Goal: Task Accomplishment & Management: Manage account settings

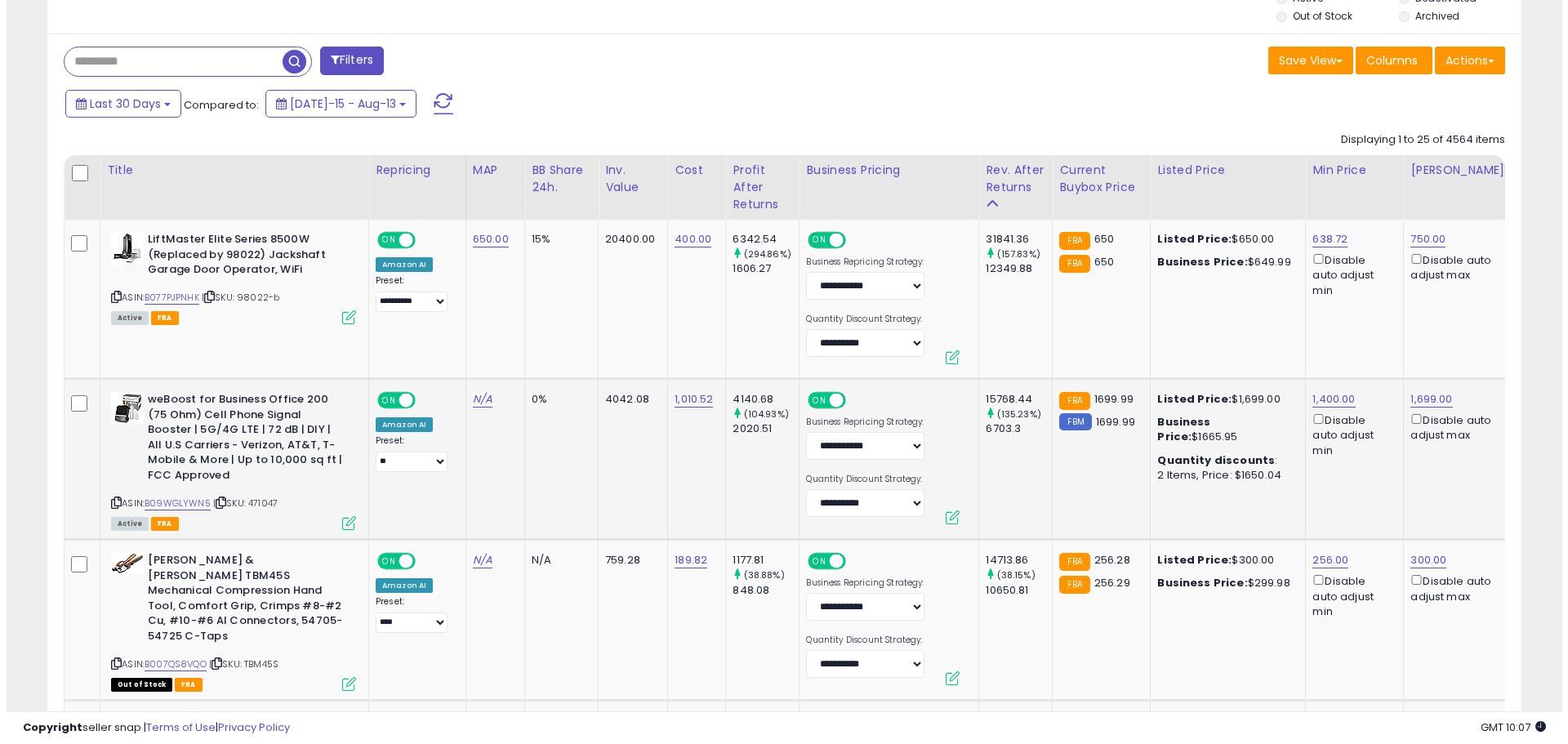
scroll to position [437, 0]
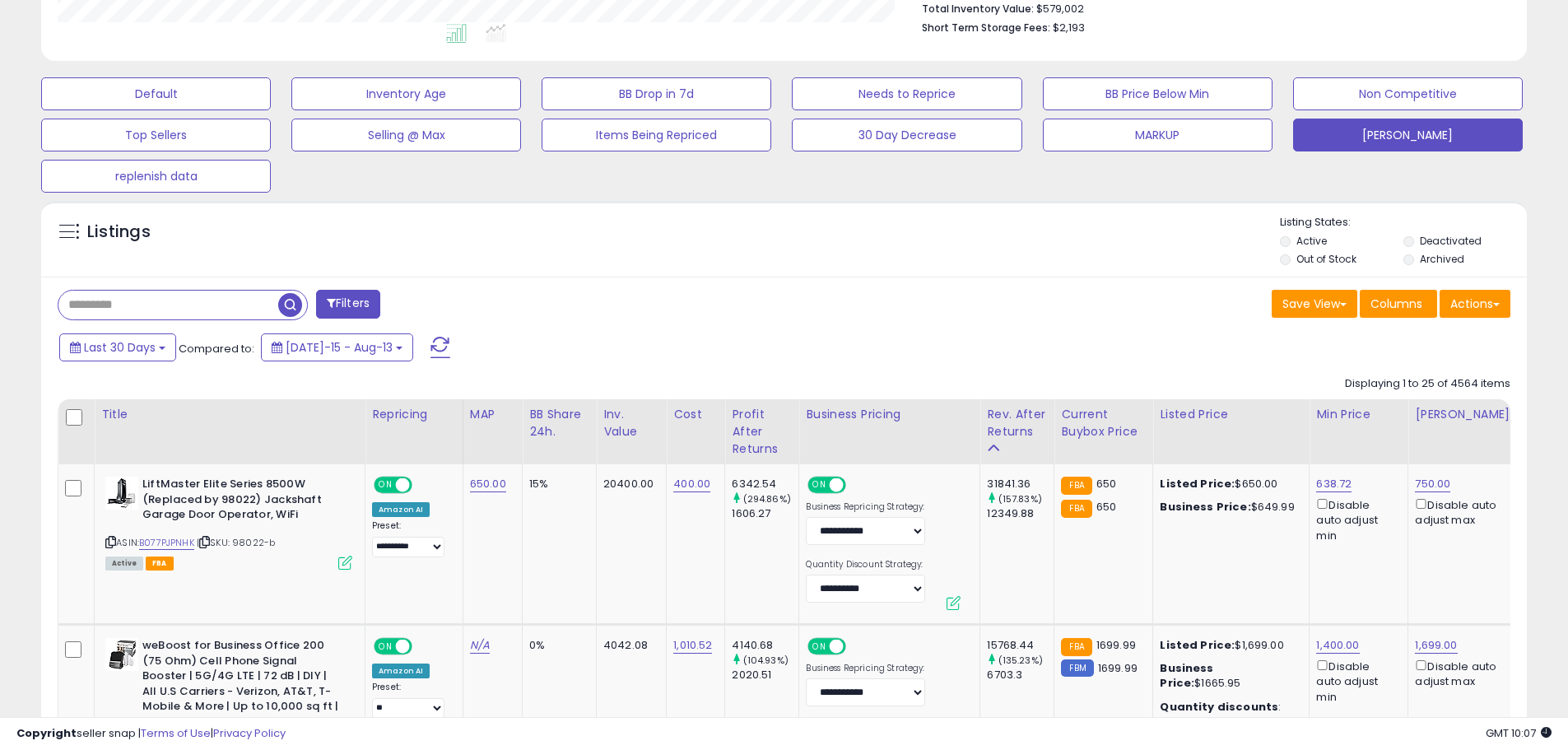
click at [293, 314] on span "button" at bounding box center [290, 305] width 24 height 24
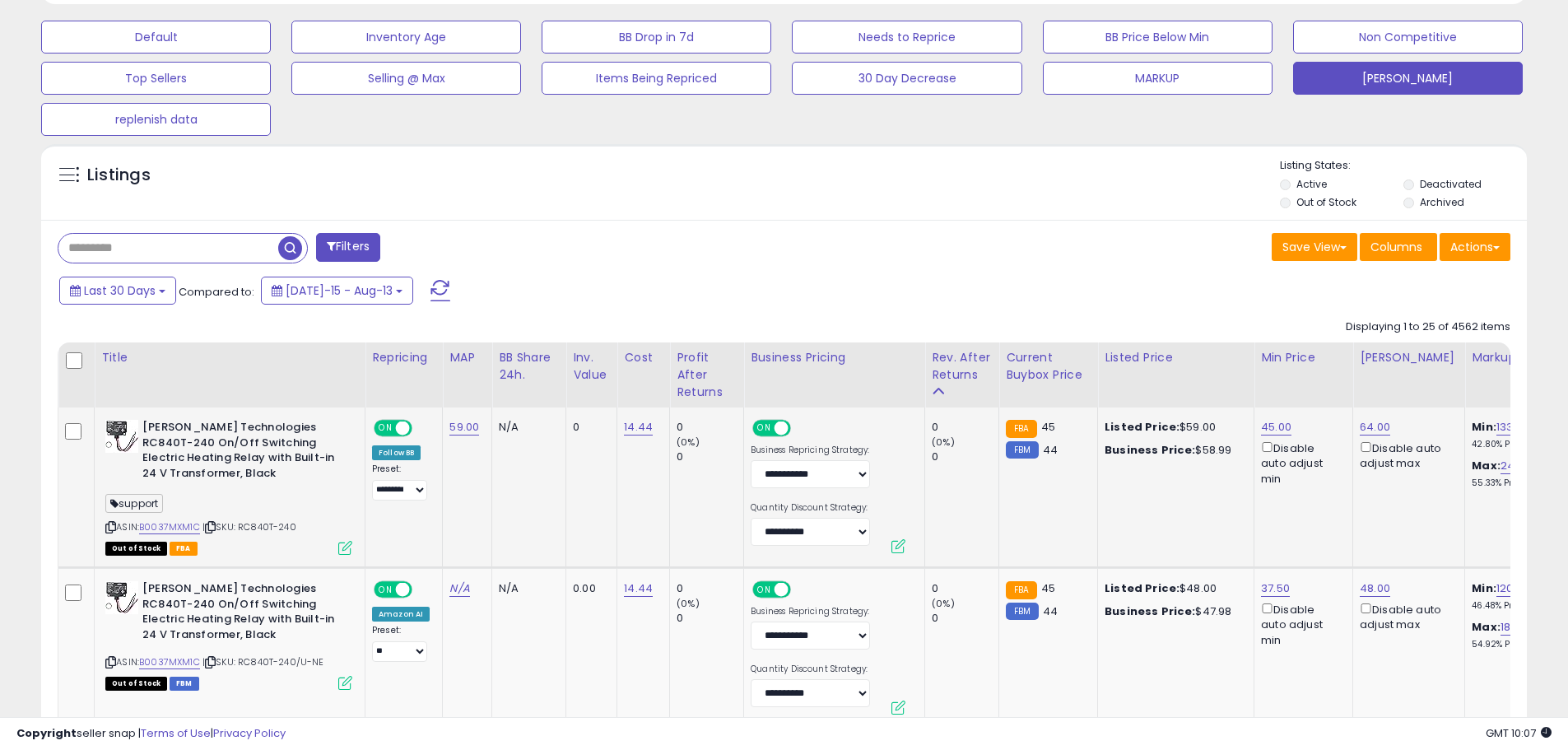
scroll to position [576, 0]
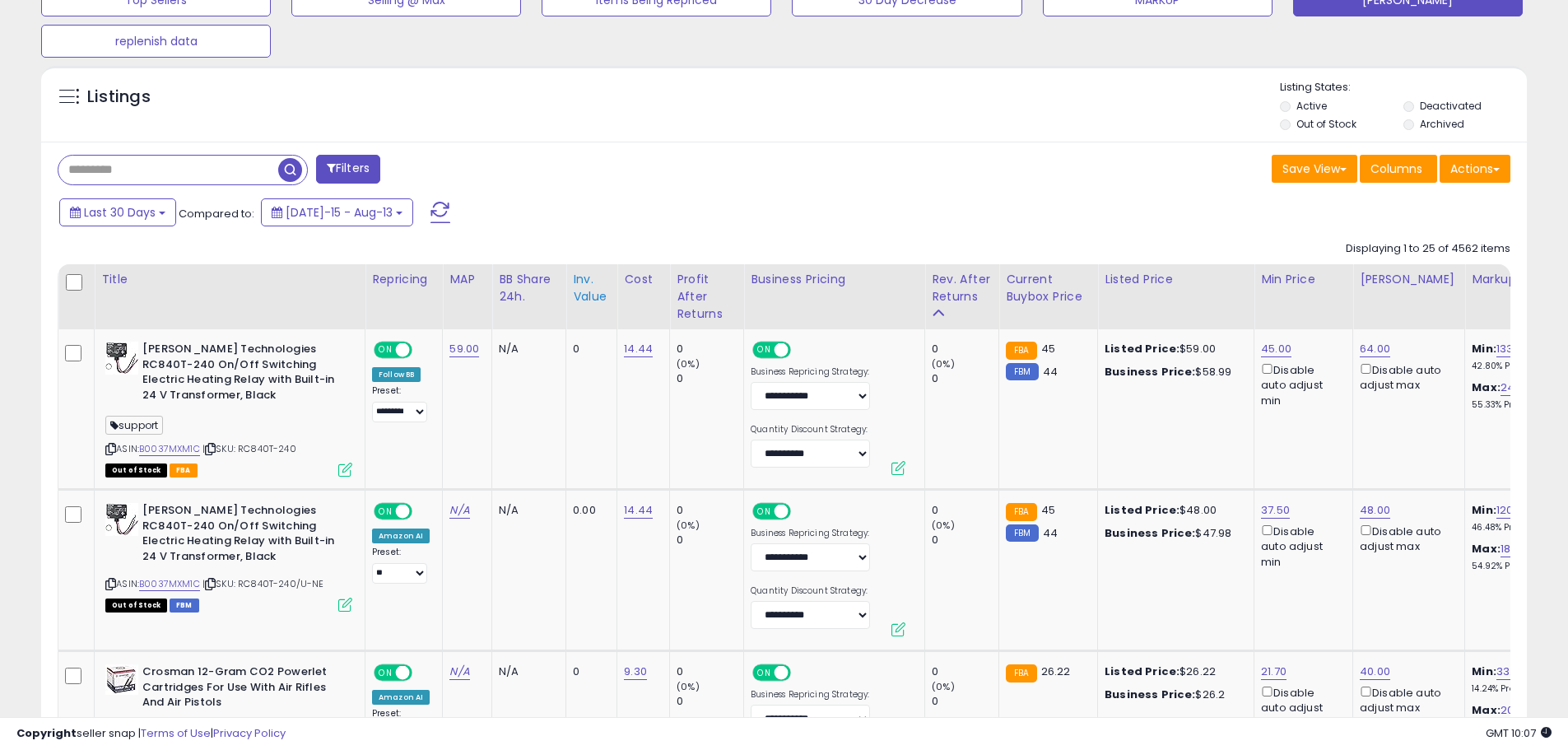
click at [585, 302] on div "Inv. value" at bounding box center [591, 287] width 37 height 34
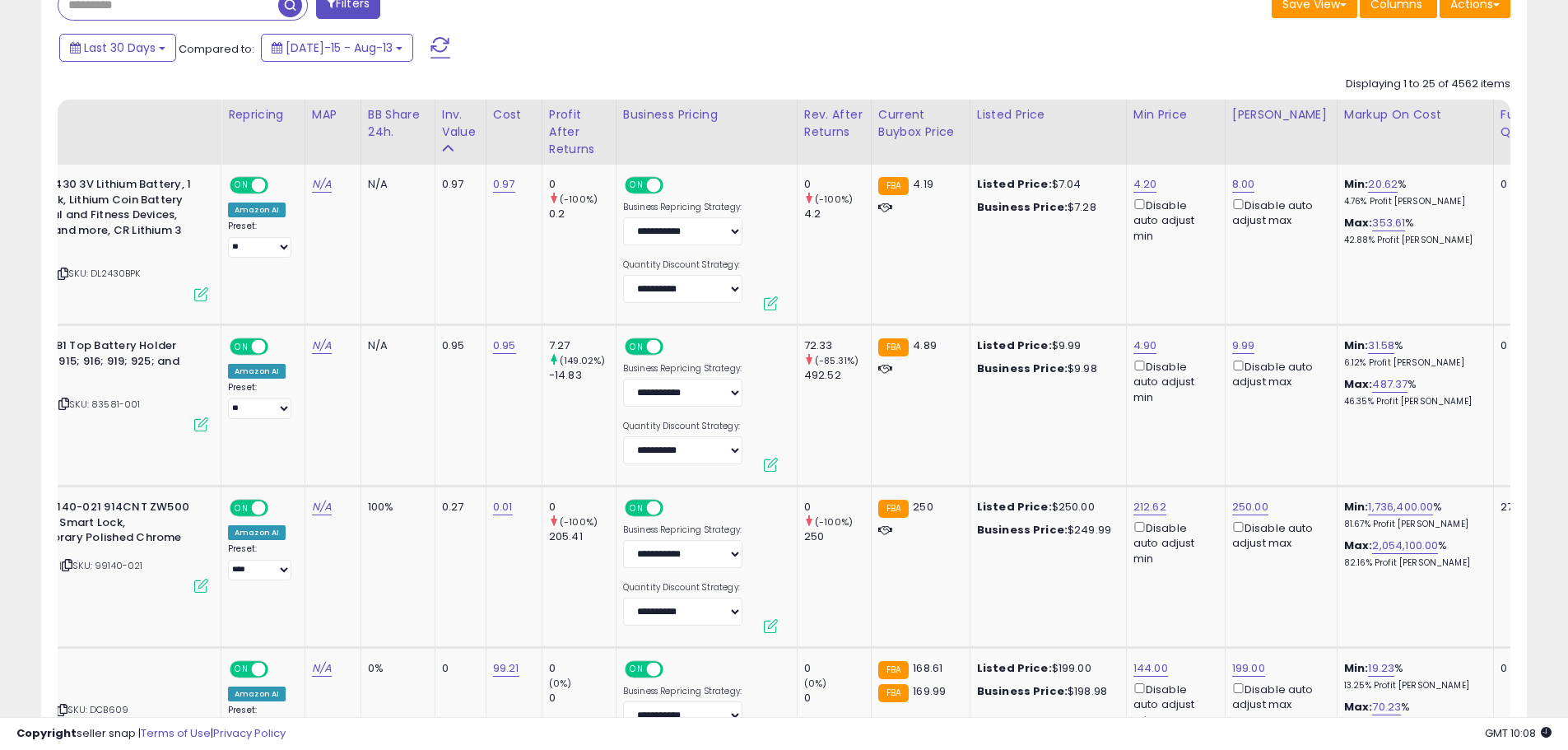
scroll to position [0, 0]
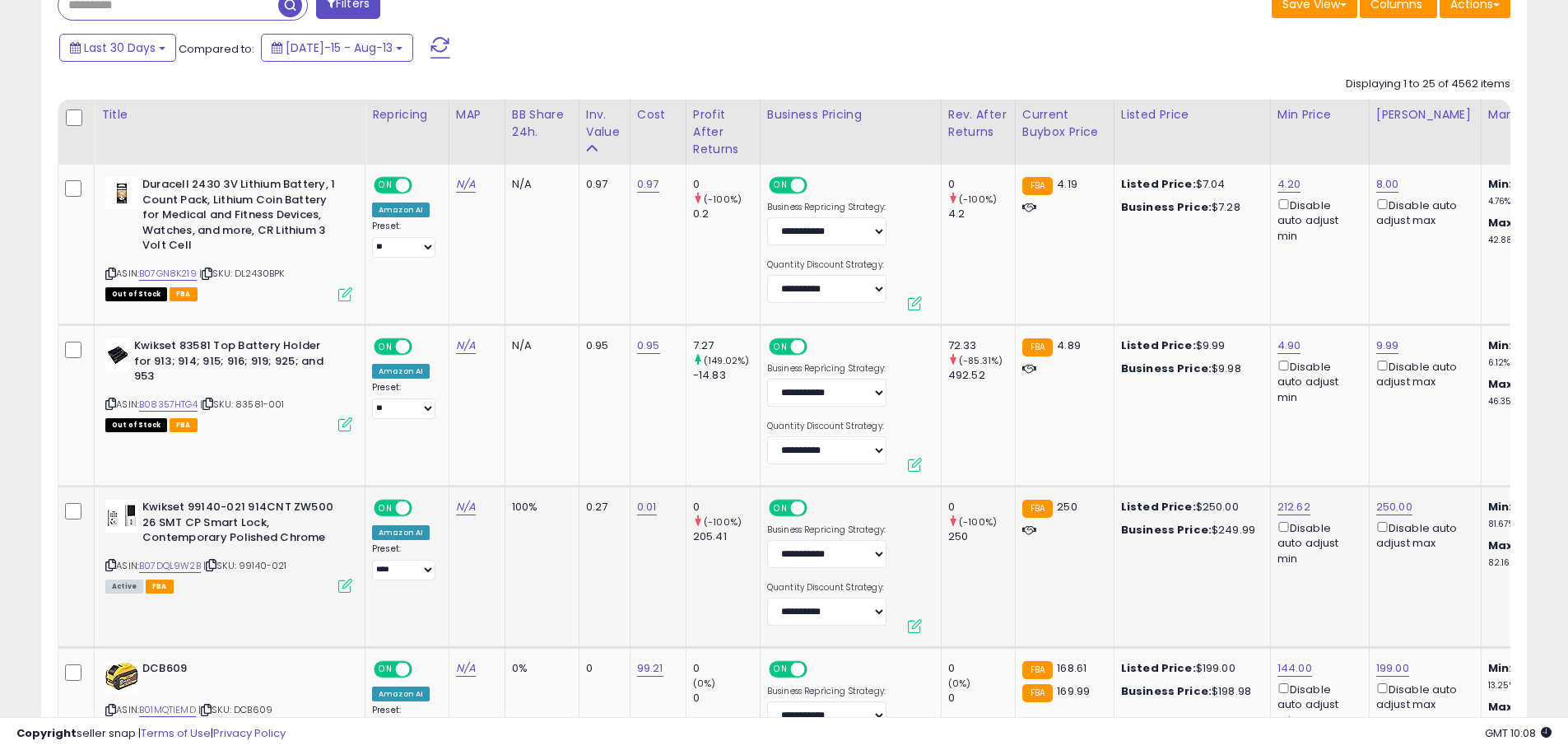
drag, startPoint x: 319, startPoint y: 565, endPoint x: 247, endPoint y: 564, distance: 72.0
click at [247, 564] on div "ASIN: B07DQL9W2B | SKU: 99140-021 Active FBA" at bounding box center [229, 545] width 247 height 91
copy span "99140-021"
click at [1292, 511] on link "212.62" at bounding box center [1293, 507] width 33 height 17
drag, startPoint x: 1257, startPoint y: 458, endPoint x: 1109, endPoint y: 460, distance: 148.0
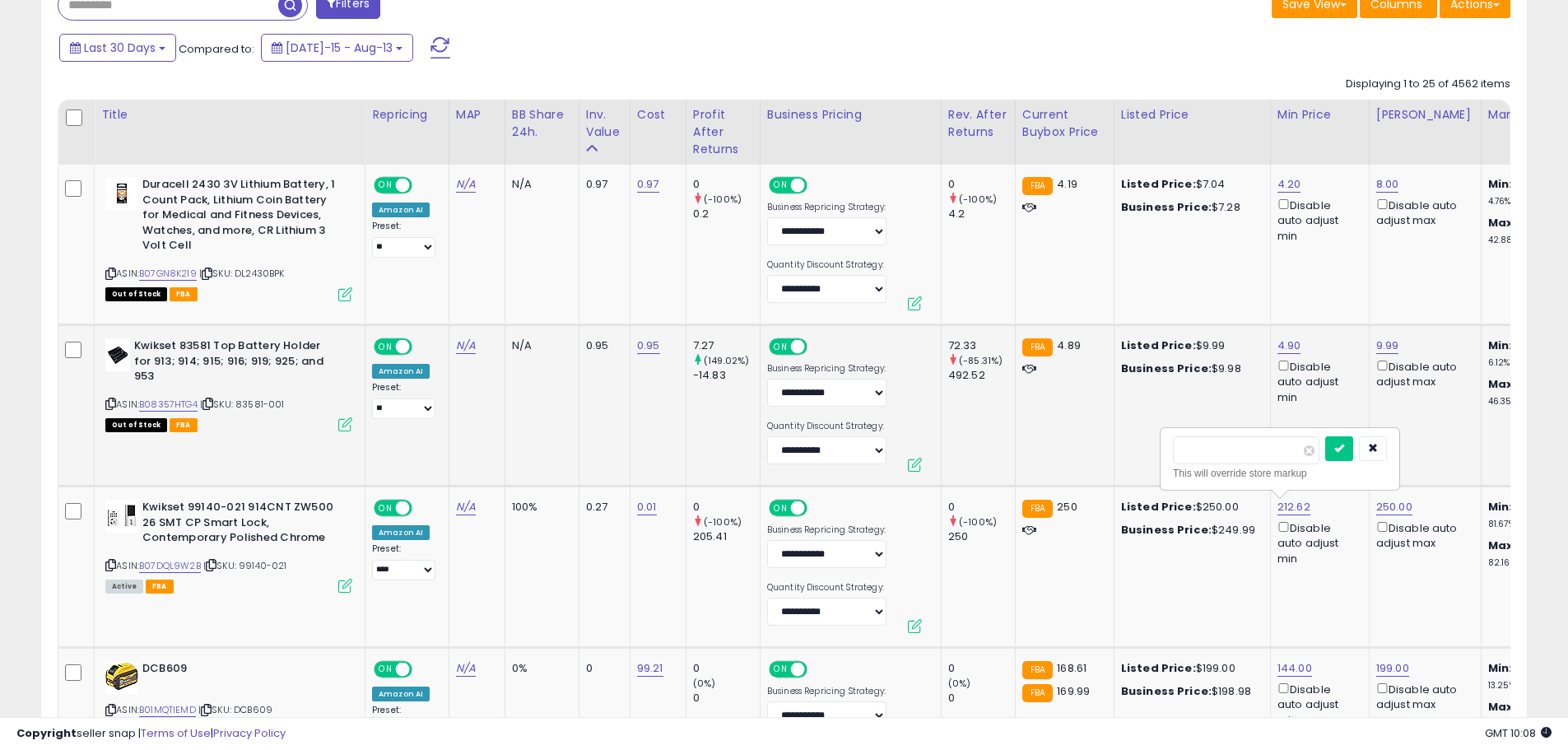
type input "***"
click at [1343, 447] on icon "submit" at bounding box center [1339, 448] width 10 height 10
click at [1388, 509] on link "250.00" at bounding box center [1393, 507] width 36 height 17
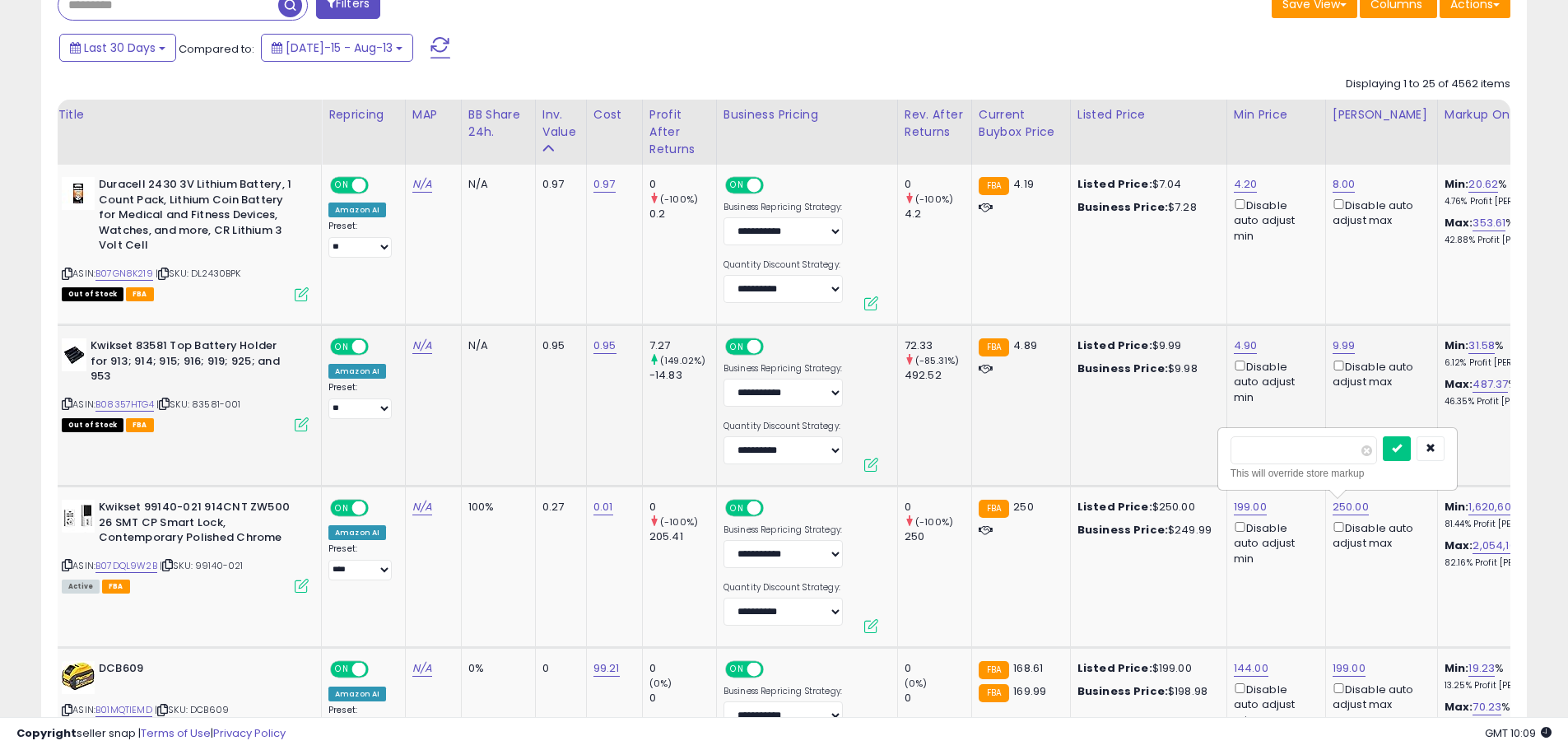
drag, startPoint x: 1308, startPoint y: 457, endPoint x: 1149, endPoint y: 465, distance: 159.2
type input "***"
click at [1410, 449] on button "submit" at bounding box center [1397, 448] width 28 height 25
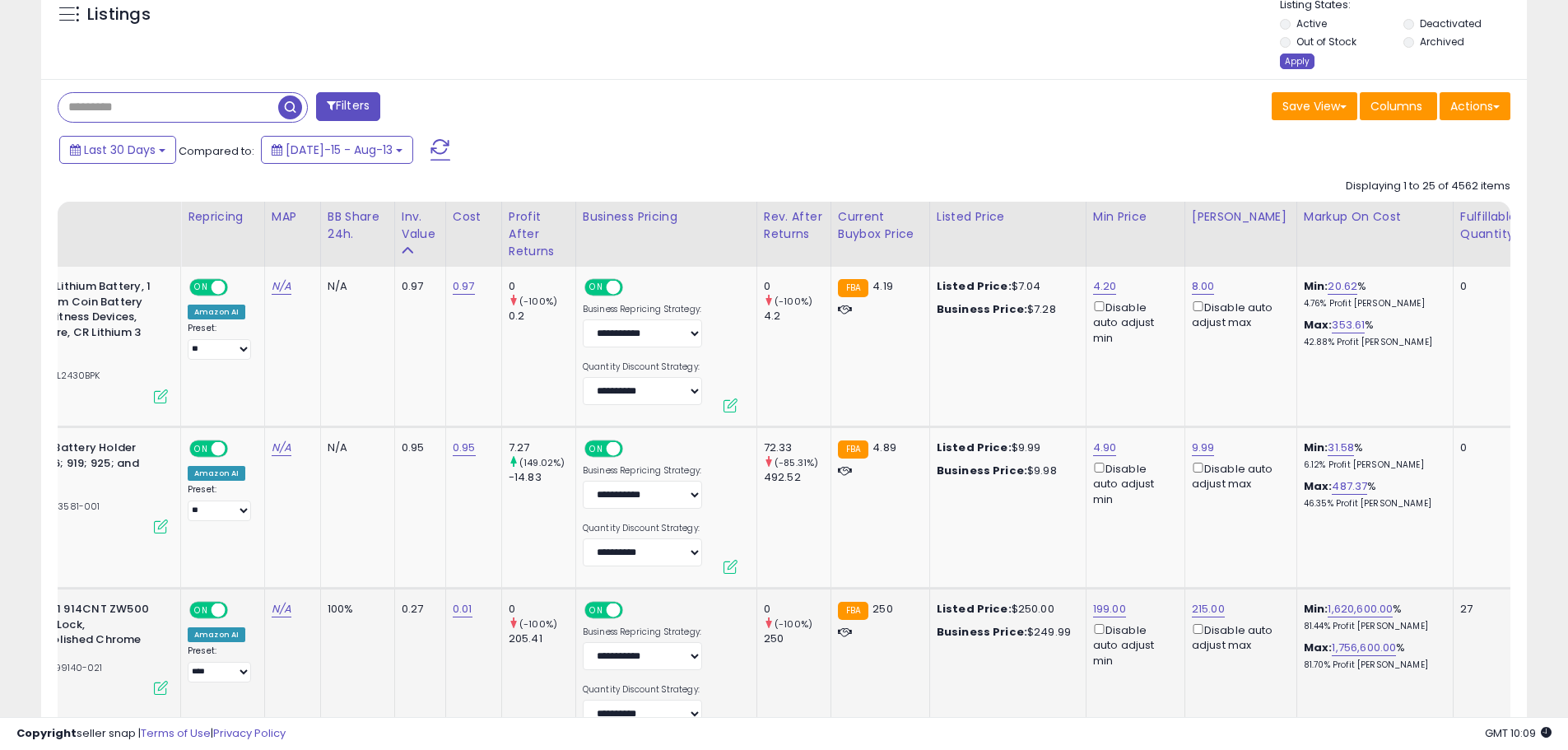
click at [1287, 64] on div "Apply" at bounding box center [1297, 61] width 34 height 16
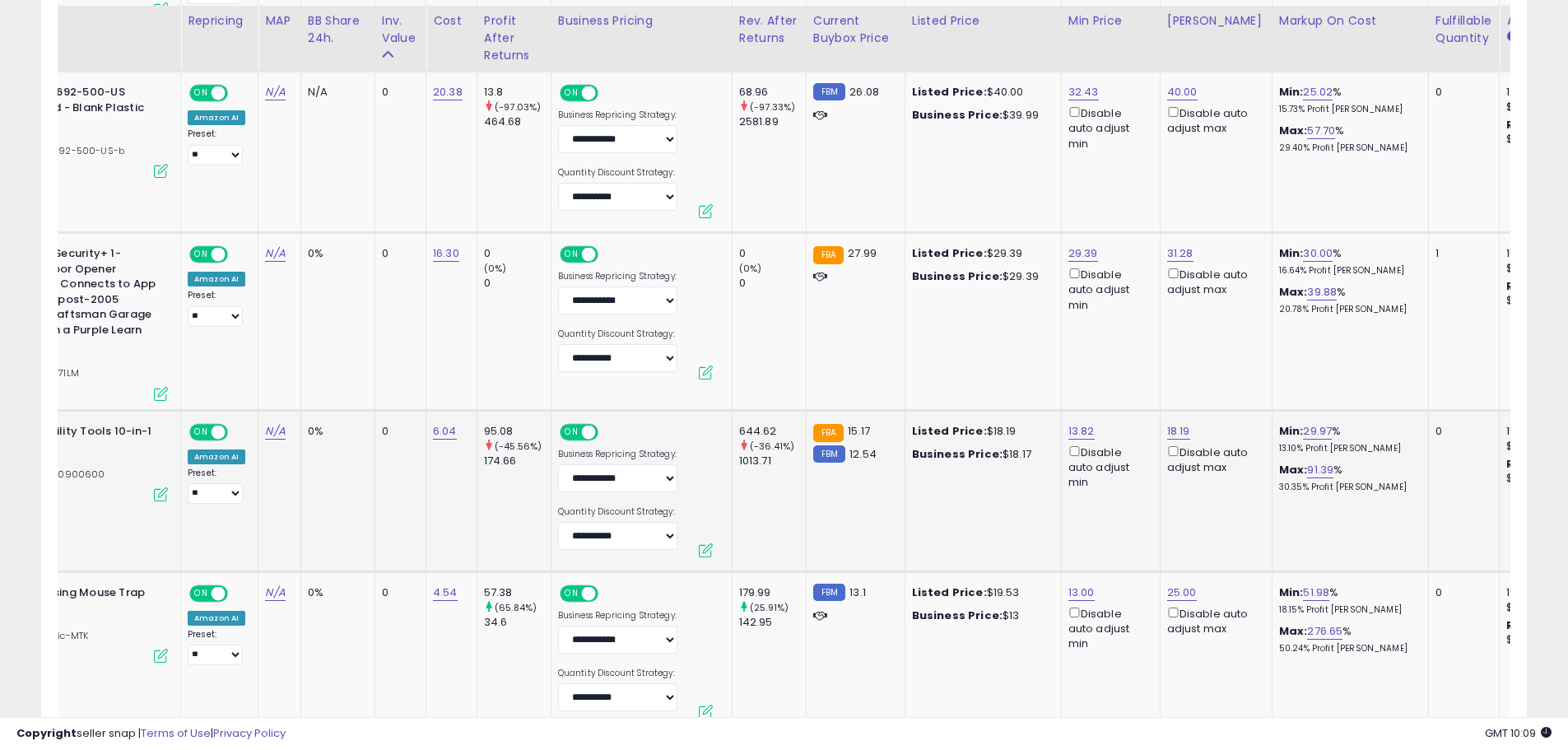
scroll to position [1399, 0]
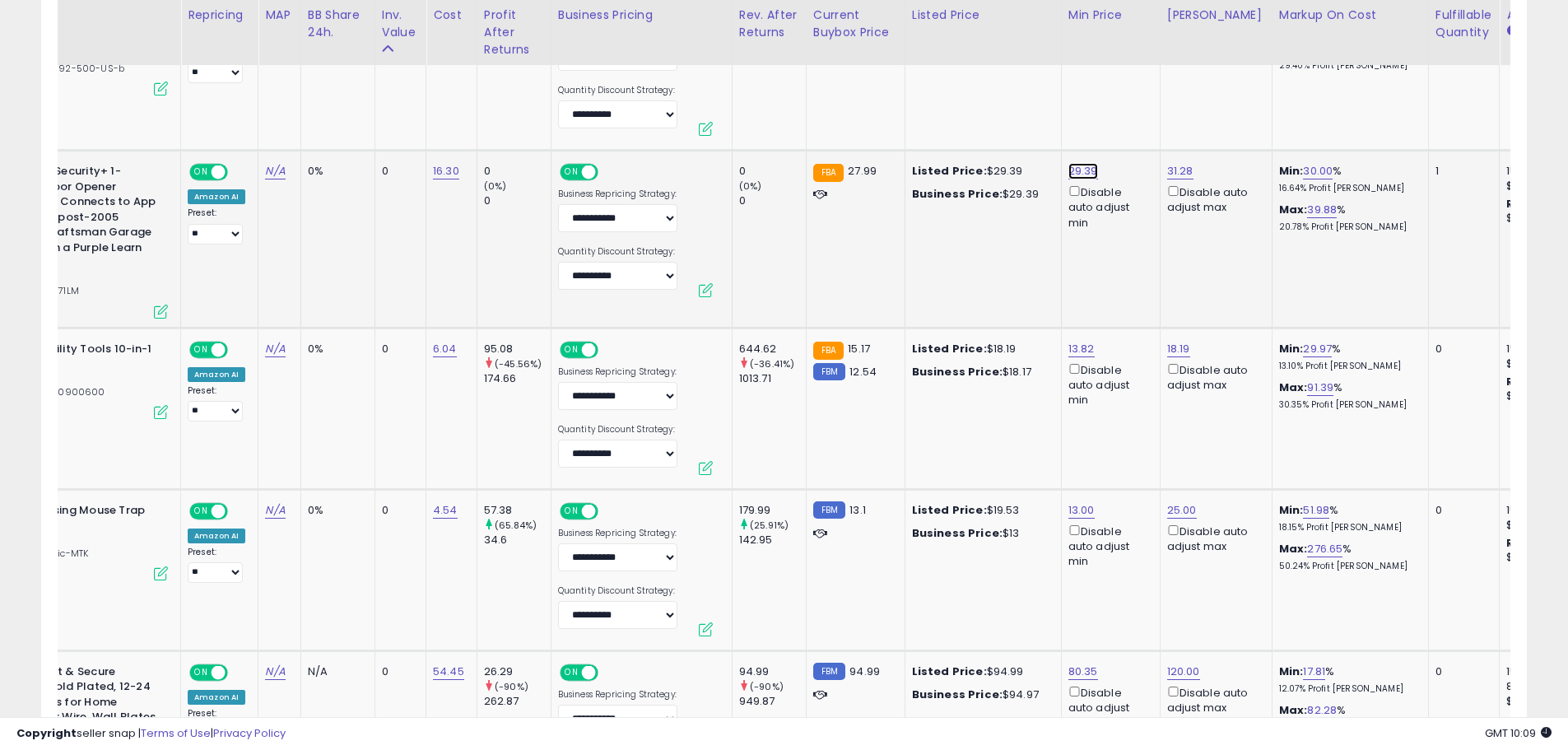
click at [1080, 173] on link "29.39" at bounding box center [1082, 171] width 29 height 17
drag, startPoint x: 1026, startPoint y: 114, endPoint x: 926, endPoint y: 119, distance: 100.1
type input "*****"
click at [1130, 114] on icon "submit" at bounding box center [1125, 112] width 10 height 10
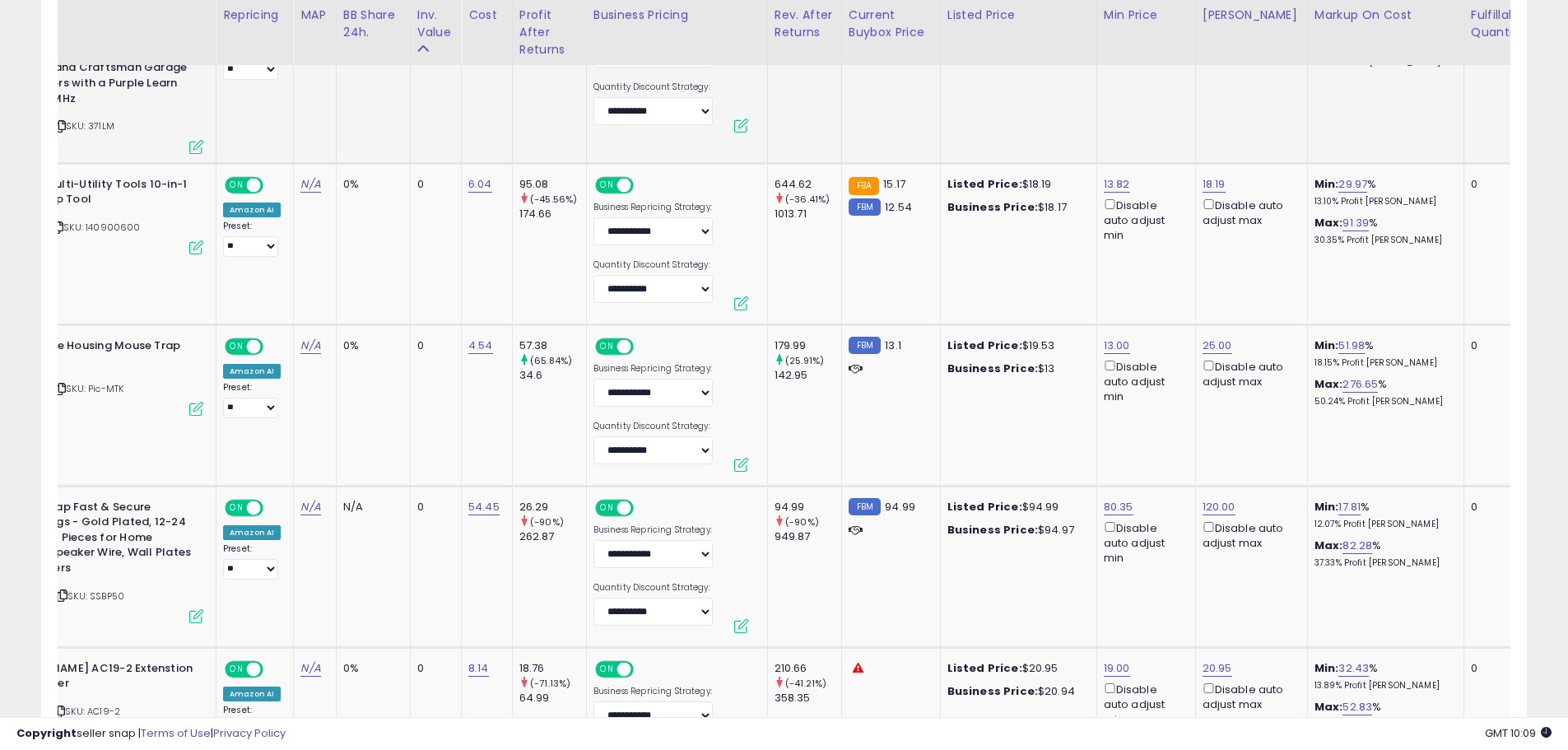
scroll to position [0, 37]
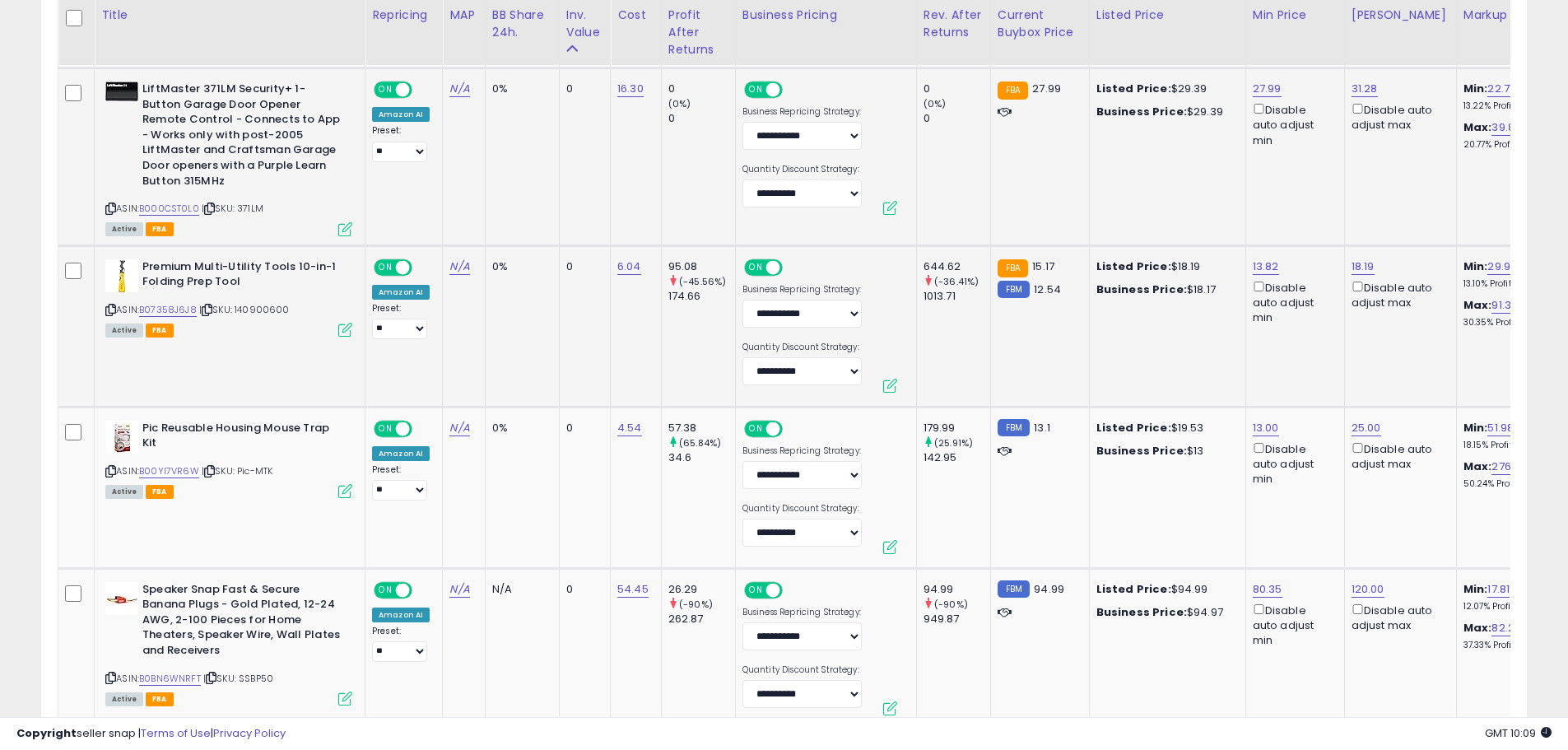
drag, startPoint x: 306, startPoint y: 290, endPoint x: 239, endPoint y: 292, distance: 67.0
click at [239, 292] on div "ASIN: B07358J6J8 | SKU: 140900600 Active FBA" at bounding box center [229, 297] width 247 height 77
copy span "140900600"
drag, startPoint x: 287, startPoint y: 454, endPoint x: 242, endPoint y: 456, distance: 45.0
click at [242, 456] on div "ASIN: B00YI7VR6W | SKU: Pic-MTK Active FBA" at bounding box center [229, 459] width 247 height 77
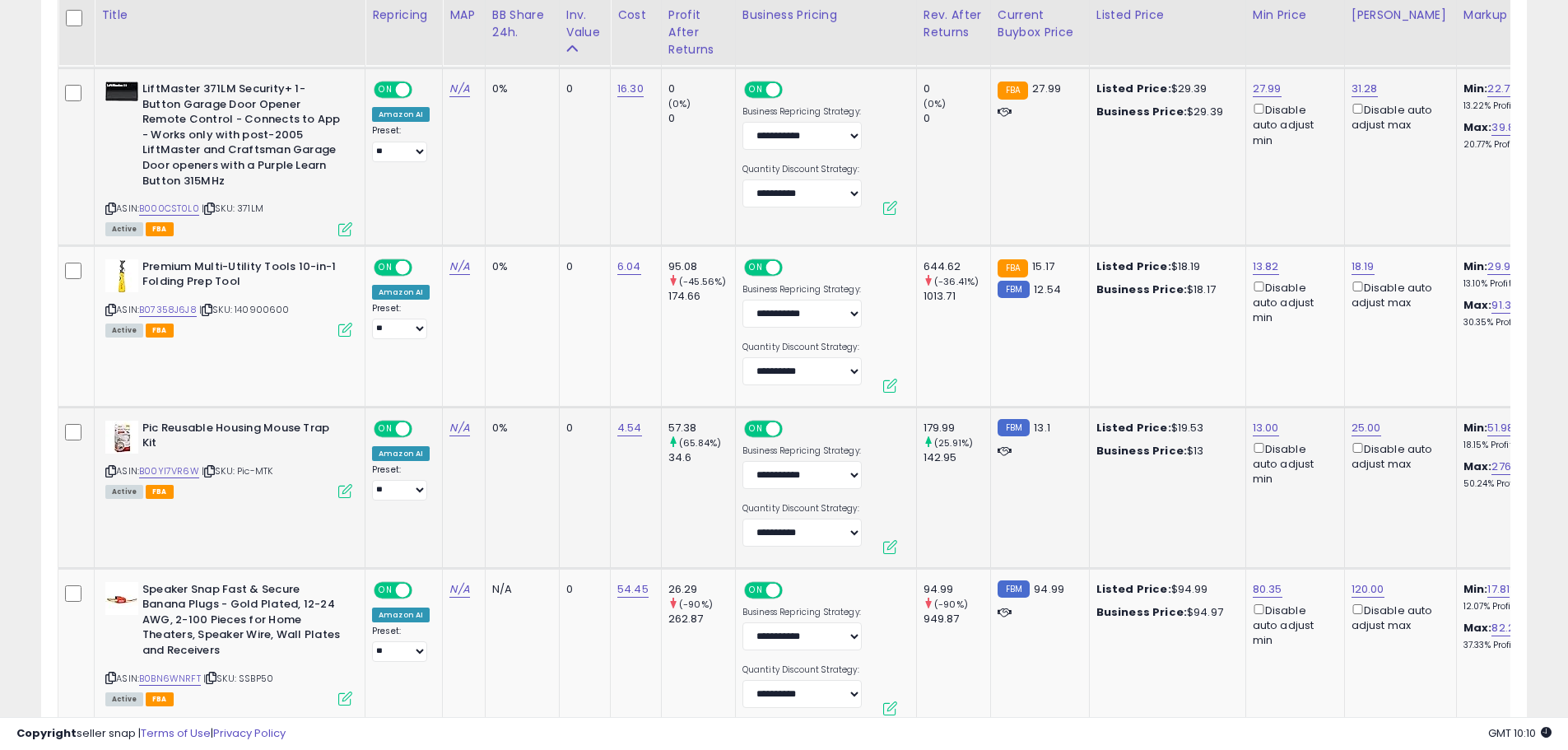
copy span "Pic-MTK"
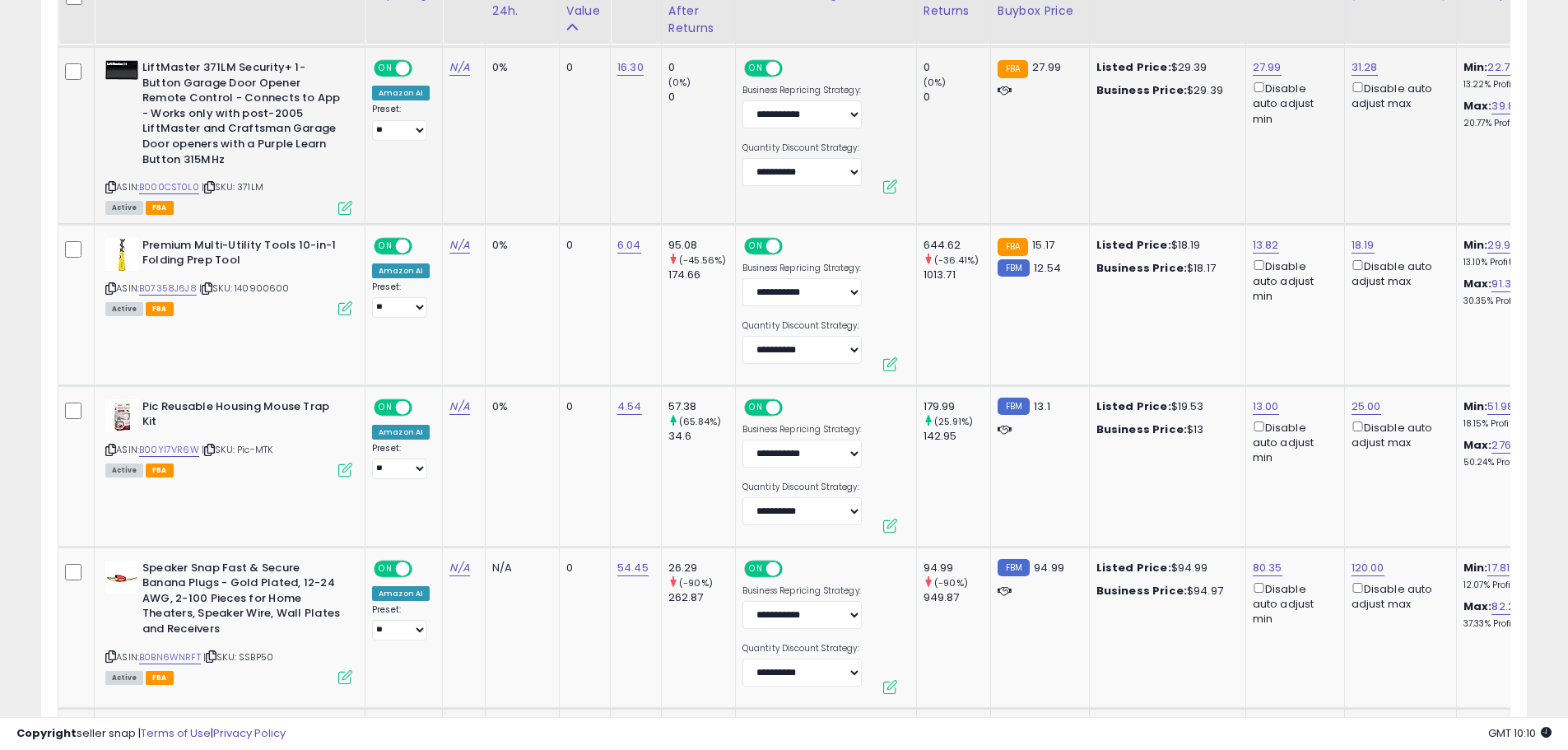
scroll to position [1564, 0]
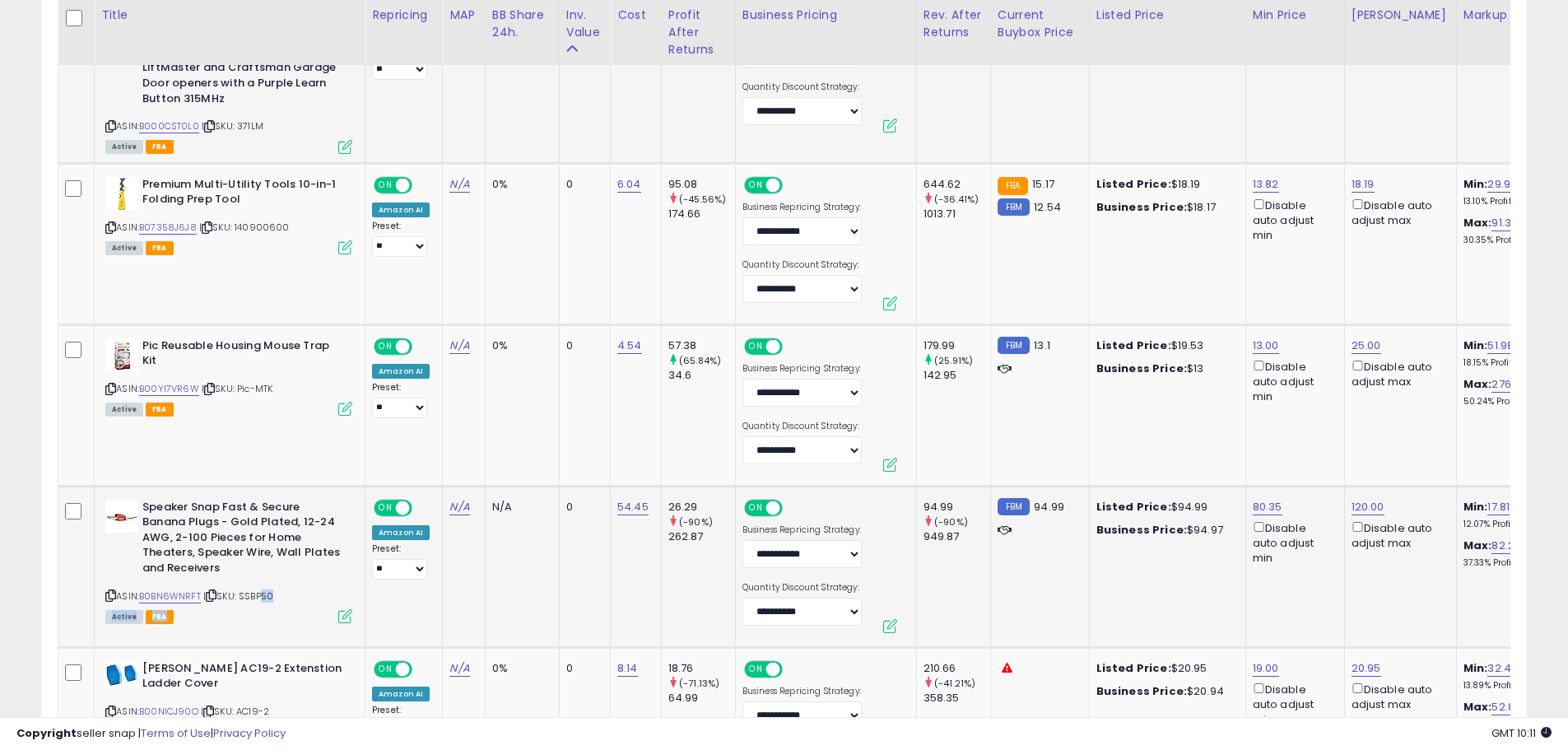
drag, startPoint x: 281, startPoint y: 587, endPoint x: 258, endPoint y: 582, distance: 23.5
click at [258, 582] on div "ASIN: B0BN6WNRFT | SKU: SSBP50 Active FBA" at bounding box center [229, 560] width 247 height 122
click at [258, 590] on span "| SKU: SSBP50" at bounding box center [238, 596] width 70 height 13
drag, startPoint x: 242, startPoint y: 581, endPoint x: 296, endPoint y: 582, distance: 54.0
click at [296, 582] on div "ASIN: B0BN6WNRFT | SKU: SSBP50 Active FBA" at bounding box center [229, 560] width 247 height 122
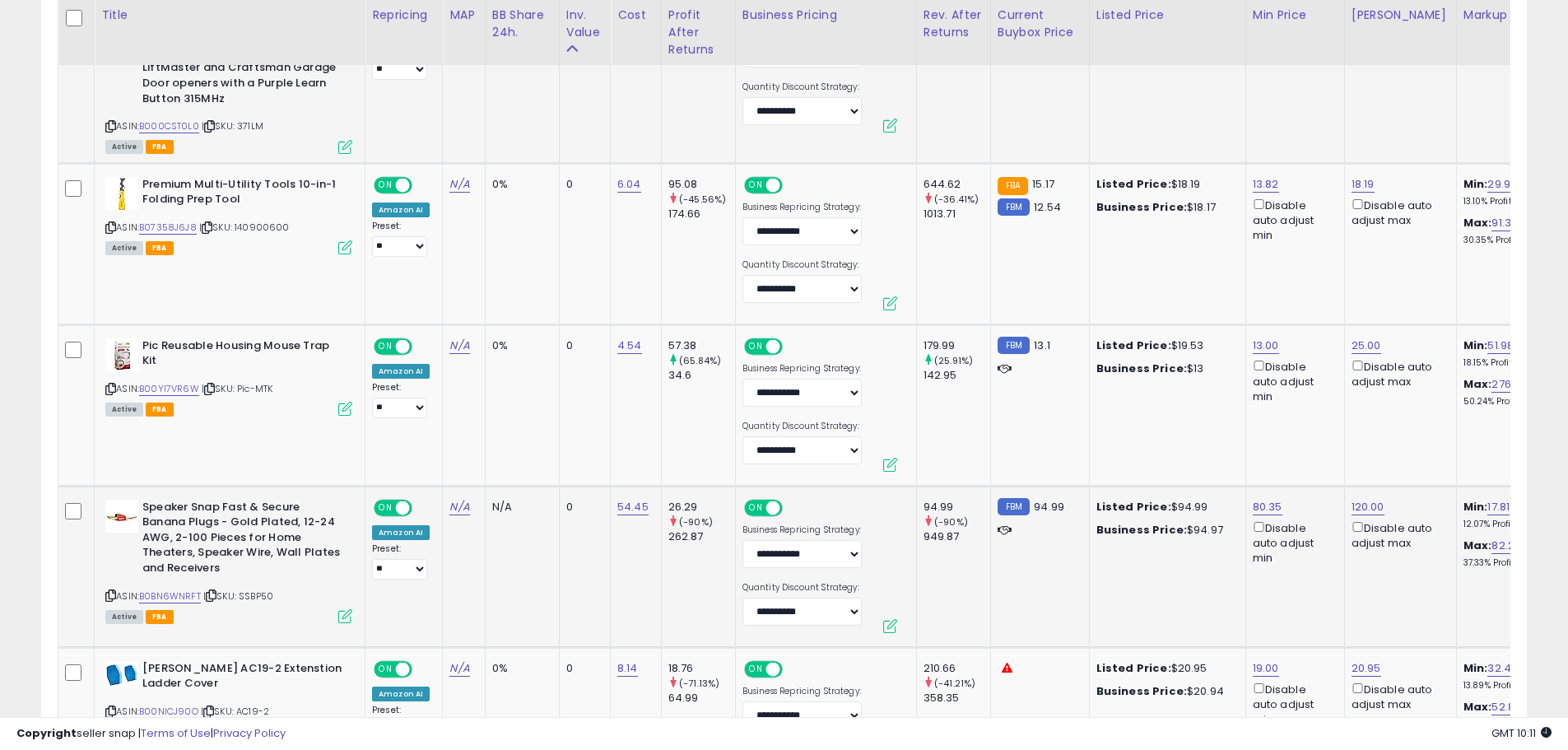
copy span "SSBP50"
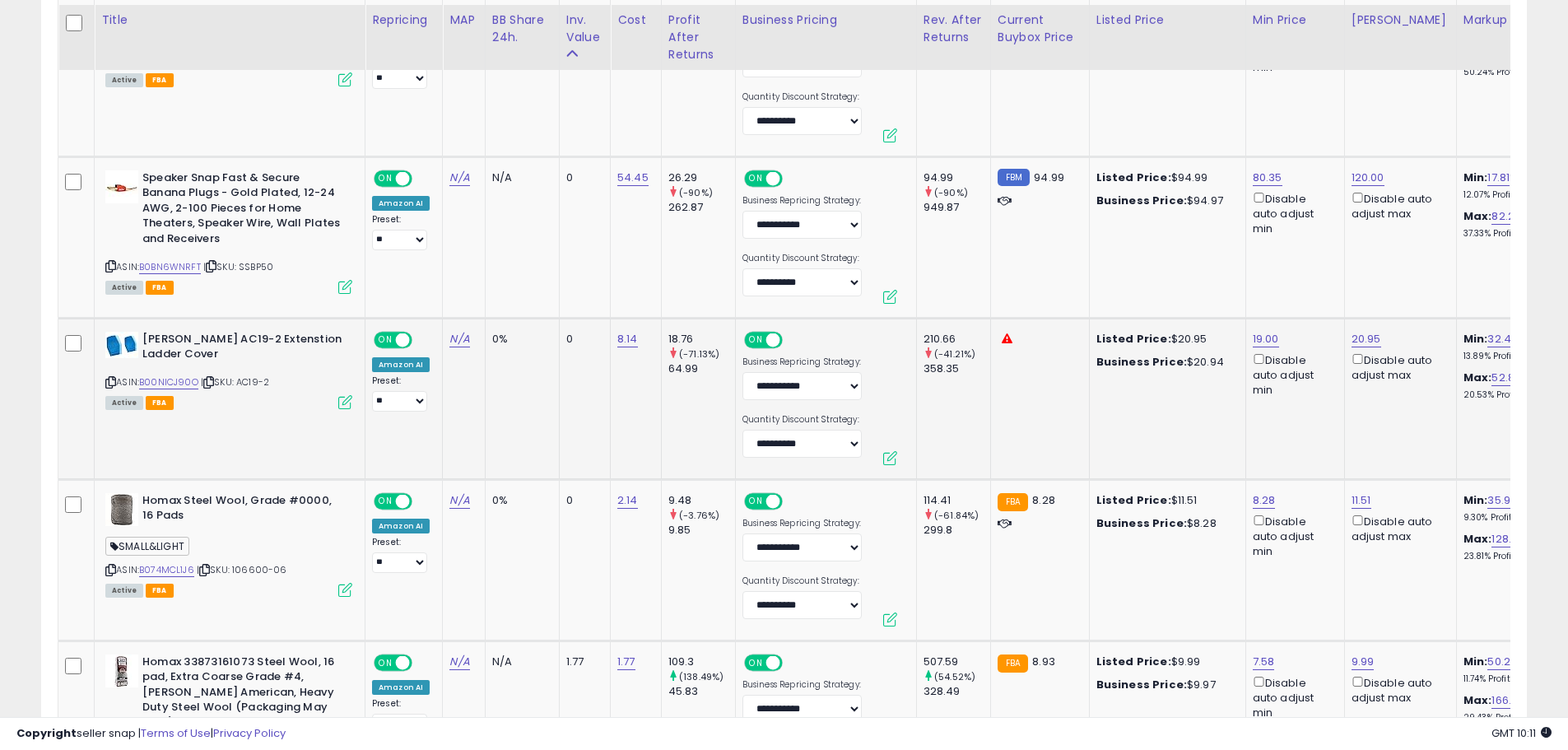
scroll to position [2058, 0]
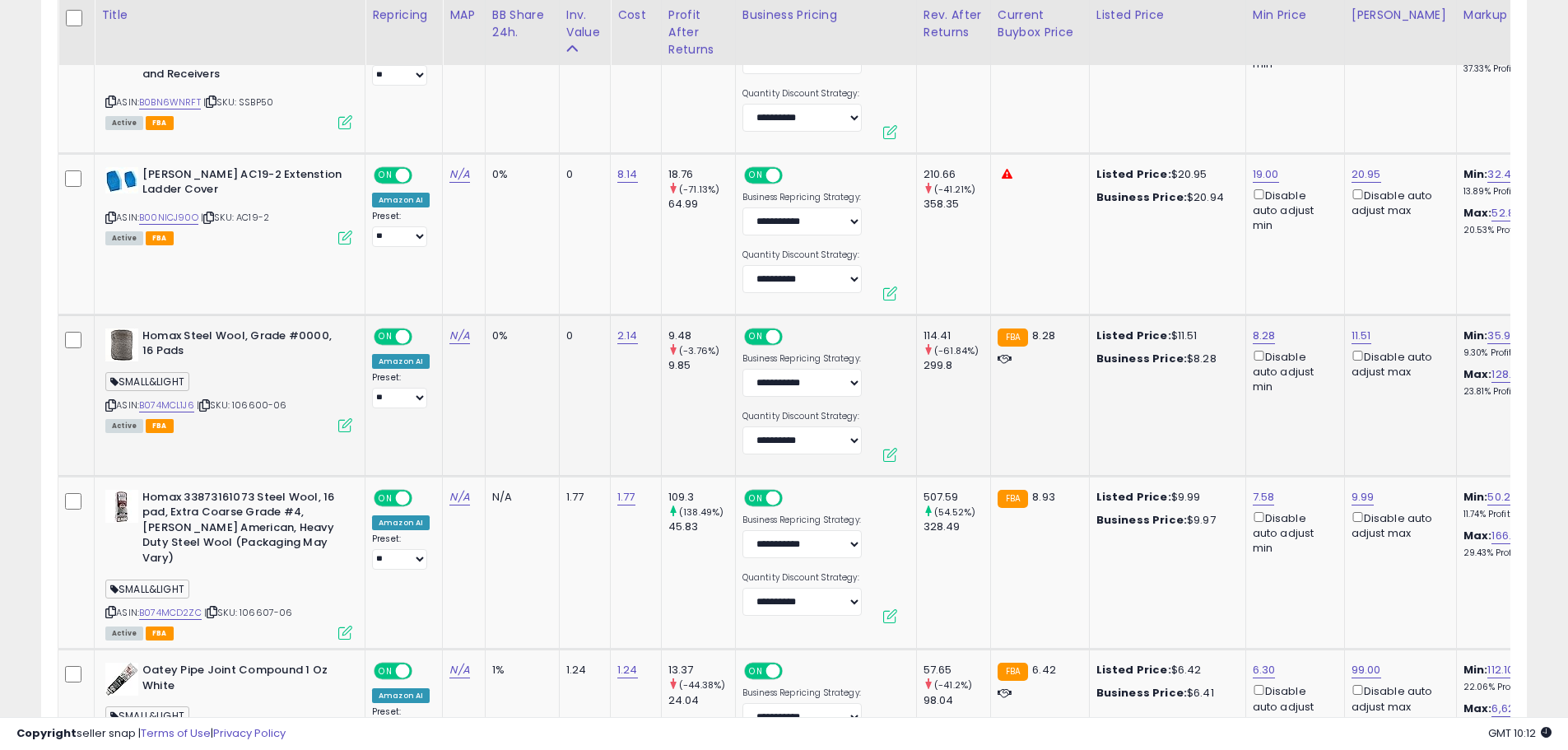
drag, startPoint x: 240, startPoint y: 389, endPoint x: 296, endPoint y: 394, distance: 56.2
click at [296, 394] on div "ASIN: B074MCL1J6 | SKU: 106600-06 Active FBA" at bounding box center [229, 379] width 247 height 103
copy span "106600-06"
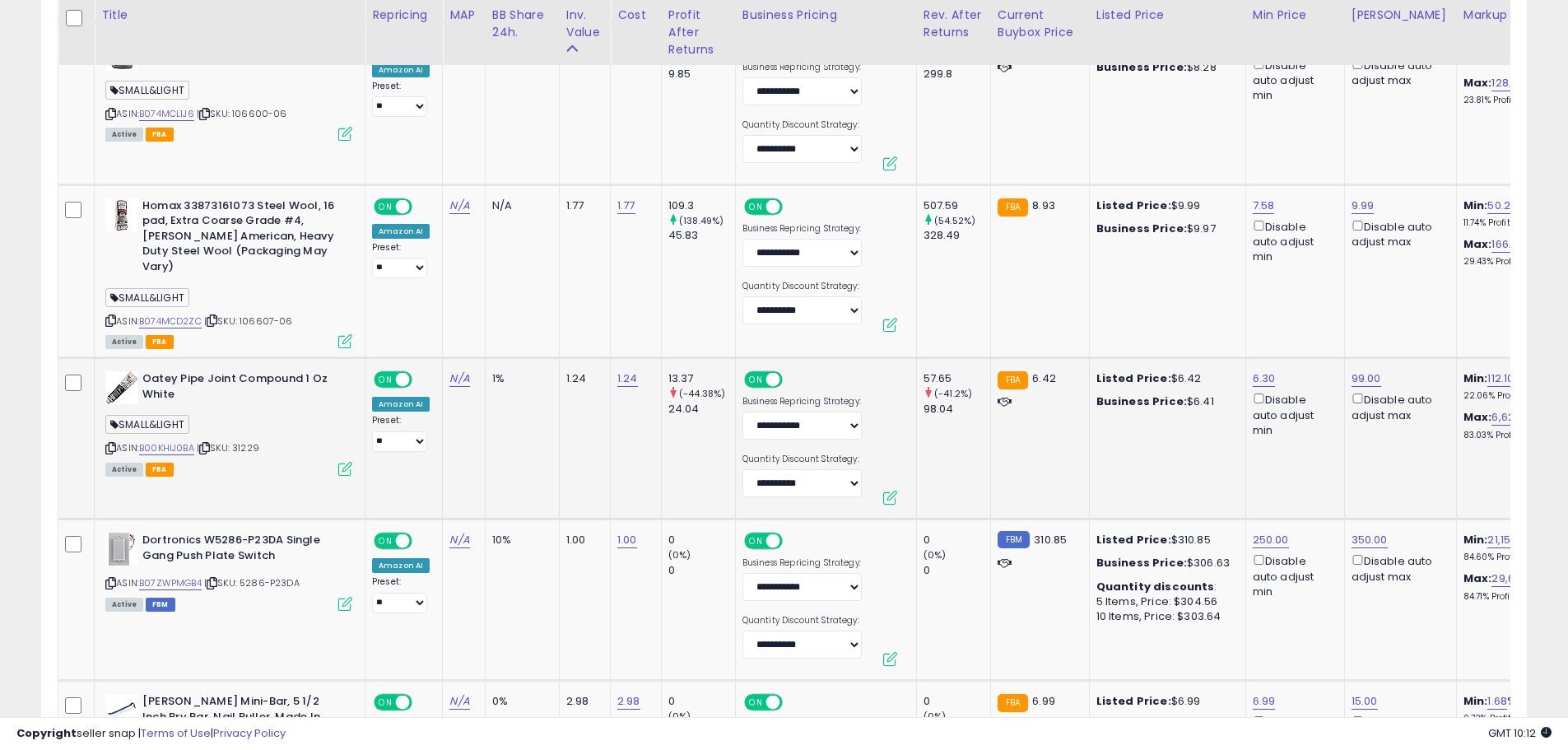
scroll to position [2387, 0]
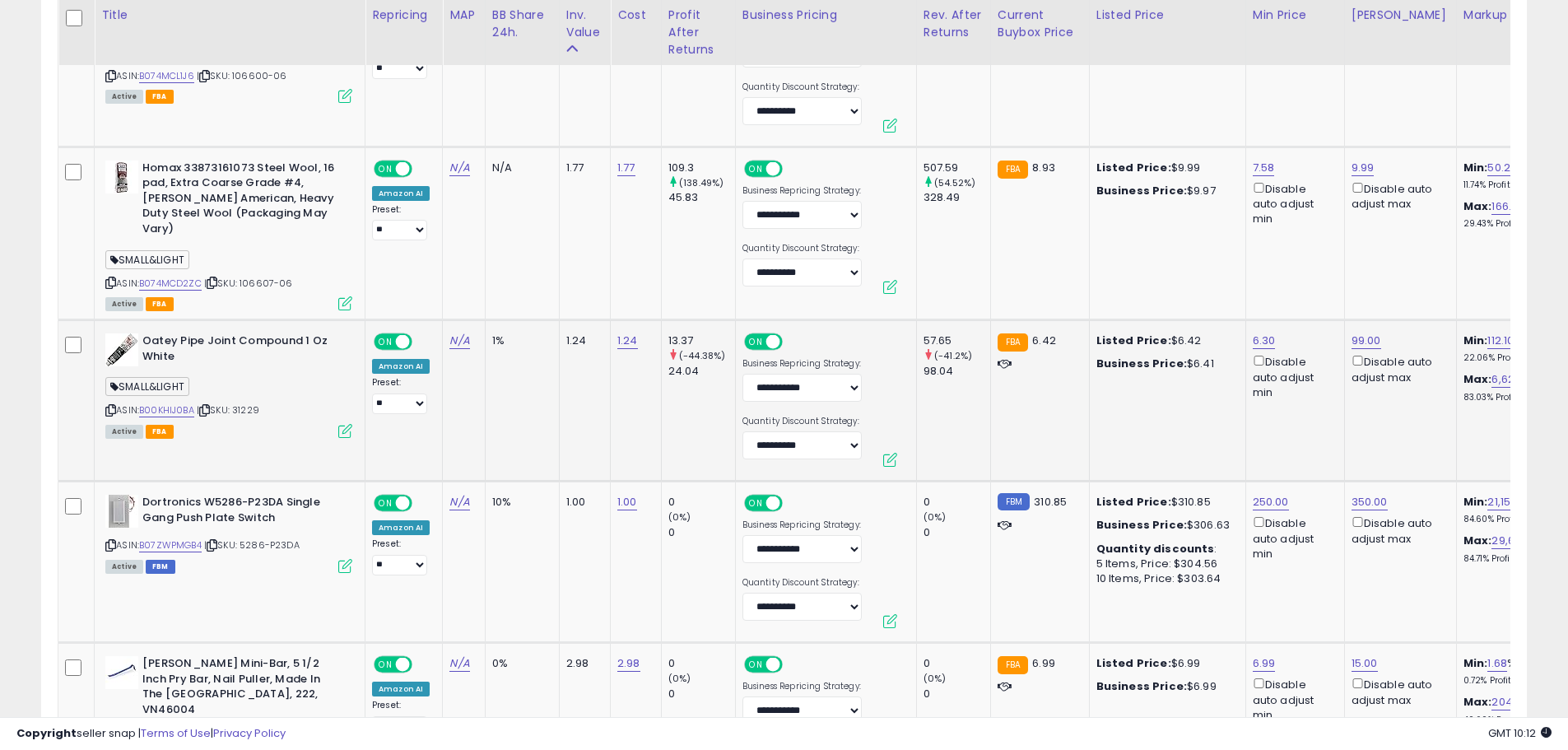
drag, startPoint x: 273, startPoint y: 378, endPoint x: 237, endPoint y: 379, distance: 36.0
click at [237, 379] on div "ASIN: B00KHIJ0BA | SKU: 31229 Active FBA" at bounding box center [229, 384] width 247 height 103
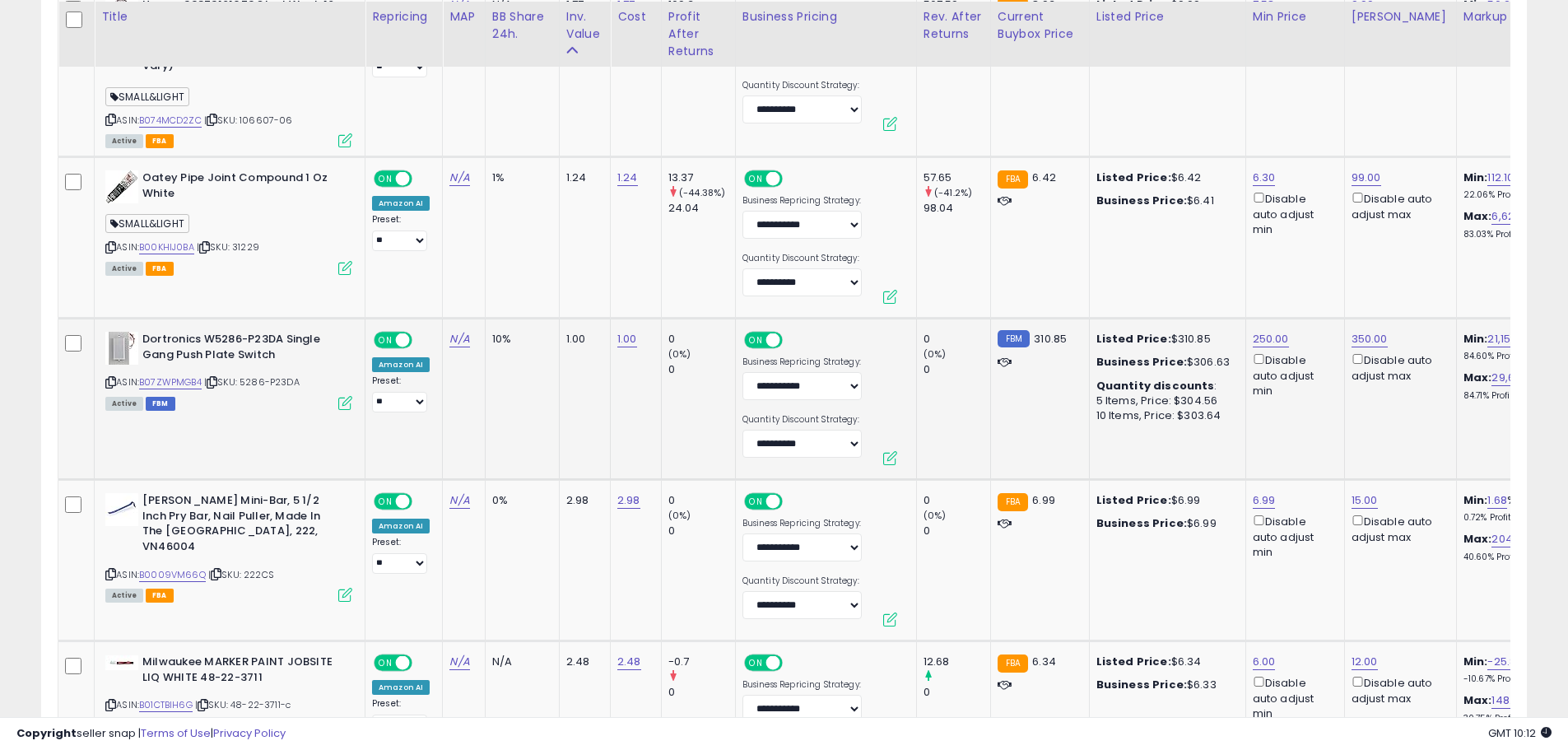
scroll to position [2552, 0]
click at [1382, 329] on link "350.00" at bounding box center [1368, 337] width 36 height 17
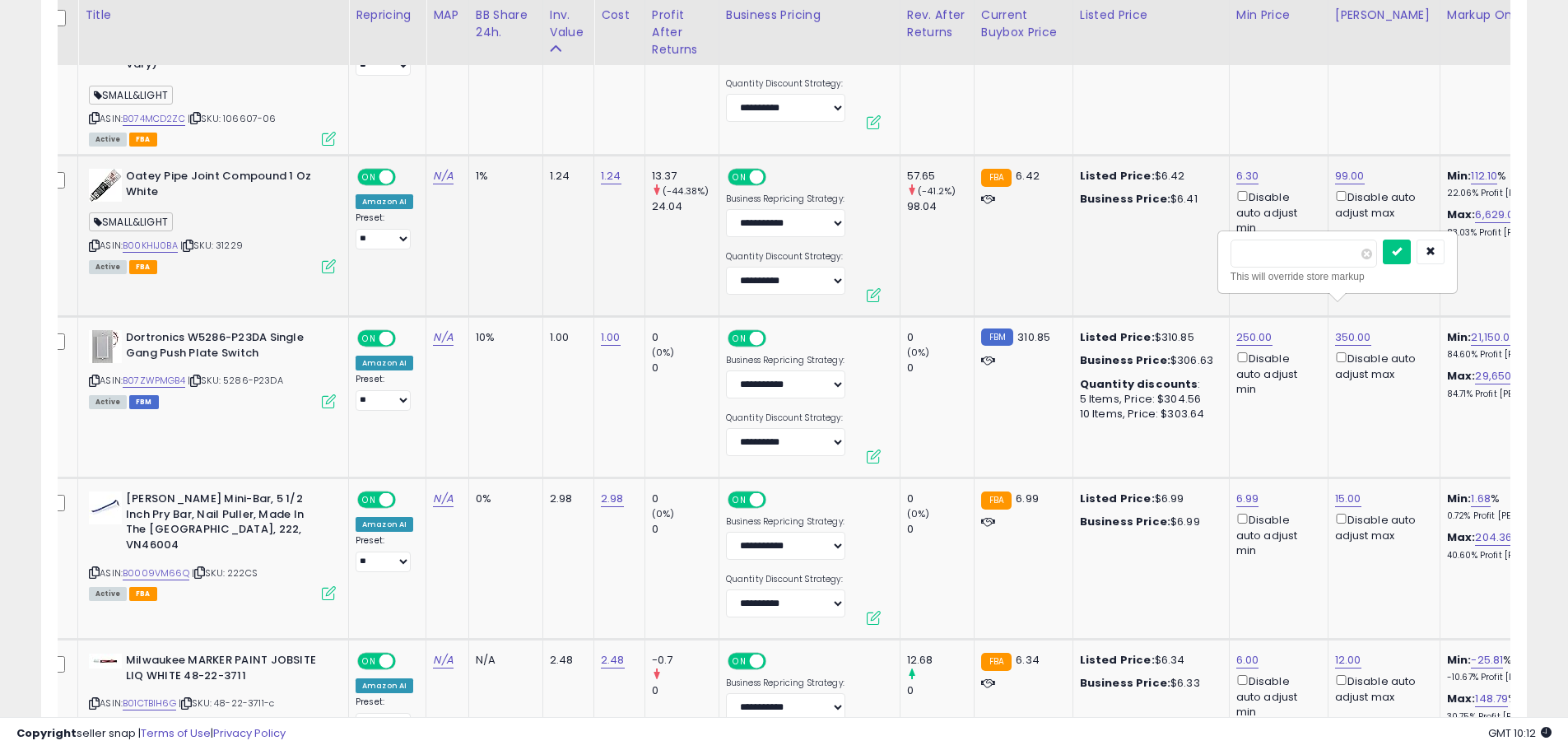
drag, startPoint x: 1310, startPoint y: 253, endPoint x: 1199, endPoint y: 256, distance: 111.0
click at [1199, 256] on tbody "**********" at bounding box center [1393, 384] width 2704 height 4061
type input "***"
click at [1410, 254] on button "submit" at bounding box center [1397, 252] width 28 height 25
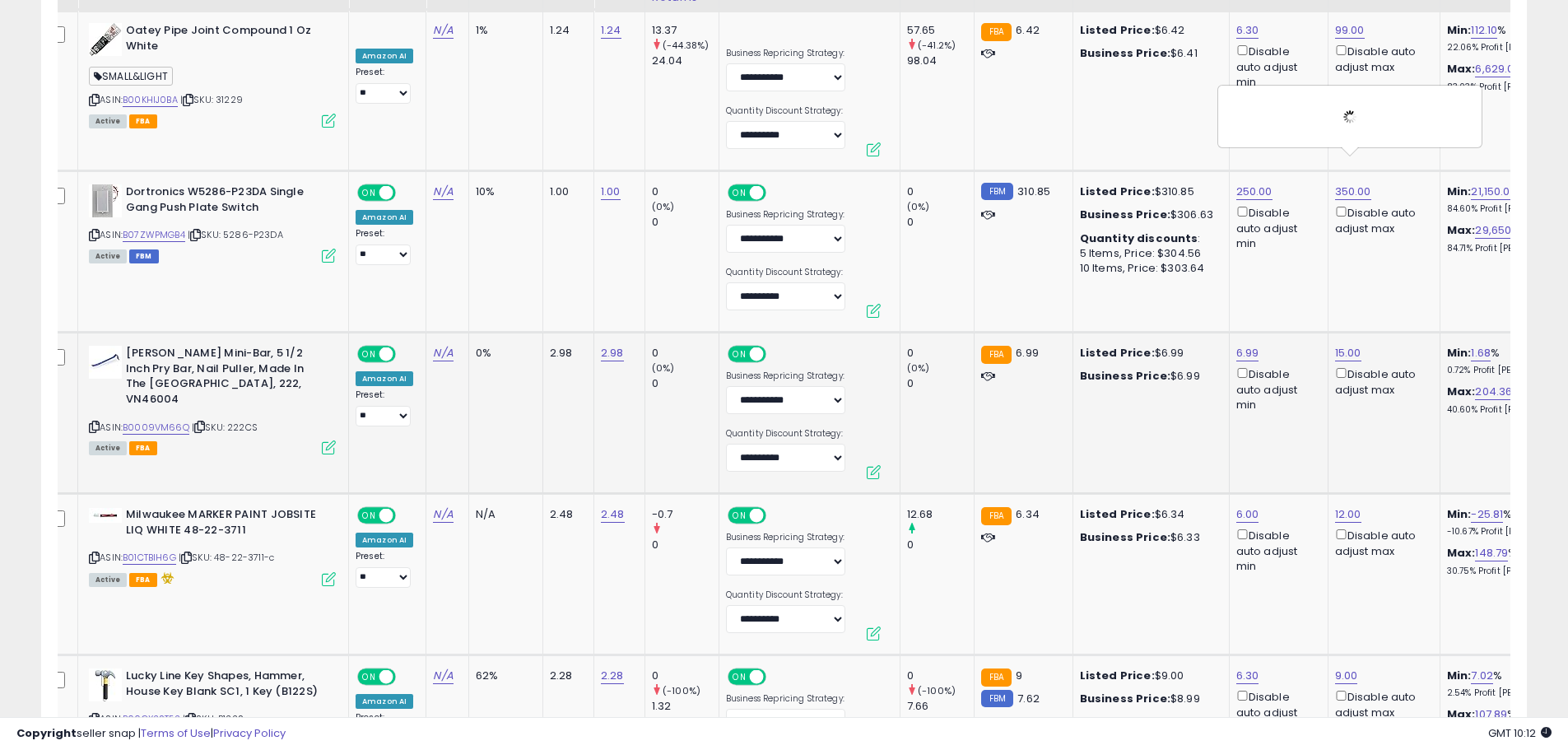
scroll to position [2716, 0]
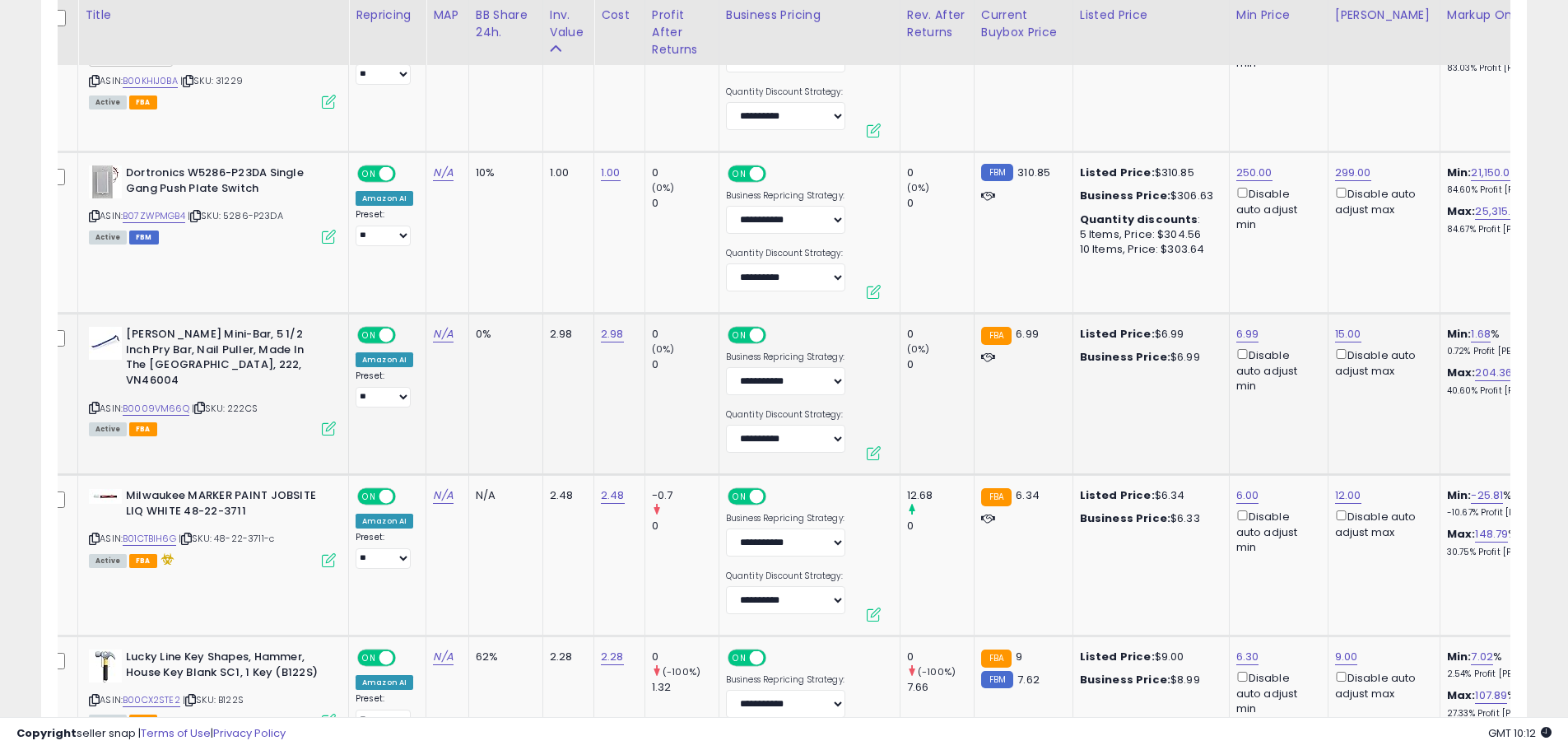
drag, startPoint x: 276, startPoint y: 370, endPoint x: 284, endPoint y: 366, distance: 8.9
click at [284, 366] on div "ASIN: B0009VM66Q | SKU: 222CS Active FBA" at bounding box center [212, 380] width 247 height 107
click at [133, 402] on link "B0009VM66Q" at bounding box center [156, 408] width 67 height 14
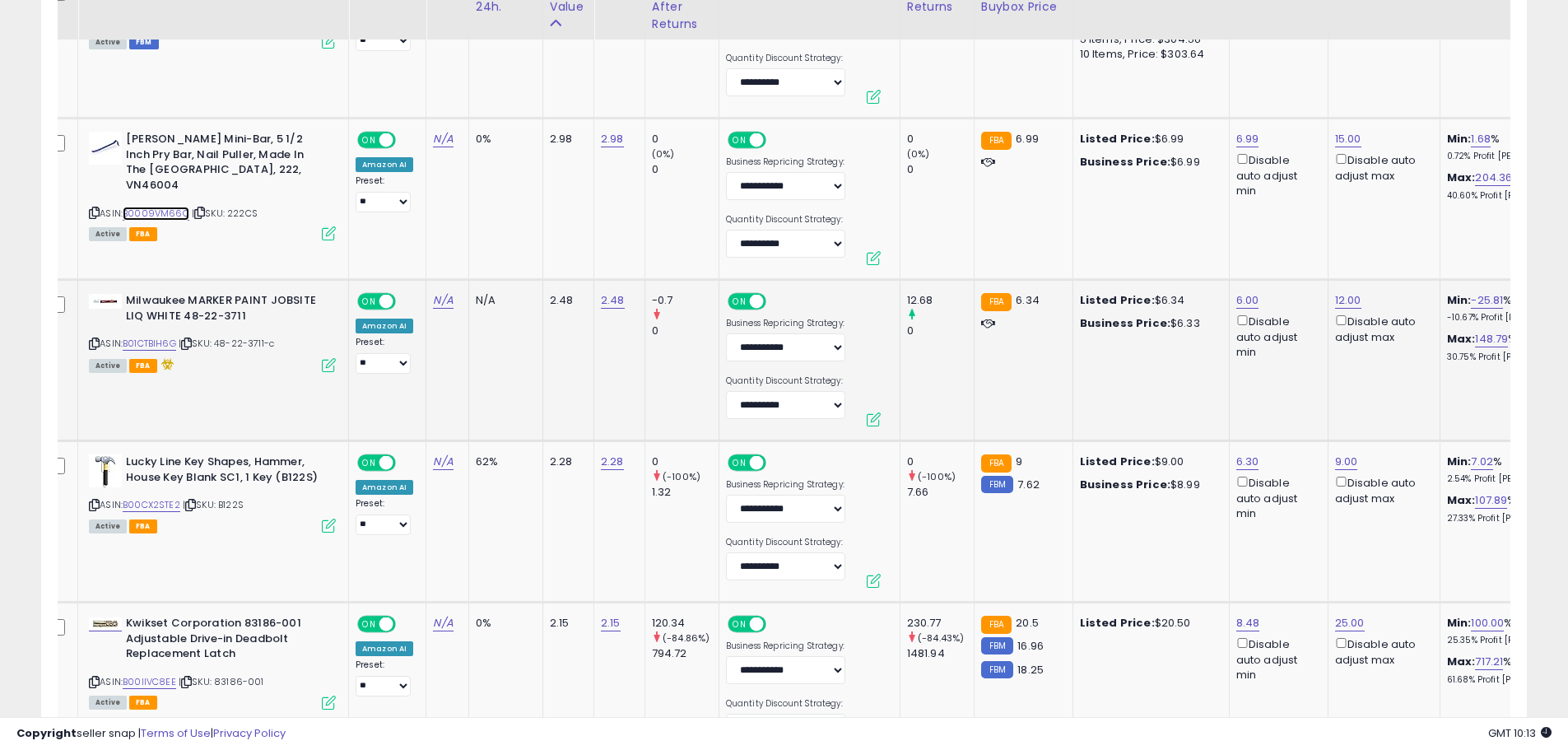
scroll to position [2963, 0]
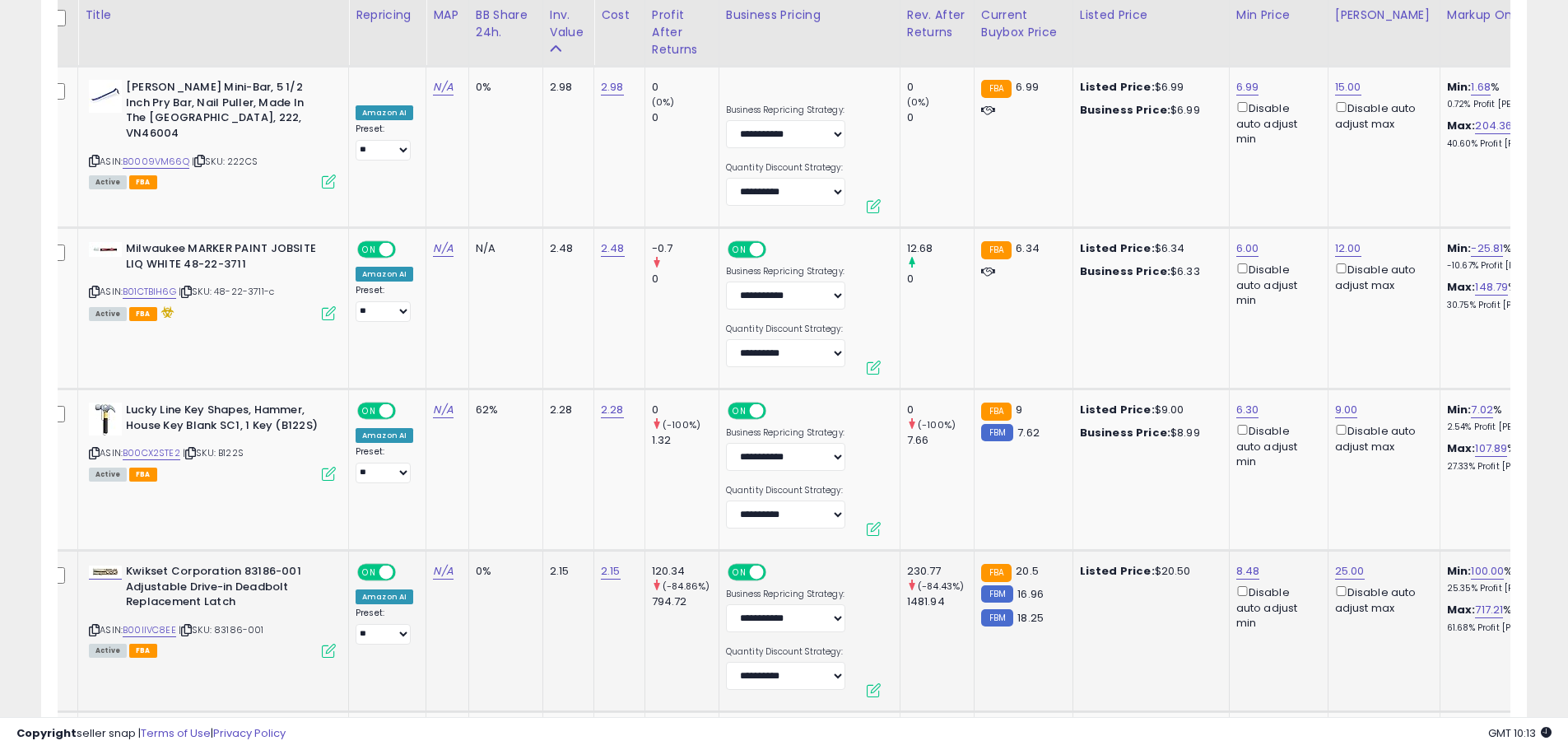
drag, startPoint x: 273, startPoint y: 601, endPoint x: 281, endPoint y: 599, distance: 8.2
click at [281, 599] on div "ASIN: B00IIVC8EE | SKU: 83186-001 Active FBA" at bounding box center [212, 609] width 247 height 91
click at [159, 446] on link "B00CX2STE2" at bounding box center [151, 453] width 58 height 14
click at [1247, 241] on link "6.00" at bounding box center [1247, 249] width 23 height 17
drag, startPoint x: 1191, startPoint y: 156, endPoint x: 1100, endPoint y: 165, distance: 91.4
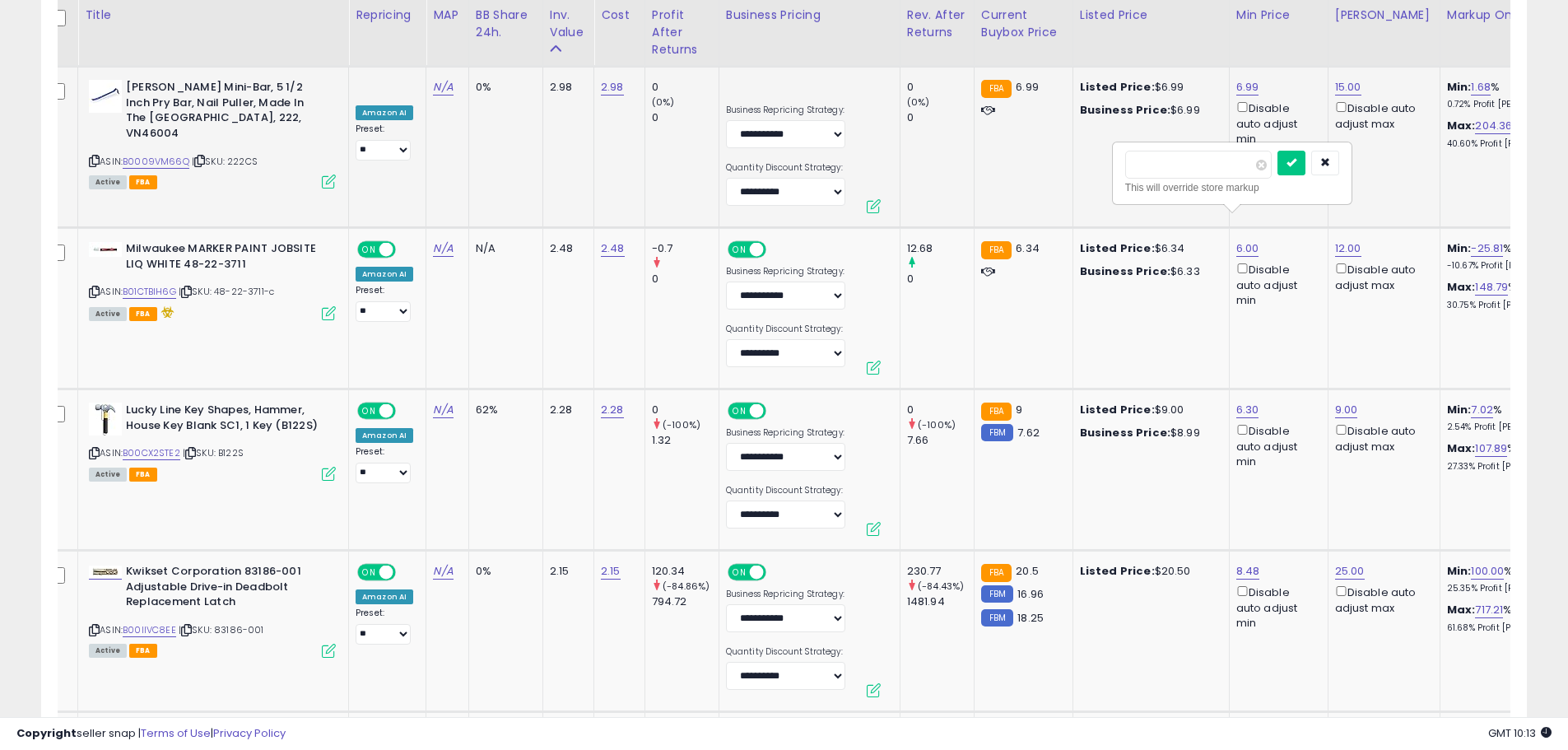
type input "***"
click at [1296, 165] on icon "submit" at bounding box center [1291, 162] width 10 height 10
drag, startPoint x: 257, startPoint y: 423, endPoint x: 230, endPoint y: 423, distance: 27.0
click at [230, 423] on div "ASIN: B00CX2STE2 | SKU: B122S Active FBA" at bounding box center [212, 441] width 247 height 77
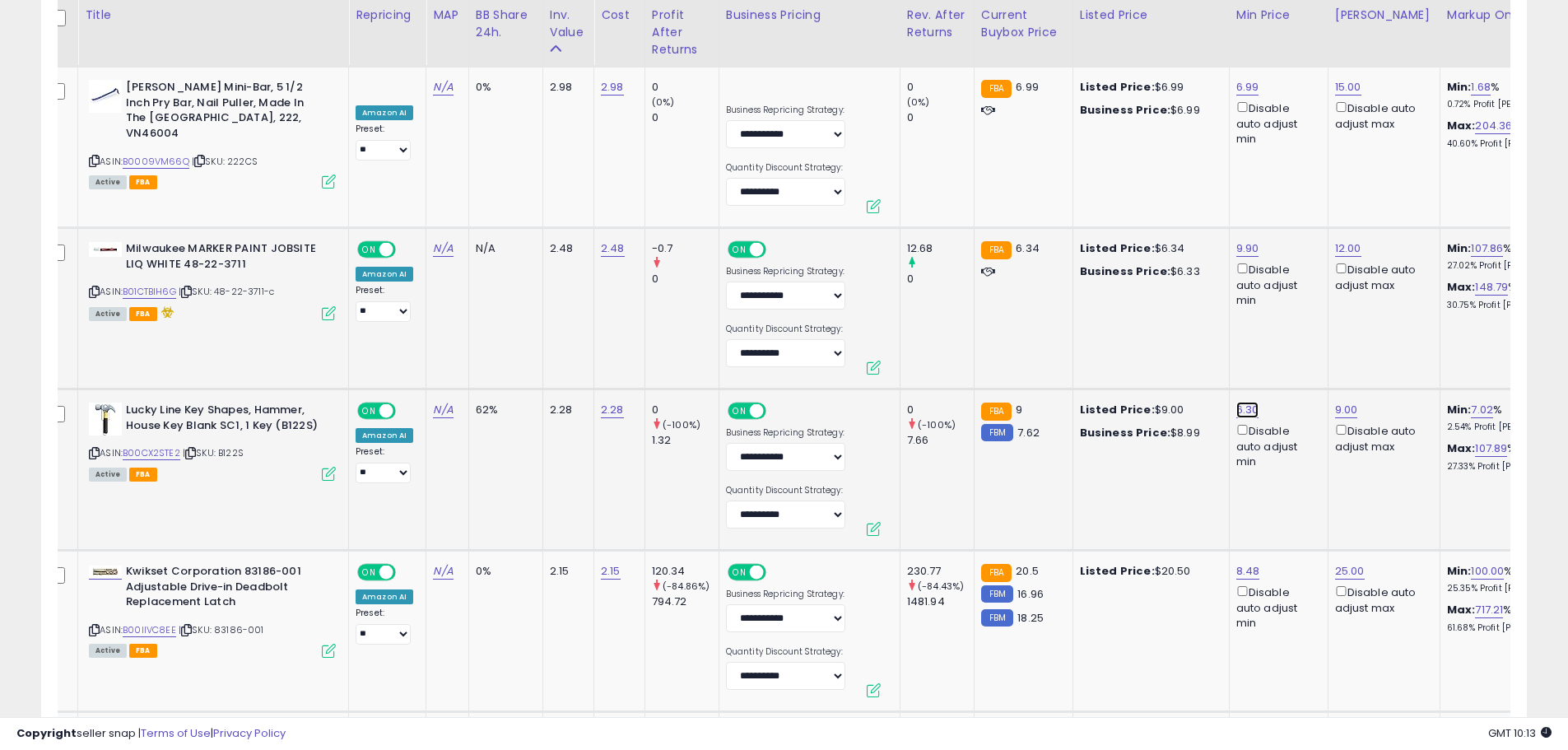
click at [1247, 402] on link "6.30" at bounding box center [1247, 410] width 23 height 17
drag, startPoint x: 1184, startPoint y: 329, endPoint x: 1089, endPoint y: 331, distance: 95.0
type input "***"
click at [1296, 325] on icon "submit" at bounding box center [1291, 323] width 10 height 10
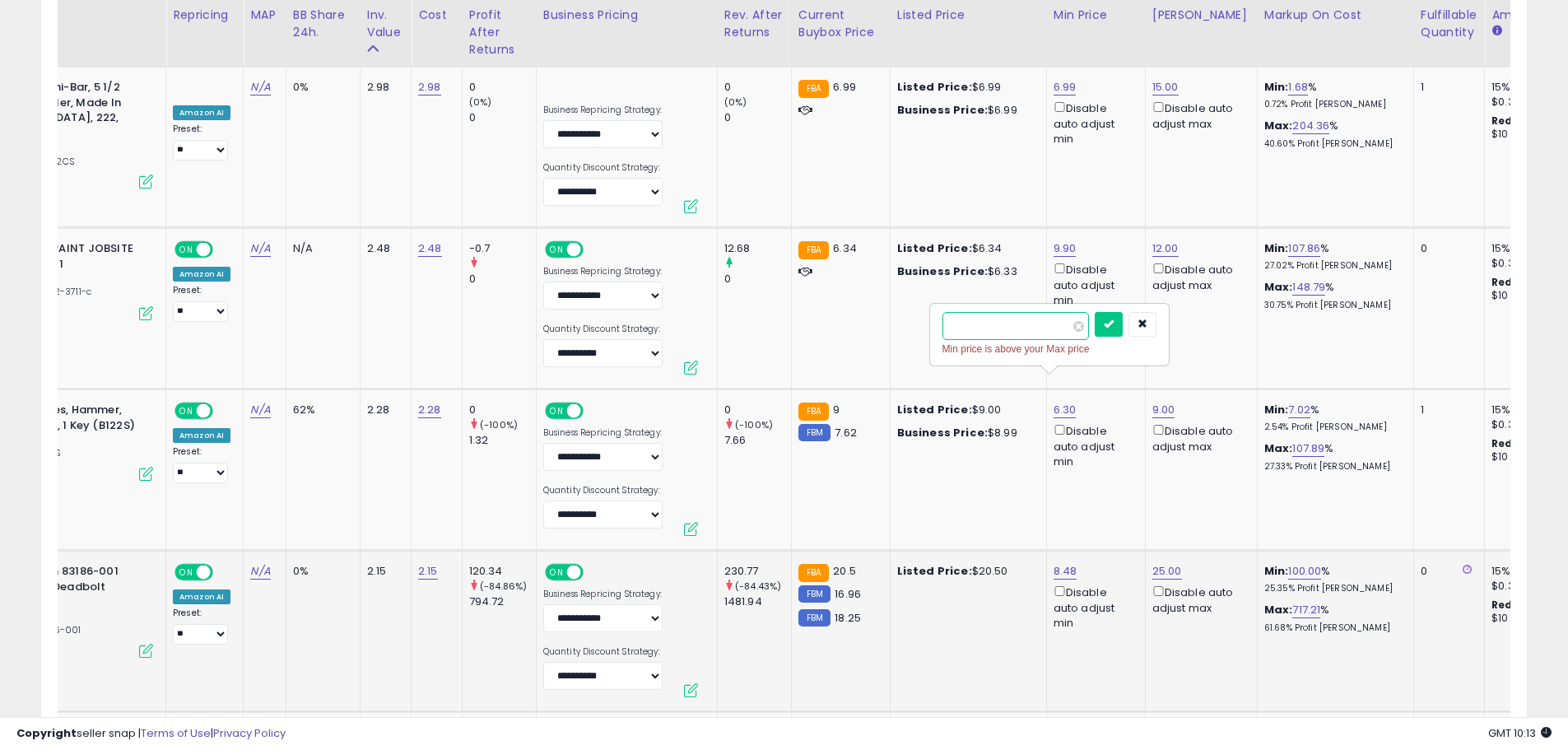
scroll to position [0, 200]
click at [1146, 321] on icon "button" at bounding box center [1141, 323] width 10 height 10
click at [1060, 402] on link "6.30" at bounding box center [1065, 410] width 23 height 17
drag, startPoint x: 1004, startPoint y: 338, endPoint x: 898, endPoint y: 337, distance: 106.0
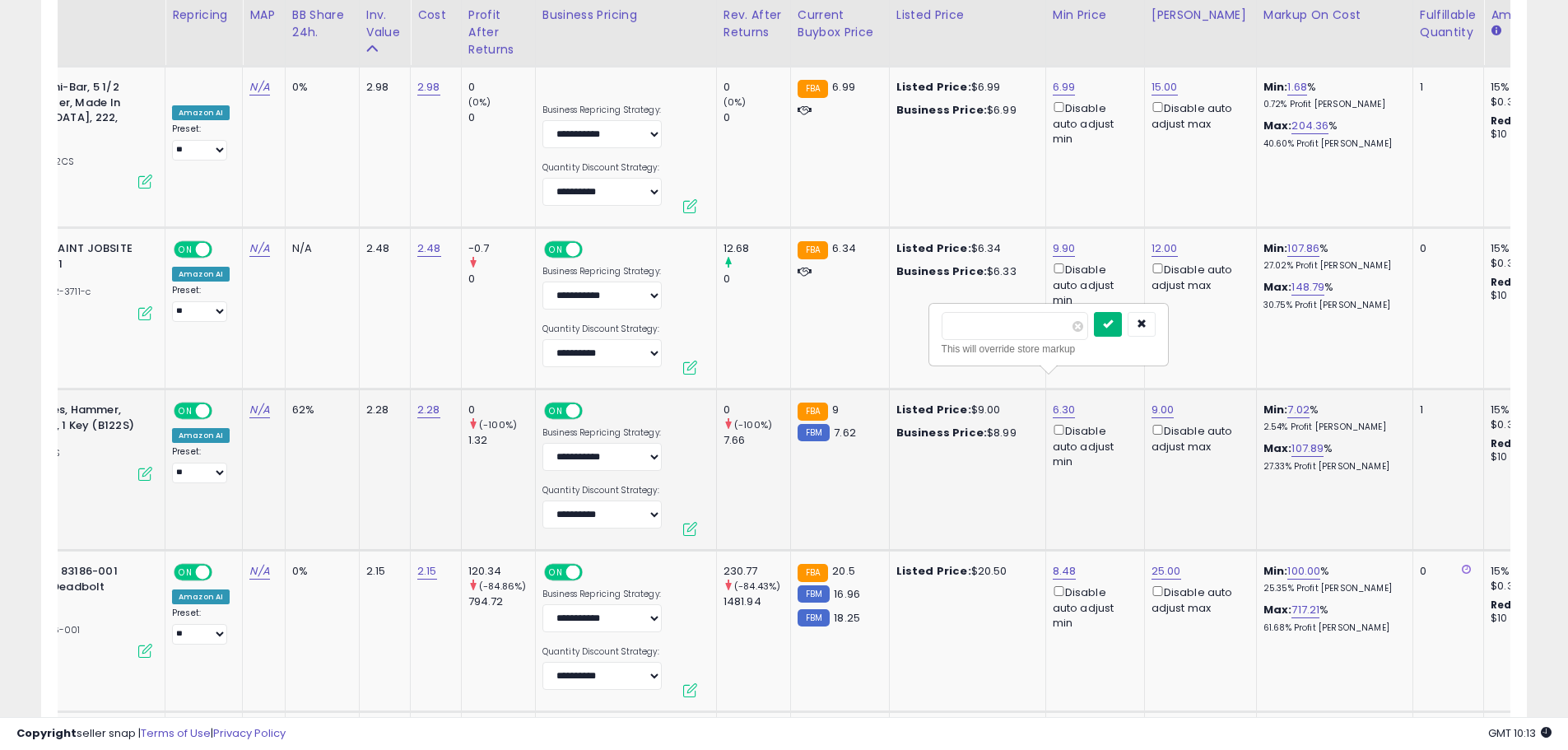
type input "*"
click at [1112, 327] on icon "submit" at bounding box center [1108, 323] width 10 height 10
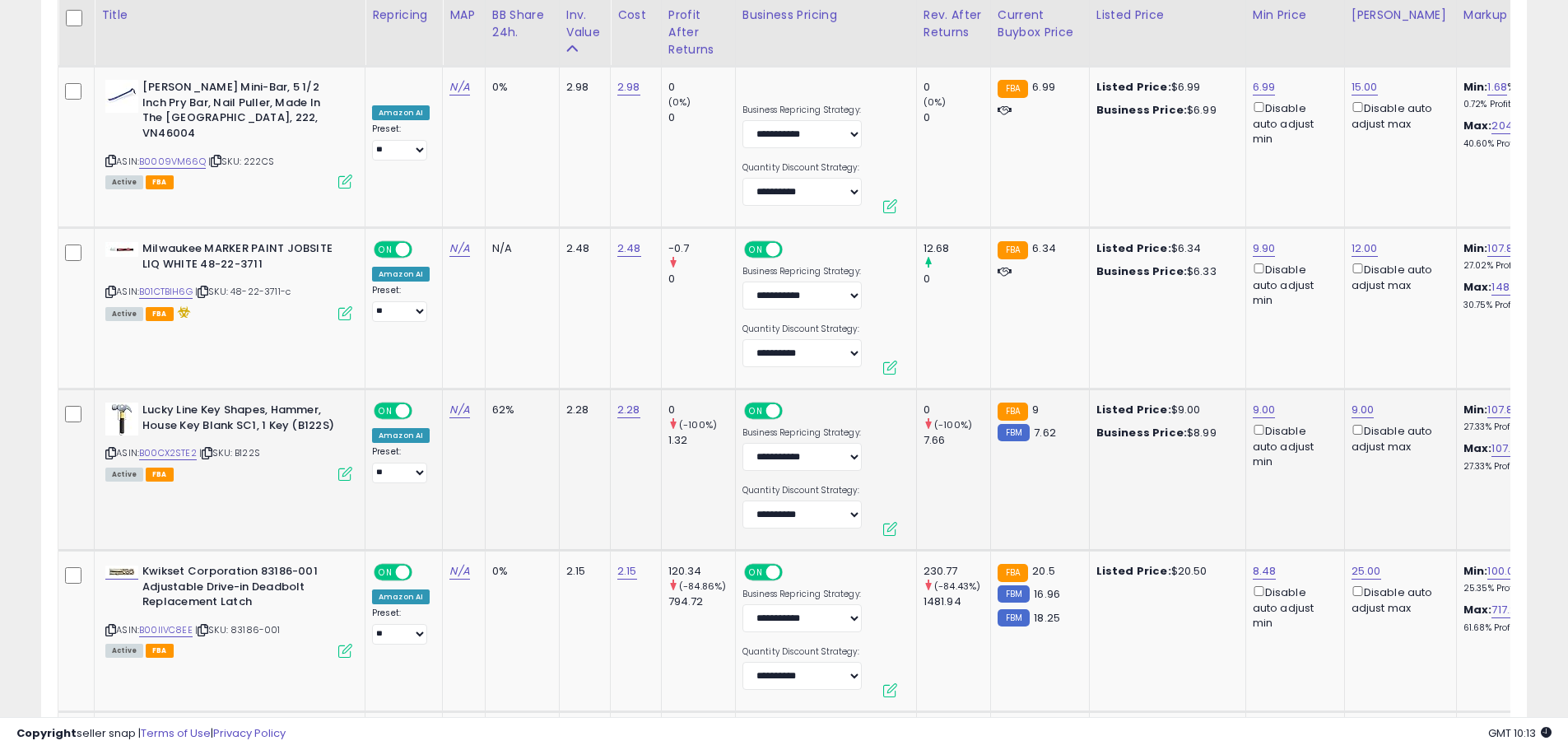
drag, startPoint x: 281, startPoint y: 426, endPoint x: 240, endPoint y: 425, distance: 41.0
click at [240, 425] on div "ASIN: B00CX2STE2 | SKU: B122S Active FBA" at bounding box center [229, 441] width 247 height 77
copy span "B122S"
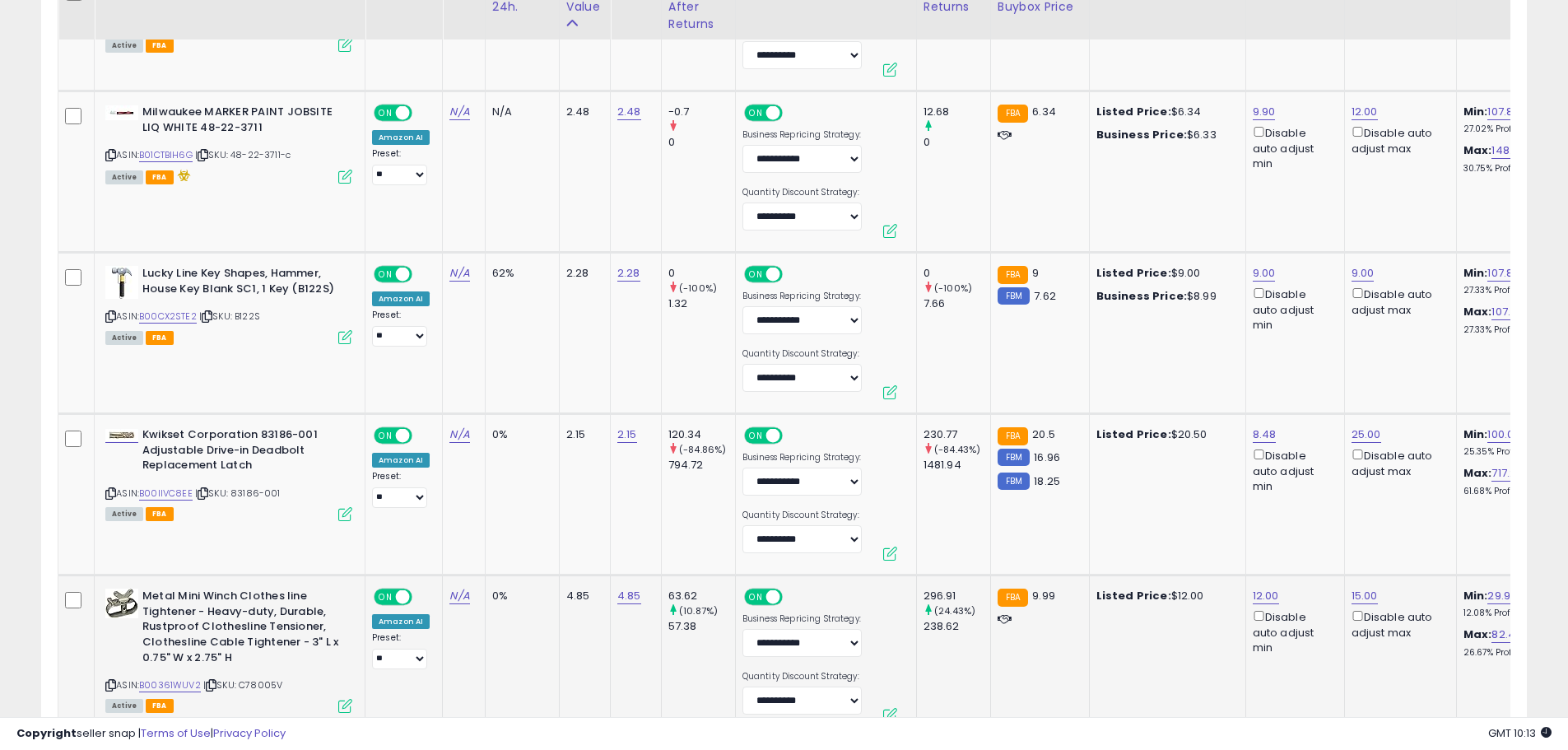
scroll to position [3210, 0]
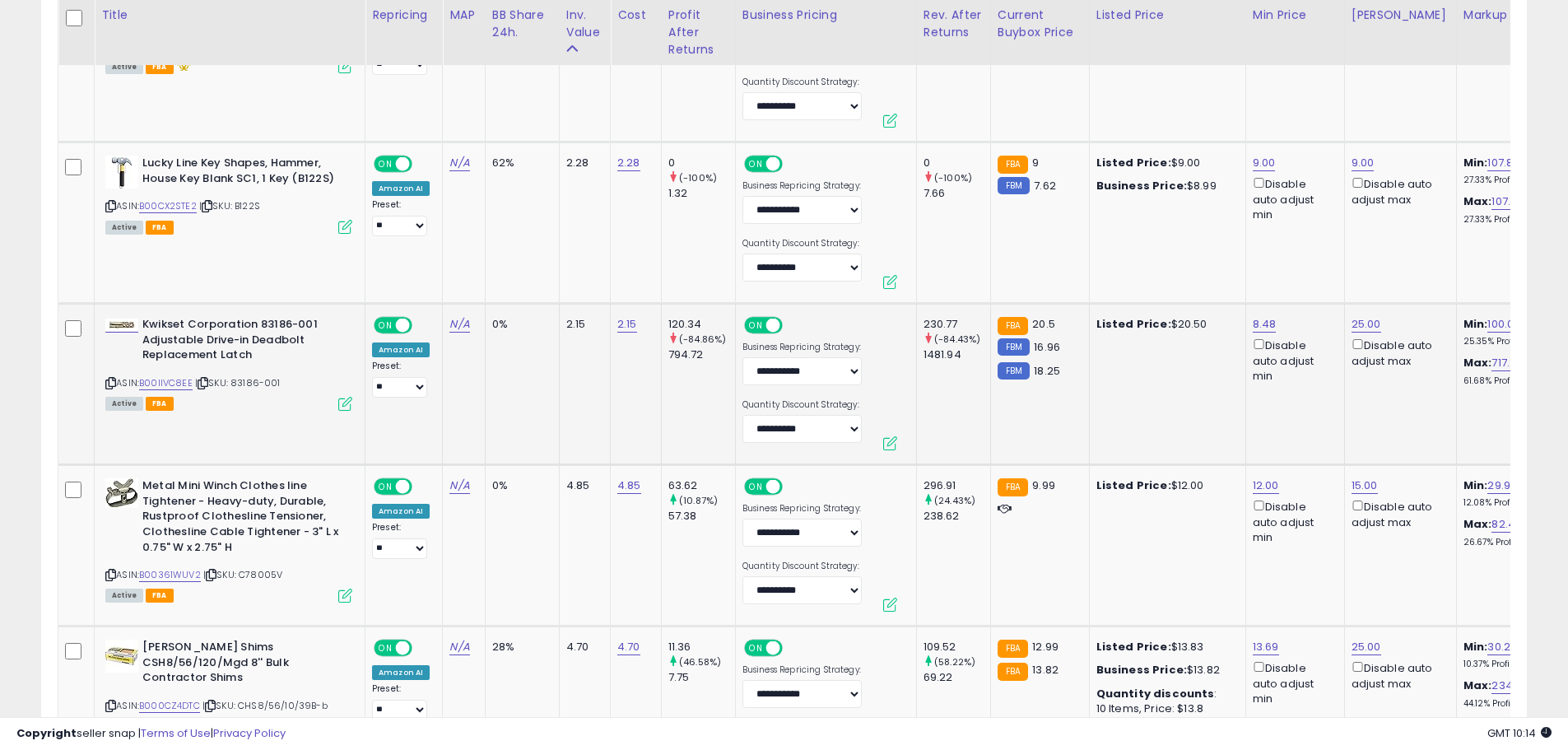
drag, startPoint x: 258, startPoint y: 358, endPoint x: 235, endPoint y: 358, distance: 23.0
click at [235, 358] on div "ASIN: B00IIVC8EE | SKU: 83186-001 Active FBA" at bounding box center [229, 362] width 247 height 91
copy span "83186-001"
drag, startPoint x: 300, startPoint y: 550, endPoint x: 243, endPoint y: 549, distance: 57.0
click at [243, 549] on div "ASIN: B00361WUV2 | SKU: C78005V Active FBA" at bounding box center [229, 540] width 247 height 122
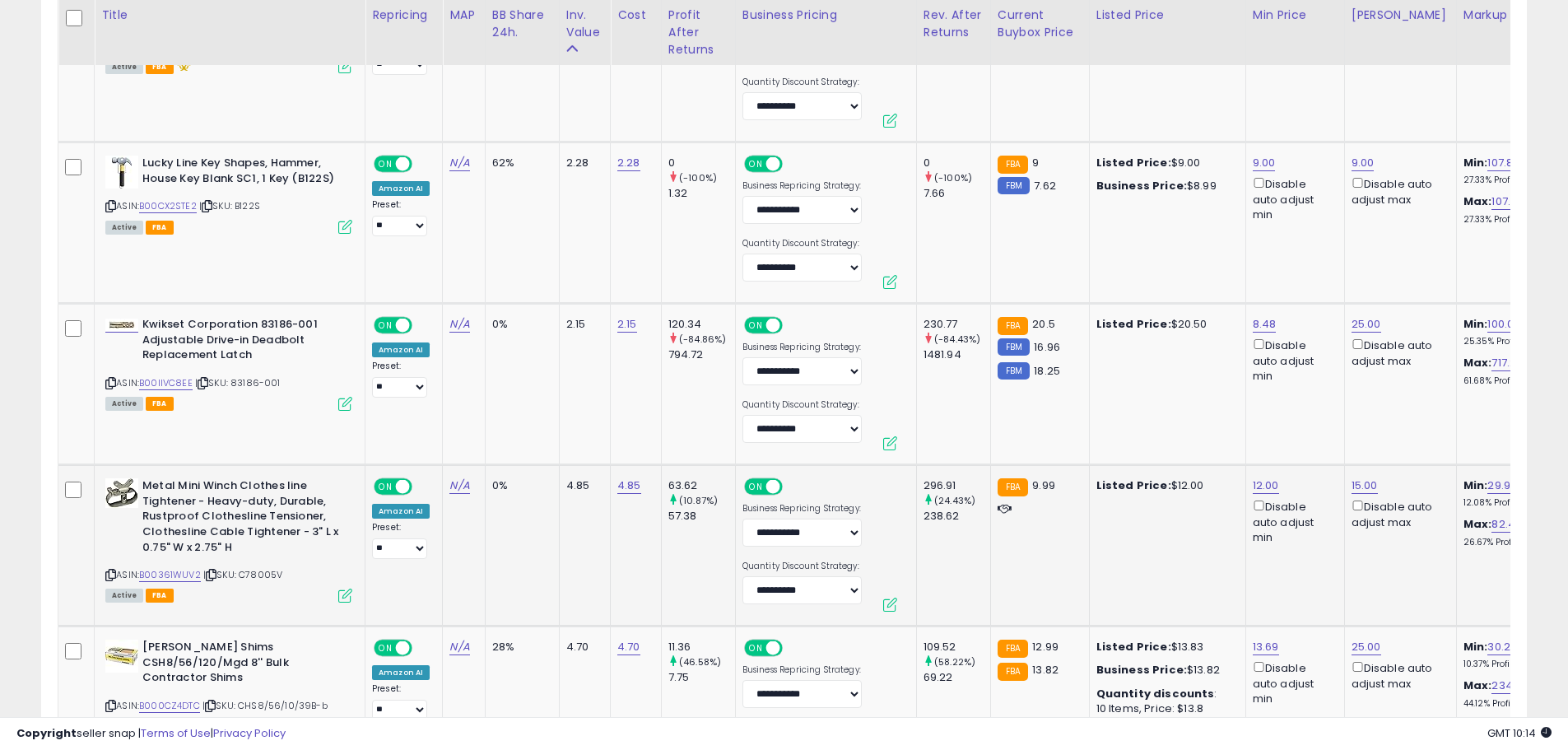
copy span "C78005V"
click at [185, 568] on link "B00361WUV2" at bounding box center [170, 575] width 62 height 14
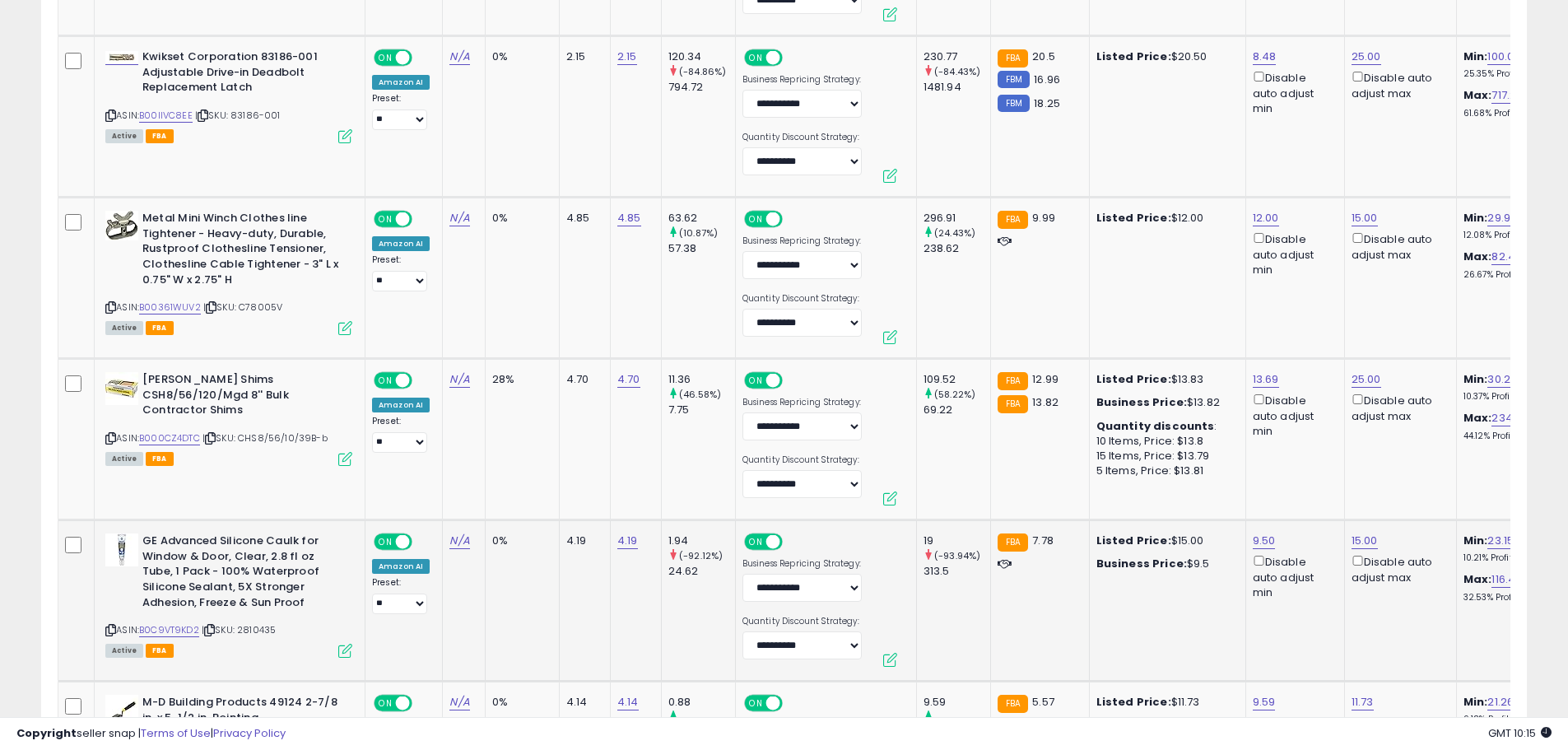
scroll to position [3540, 0]
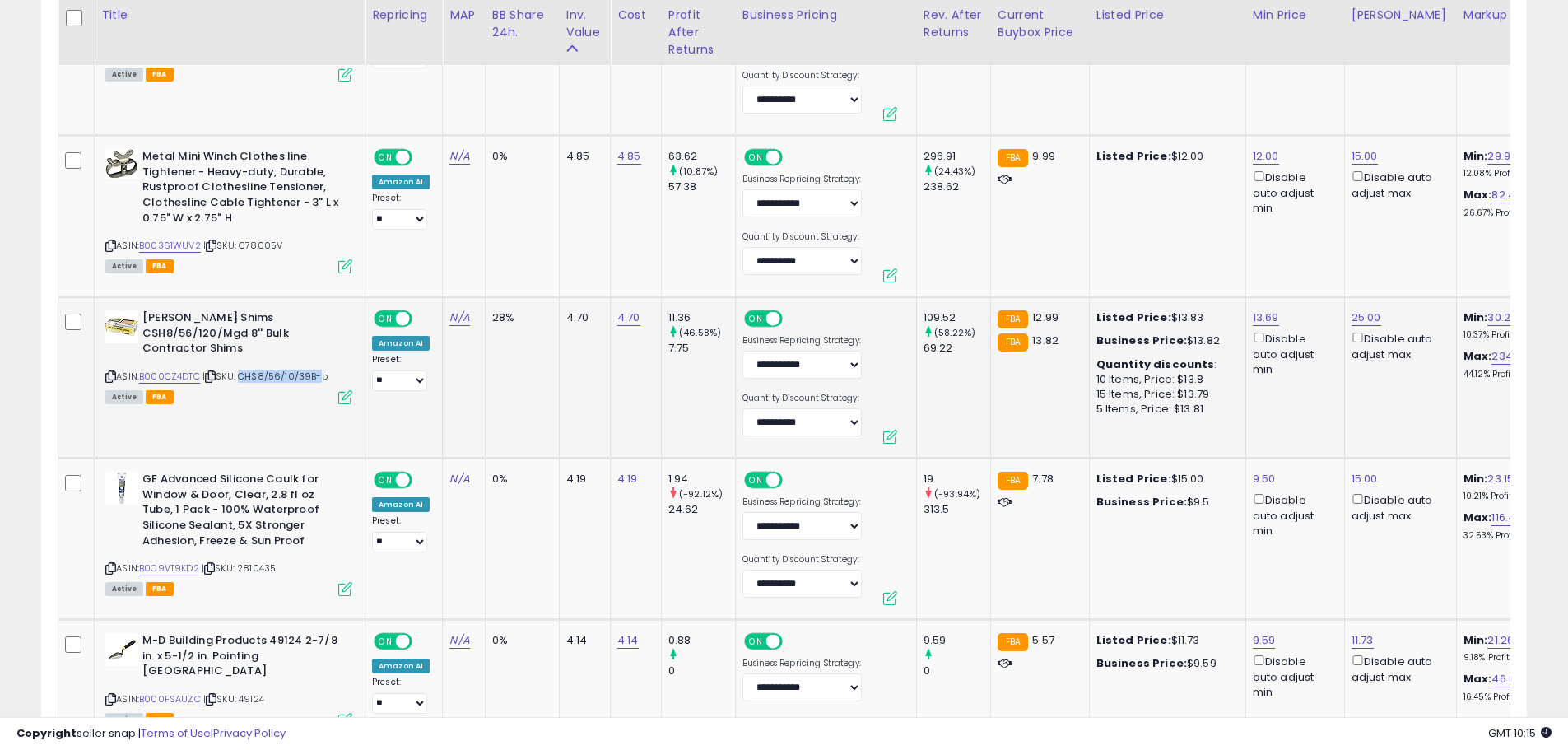
drag, startPoint x: 242, startPoint y: 349, endPoint x: 320, endPoint y: 347, distance: 78.0
click at [320, 370] on span "| SKU: CHS8/56/10/39B-b" at bounding box center [265, 377] width 125 height 13
copy span "CHS8/56/10/39B"
click at [190, 370] on link "B000CZ4DTC" at bounding box center [169, 377] width 61 height 14
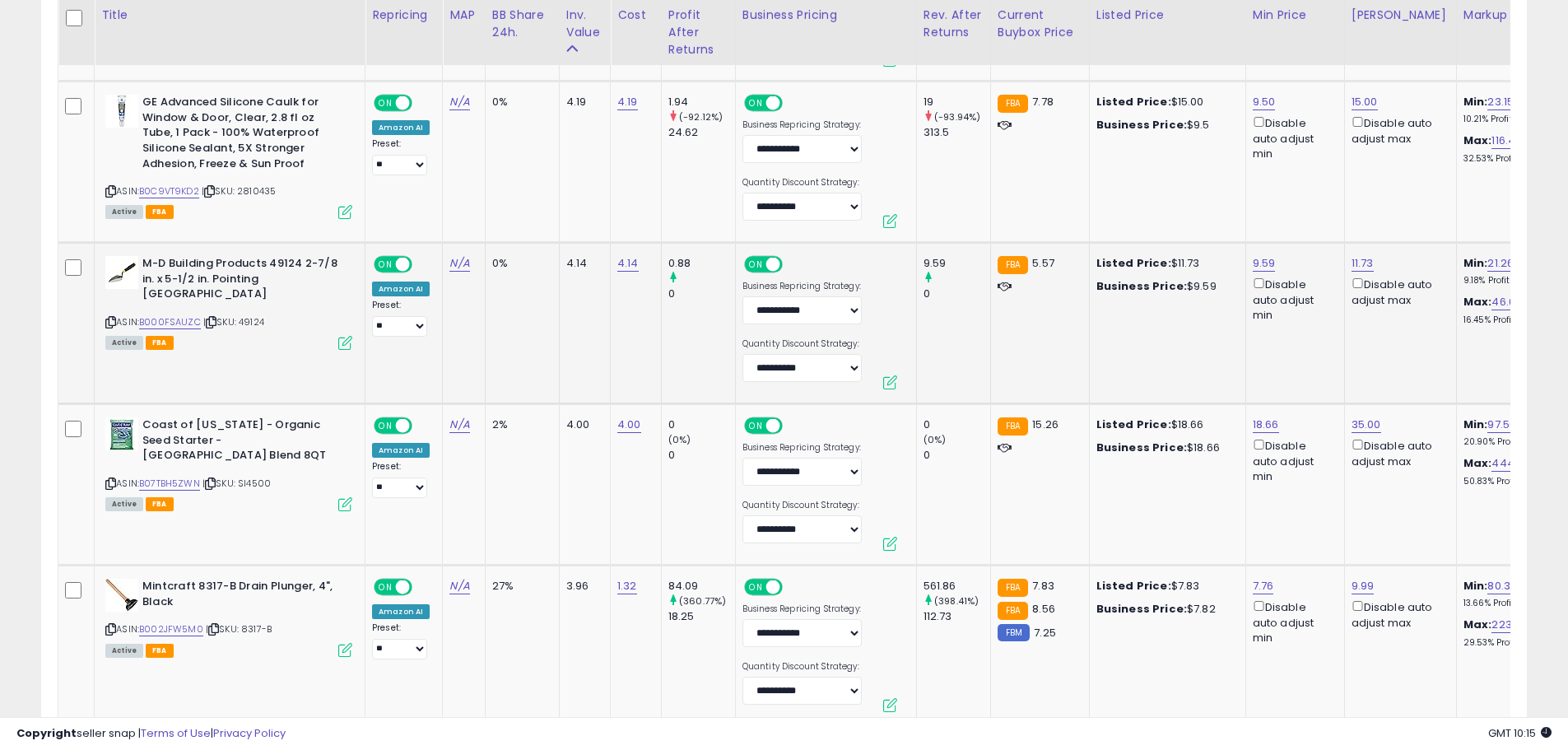
scroll to position [3951, 0]
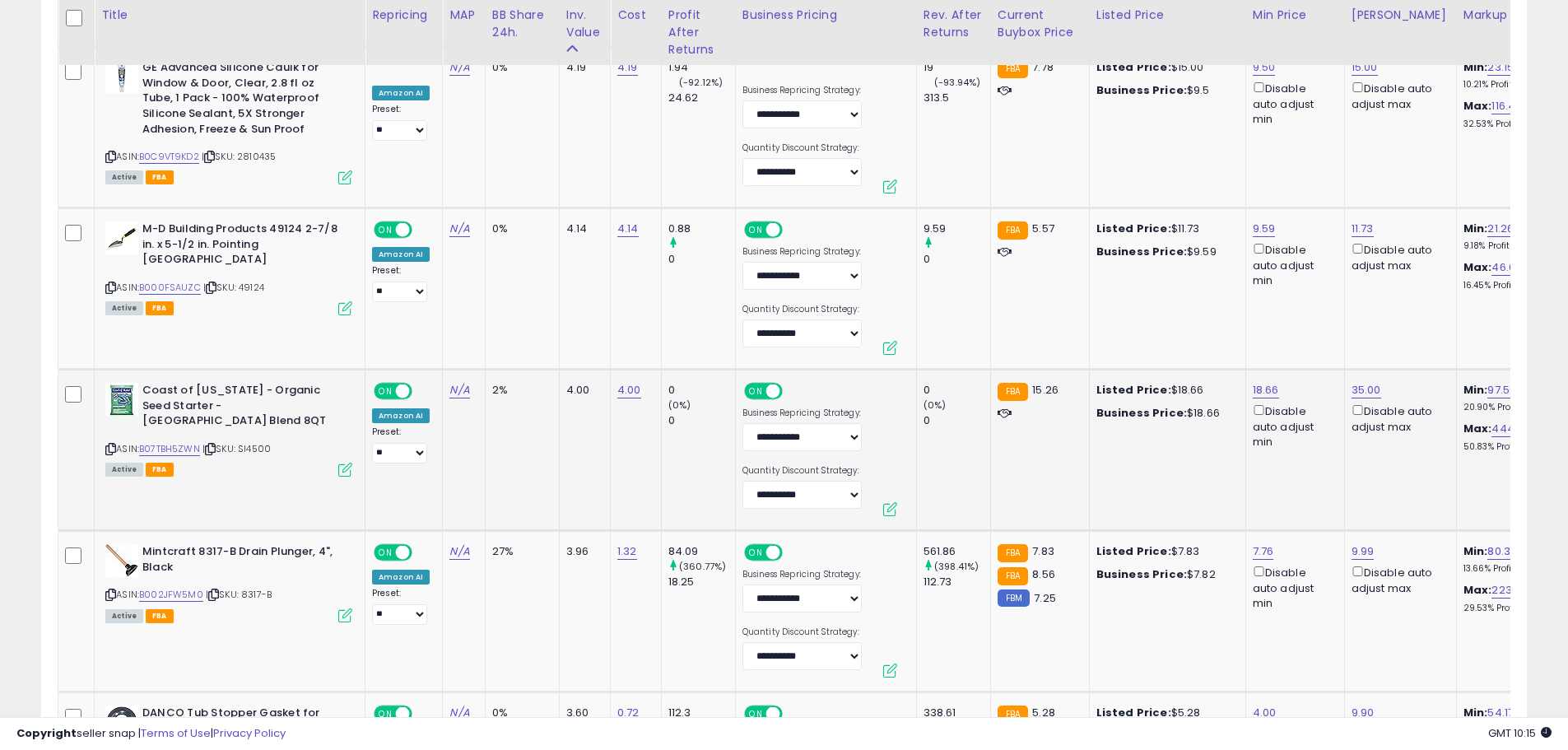
drag, startPoint x: 297, startPoint y: 403, endPoint x: 244, endPoint y: 409, distance: 53.3
click at [244, 409] on div "ASIN: B07TBH5ZWN | SKU: SI4500 Active FBA" at bounding box center [229, 428] width 247 height 91
copy span "SI4500"
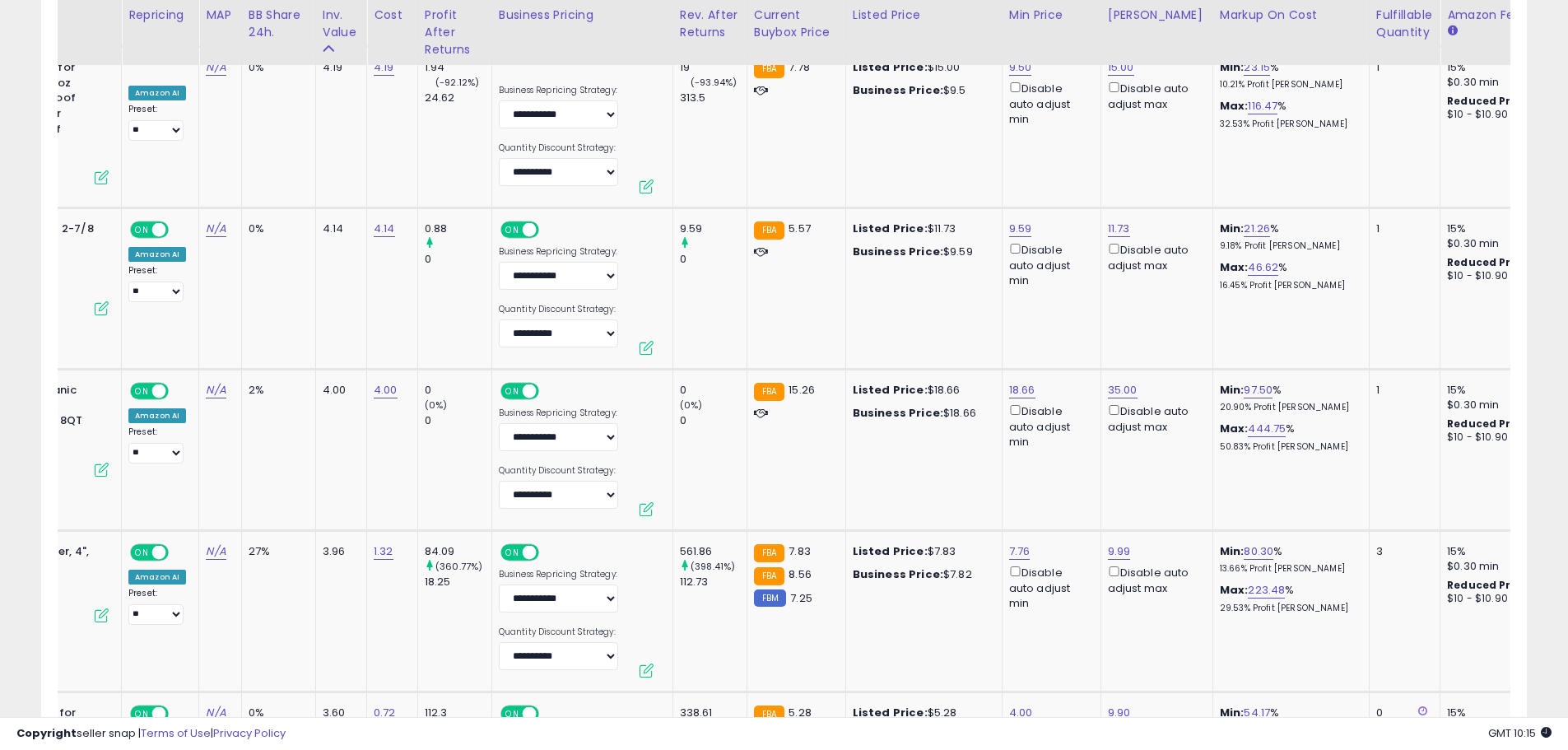
scroll to position [0, 239]
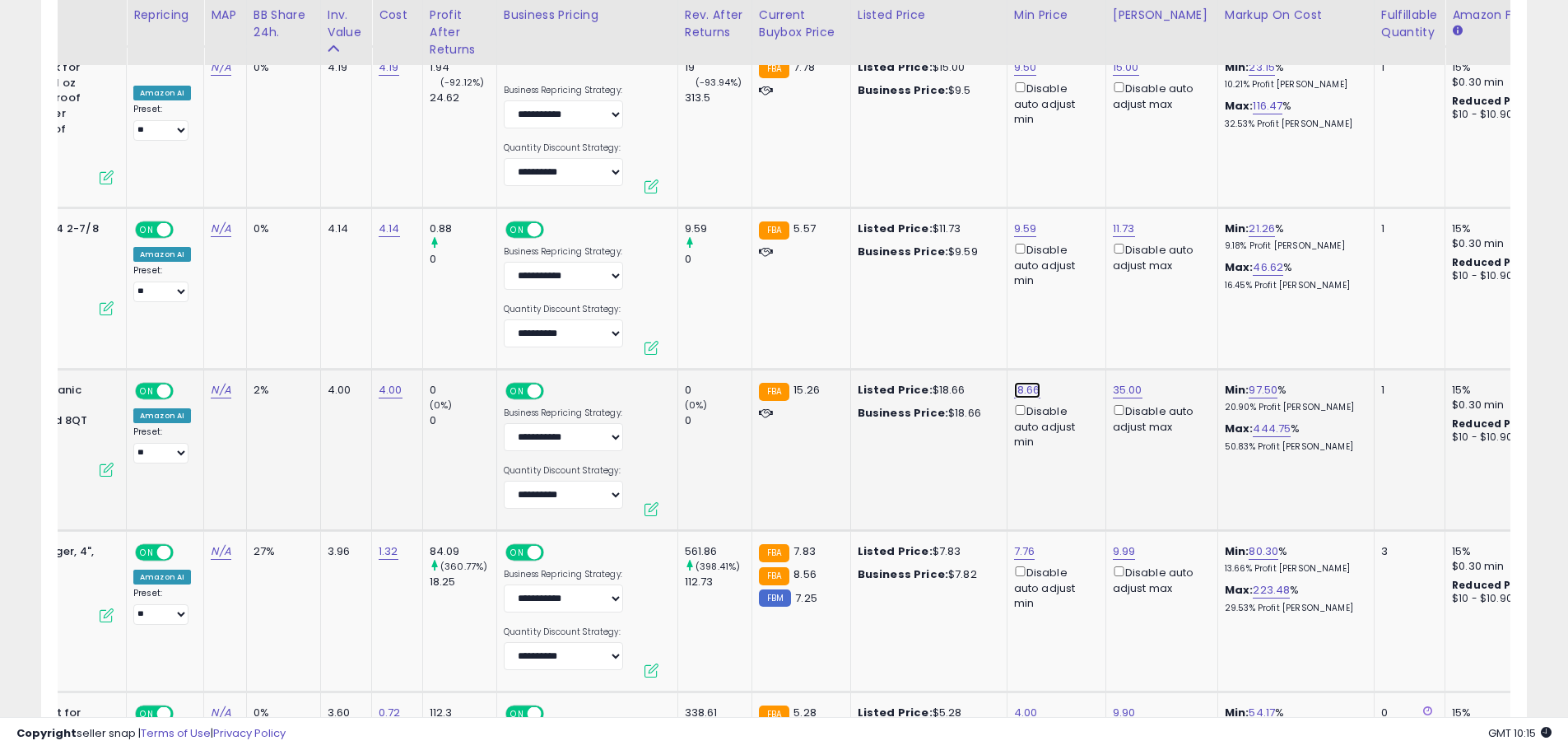
click at [1030, 382] on link "18.66" at bounding box center [1027, 390] width 27 height 17
drag, startPoint x: 919, startPoint y: 307, endPoint x: 865, endPoint y: 308, distance: 54.0
type input "*****"
click at [1075, 309] on icon "submit" at bounding box center [1070, 304] width 10 height 10
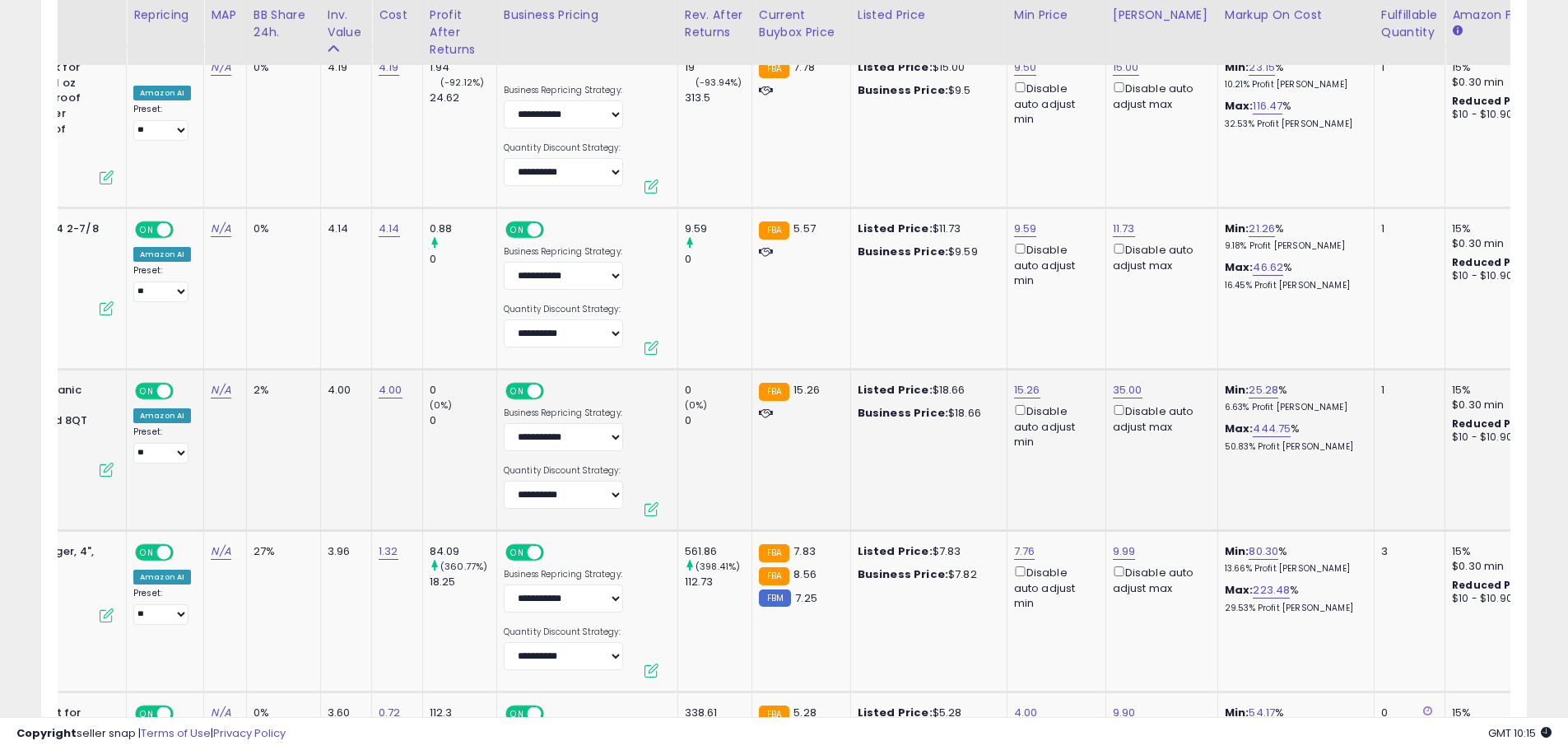
scroll to position [0, 0]
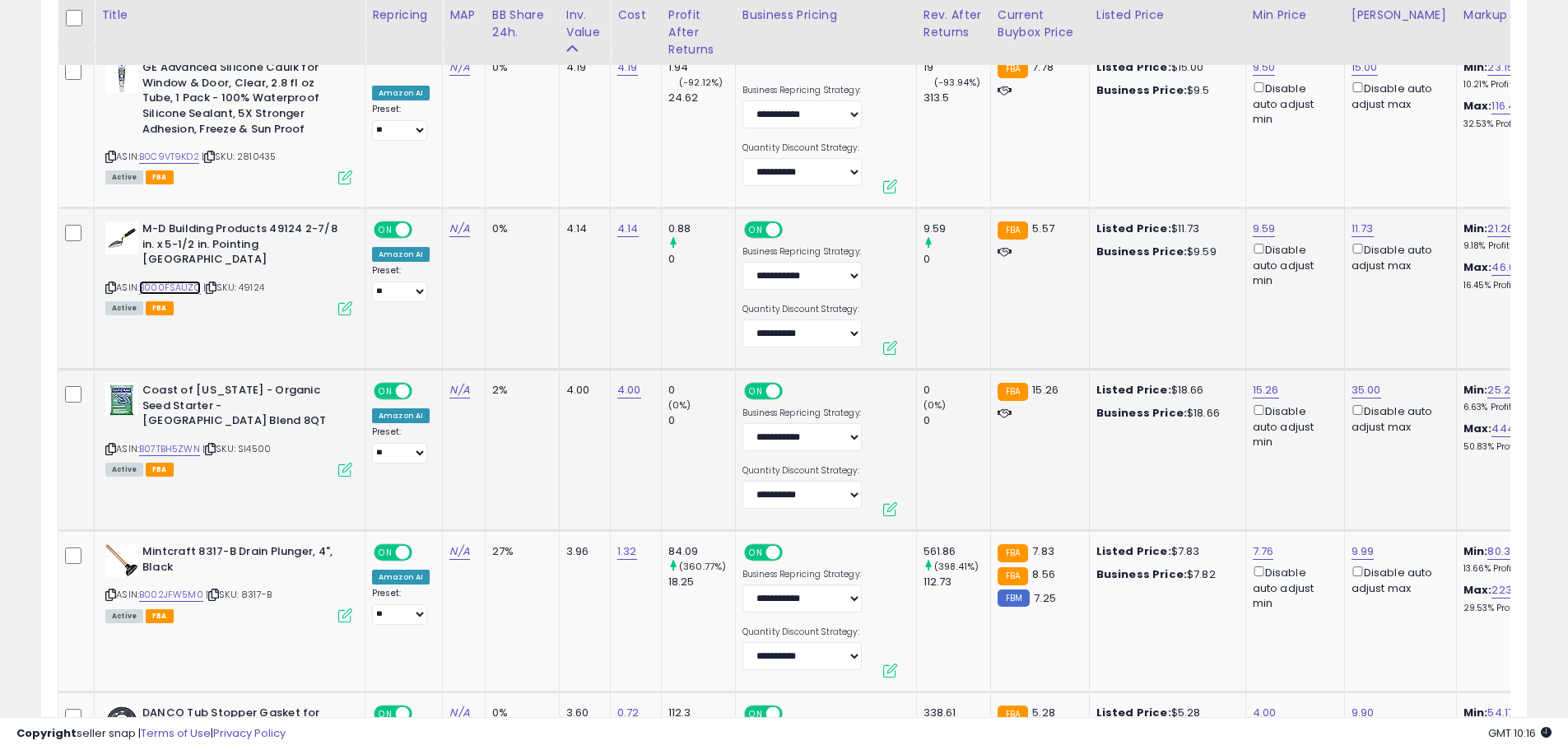
click at [169, 281] on link "B000FSAUZC" at bounding box center [170, 287] width 62 height 14
click at [187, 442] on link "B07TBH5ZWN" at bounding box center [169, 448] width 61 height 14
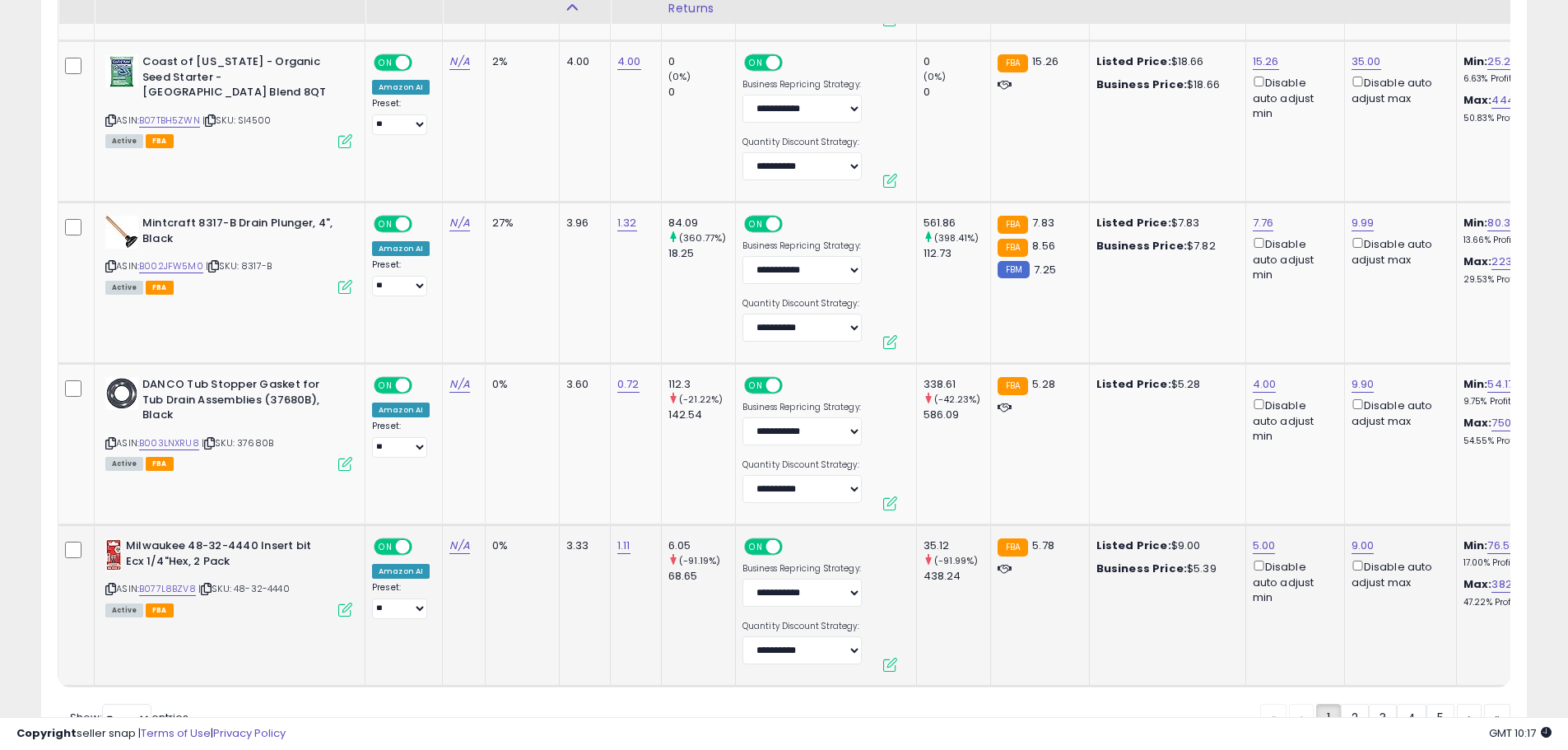
scroll to position [4280, 0]
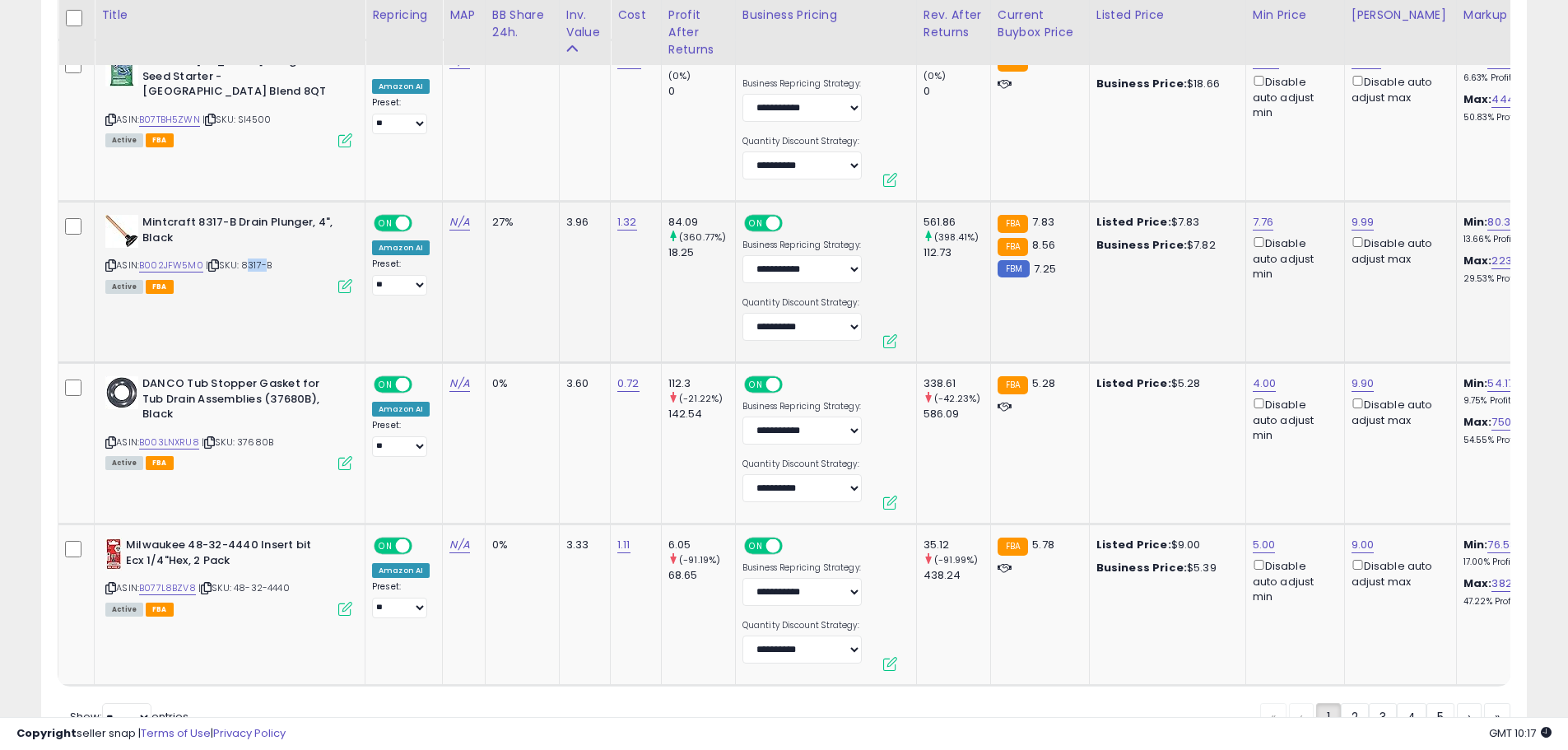
click at [262, 258] on span "| SKU: 8317-B" at bounding box center [238, 265] width 66 height 13
drag, startPoint x: 294, startPoint y: 401, endPoint x: 242, endPoint y: 401, distance: 52.0
click at [242, 401] on div "ASIN: B003LNXRU8 | SKU: 37680B Active FBA" at bounding box center [229, 421] width 247 height 91
click at [1261, 375] on link "4.00" at bounding box center [1264, 383] width 24 height 17
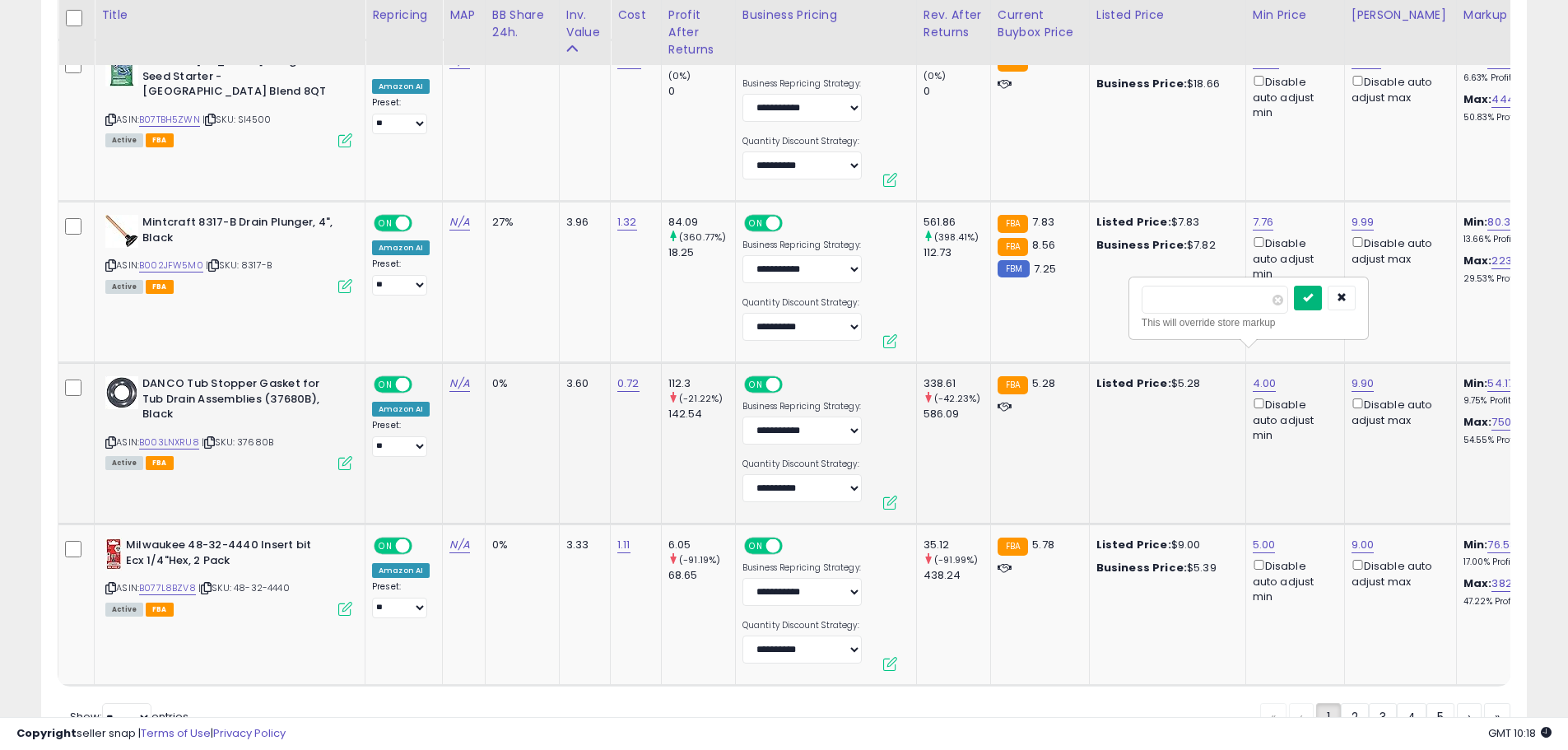
type input "***"
click at [1322, 295] on button "submit" at bounding box center [1308, 298] width 28 height 25
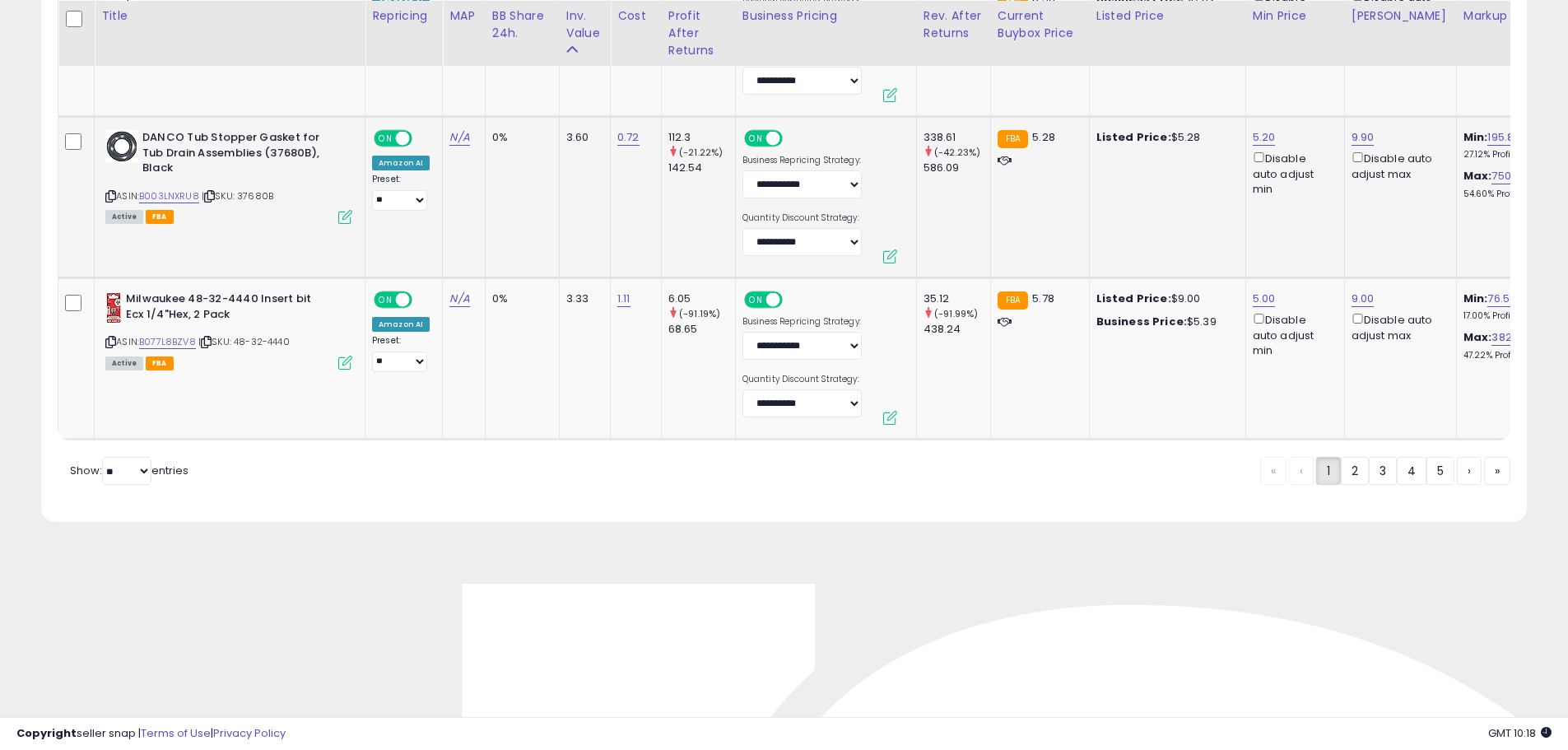
scroll to position [4528, 0]
click at [1357, 461] on link "2" at bounding box center [1354, 470] width 28 height 28
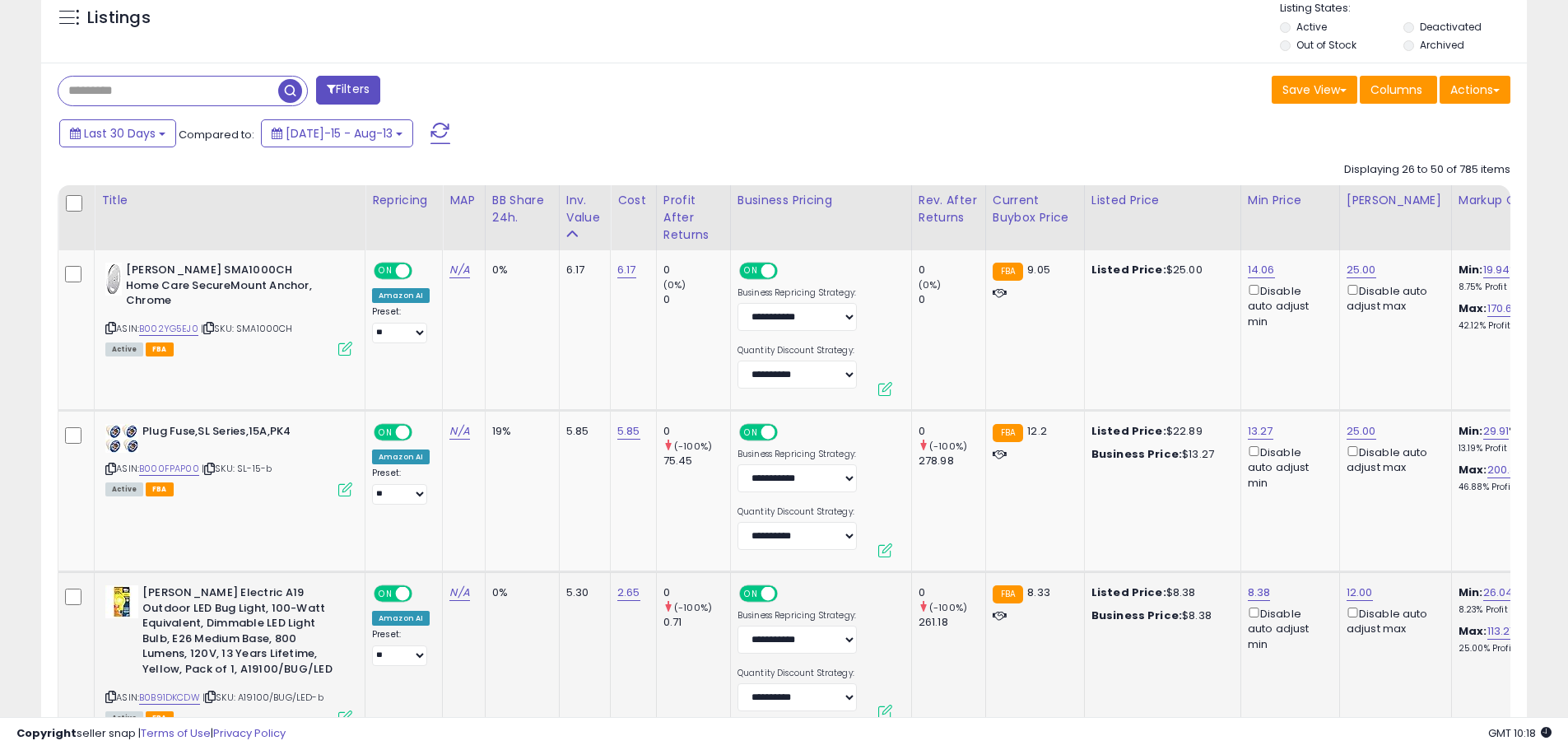
scroll to position [673, 0]
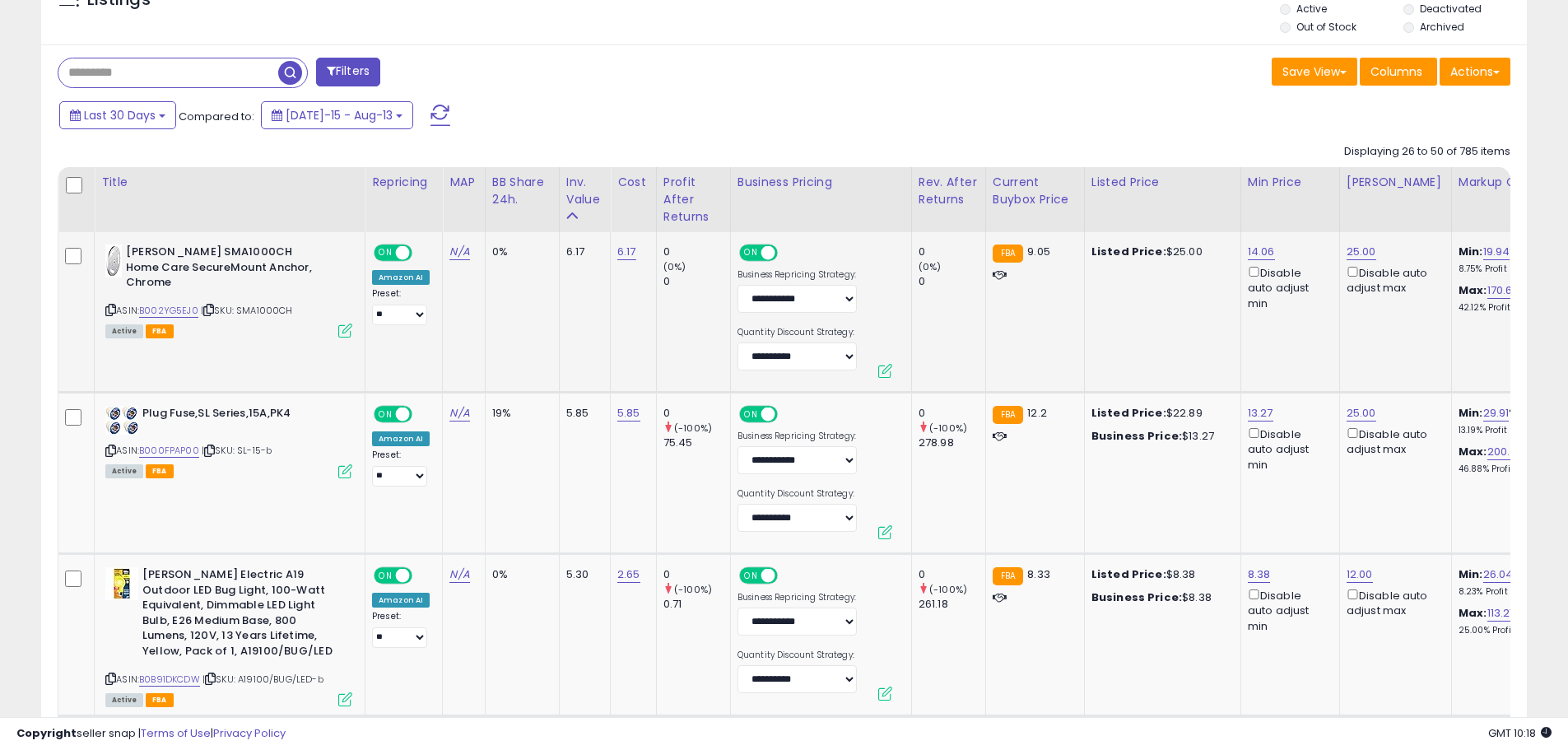
drag, startPoint x: 240, startPoint y: 296, endPoint x: 303, endPoint y: 300, distance: 63.1
click at [303, 300] on div "ASIN: B002YG5EJ0 | SKU: SMA1000CH Active FBA" at bounding box center [229, 290] width 247 height 91
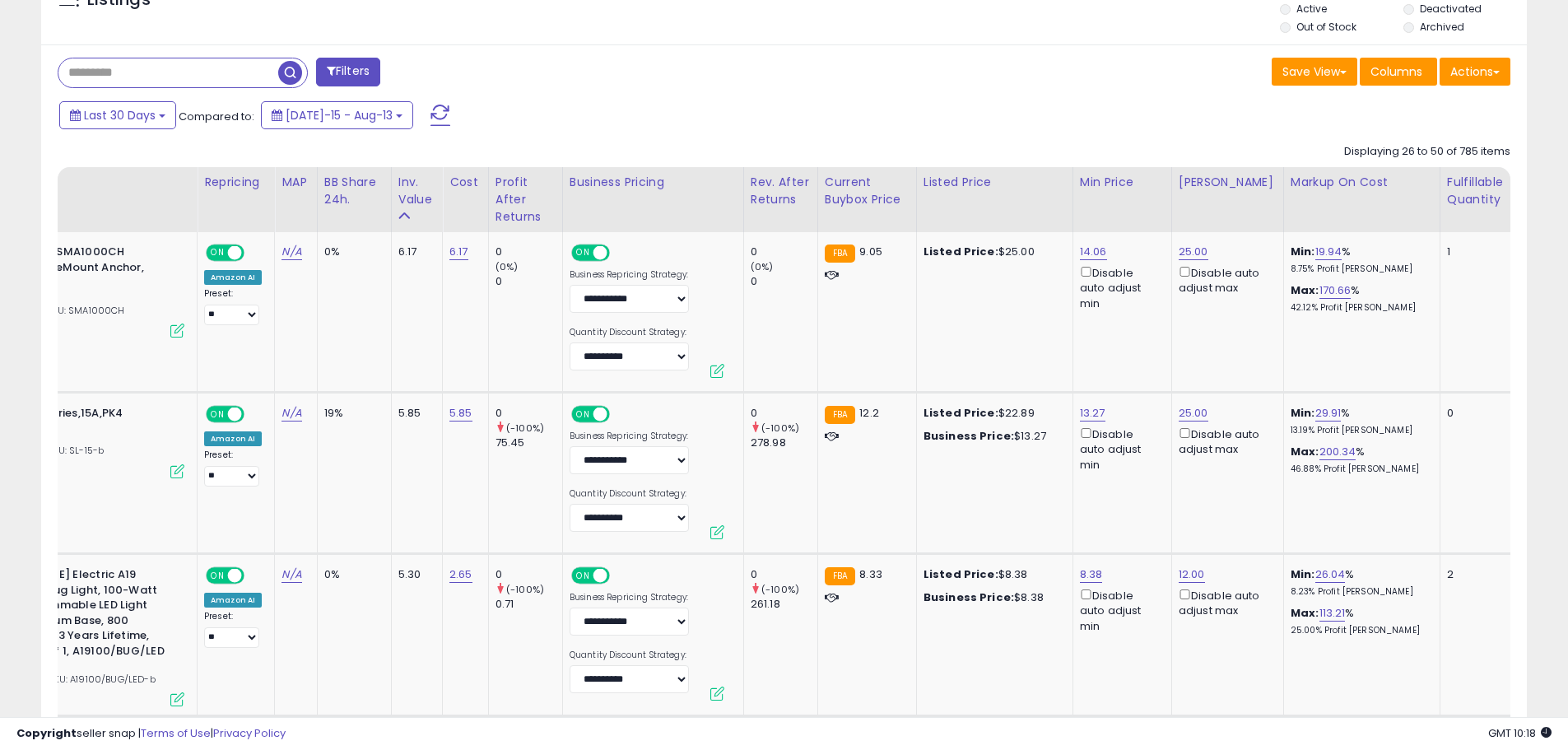
scroll to position [0, 0]
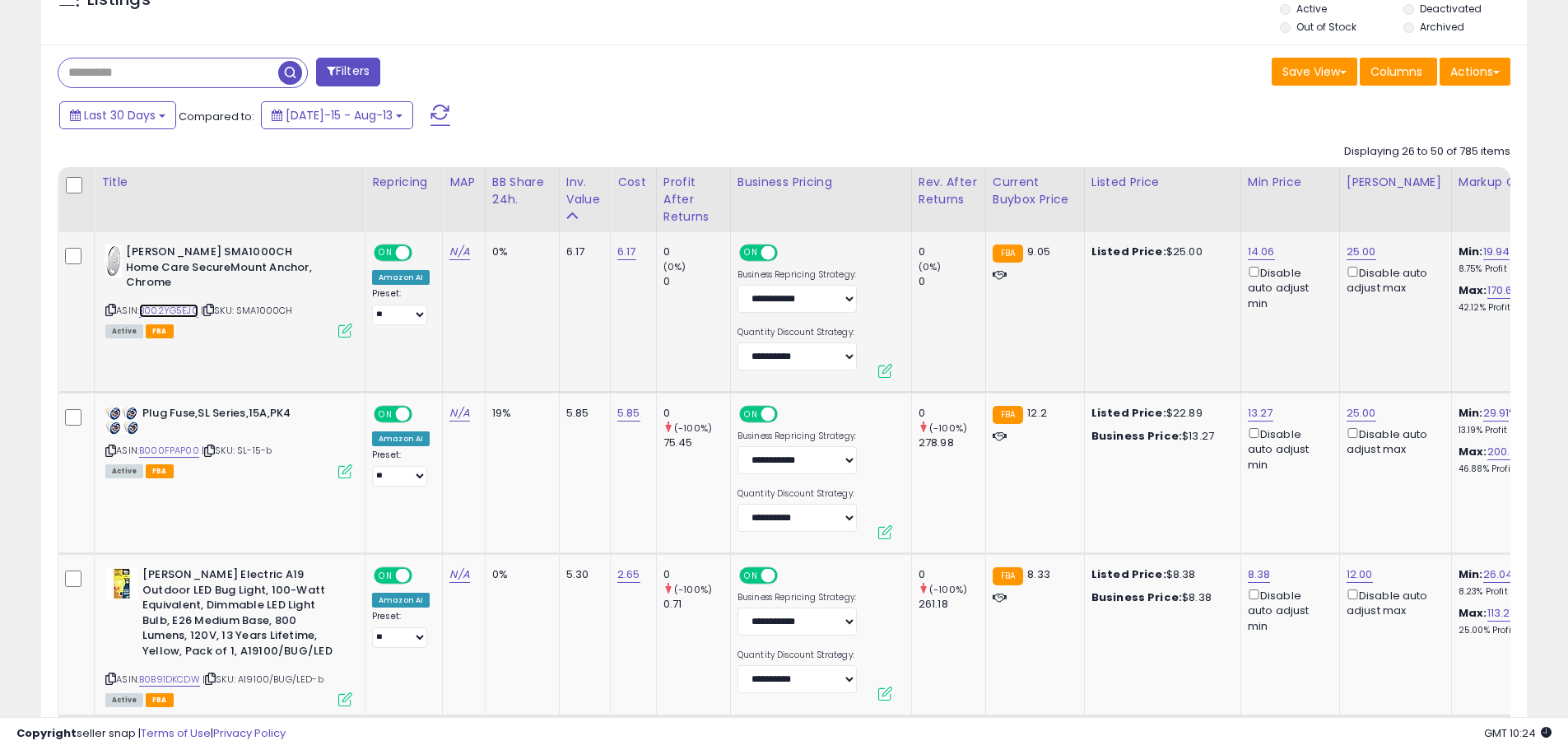
click at [178, 304] on link "B002YG5EJ0" at bounding box center [169, 311] width 59 height 14
click at [169, 452] on link "B000FPAP00" at bounding box center [169, 450] width 60 height 14
drag, startPoint x: 240, startPoint y: 451, endPoint x: 262, endPoint y: 451, distance: 22.0
click at [262, 451] on span "| SKU: SL-15-b" at bounding box center [236, 450] width 70 height 13
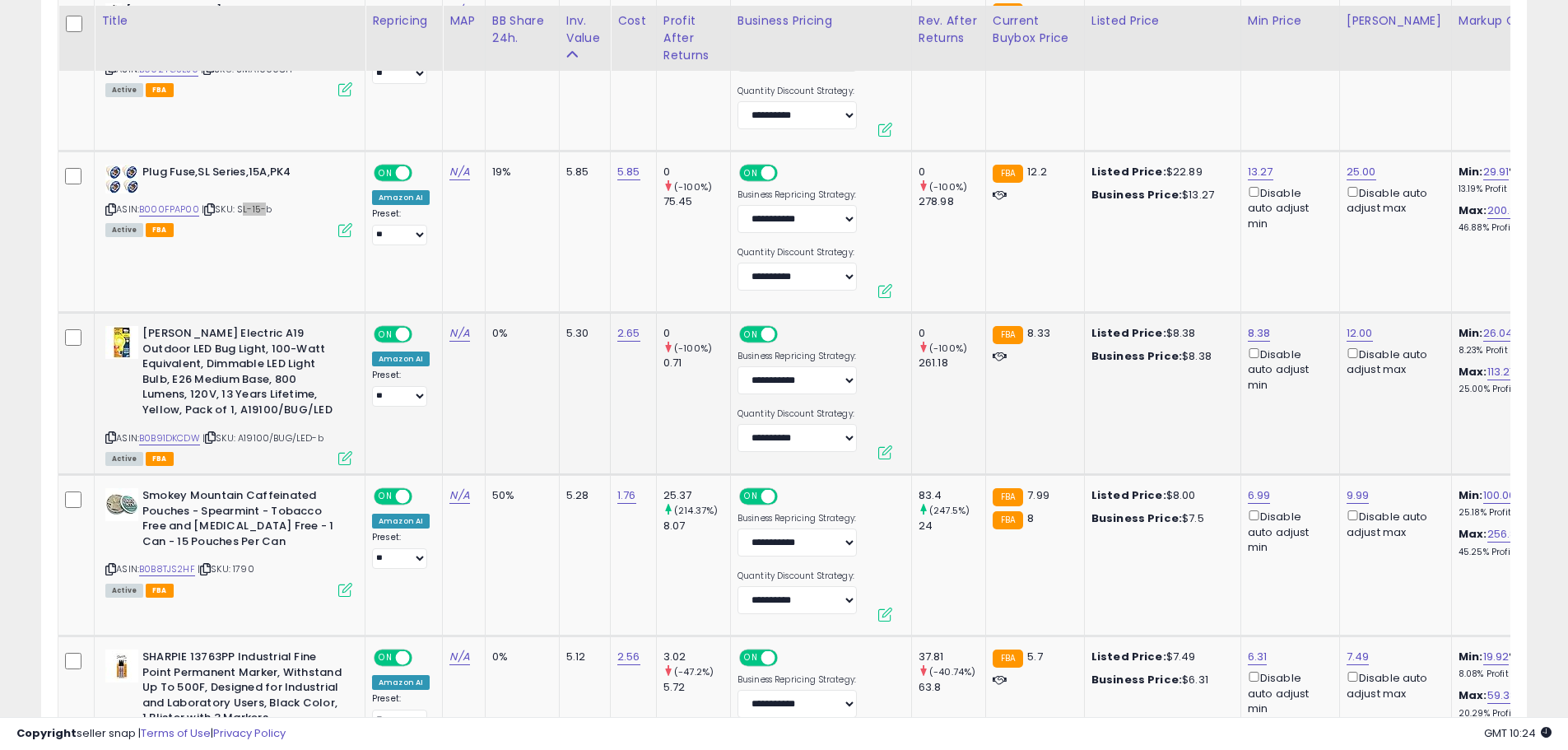
scroll to position [920, 0]
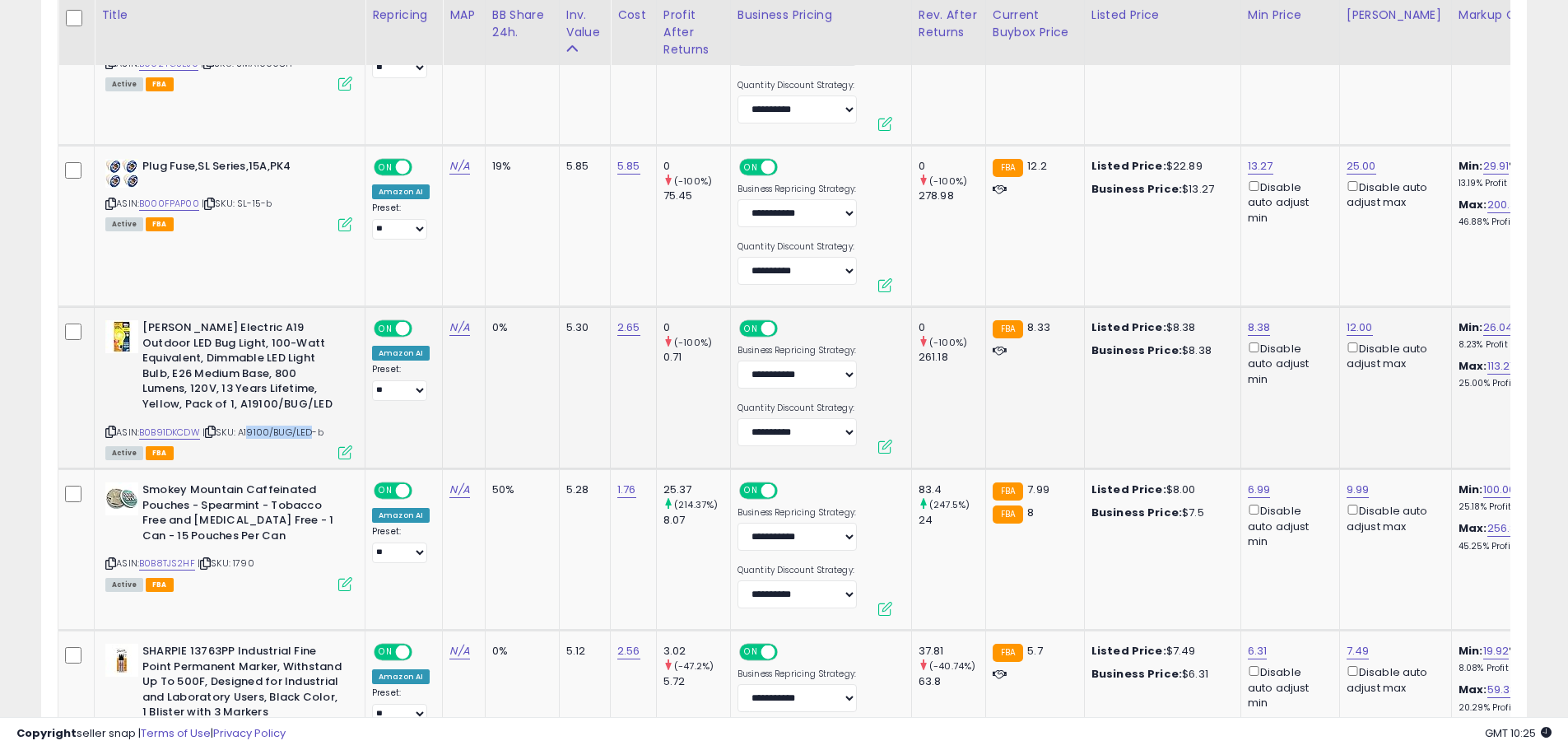
drag, startPoint x: 250, startPoint y: 433, endPoint x: 313, endPoint y: 433, distance: 63.0
click at [313, 433] on span "| SKU: A19100/BUG/LED-b" at bounding box center [262, 433] width 121 height 13
drag, startPoint x: 245, startPoint y: 433, endPoint x: 314, endPoint y: 430, distance: 69.1
click at [314, 430] on span "| SKU: A19100/BUG/LED-b" at bounding box center [262, 433] width 121 height 13
click at [181, 423] on div "ASIN: B0B91DKCDW | SKU: A19100/BUG/LED-b Active FBA" at bounding box center [229, 388] width 247 height 138
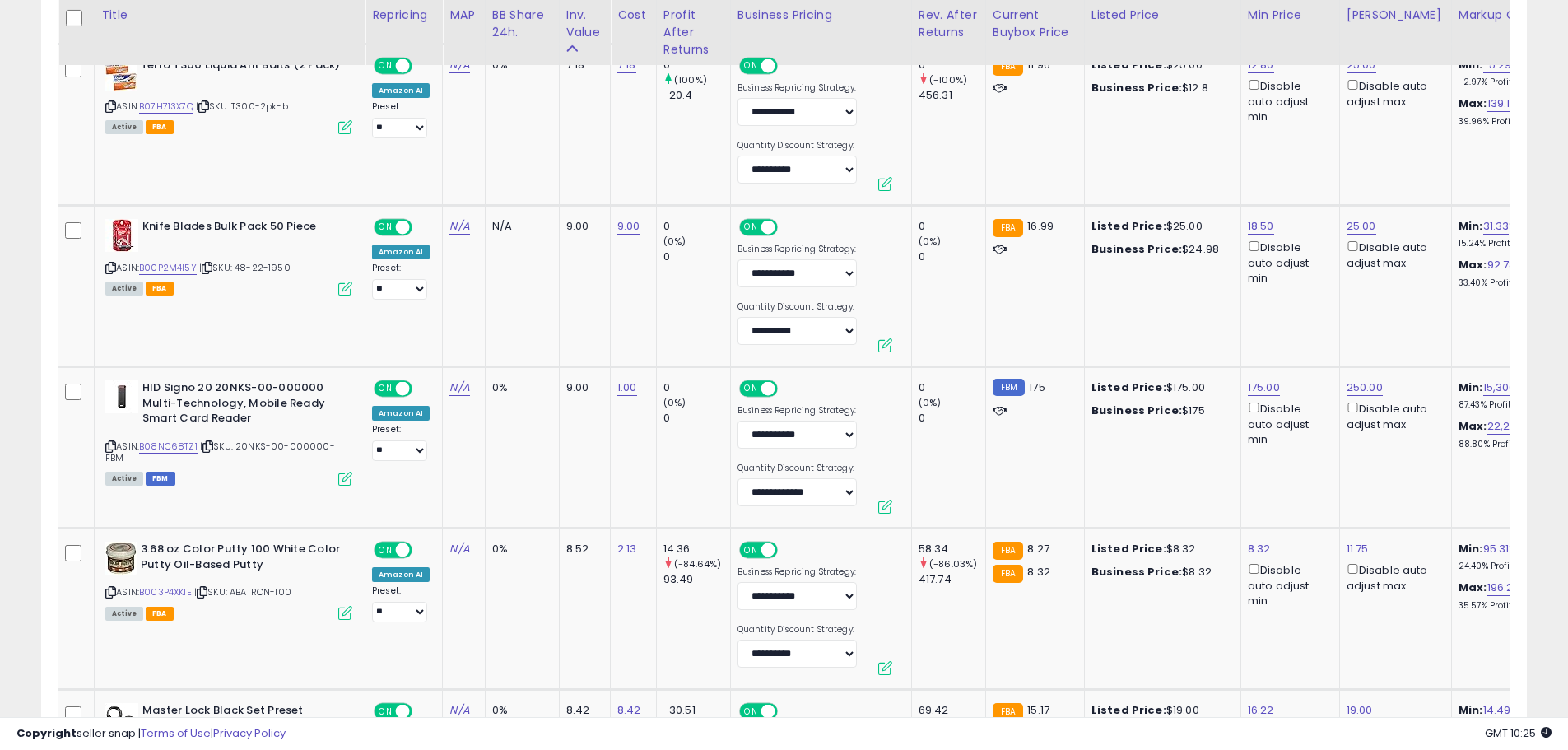
scroll to position [2073, 0]
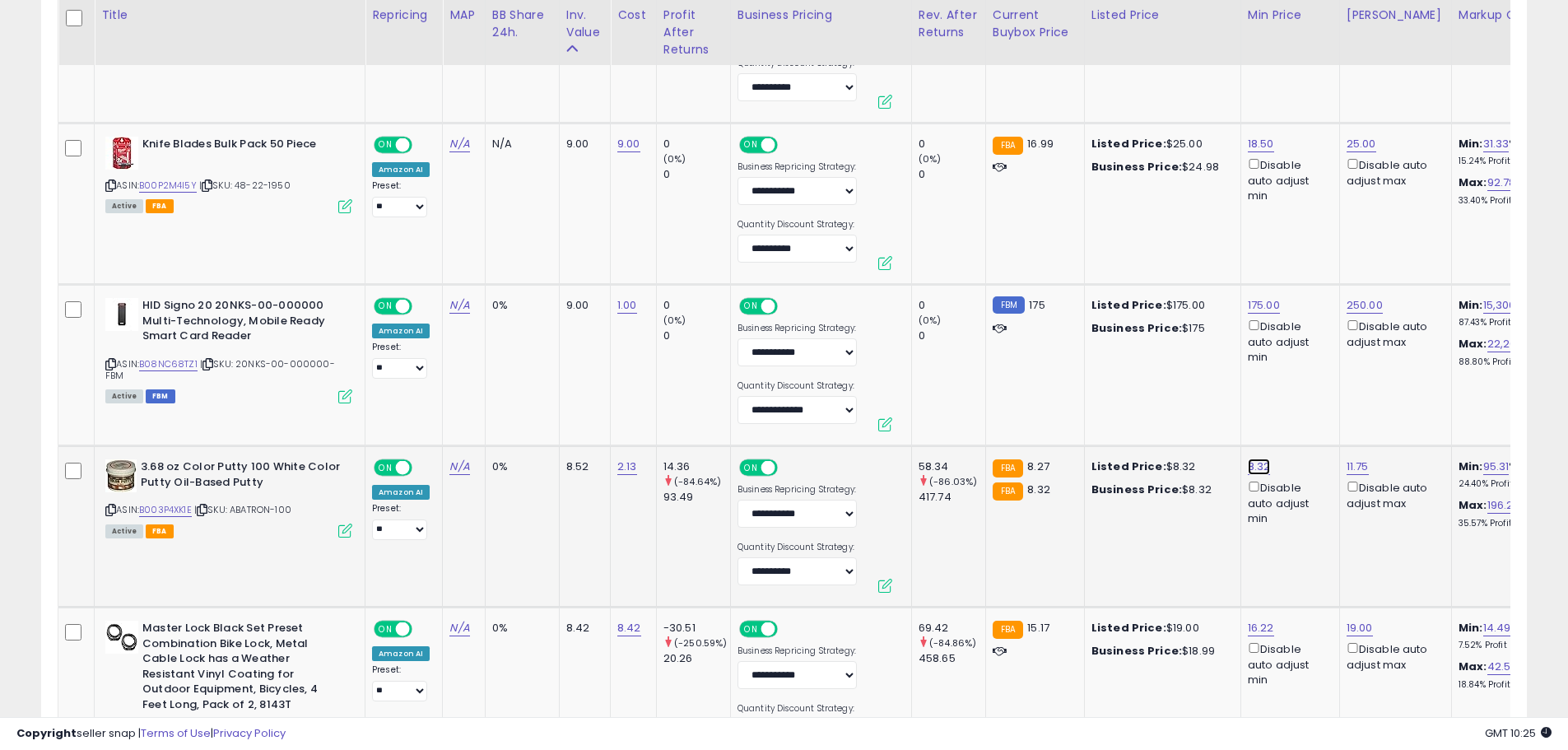
click at [1251, 467] on link "8.32" at bounding box center [1259, 467] width 23 height 17
drag, startPoint x: 1198, startPoint y: 406, endPoint x: 1159, endPoint y: 408, distance: 39.1
click at [1159, 408] on input "****" at bounding box center [1209, 410] width 146 height 28
type input "****"
click at [1317, 414] on button "submit" at bounding box center [1302, 408] width 28 height 25
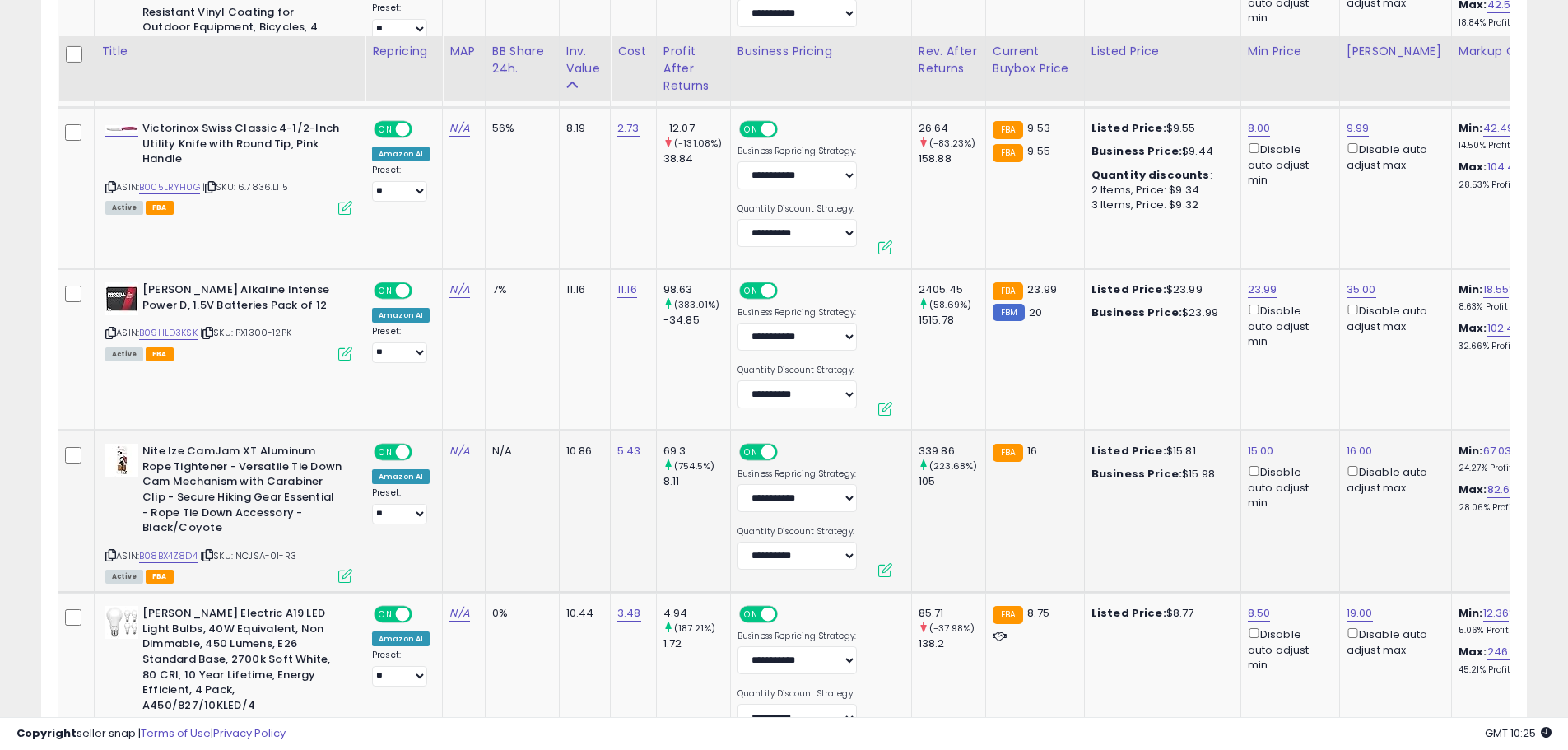
scroll to position [2814, 0]
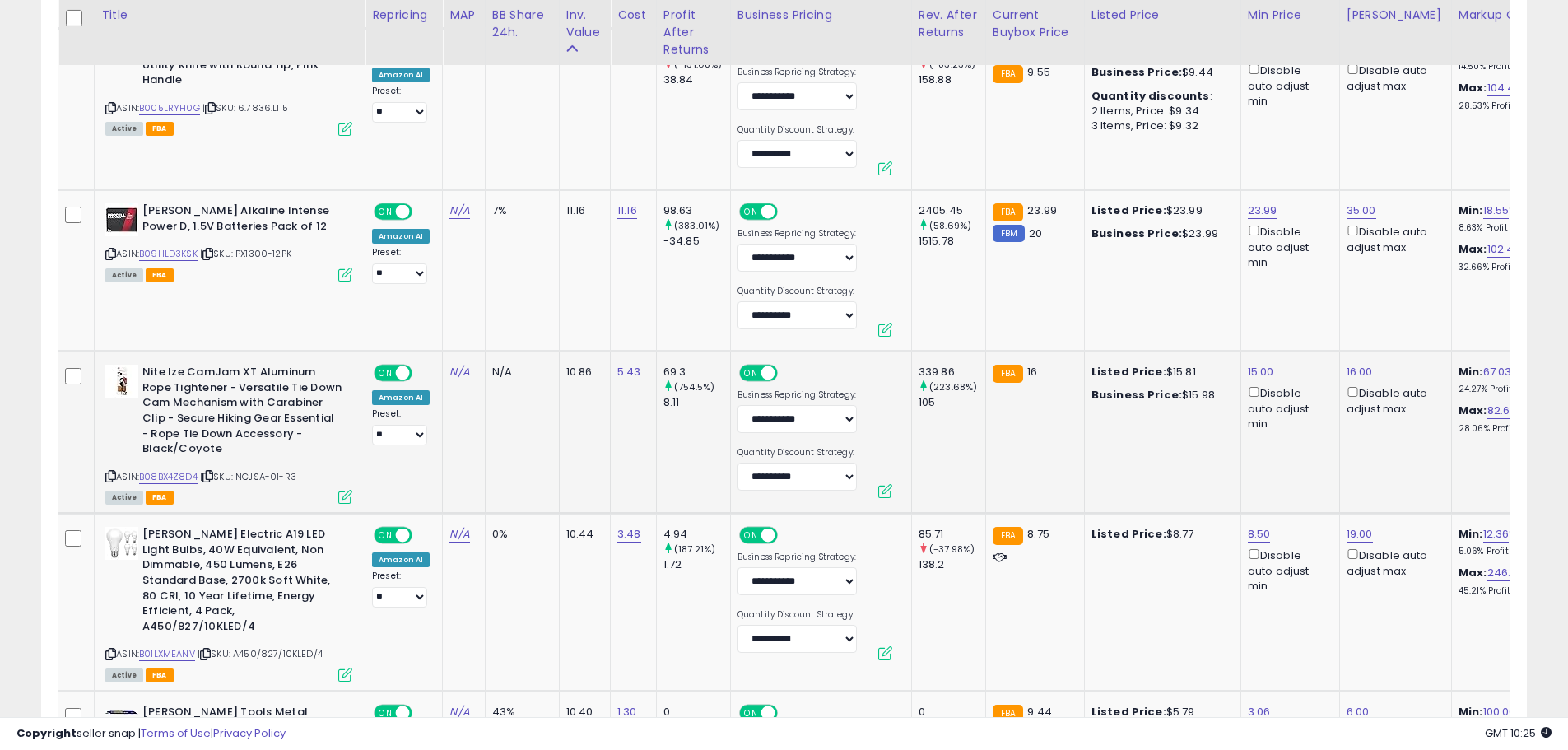
drag, startPoint x: 244, startPoint y: 477, endPoint x: 325, endPoint y: 478, distance: 81.0
click at [325, 478] on div "ASIN: B08BX4Z8D4 | SKU: NCJSA-01-R3 Active FBA" at bounding box center [229, 433] width 247 height 138
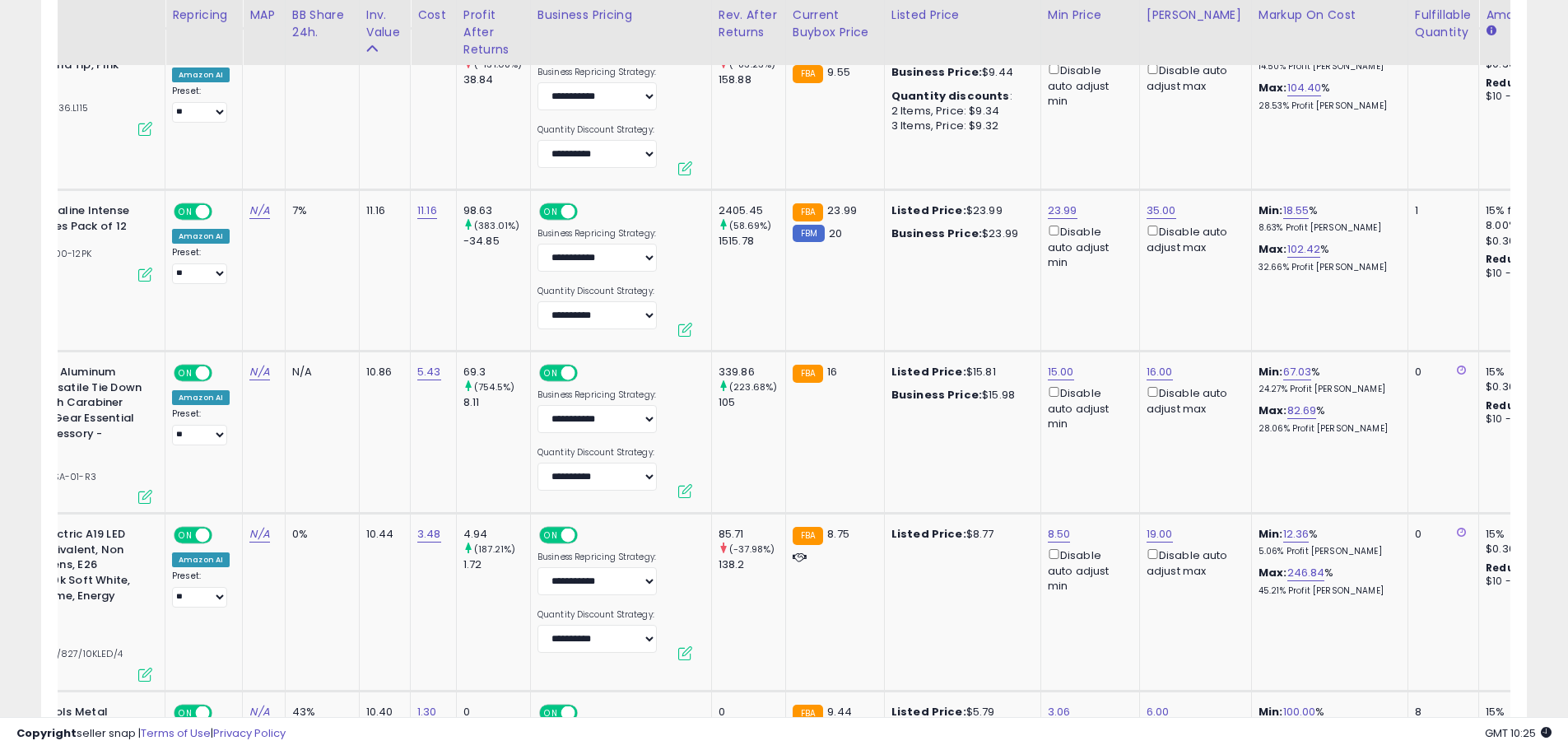
scroll to position [0, 0]
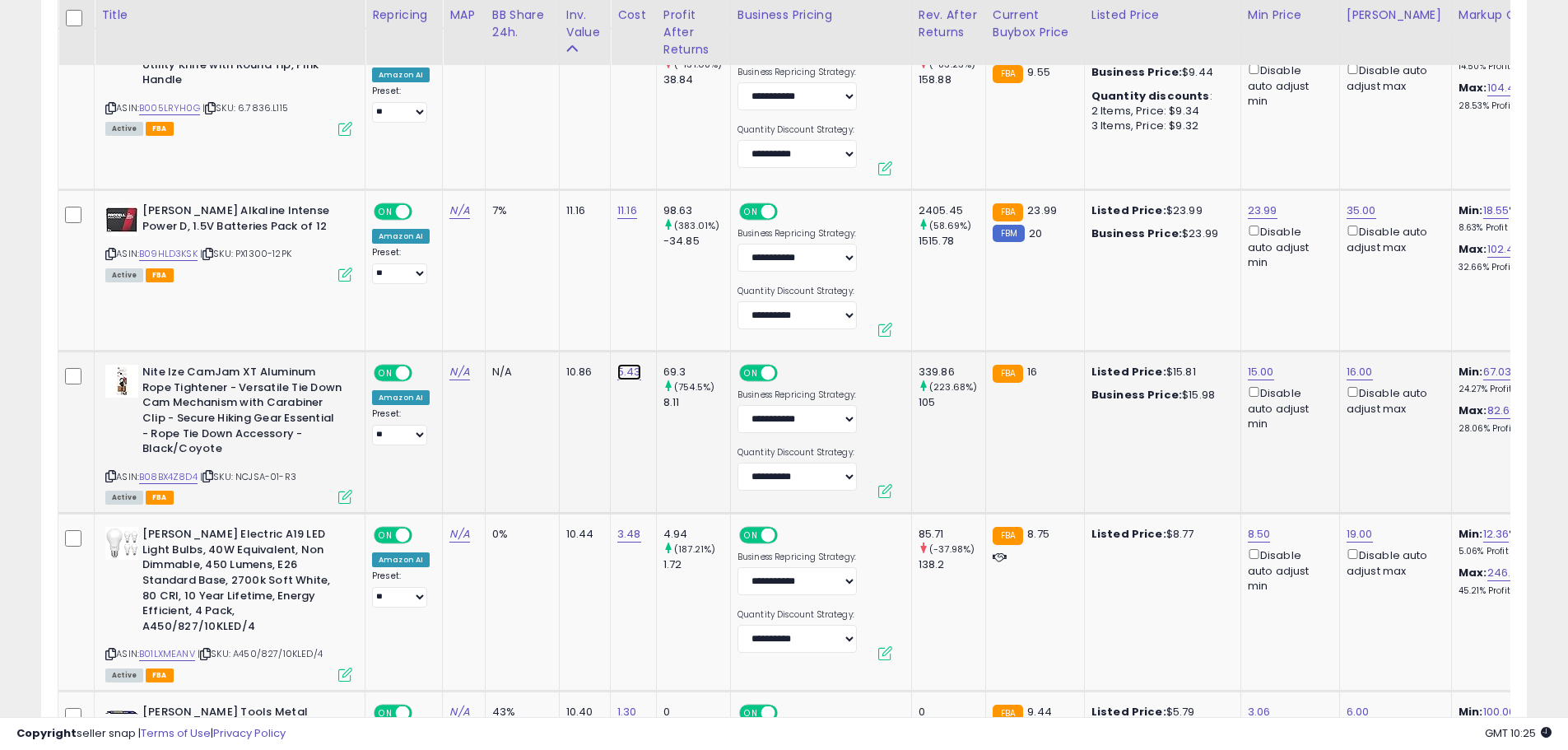
click at [618, 371] on link "5.43" at bounding box center [629, 372] width 24 height 17
drag, startPoint x: 572, startPoint y: 320, endPoint x: 505, endPoint y: 343, distance: 70.8
click at [505, 343] on div "****" at bounding box center [614, 332] width 237 height 43
type input "****"
click at [678, 329] on icon "submit" at bounding box center [673, 329] width 10 height 10
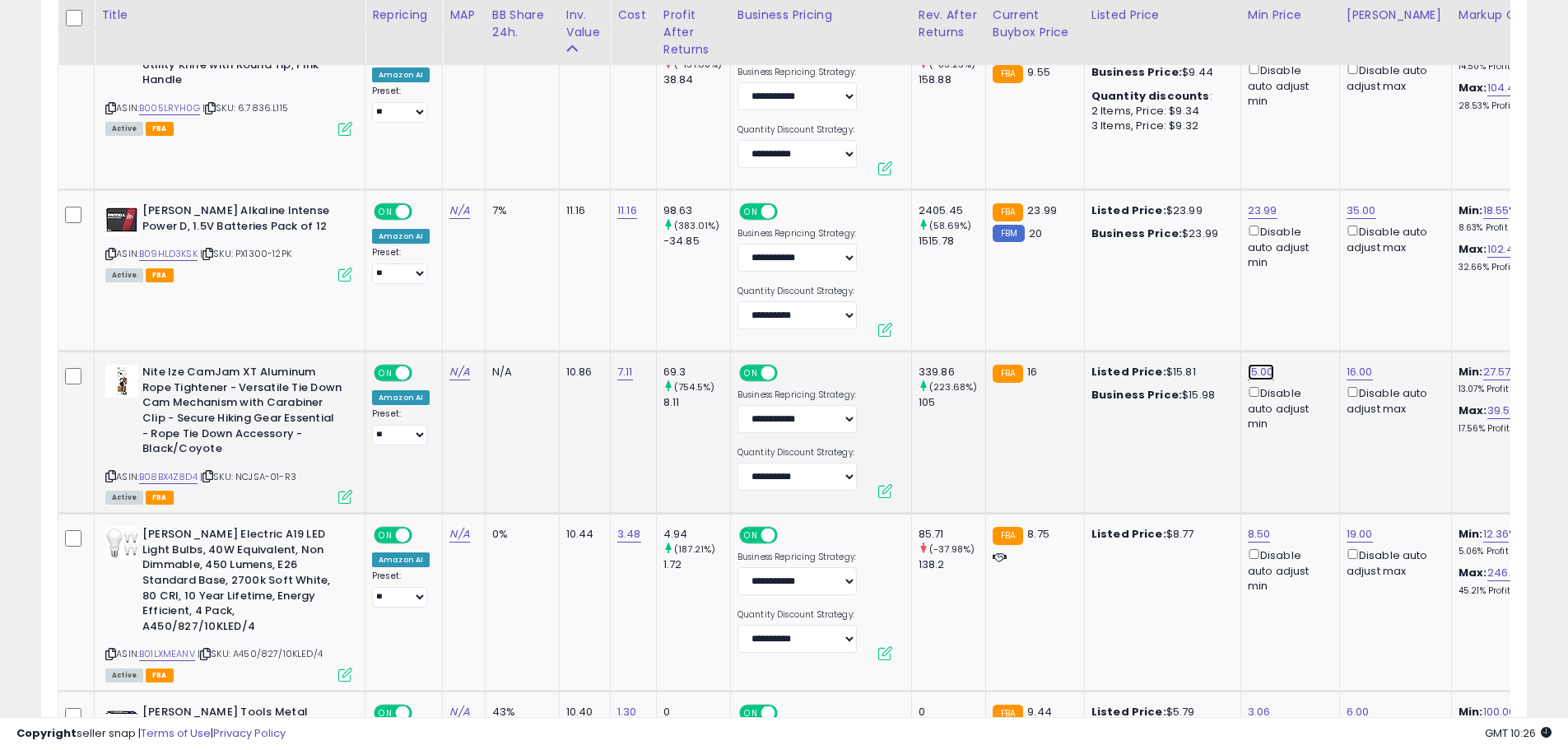
click at [1260, 367] on link "15.00" at bounding box center [1261, 372] width 27 height 17
drag, startPoint x: 1133, startPoint y: 322, endPoint x: 1022, endPoint y: 341, distance: 112.6
click at [1022, 341] on tbody "**********" at bounding box center [1406, 117] width 2695 height 4052
type input "**"
click at [1319, 322] on button "submit" at bounding box center [1305, 314] width 28 height 25
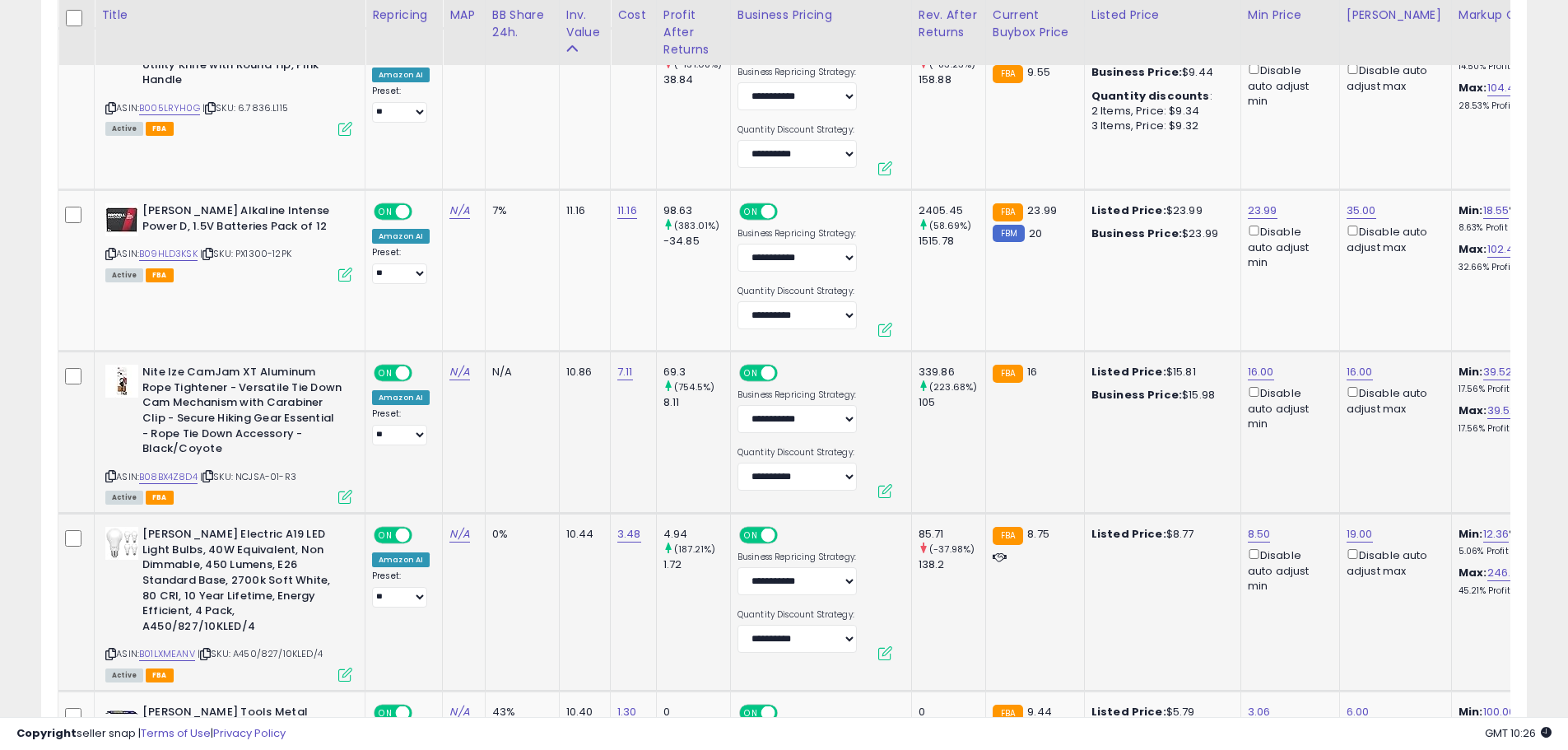
drag, startPoint x: 240, startPoint y: 639, endPoint x: 324, endPoint y: 640, distance: 84.0
click at [330, 640] on div "ASIN: B01LXMEANV | SKU: A450/827/10KLED/4 Active FBA" at bounding box center [229, 603] width 247 height 153
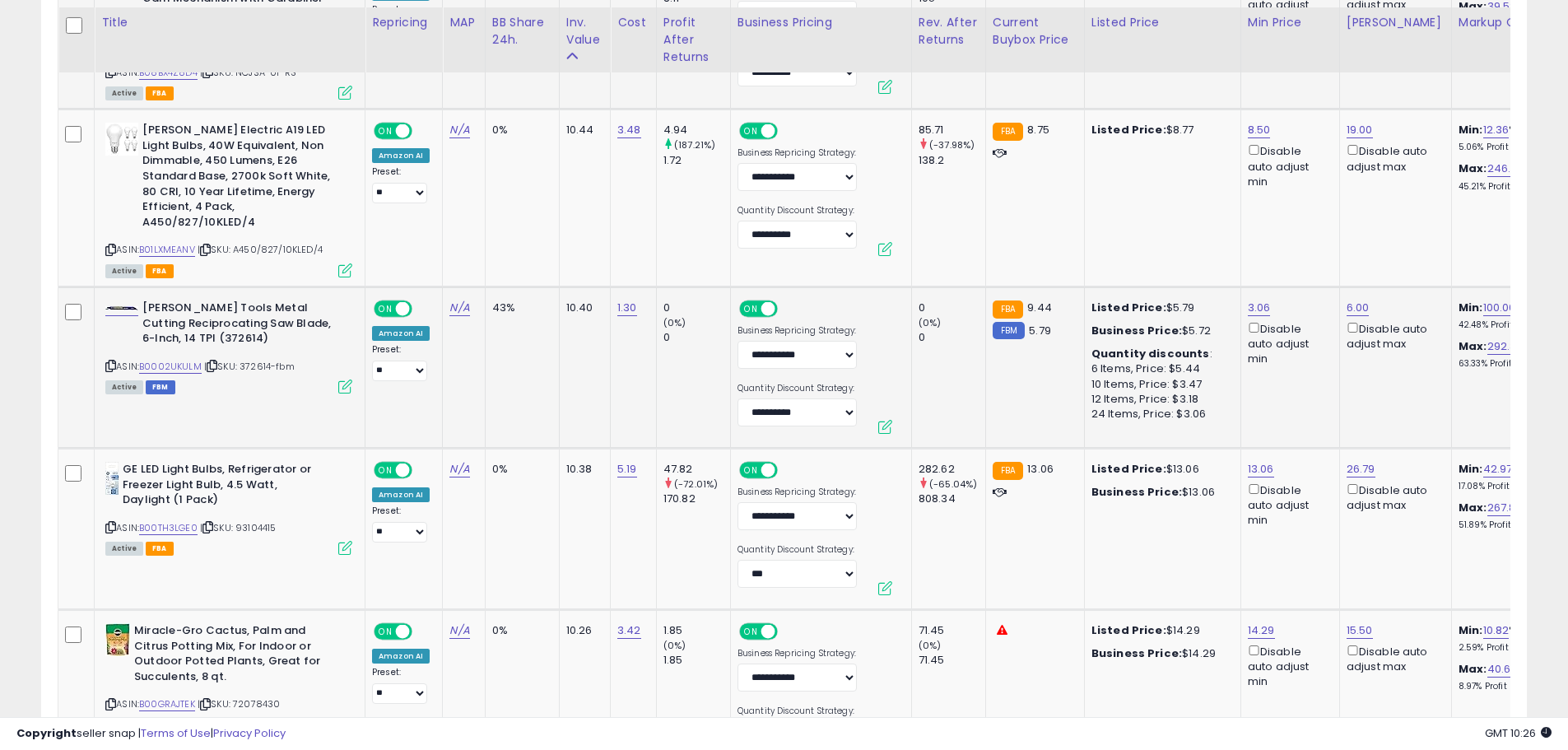
scroll to position [3225, 0]
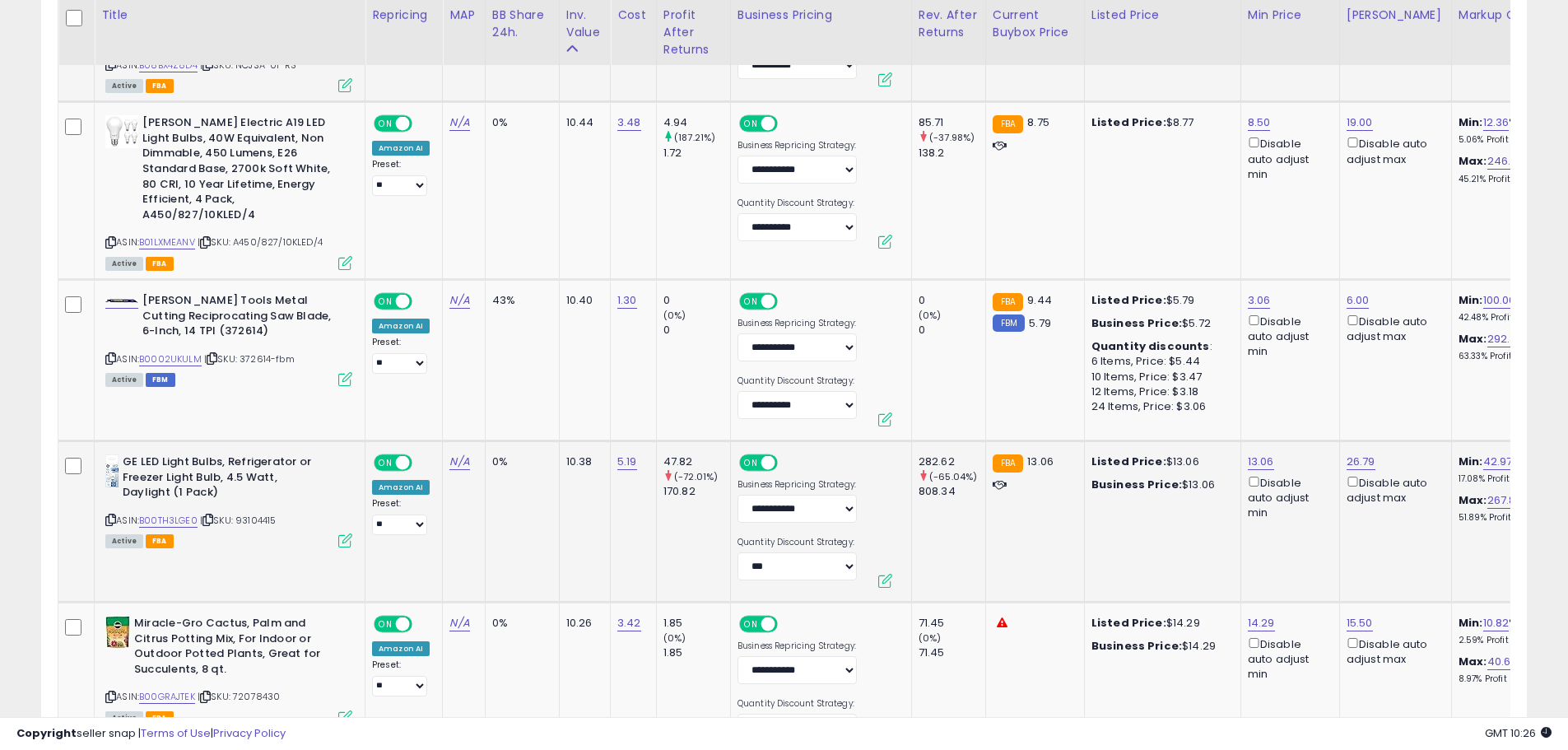
drag, startPoint x: 240, startPoint y: 502, endPoint x: 278, endPoint y: 509, distance: 38.6
click at [276, 514] on span "| SKU: 93104415" at bounding box center [238, 520] width 77 height 13
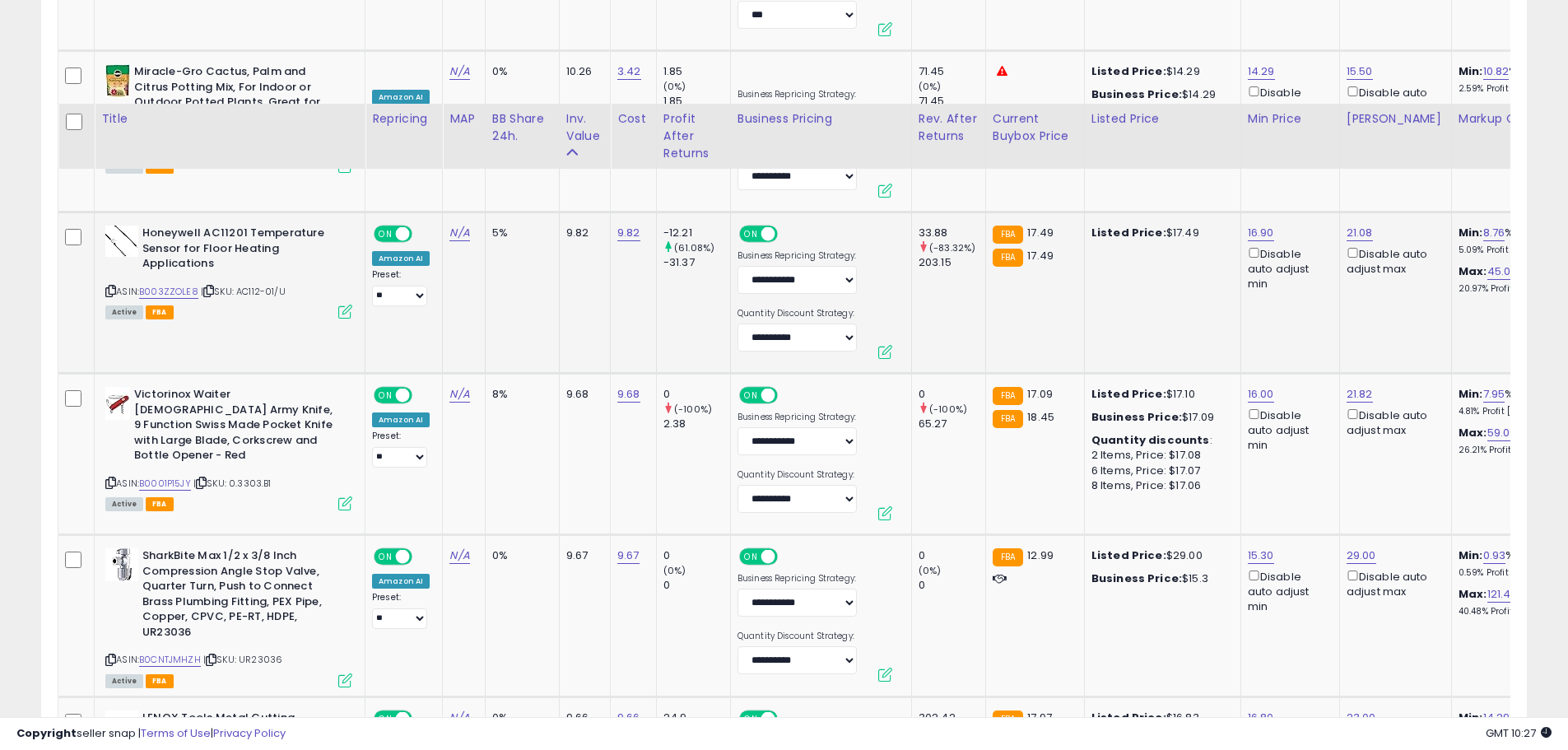
scroll to position [3884, 0]
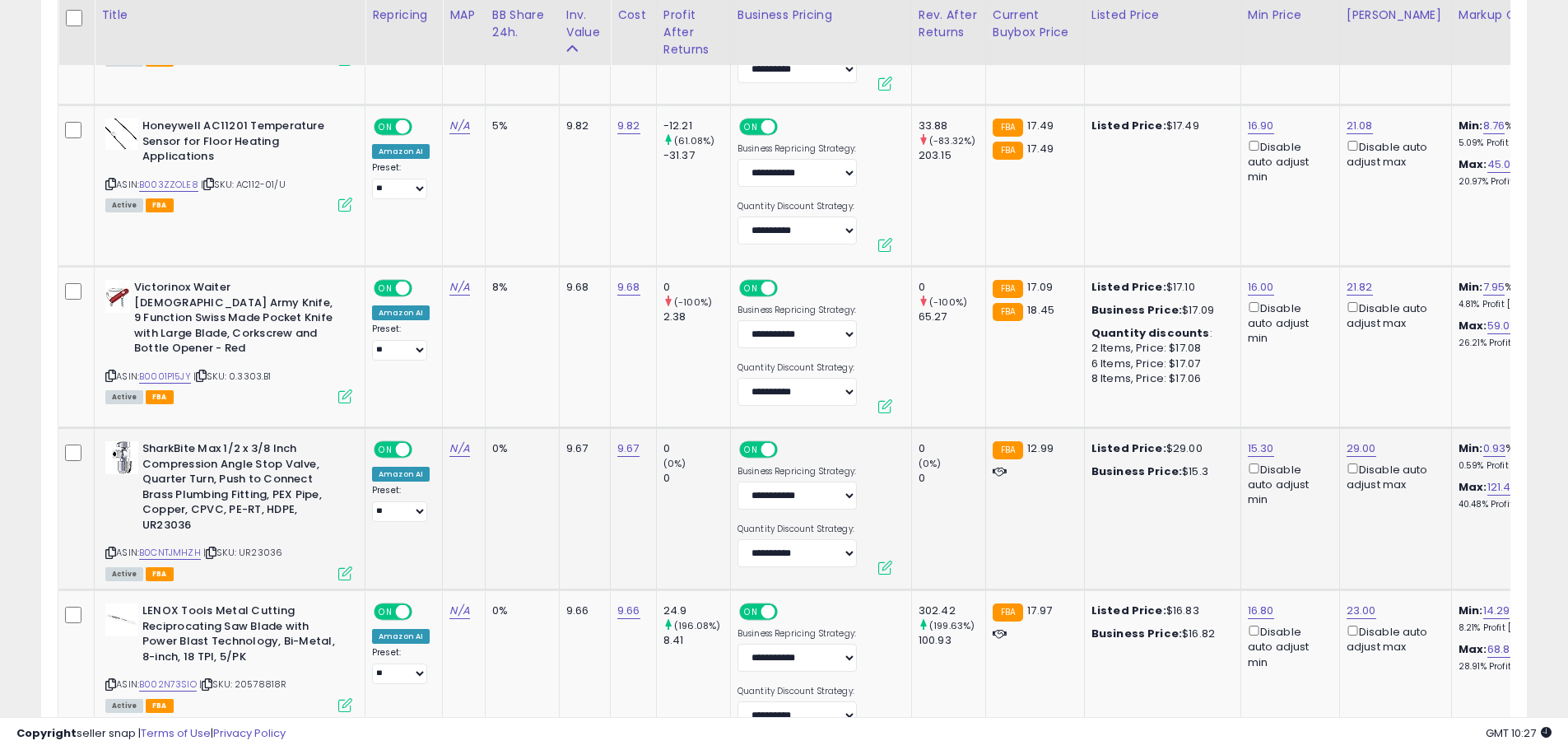
click at [255, 545] on span "| SKU: UR23036" at bounding box center [242, 552] width 79 height 13
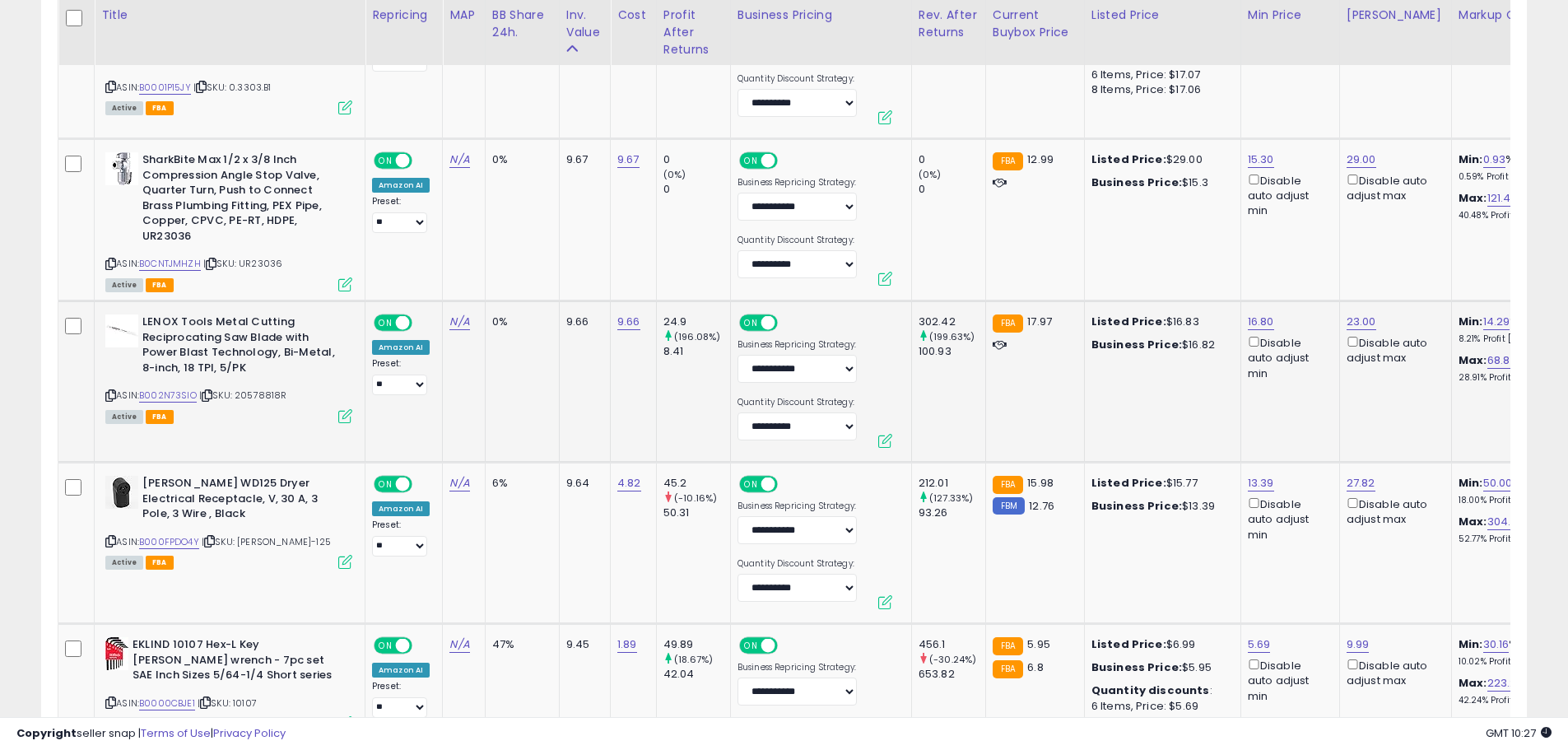
scroll to position [4213, 0]
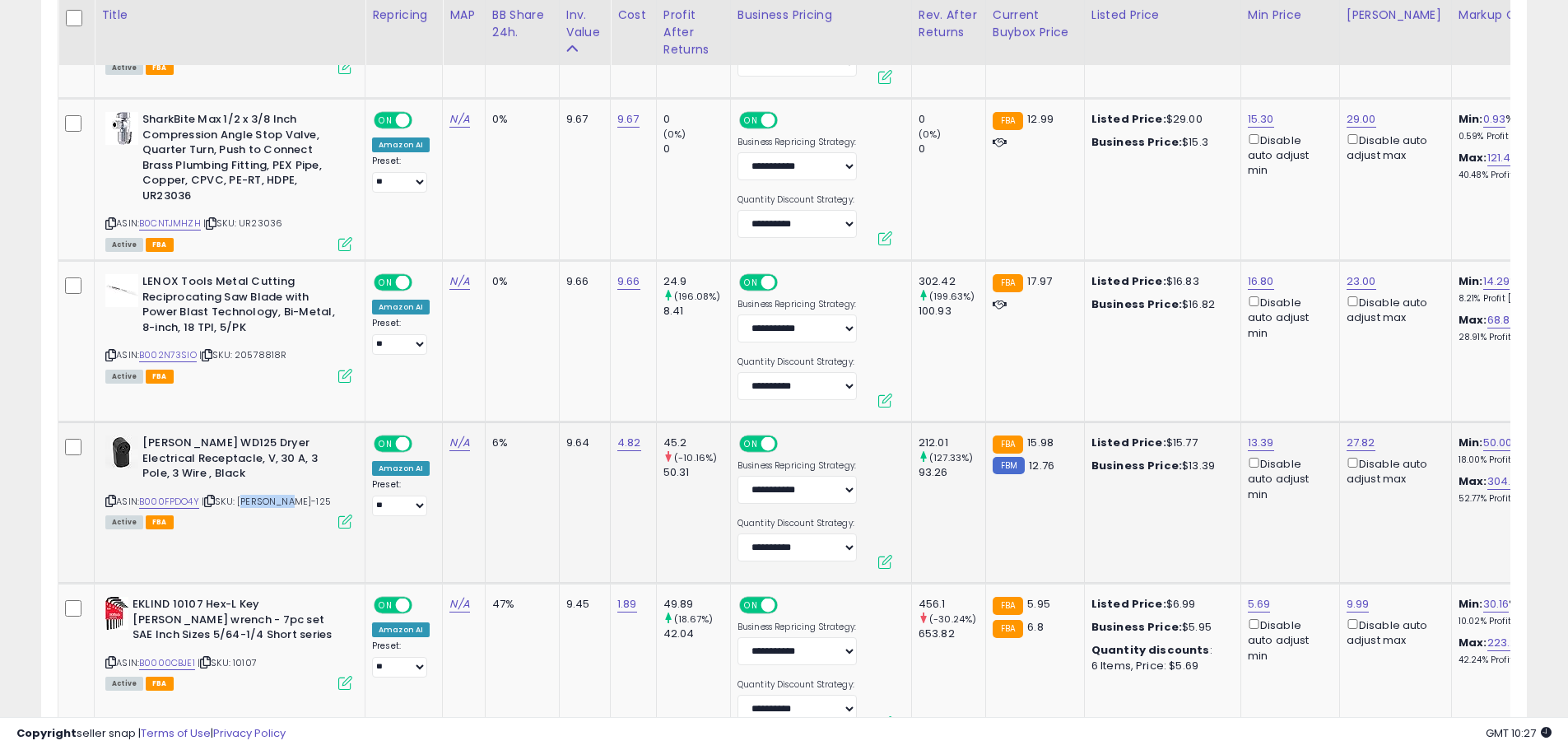
drag, startPoint x: 298, startPoint y: 485, endPoint x: 244, endPoint y: 488, distance: 54.1
click at [244, 488] on div "ASIN: B000FPDO4Y | SKU: [PERSON_NAME]-125 Active FBA" at bounding box center [229, 480] width 247 height 91
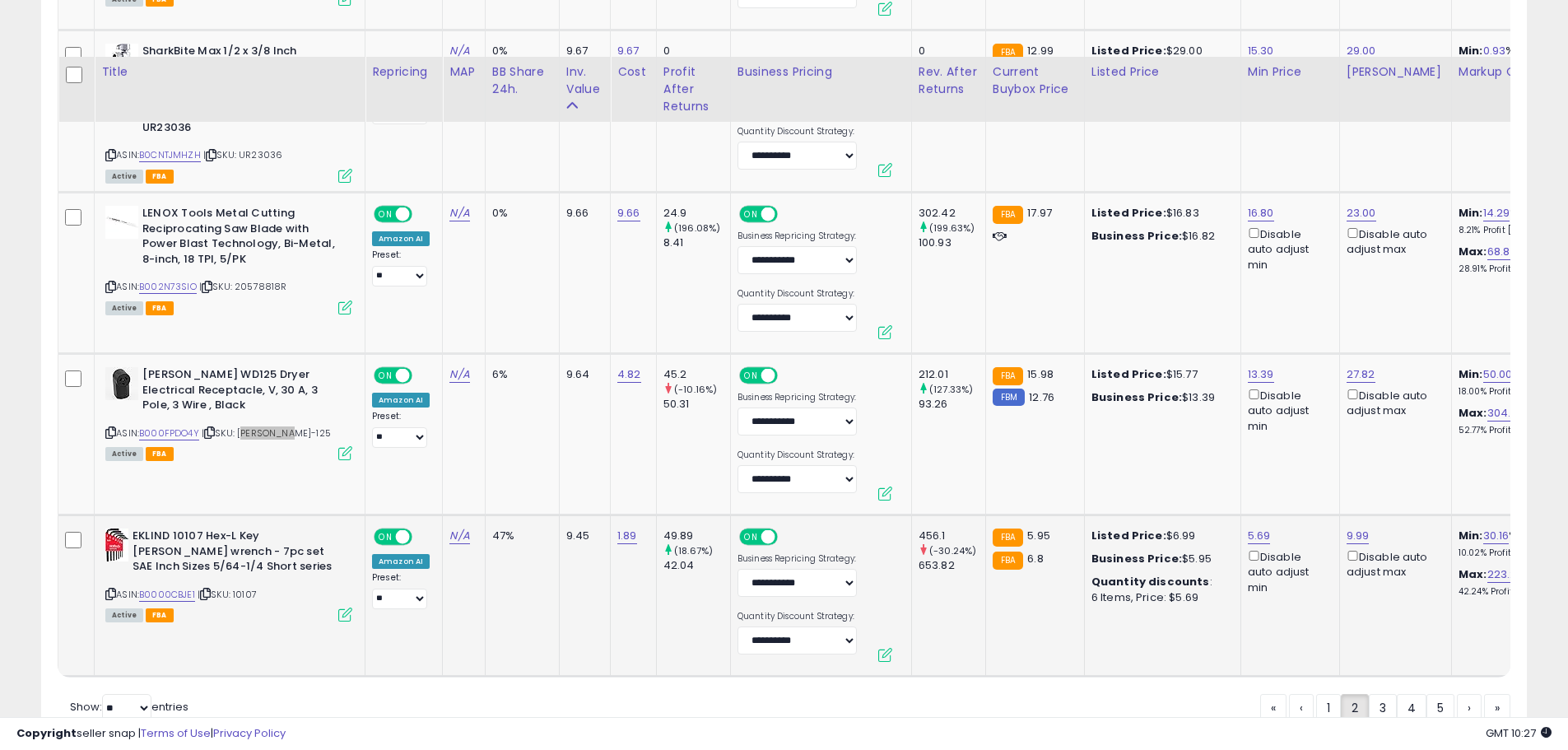
scroll to position [4377, 0]
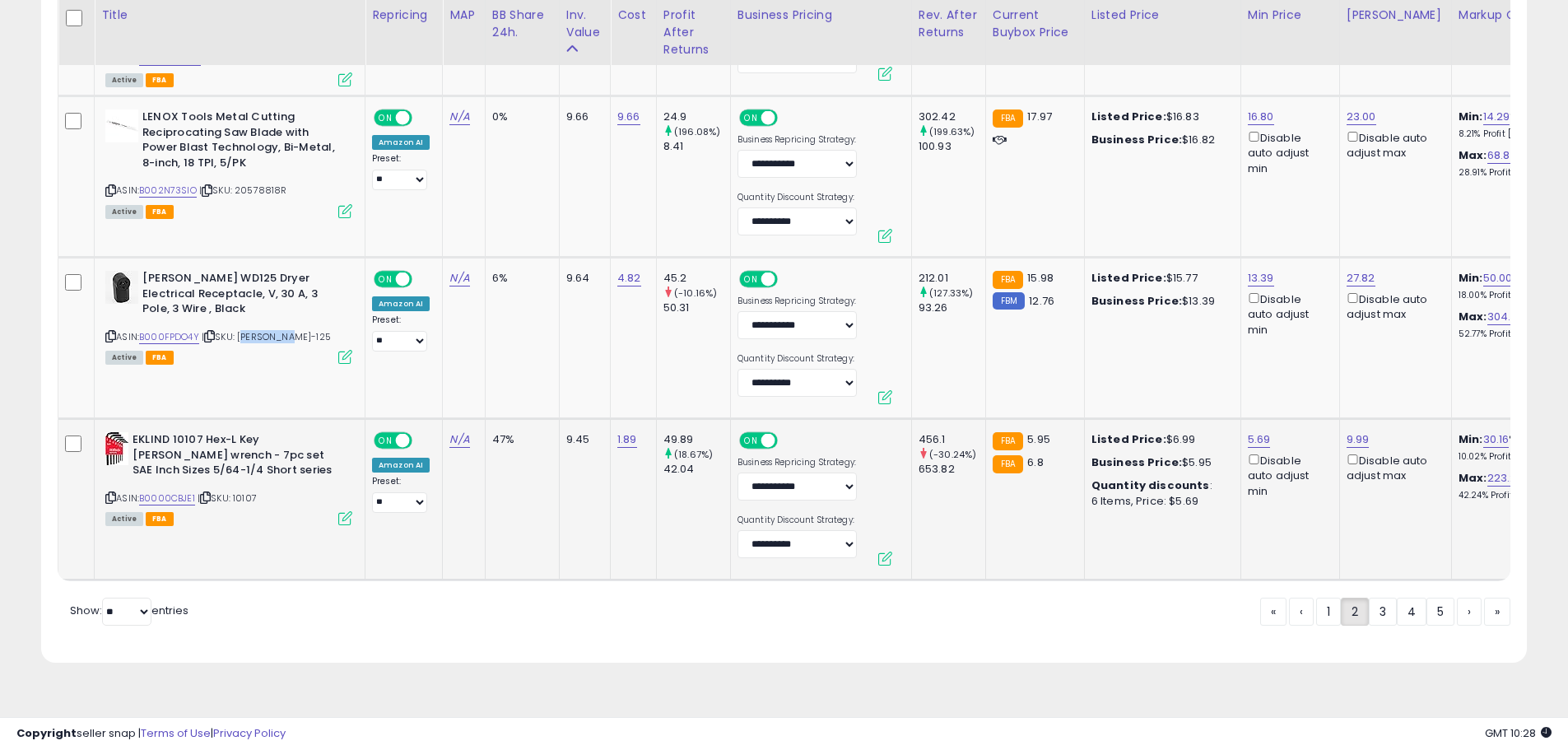
drag, startPoint x: 278, startPoint y: 484, endPoint x: 238, endPoint y: 483, distance: 40.0
click at [238, 483] on div "ASIN: B0000CBJE1 | SKU: 10107 Active FBA" at bounding box center [229, 477] width 247 height 91
drag, startPoint x: 238, startPoint y: 483, endPoint x: 1374, endPoint y: 614, distance: 1143.5
click at [1374, 614] on link "3" at bounding box center [1383, 612] width 28 height 28
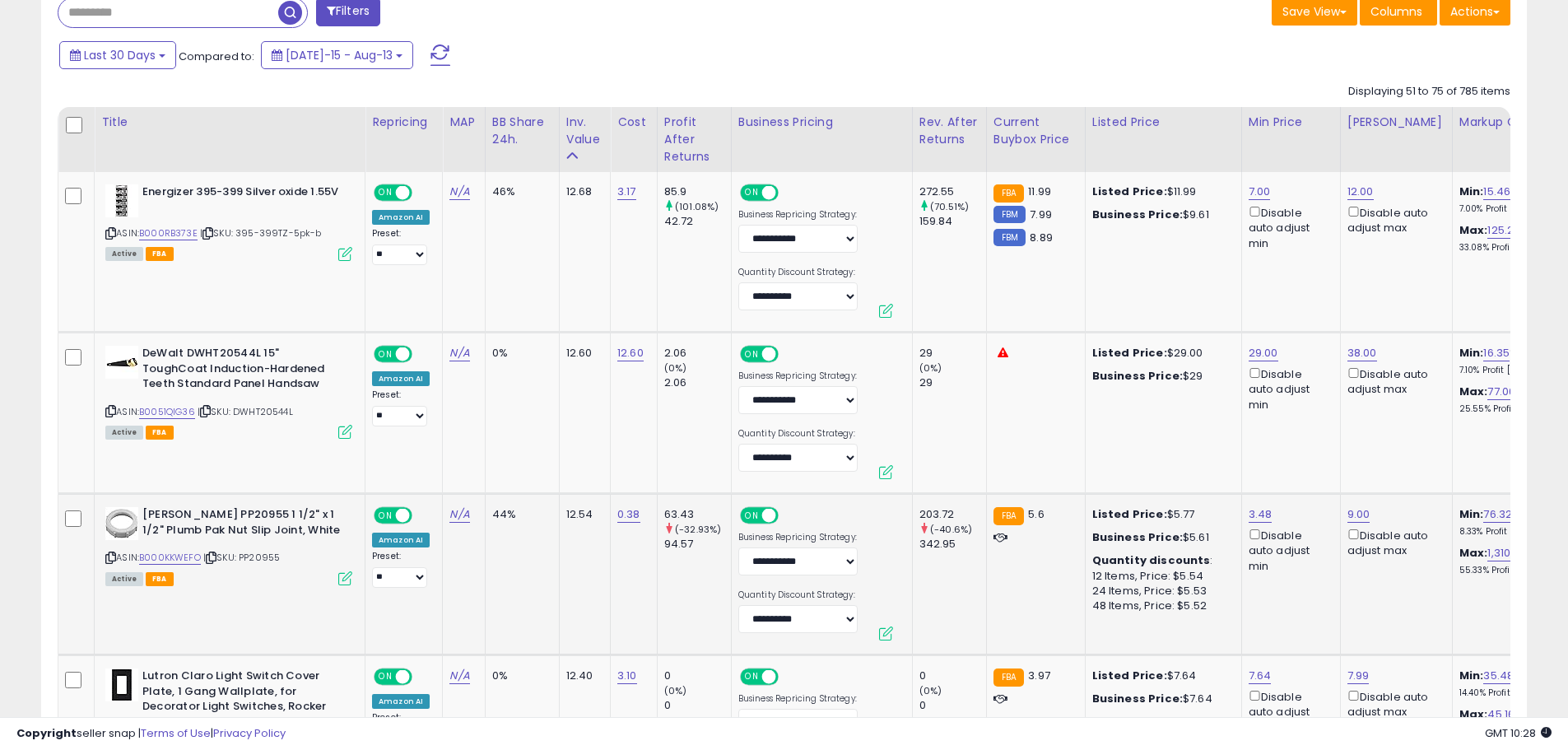
scroll to position [756, 0]
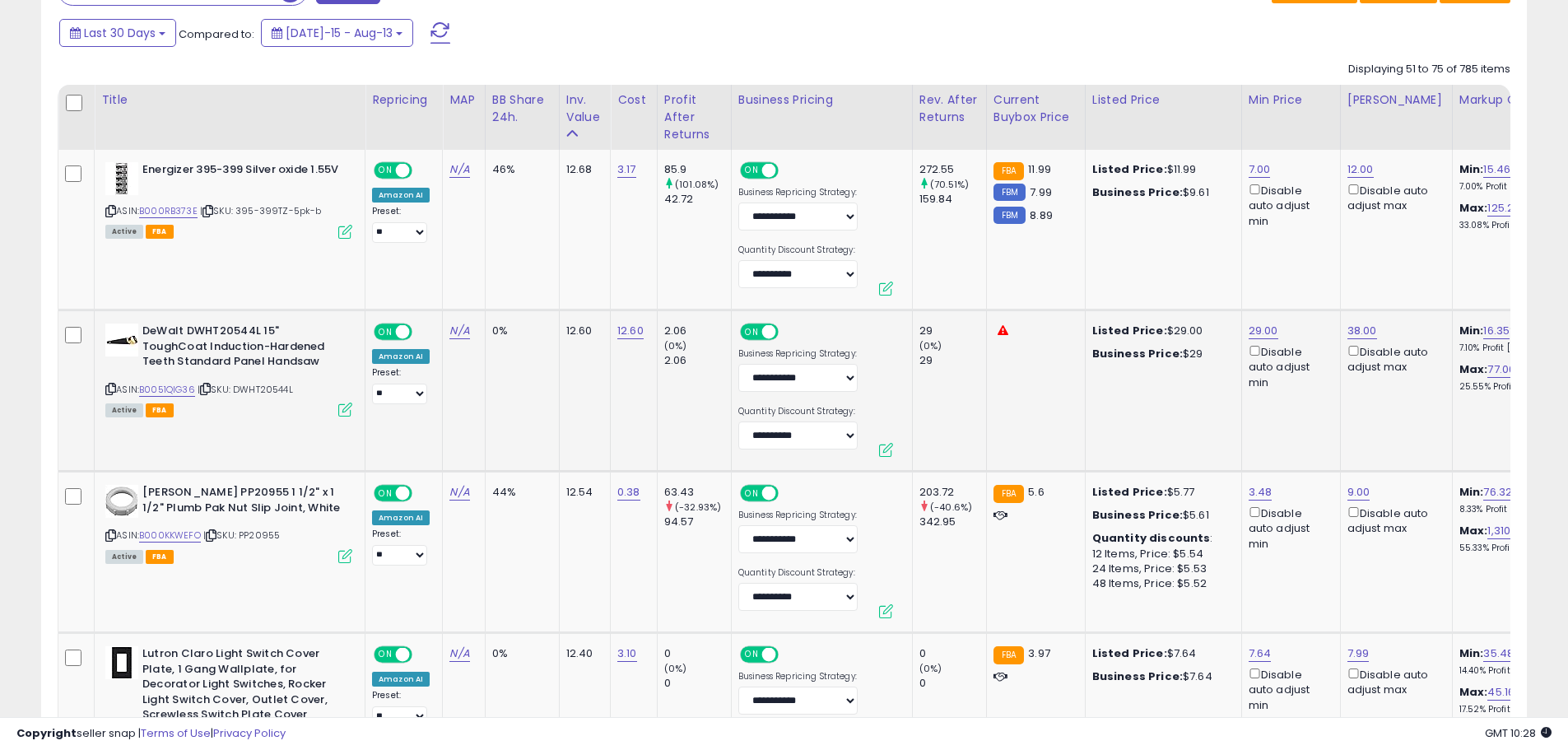
click at [270, 392] on span "| SKU: DWHT20544L" at bounding box center [245, 389] width 95 height 13
click at [155, 388] on link "B0051QIG36" at bounding box center [167, 389] width 56 height 14
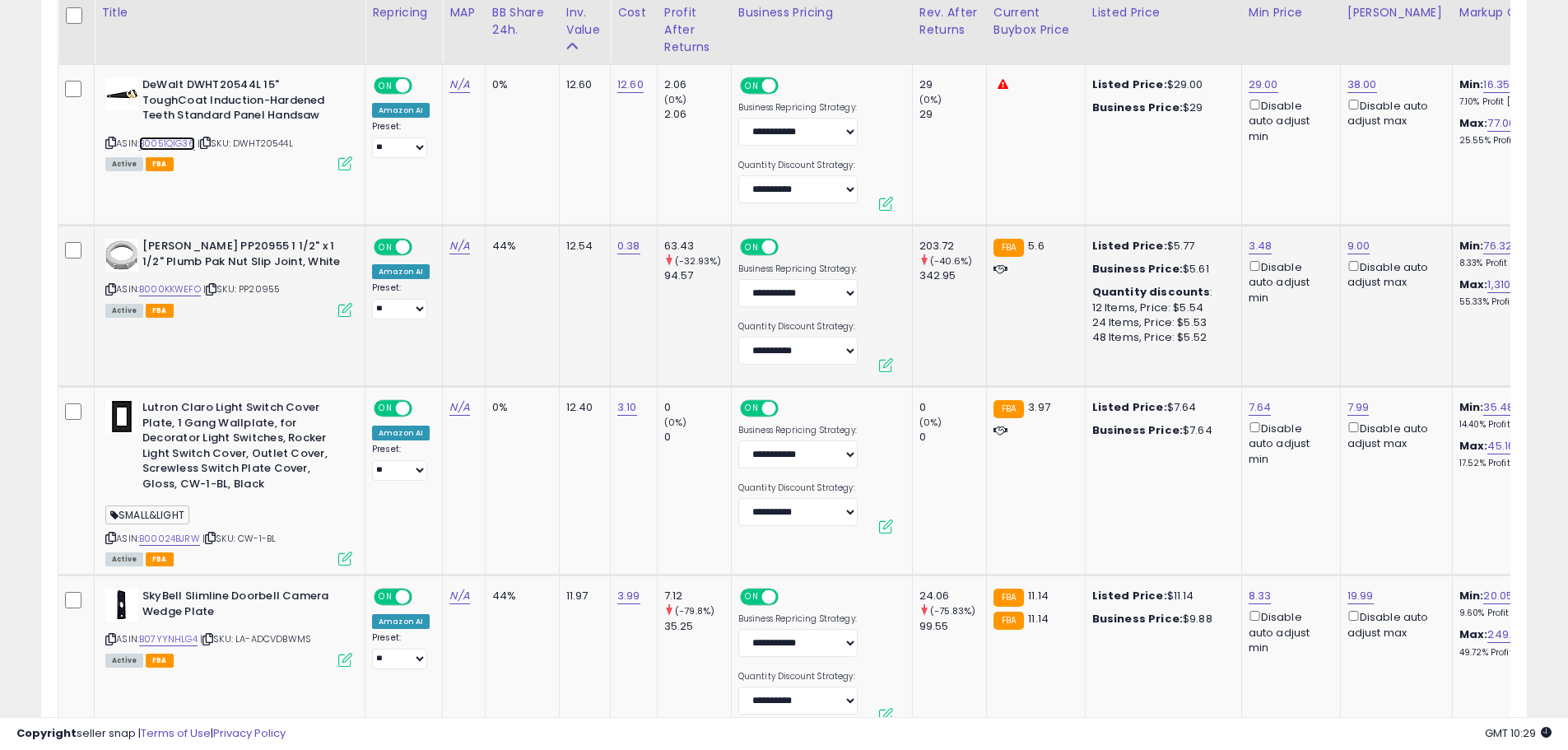
scroll to position [1002, 0]
click at [264, 467] on b "Lutron Claro Light Switch Cover Plate, 1 Gang Wallplate, for Decorator Light Sw…" at bounding box center [242, 447] width 200 height 95
click at [288, 504] on div "Lutron Claro Light Switch Cover Plate, 1 Gang Wallplate, for Decorator Light Sw…" at bounding box center [226, 481] width 251 height 164
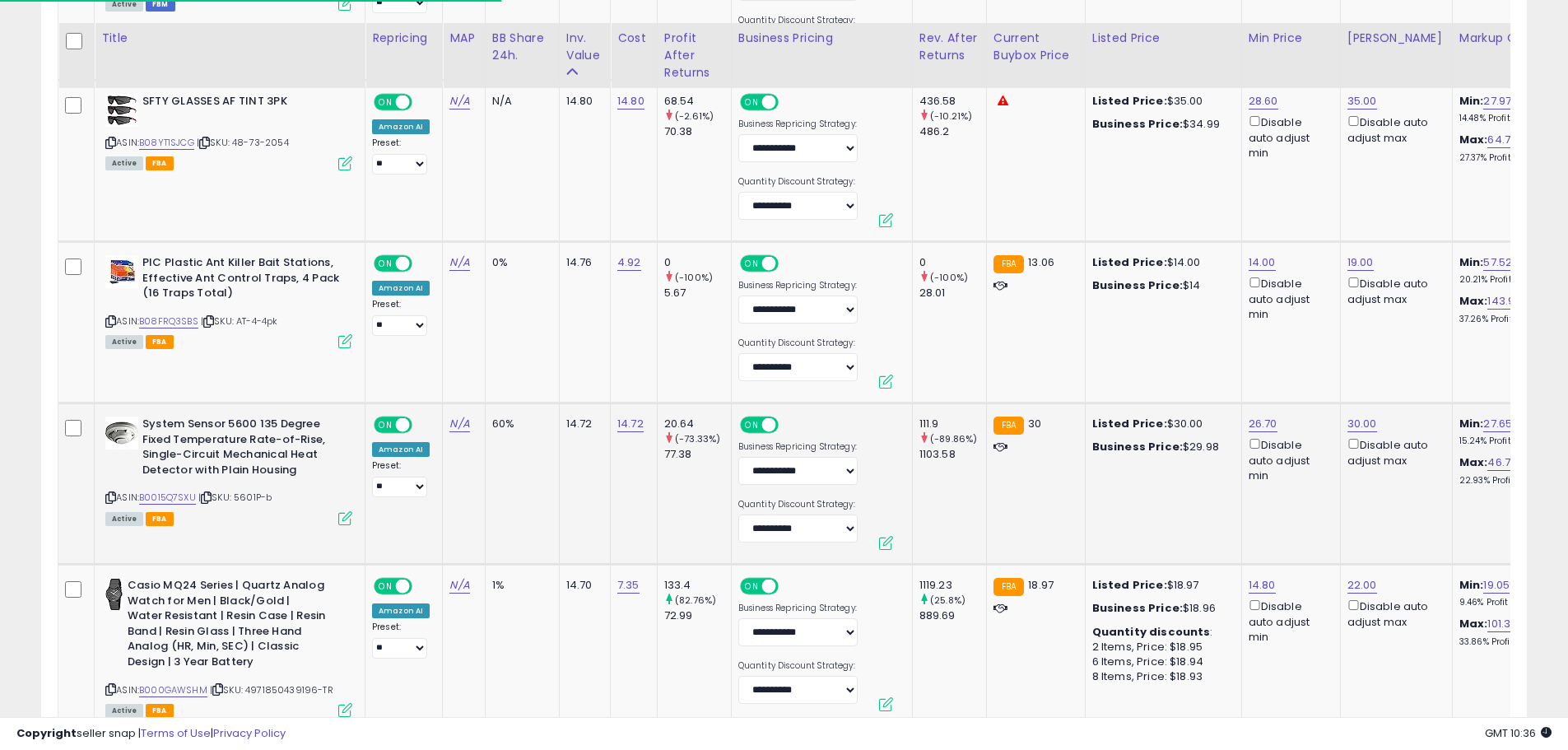
scroll to position [2814, 0]
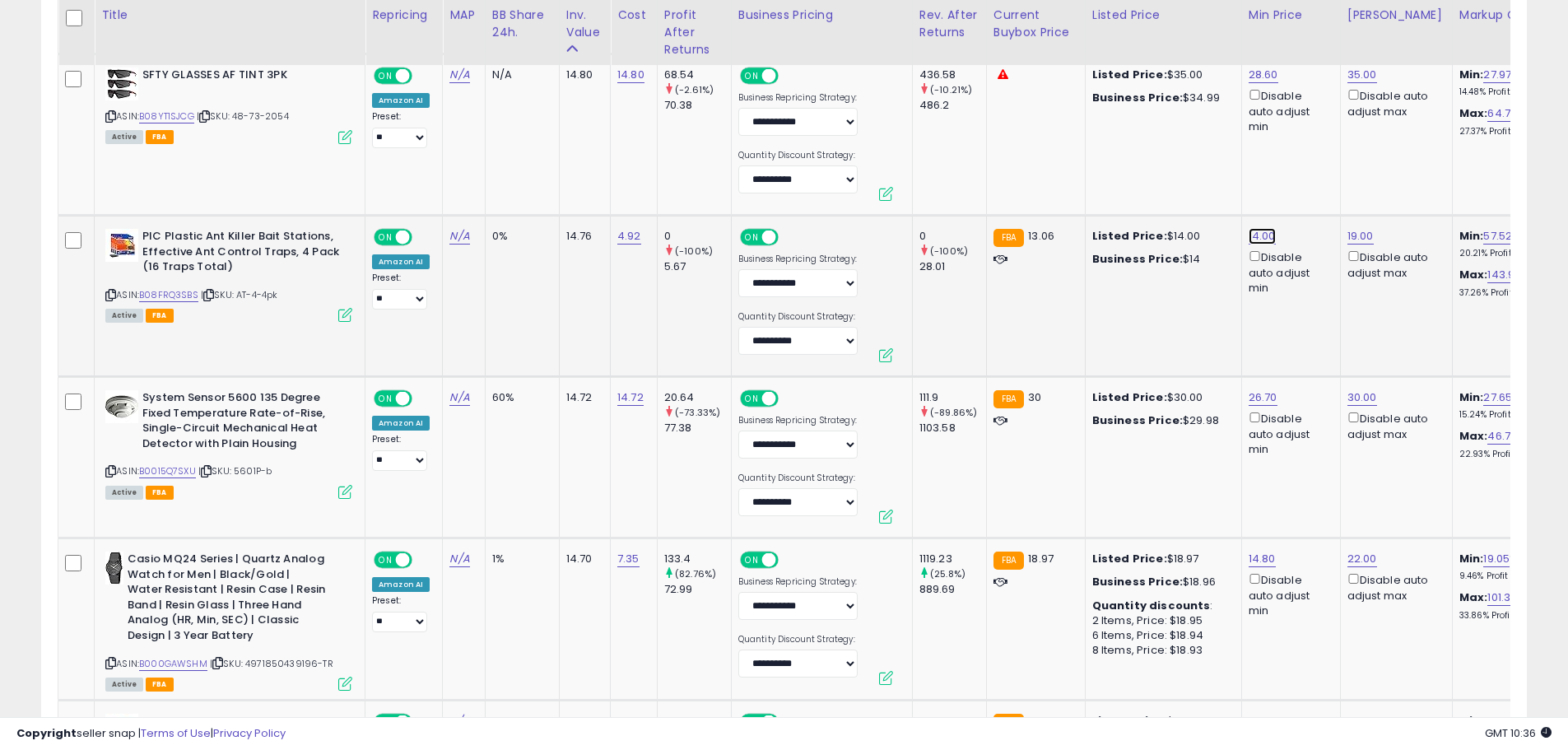
click at [1272, 236] on link "14.00" at bounding box center [1262, 236] width 28 height 17
drag, startPoint x: 1217, startPoint y: 177, endPoint x: 1112, endPoint y: 186, distance: 105.4
click at [1114, 189] on tbody "**********" at bounding box center [1407, 130] width 2698 height 4078
type input "**"
click at [1311, 175] on icon "submit" at bounding box center [1306, 177] width 10 height 10
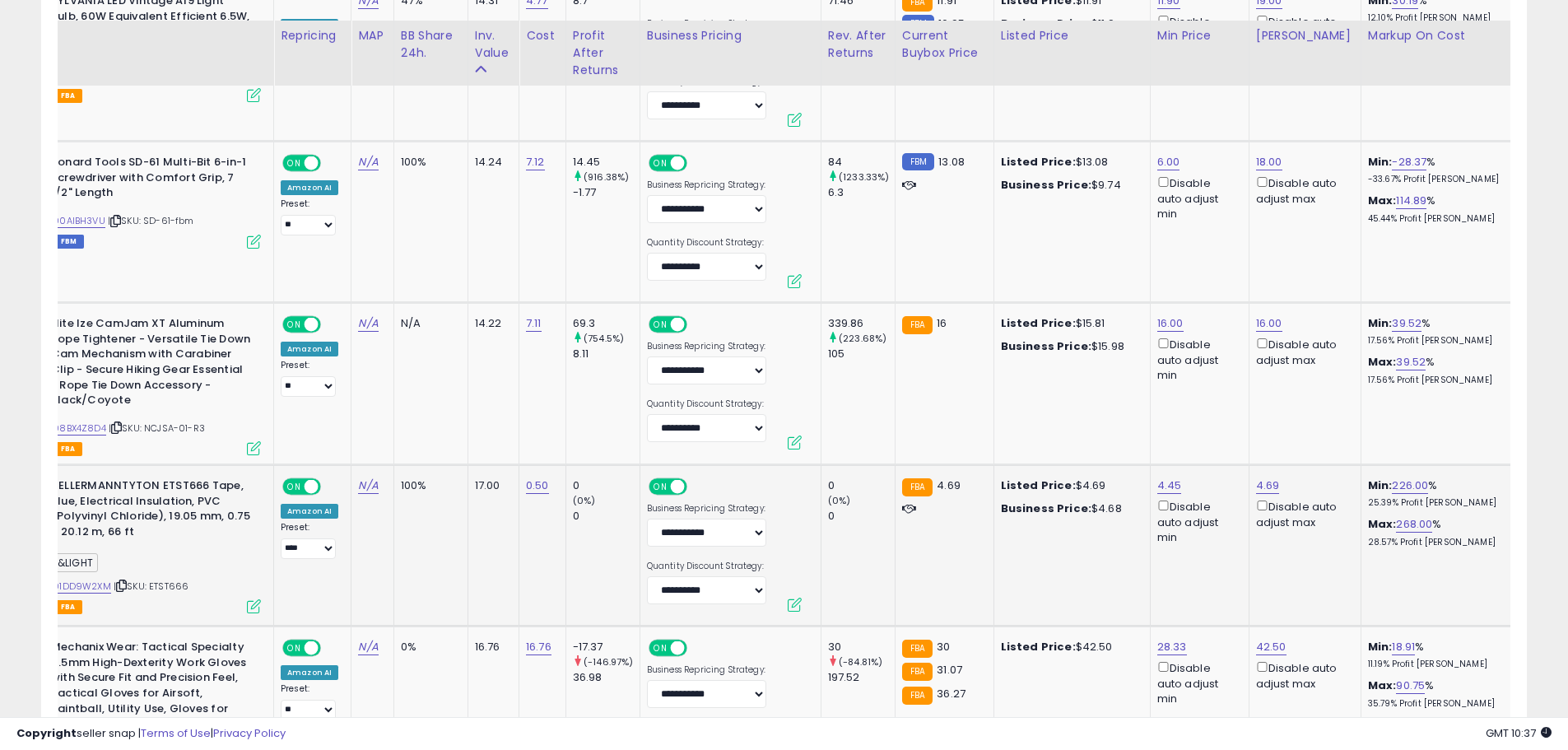
scroll to position [3555, 0]
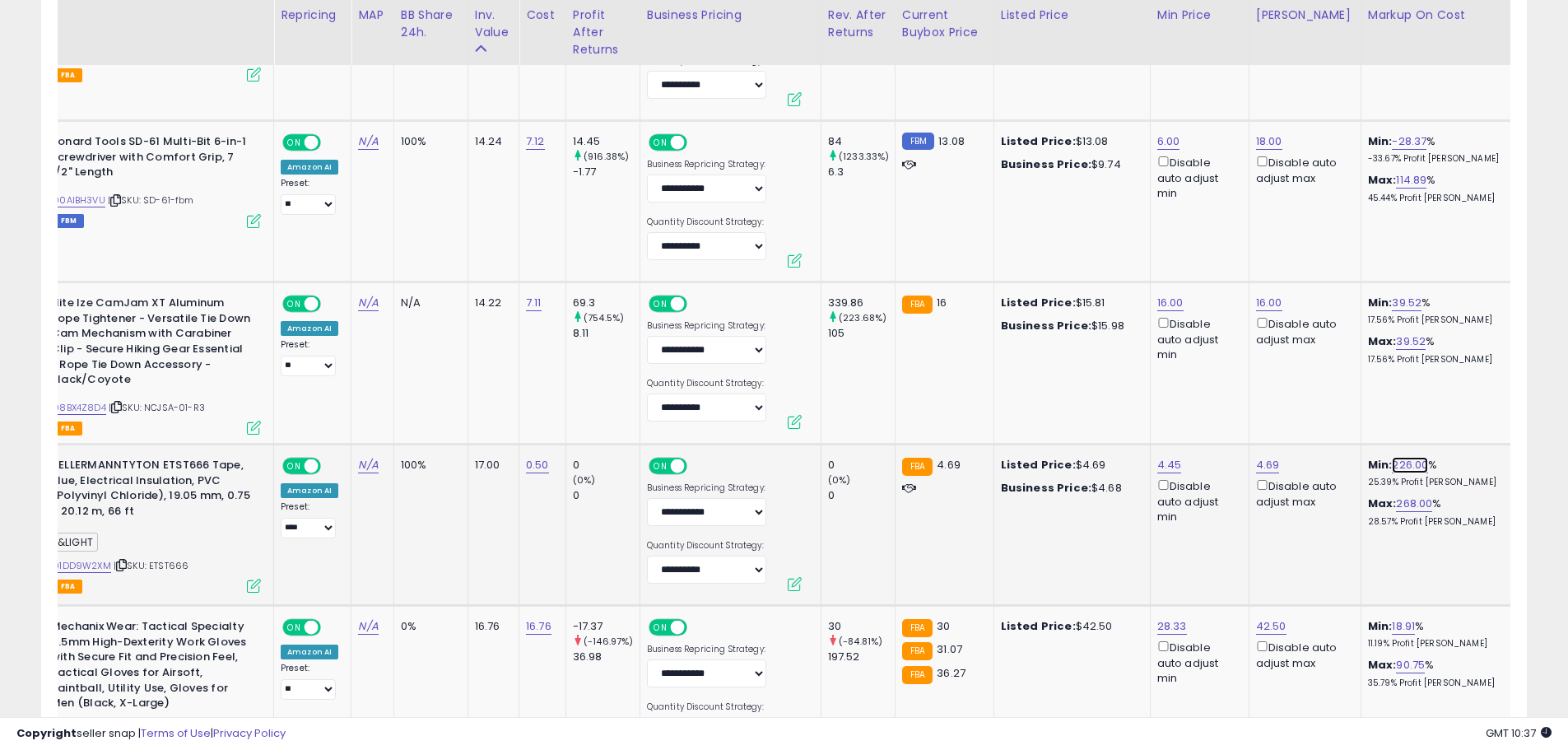
click at [1392, 465] on link "226.00" at bounding box center [1409, 465] width 36 height 17
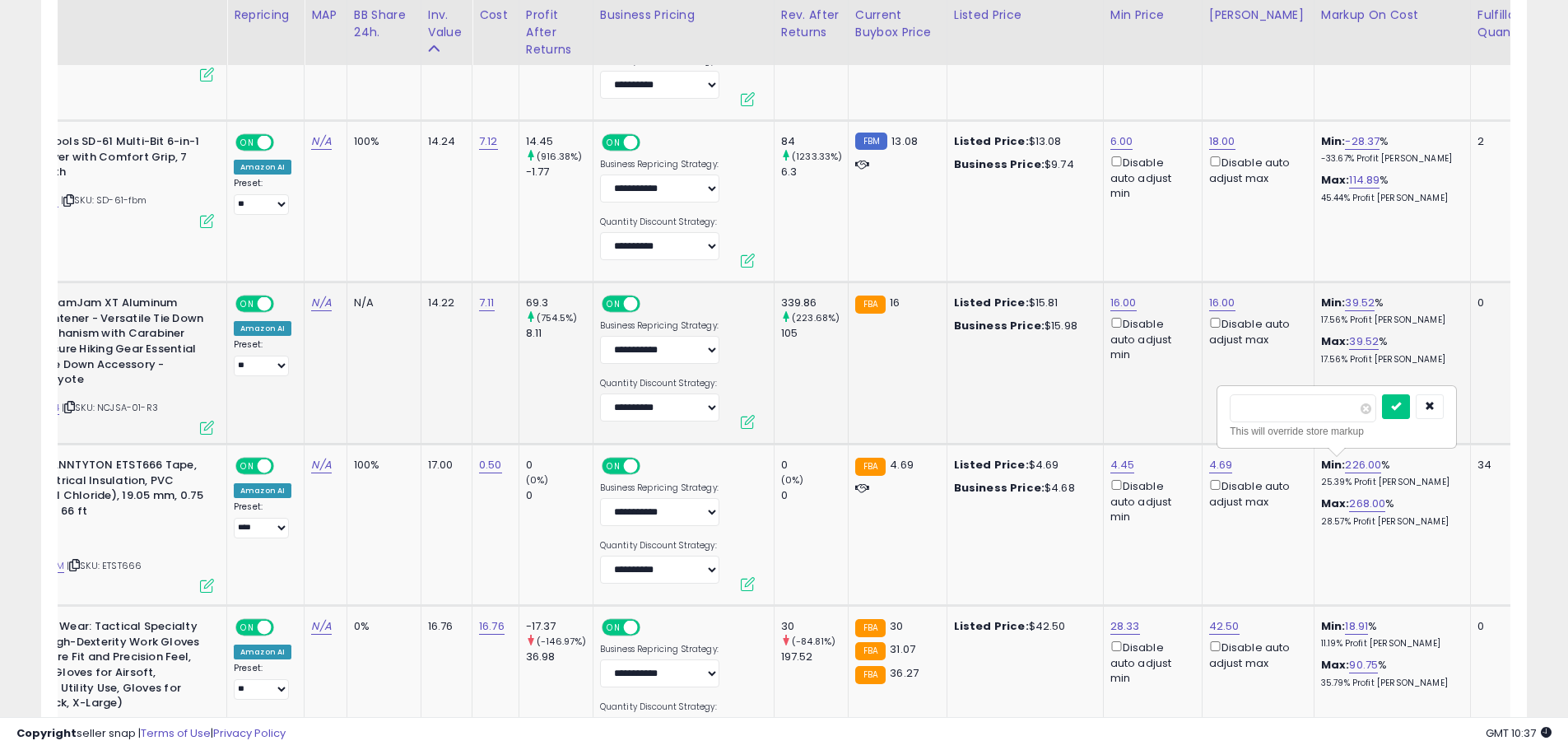
drag, startPoint x: 1274, startPoint y: 408, endPoint x: 1182, endPoint y: 413, distance: 92.1
type input "***"
click at [1400, 405] on icon "submit" at bounding box center [1396, 406] width 10 height 10
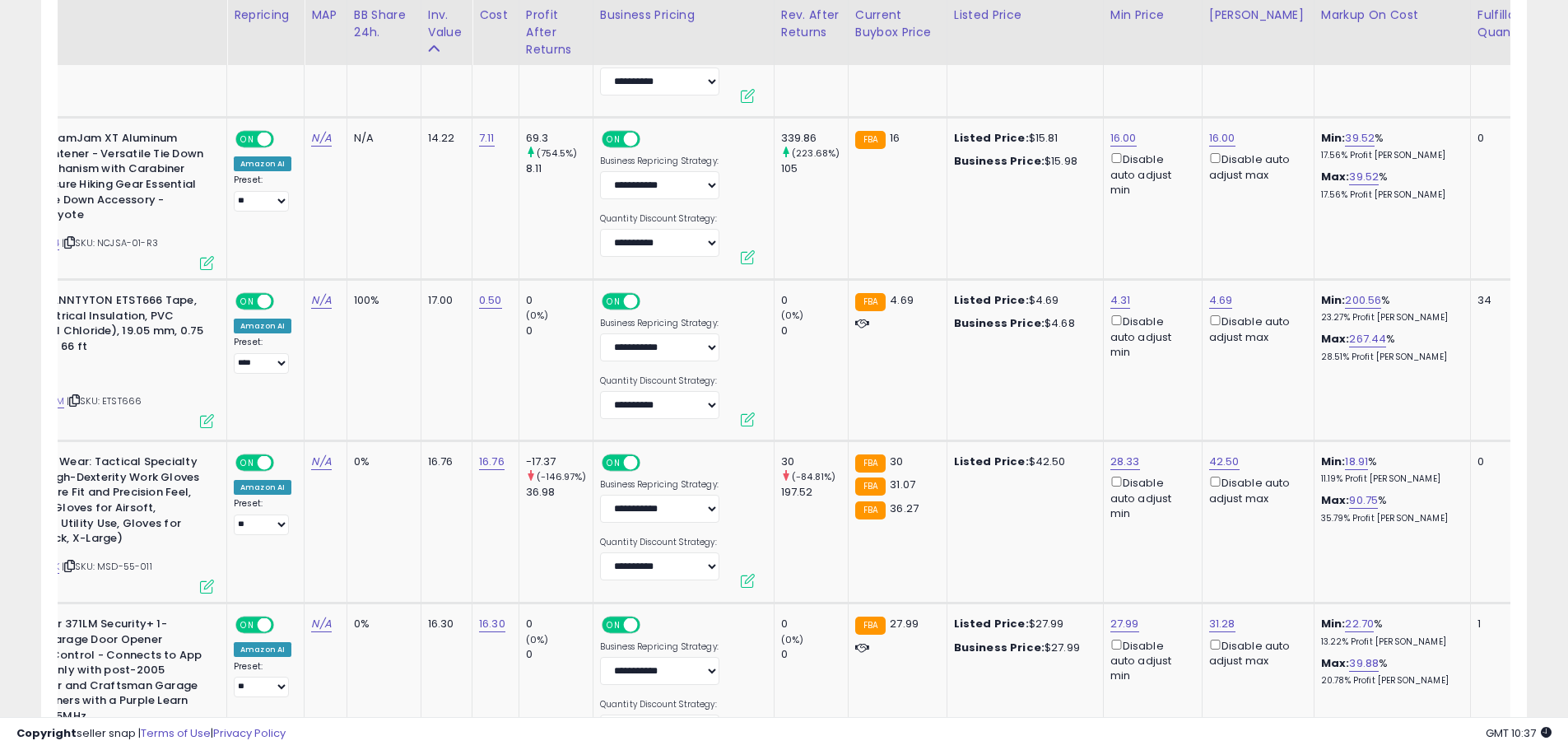
scroll to position [0, 0]
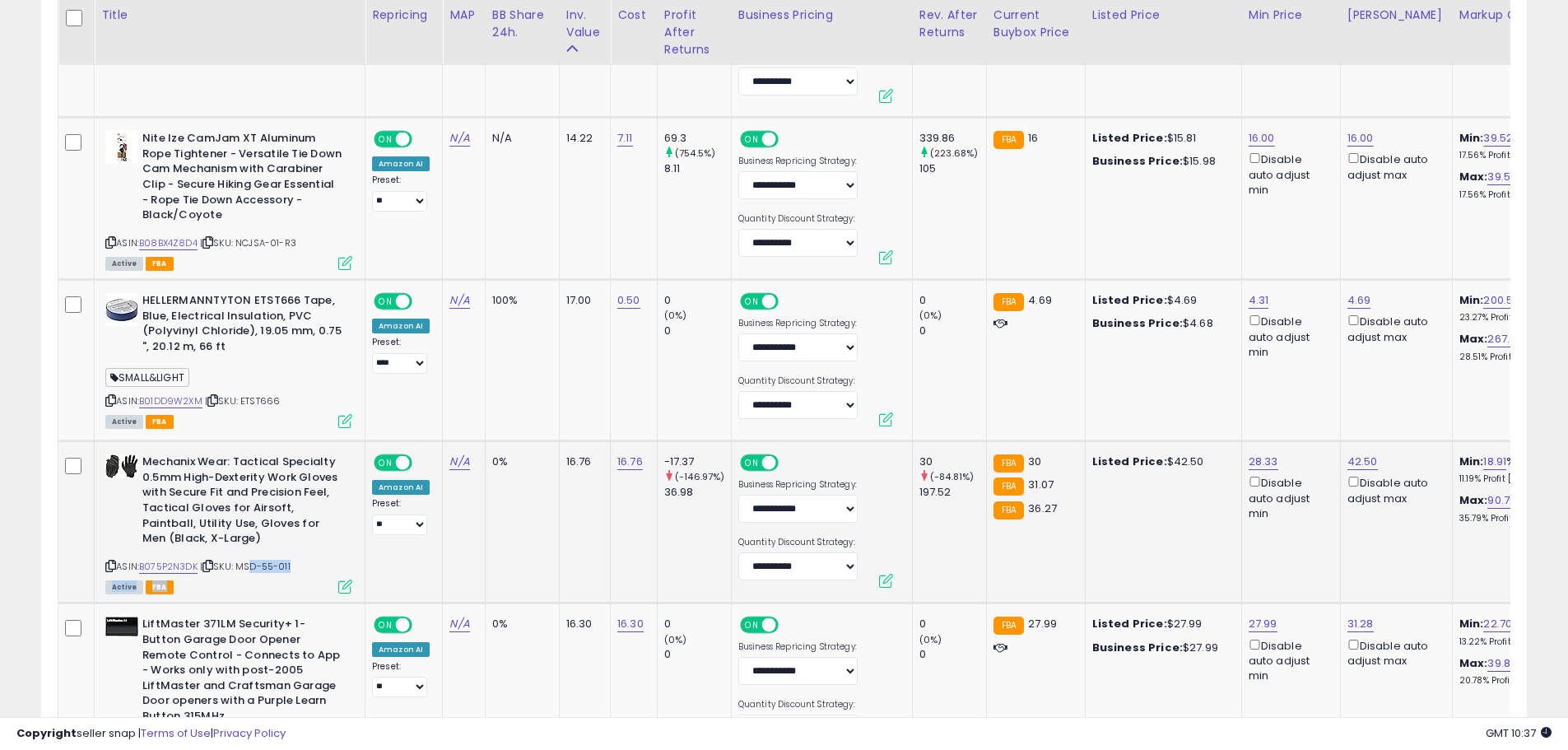
drag, startPoint x: 307, startPoint y: 572, endPoint x: 248, endPoint y: 570, distance: 59.0
click at [248, 570] on div "ASIN: B075P2N3DK | SKU: MSD-55-011 Active FBA" at bounding box center [229, 523] width 247 height 138
click at [256, 586] on div "Active FBA" at bounding box center [229, 586] width 247 height 12
drag, startPoint x: 241, startPoint y: 568, endPoint x: 300, endPoint y: 568, distance: 59.0
click at [300, 568] on div "ASIN: B075P2N3DK | SKU: MSD-55-011 Active FBA" at bounding box center [229, 523] width 247 height 138
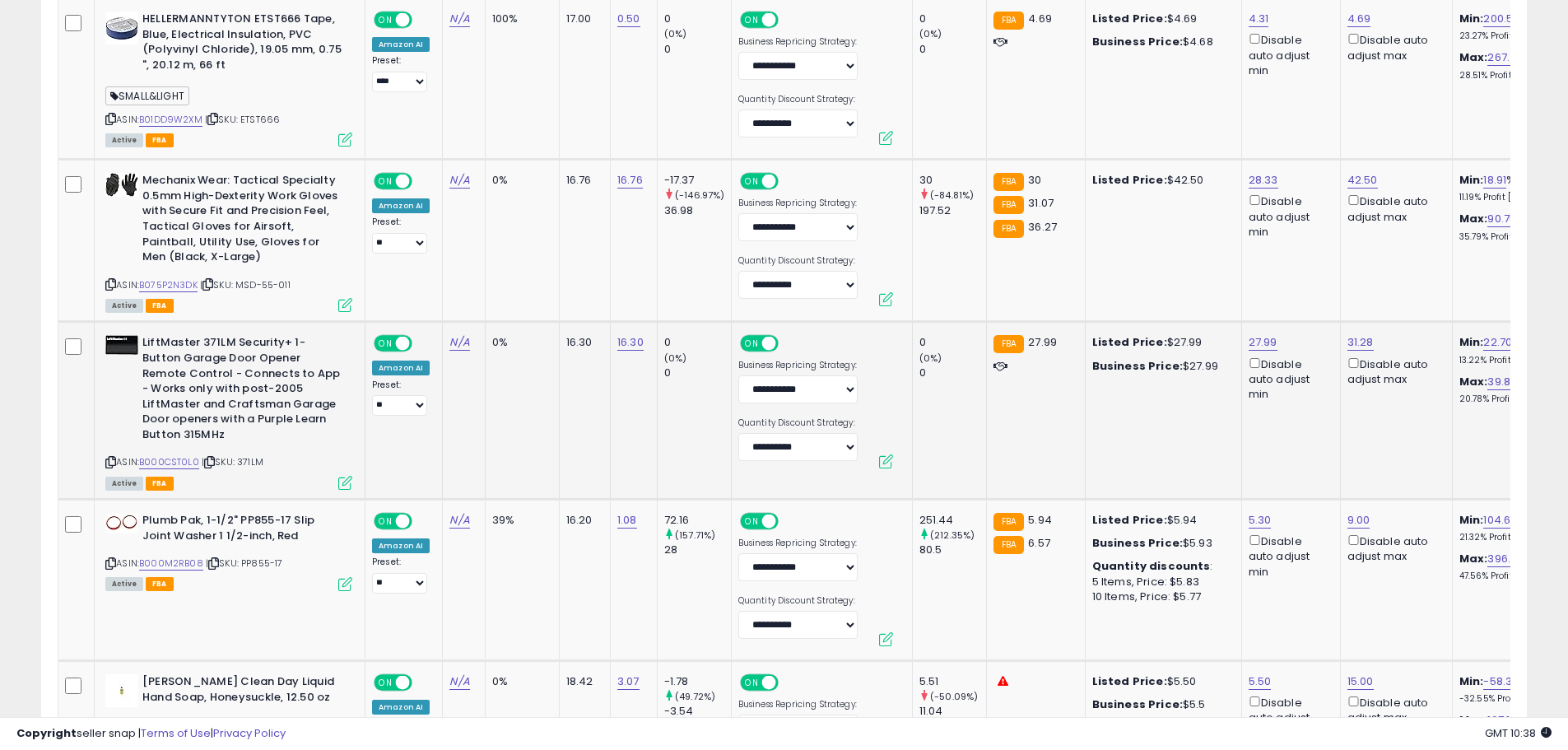
scroll to position [4048, 0]
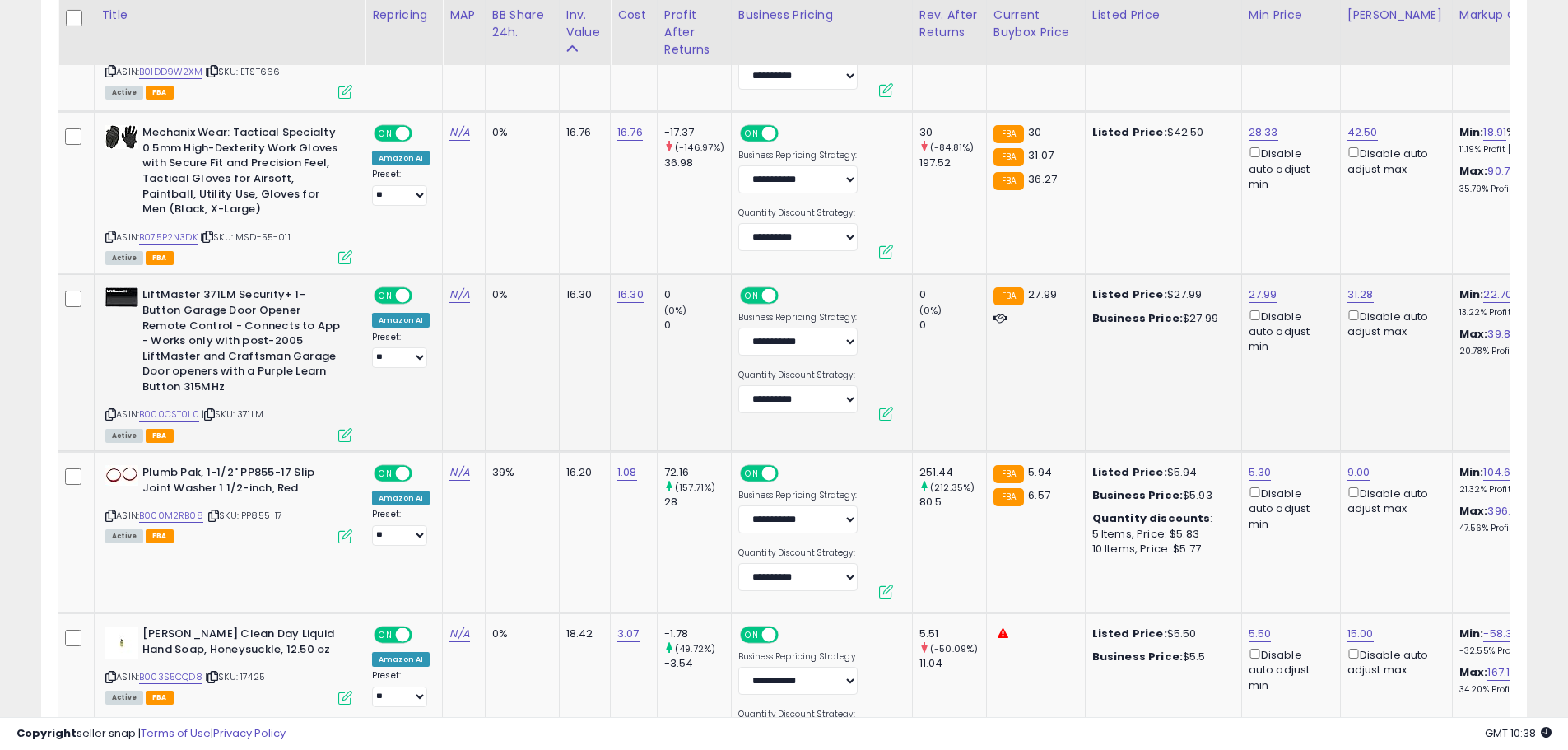
drag, startPoint x: 268, startPoint y: 404, endPoint x: 240, endPoint y: 402, distance: 28.1
click at [240, 402] on div "ASIN: B000CST0L0 | SKU: 371LM Active FBA" at bounding box center [229, 363] width 247 height 153
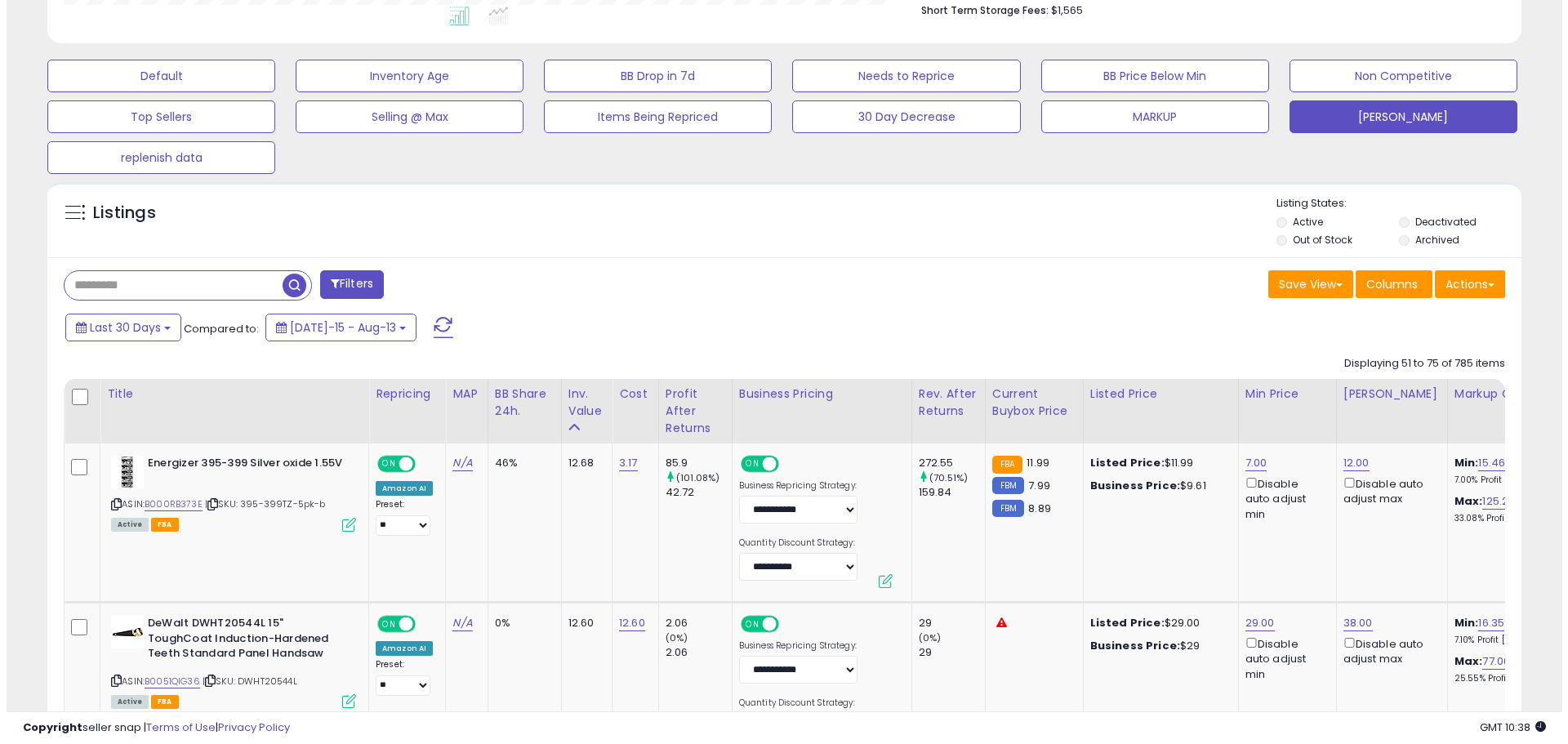
scroll to position [423, 0]
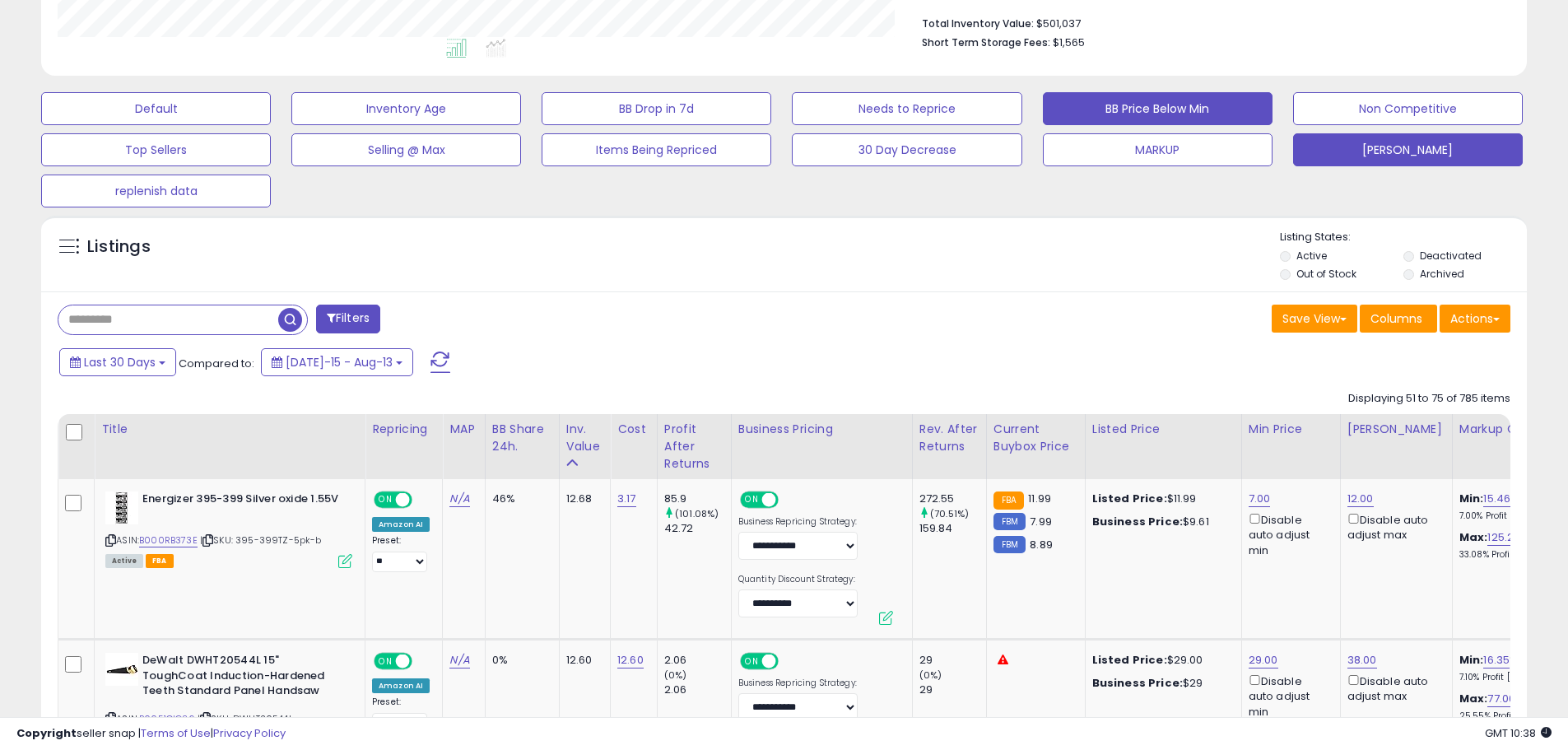
click at [1083, 111] on button "BB Price Below Min" at bounding box center [1157, 108] width 230 height 33
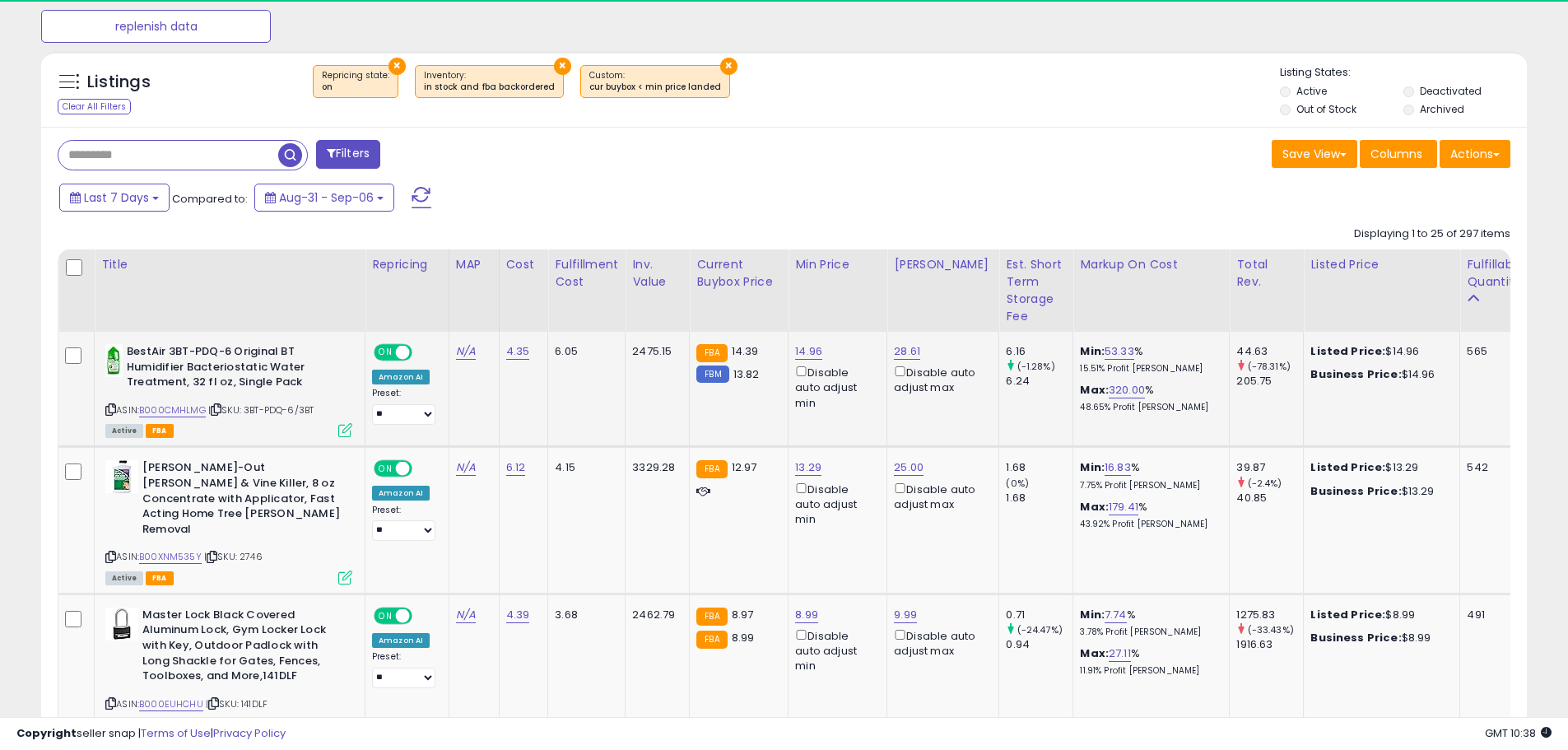
scroll to position [337, 862]
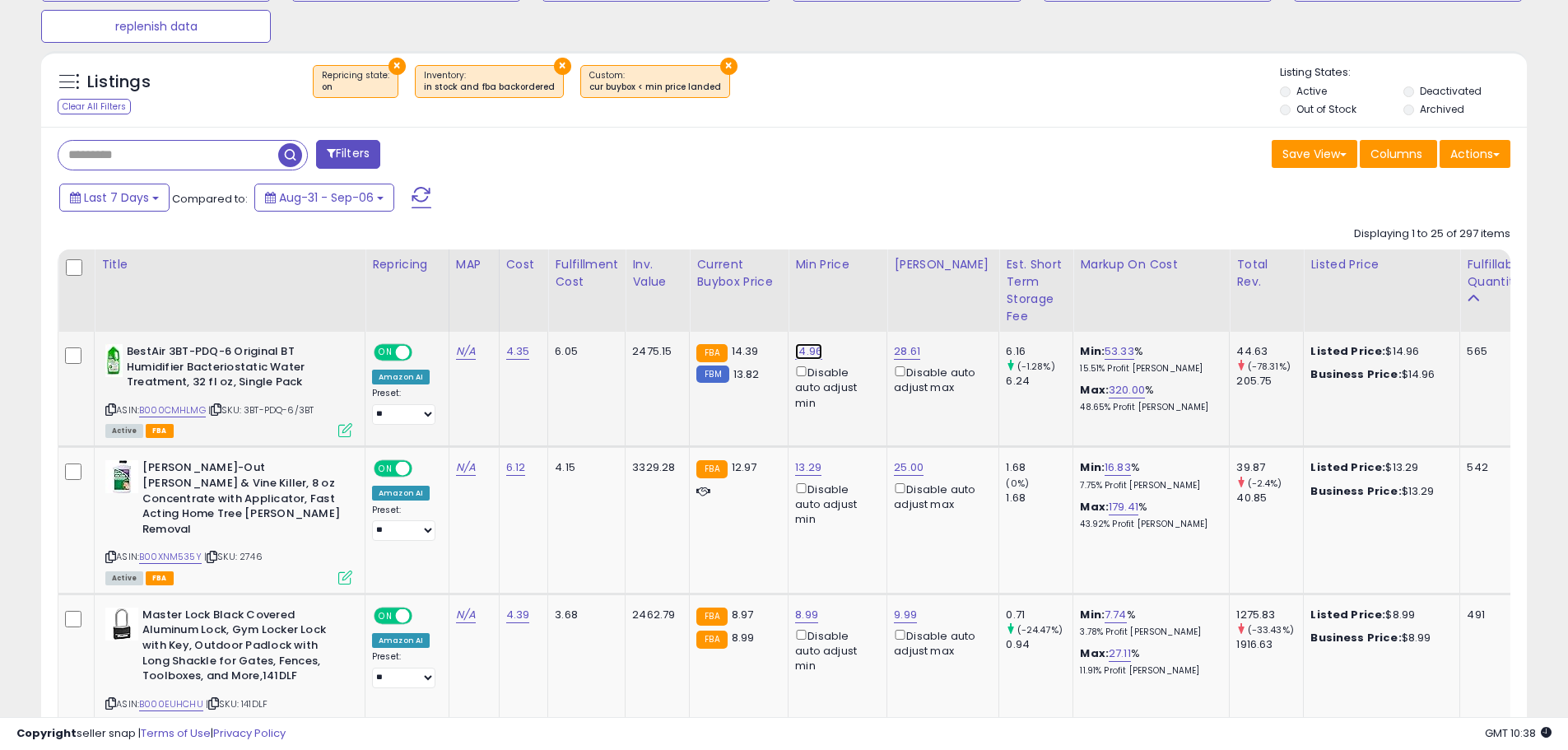
click at [802, 350] on link "14.96" at bounding box center [808, 352] width 28 height 17
drag, startPoint x: 762, startPoint y: 303, endPoint x: 713, endPoint y: 302, distance: 49.0
click at [713, 302] on input "*****" at bounding box center [757, 295] width 146 height 28
type input "*****"
click at [856, 291] on icon "submit" at bounding box center [851, 292] width 10 height 10
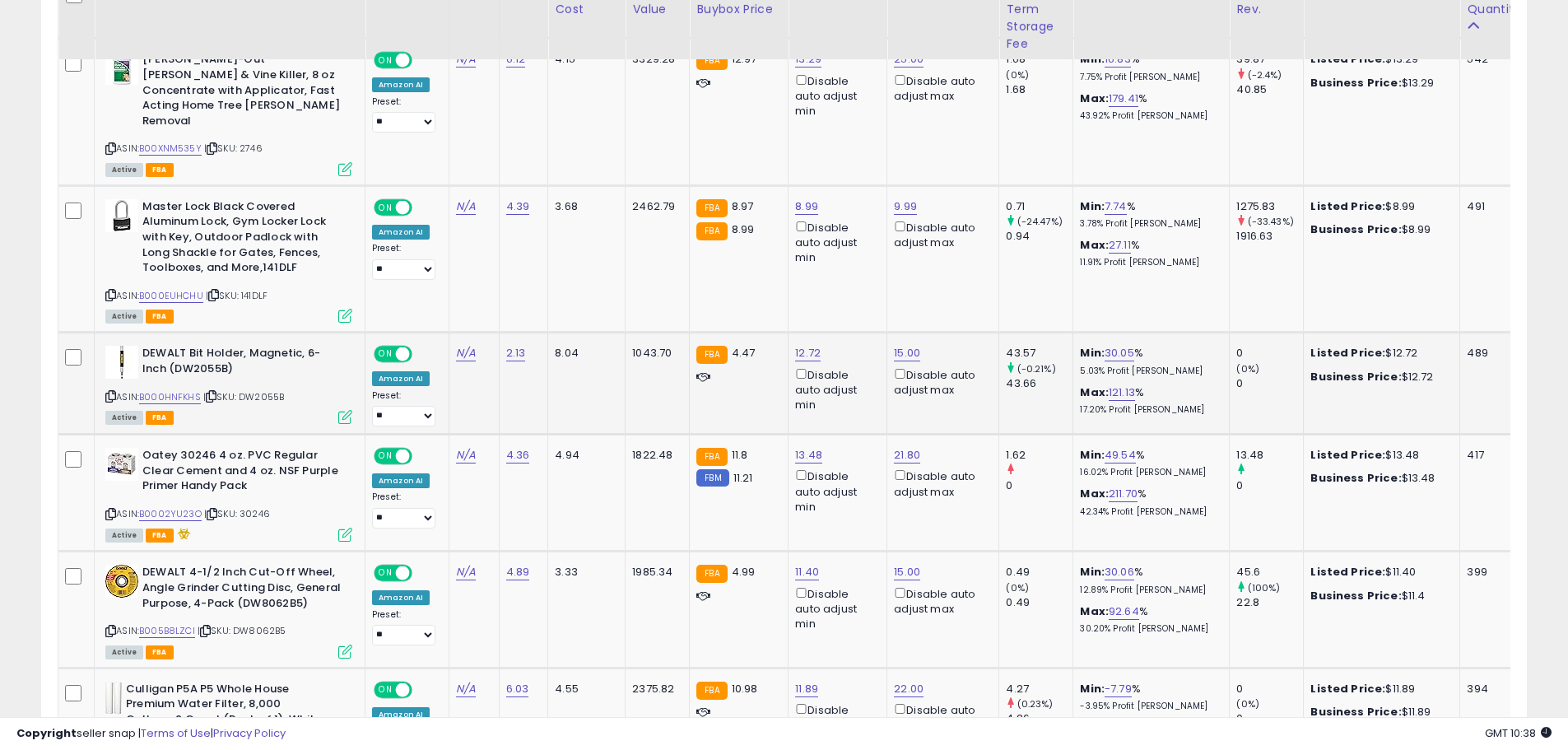
scroll to position [1002, 0]
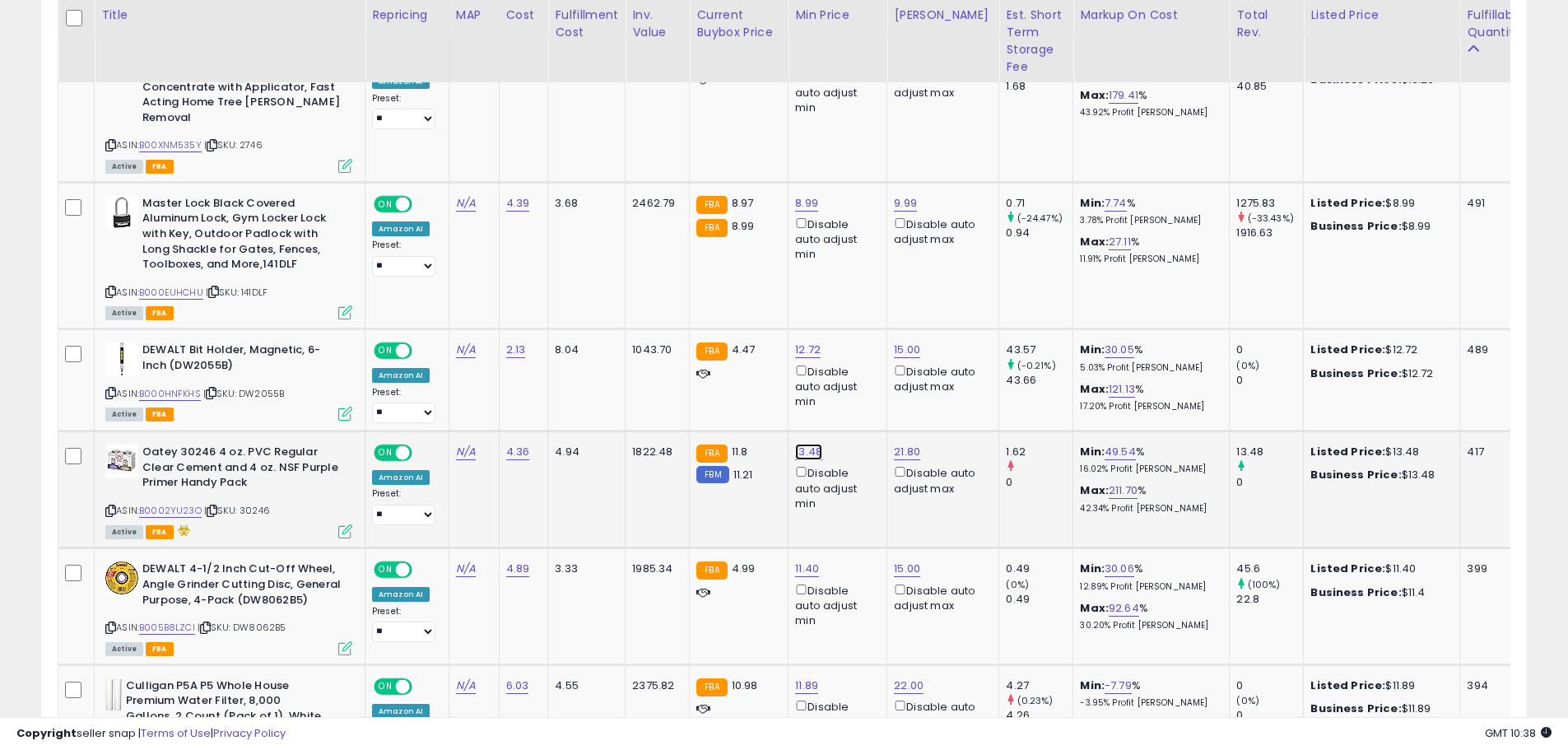
click at [805, 443] on link "13.48" at bounding box center [808, 452] width 28 height 17
drag, startPoint x: 762, startPoint y: 367, endPoint x: 639, endPoint y: 372, distance: 123.1
type input "****"
click at [865, 368] on button "submit" at bounding box center [851, 363] width 28 height 25
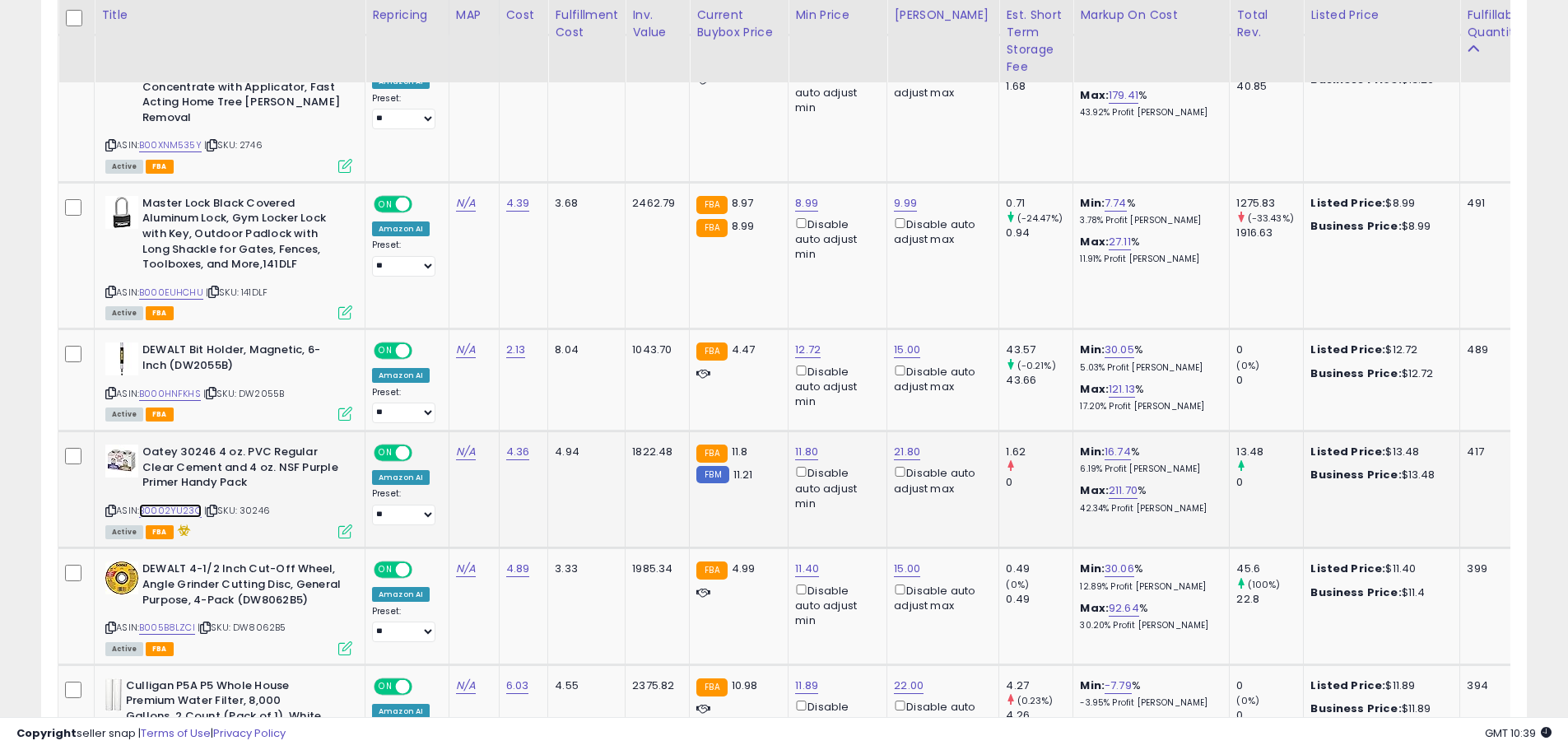
click at [167, 504] on link "B0002YU23O" at bounding box center [170, 510] width 63 height 14
click at [1105, 443] on link "16.74" at bounding box center [1118, 452] width 27 height 17
drag, startPoint x: 1039, startPoint y: 364, endPoint x: 878, endPoint y: 364, distance: 161.0
type input "**"
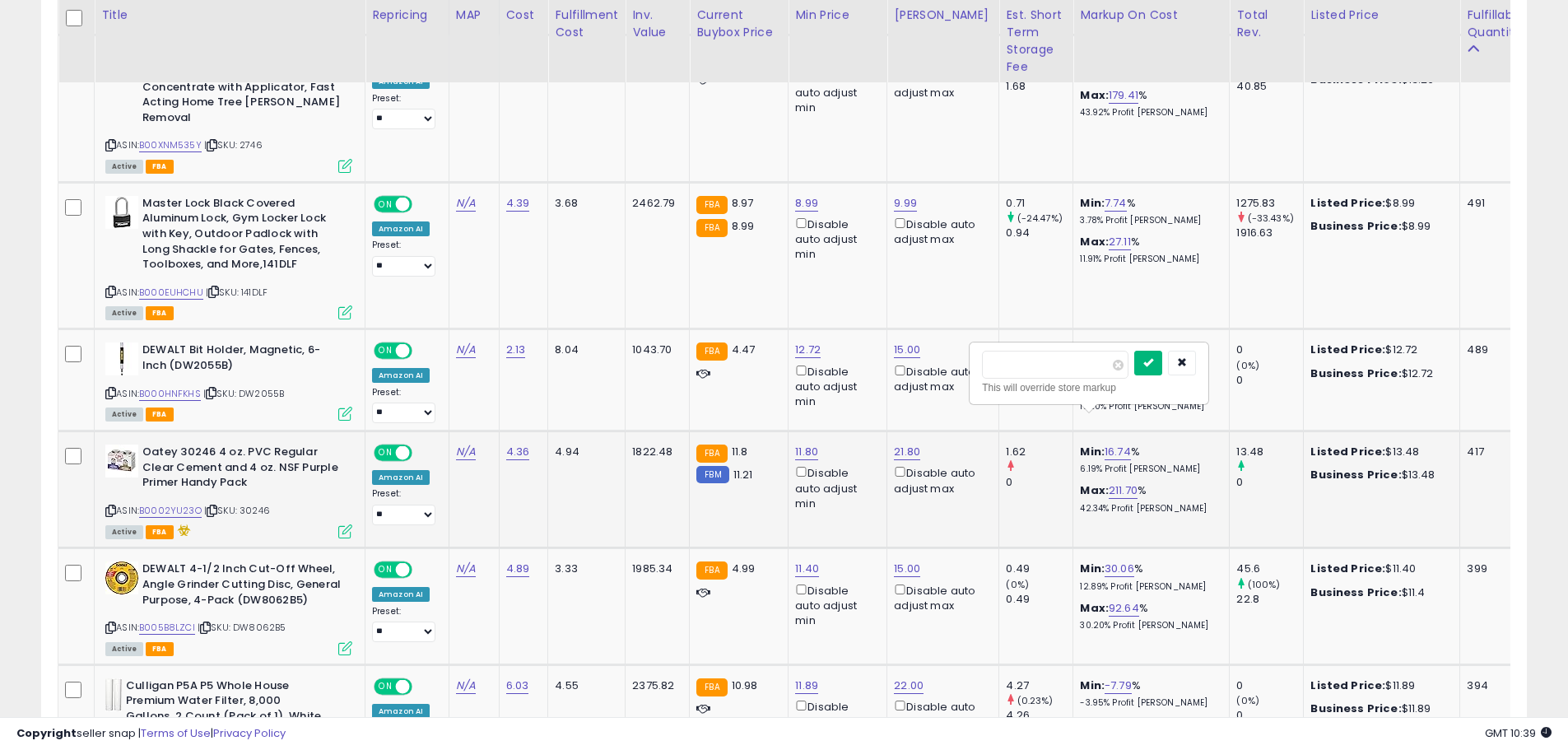
click at [1162, 366] on button "submit" at bounding box center [1148, 363] width 28 height 25
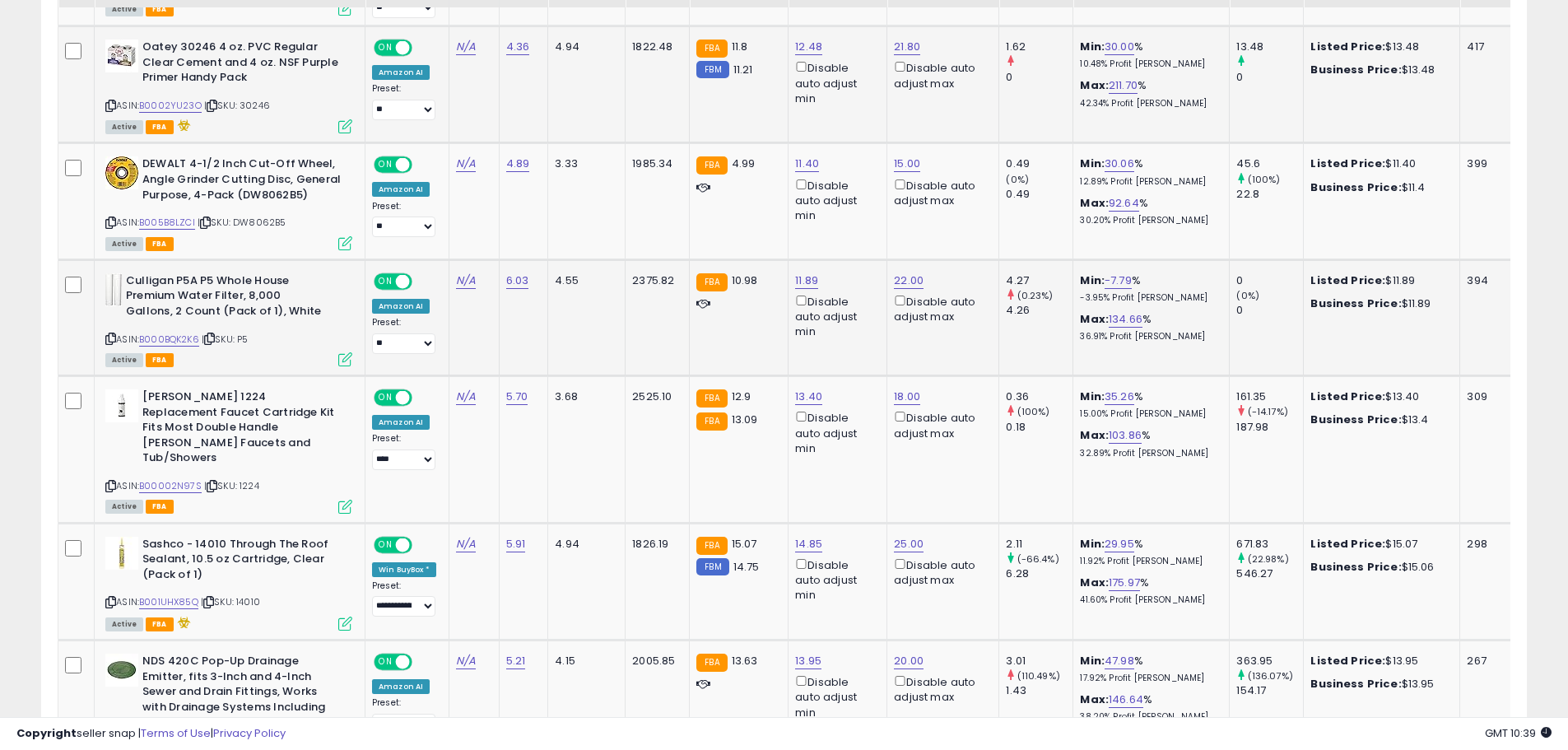
scroll to position [1414, 0]
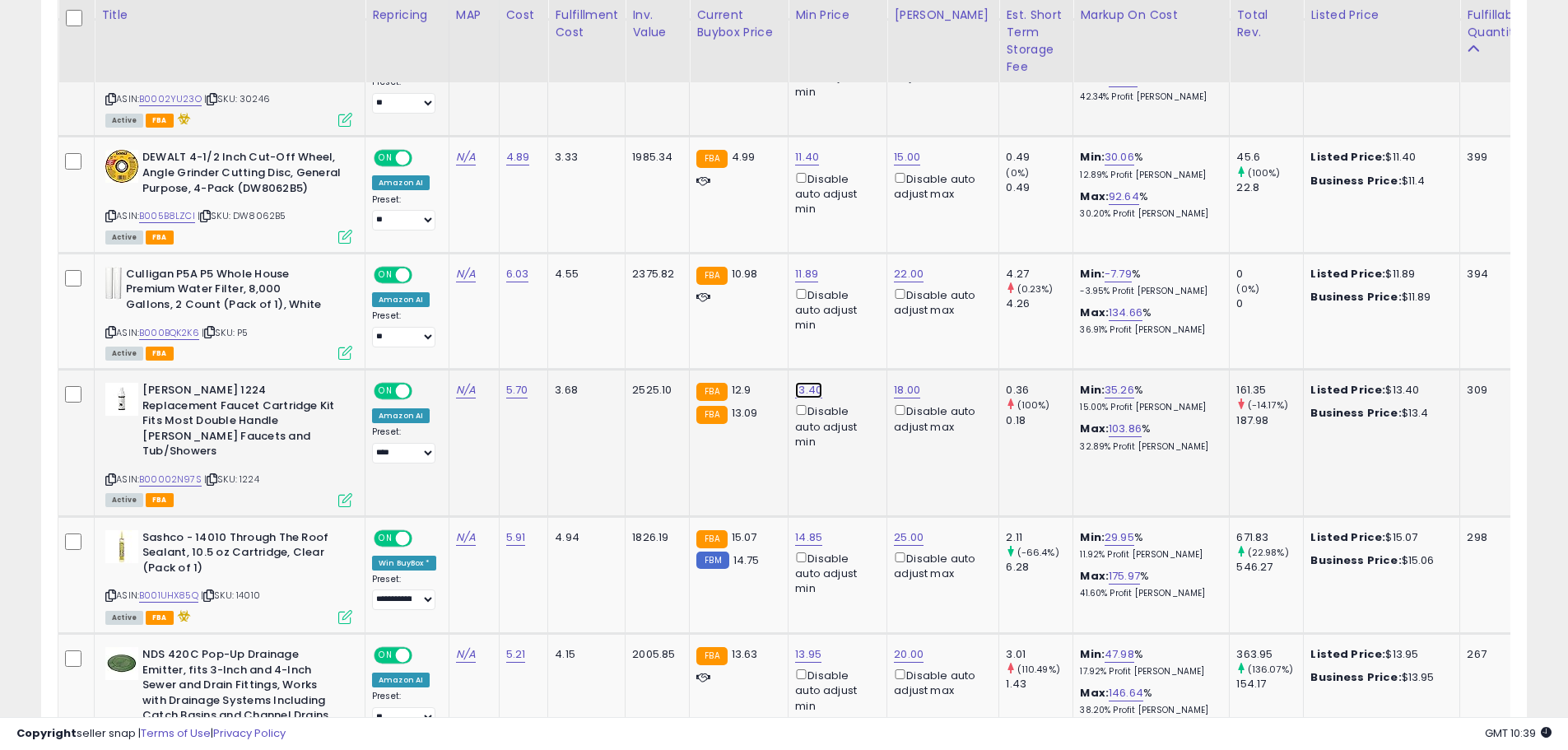
click at [804, 382] on link "13.40" at bounding box center [808, 390] width 28 height 17
drag, startPoint x: 751, startPoint y: 299, endPoint x: 673, endPoint y: 335, distance: 85.9
click at [699, 300] on input "*****" at bounding box center [757, 303] width 146 height 28
click at [755, 312] on input "*****" at bounding box center [757, 303] width 146 height 28
drag, startPoint x: 755, startPoint y: 312, endPoint x: 675, endPoint y: 314, distance: 80.0
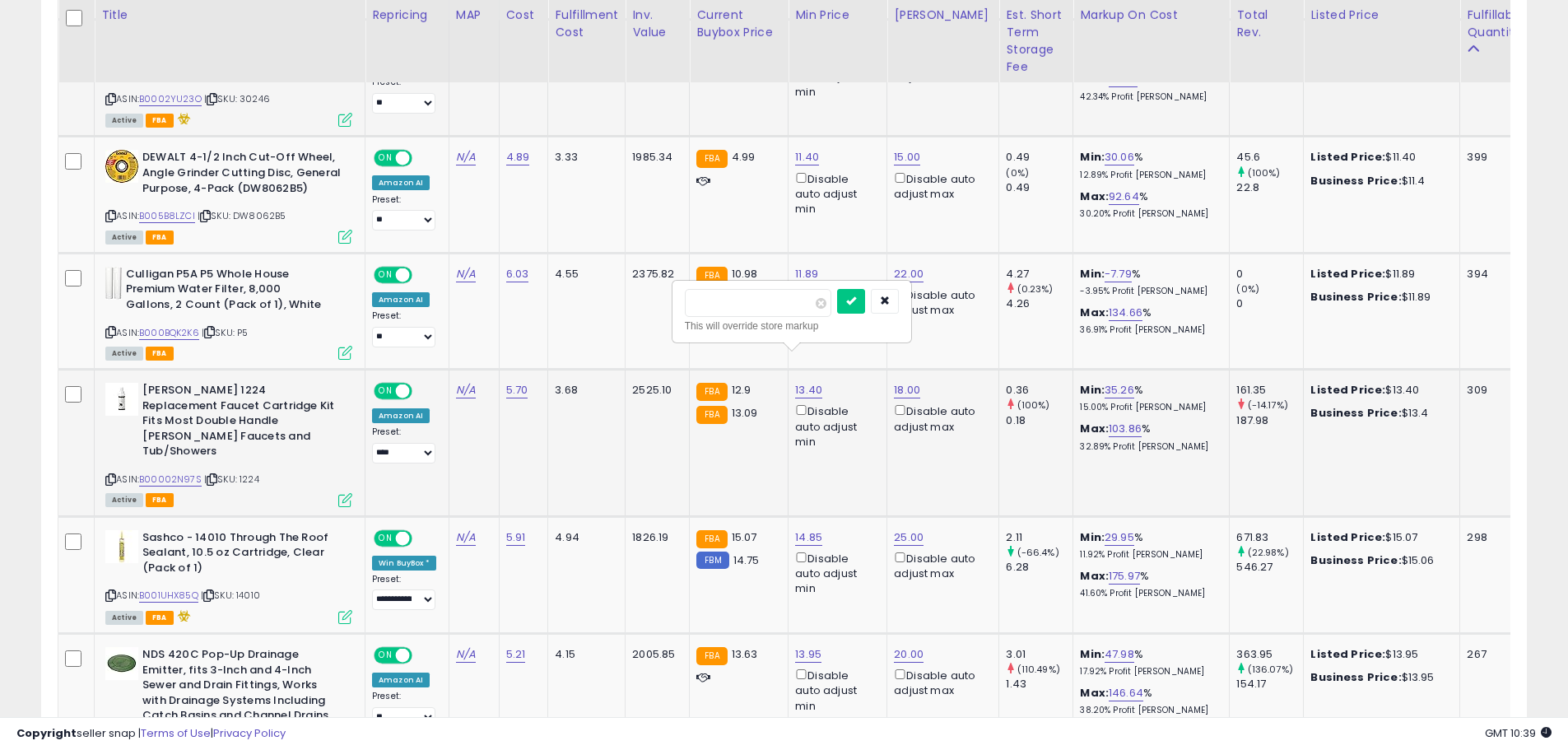
click at [675, 314] on div "***** This will override store markup" at bounding box center [792, 312] width 237 height 60
drag, startPoint x: 728, startPoint y: 304, endPoint x: 667, endPoint y: 314, distance: 61.8
type input "****"
click at [865, 302] on button "submit" at bounding box center [851, 302] width 28 height 25
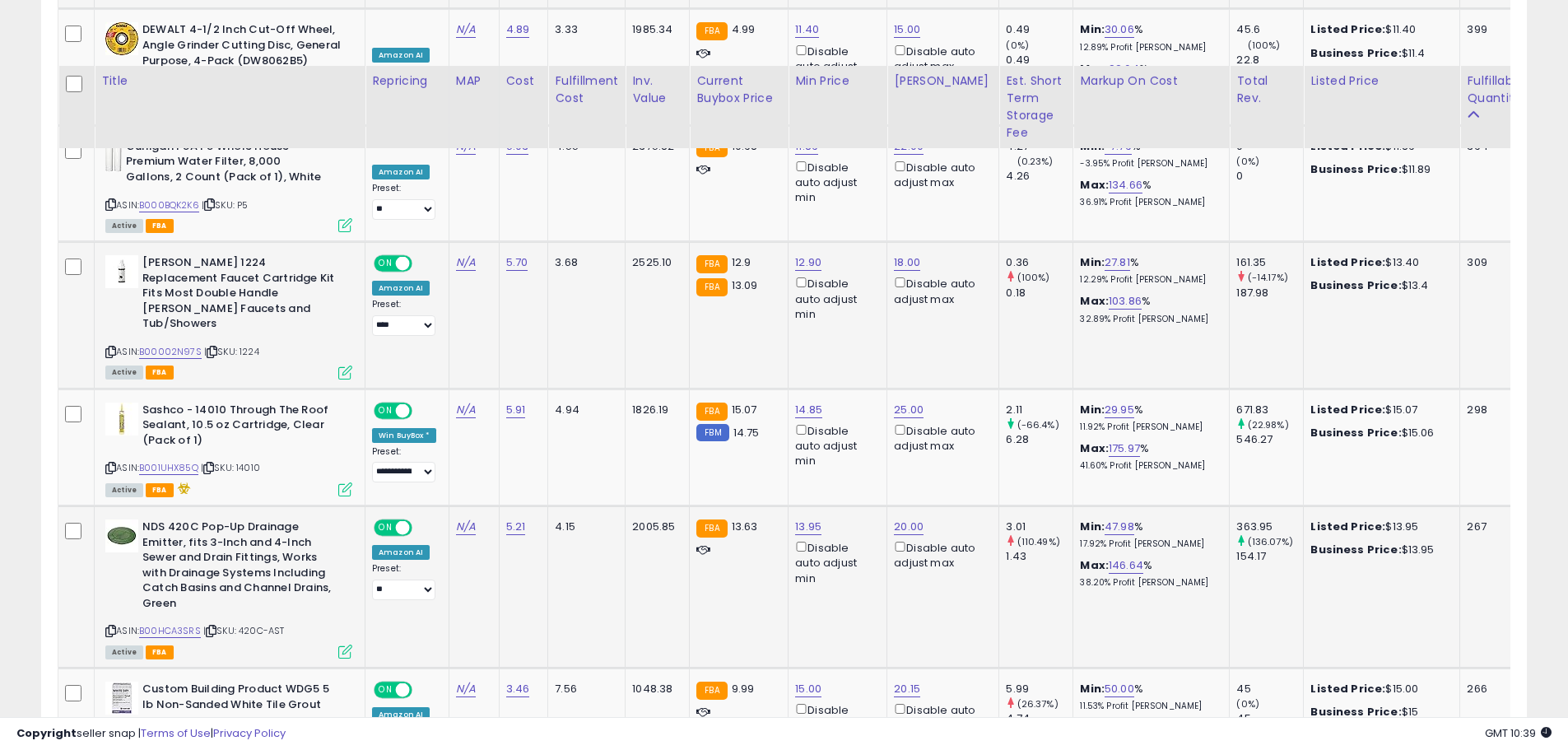
scroll to position [1661, 0]
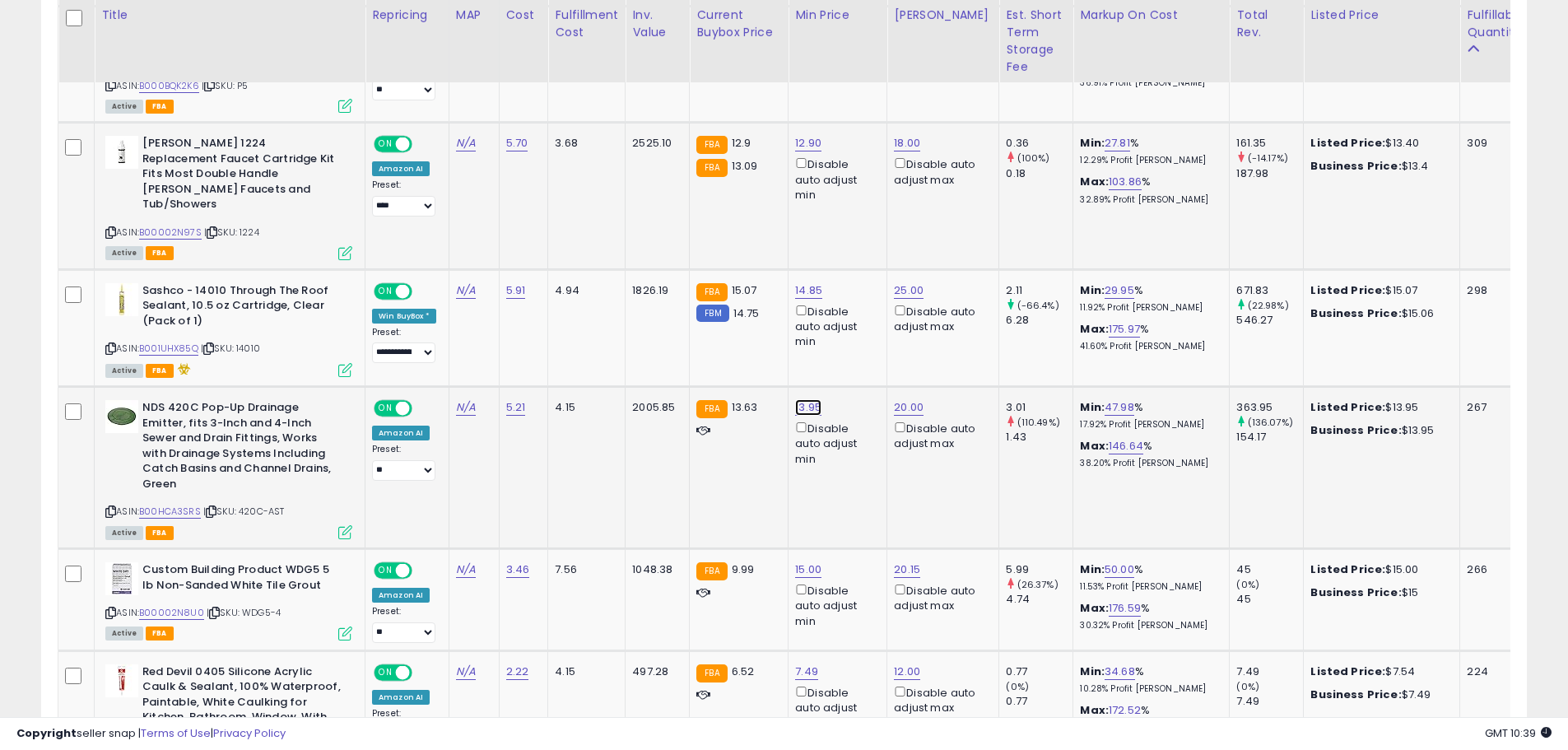
click at [804, 399] on link "13.95" at bounding box center [808, 408] width 27 height 17
click at [898, 302] on button "button" at bounding box center [885, 303] width 28 height 25
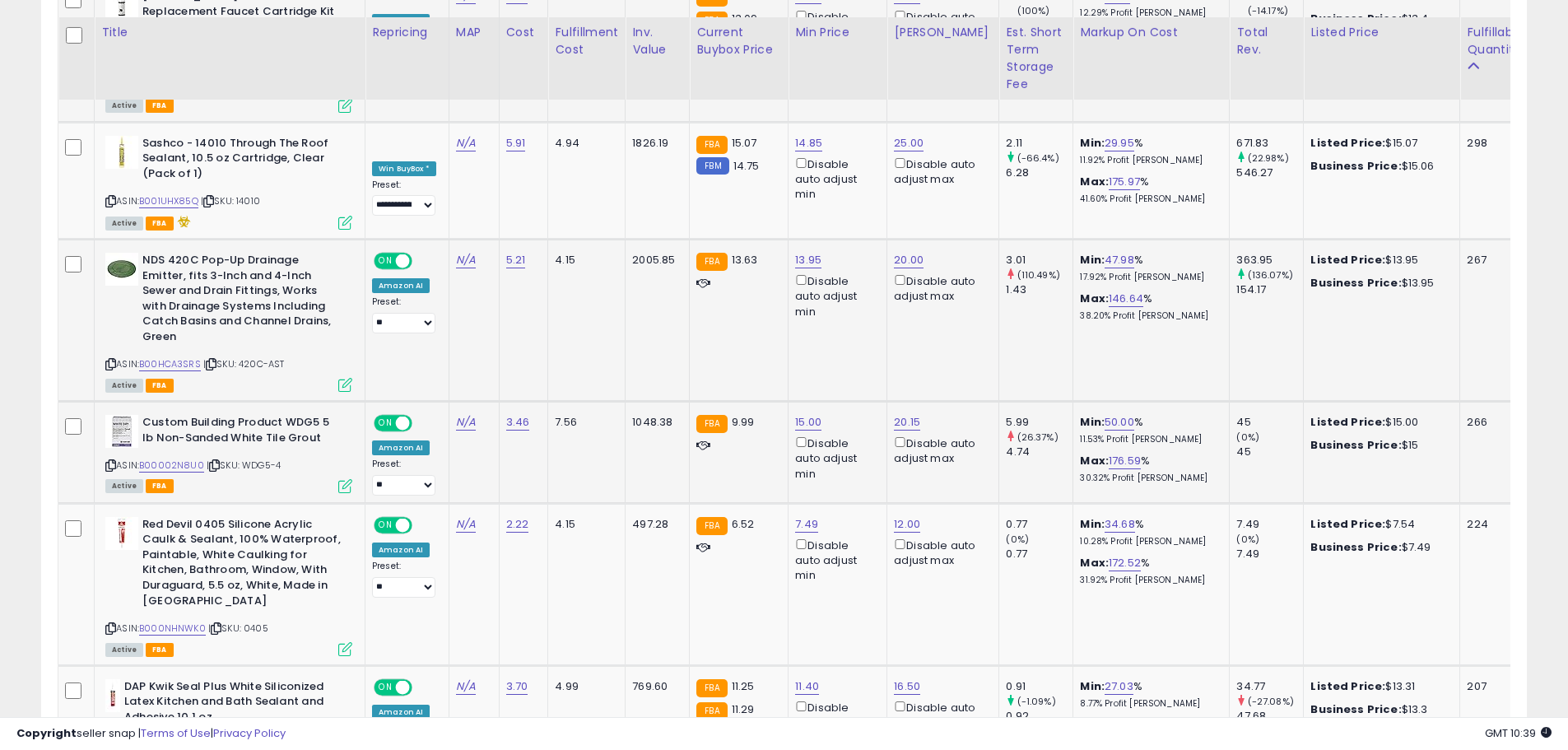
scroll to position [1826, 0]
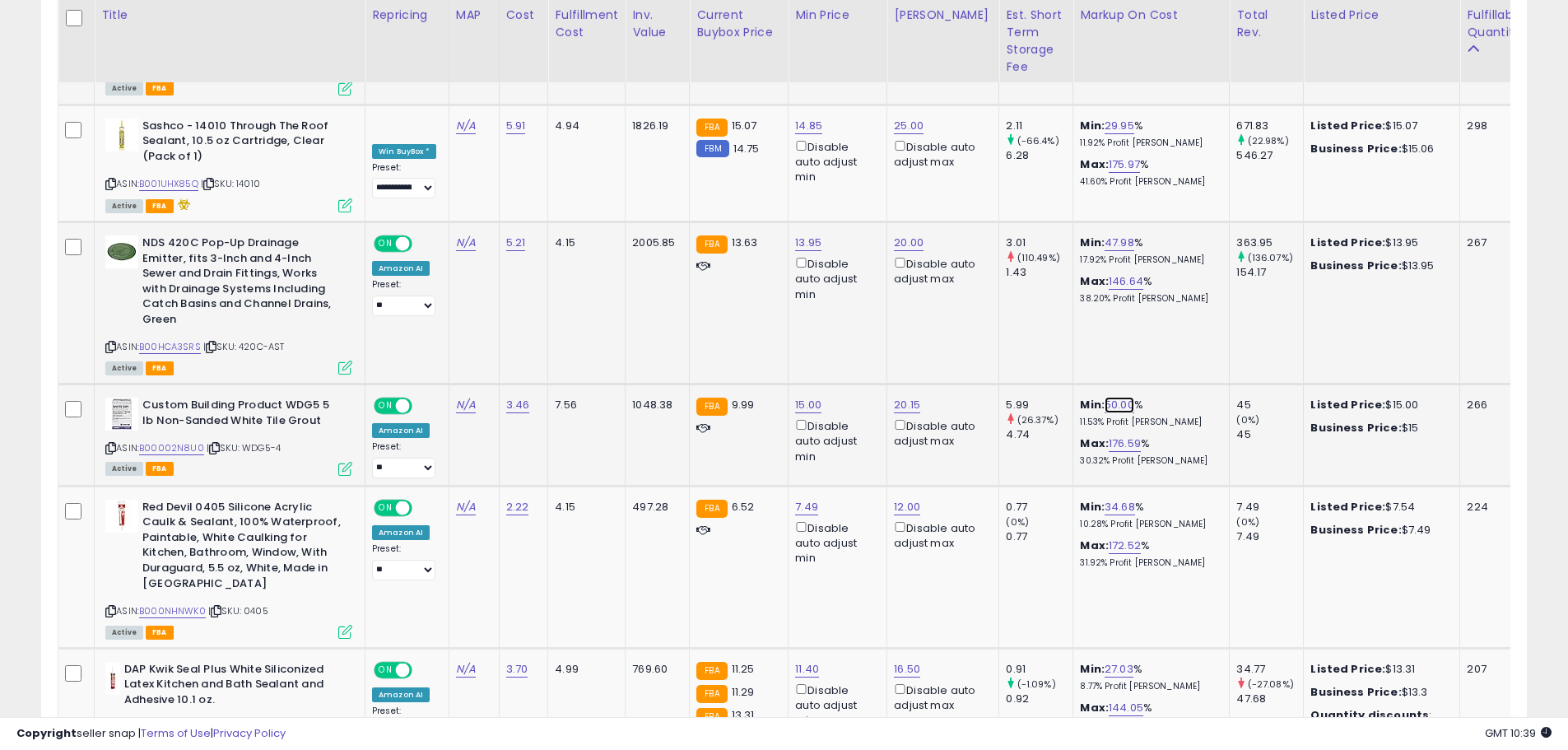
click at [1105, 397] on link "50.00" at bounding box center [1119, 405] width 29 height 17
drag, startPoint x: 1080, startPoint y: 295, endPoint x: 941, endPoint y: 301, distance: 139.1
click at [941, 301] on tbody "**********" at bounding box center [1144, 702] width 2171 height 3210
type input "**"
click at [1156, 288] on icon "submit" at bounding box center [1151, 285] width 10 height 10
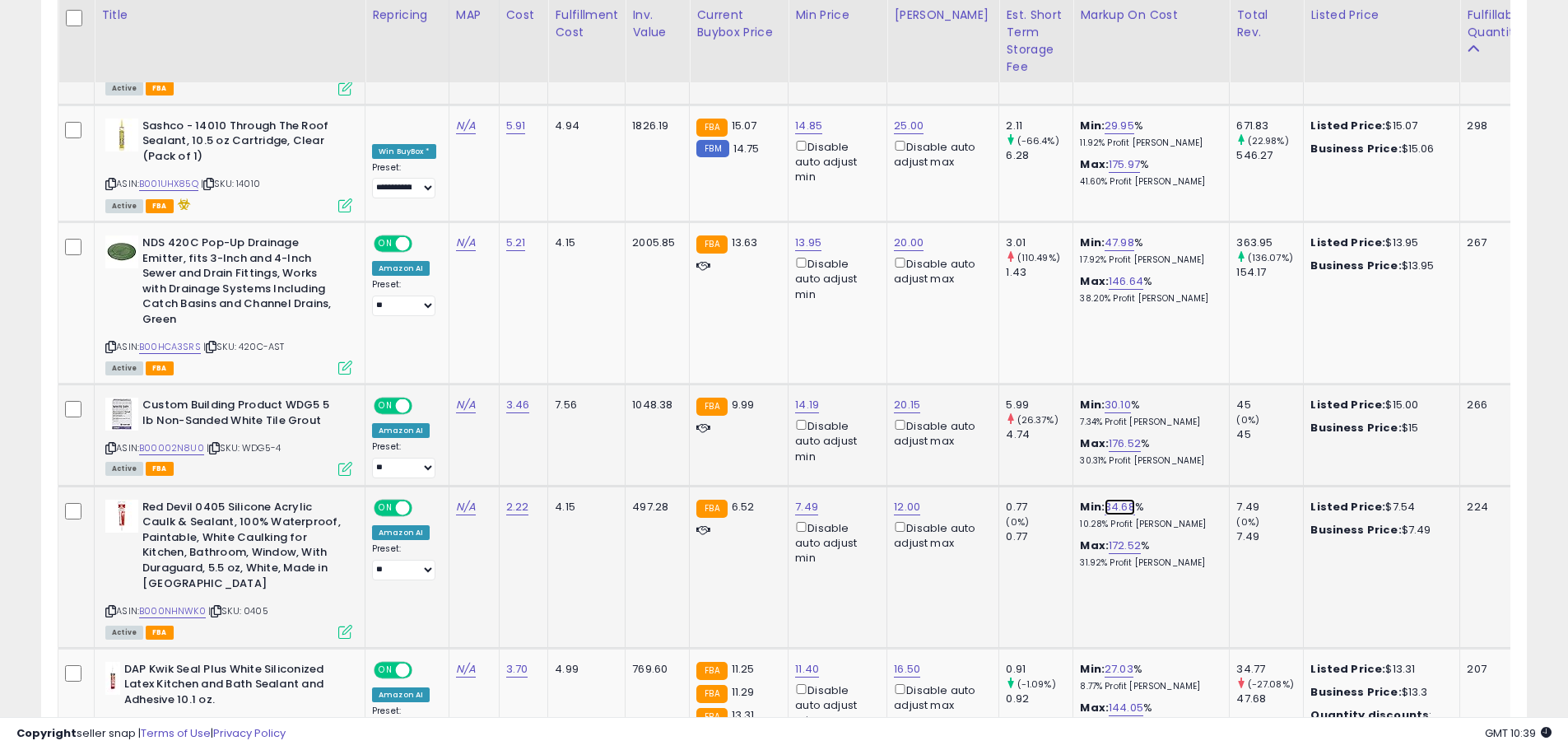
click at [1105, 499] on link "34.68" at bounding box center [1120, 507] width 30 height 17
drag, startPoint x: 1052, startPoint y: 386, endPoint x: 943, endPoint y: 392, distance: 109.2
click at [943, 392] on tbody "**********" at bounding box center [1144, 702] width 2171 height 3210
type input "**"
click at [1155, 385] on icon "submit" at bounding box center [1150, 386] width 10 height 10
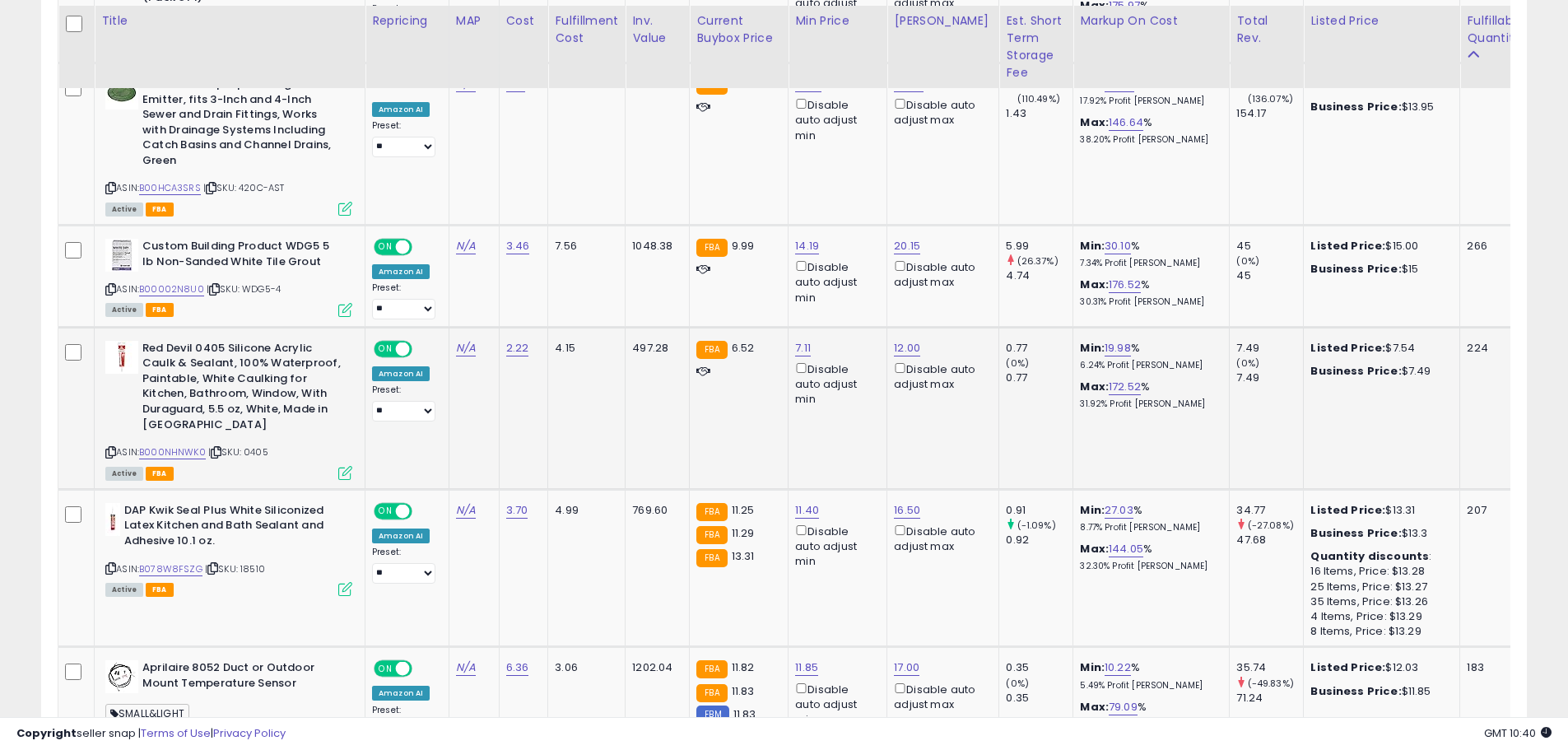
scroll to position [1990, 0]
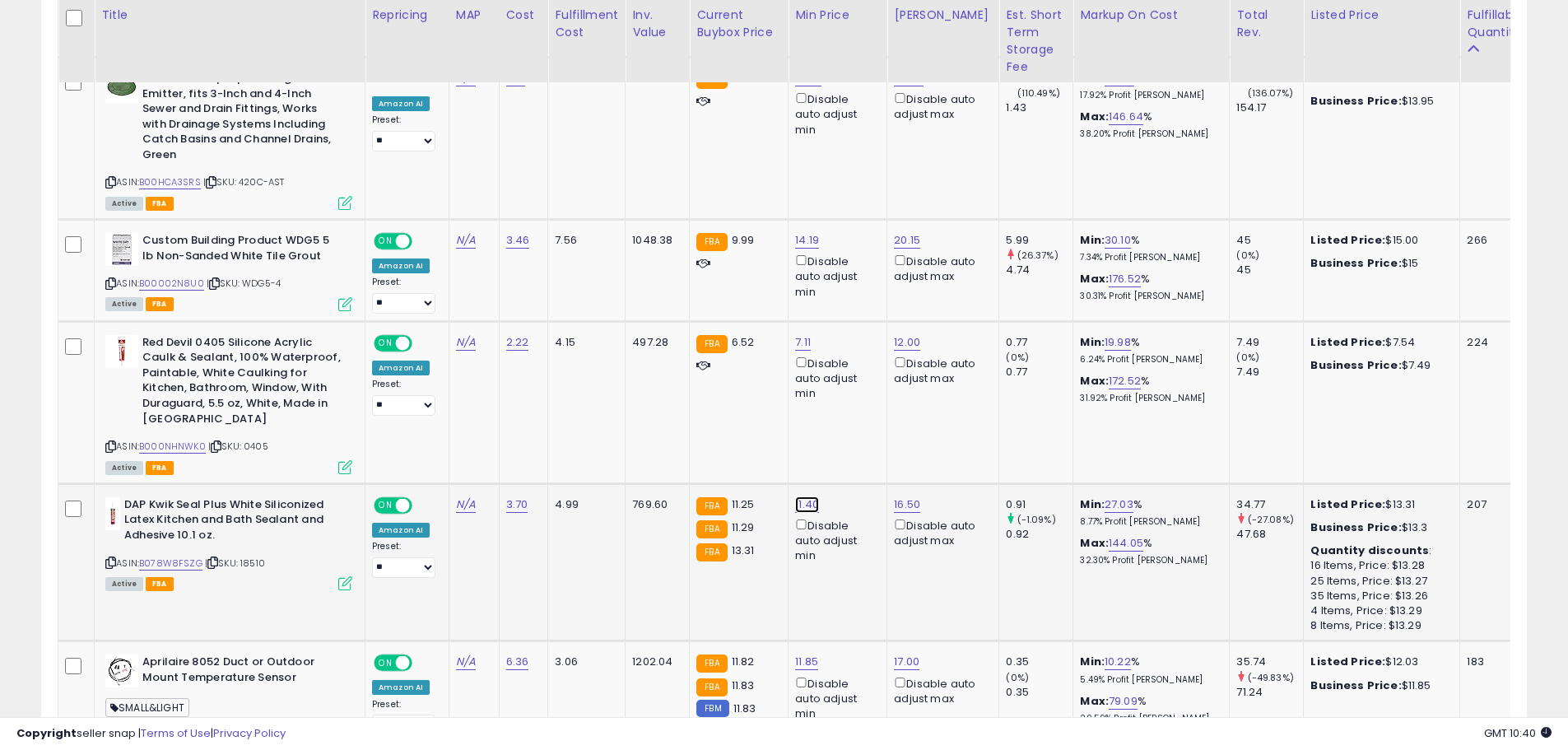
click at [803, 496] on link "11.40" at bounding box center [807, 504] width 24 height 17
drag, startPoint x: 763, startPoint y: 390, endPoint x: 711, endPoint y: 385, distance: 52.2
click at [711, 385] on input "*****" at bounding box center [756, 387] width 146 height 28
type input "****"
click at [854, 384] on icon "submit" at bounding box center [849, 384] width 10 height 10
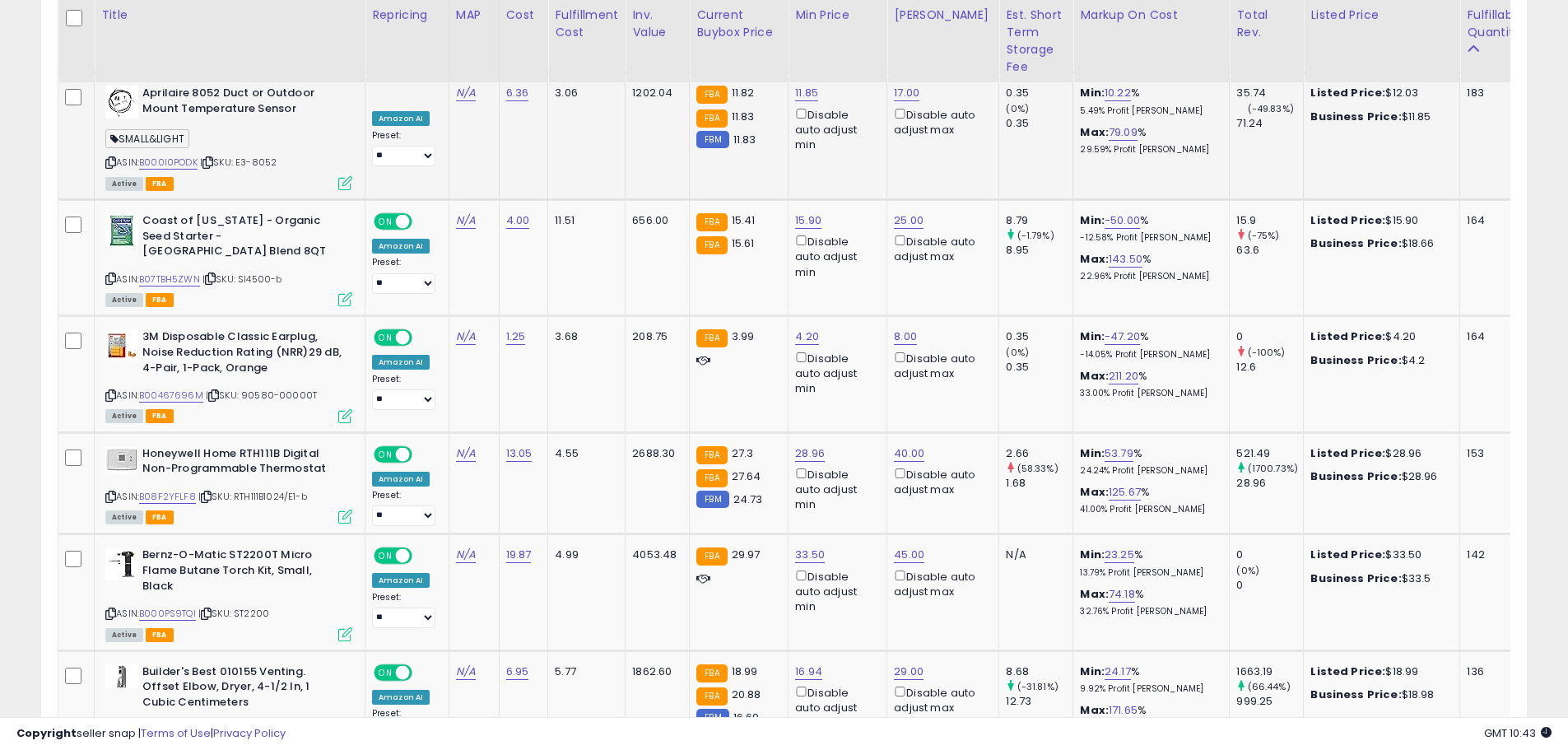
scroll to position [2567, 0]
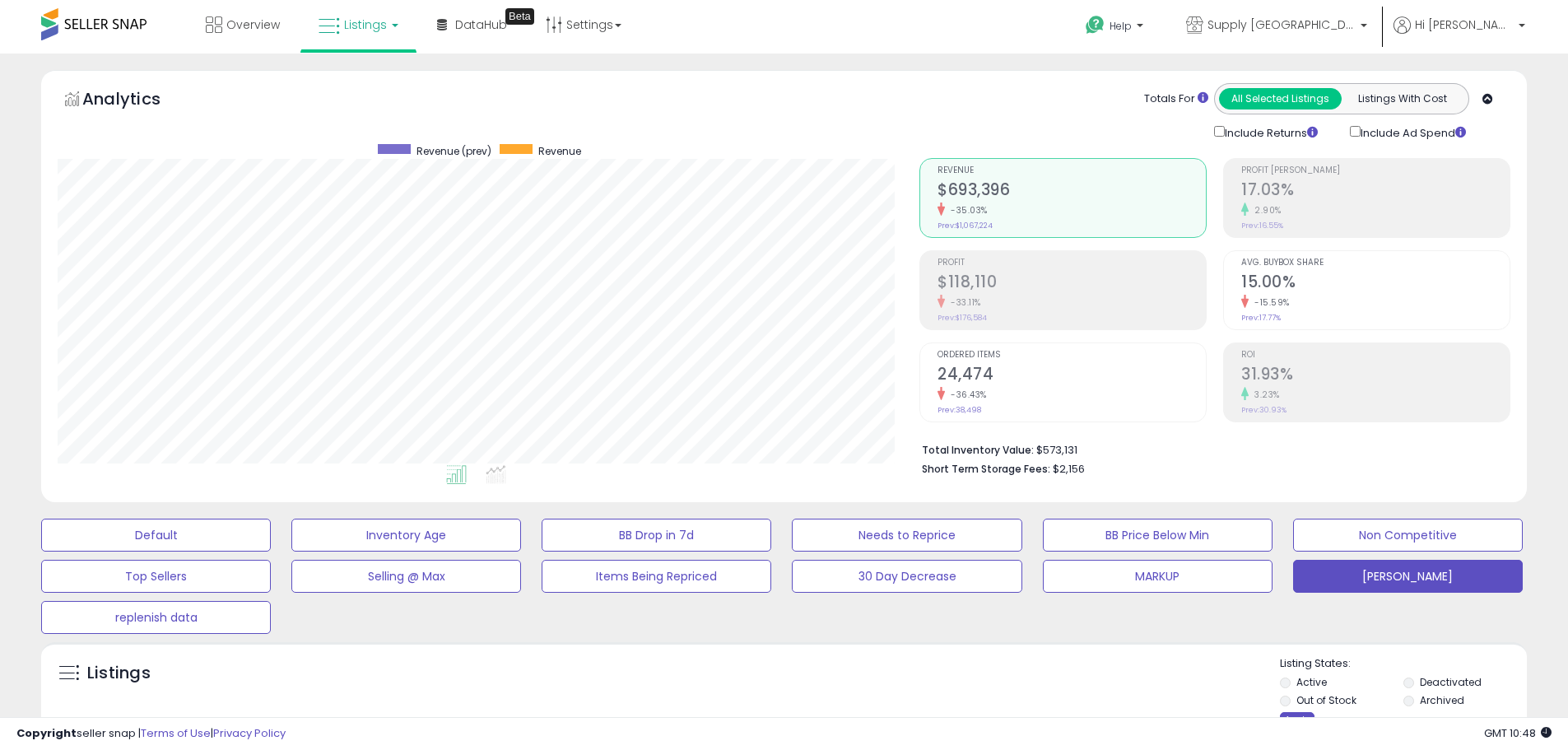
click at [1292, 713] on div "Apply" at bounding box center [1297, 720] width 34 height 16
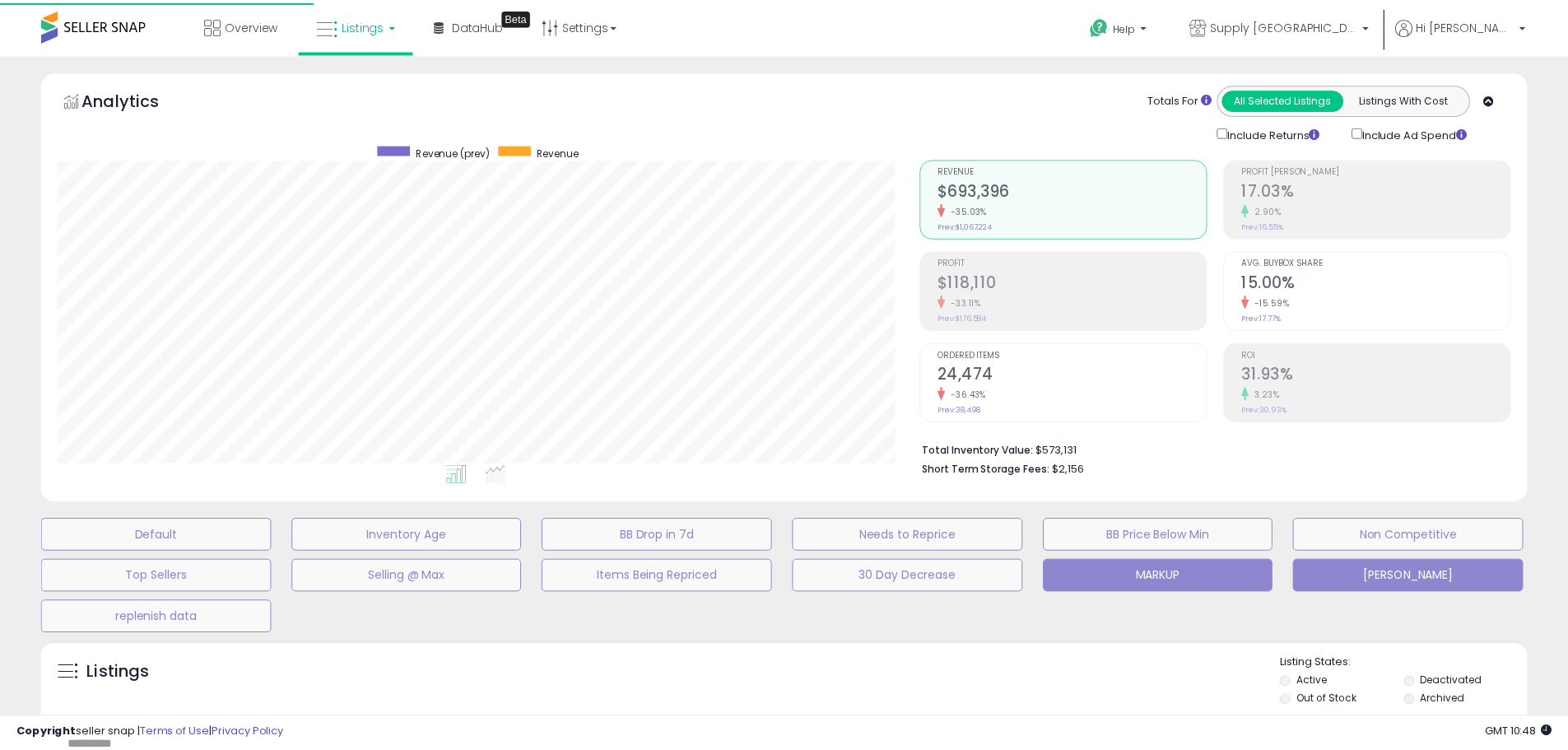
scroll to position [337, 869]
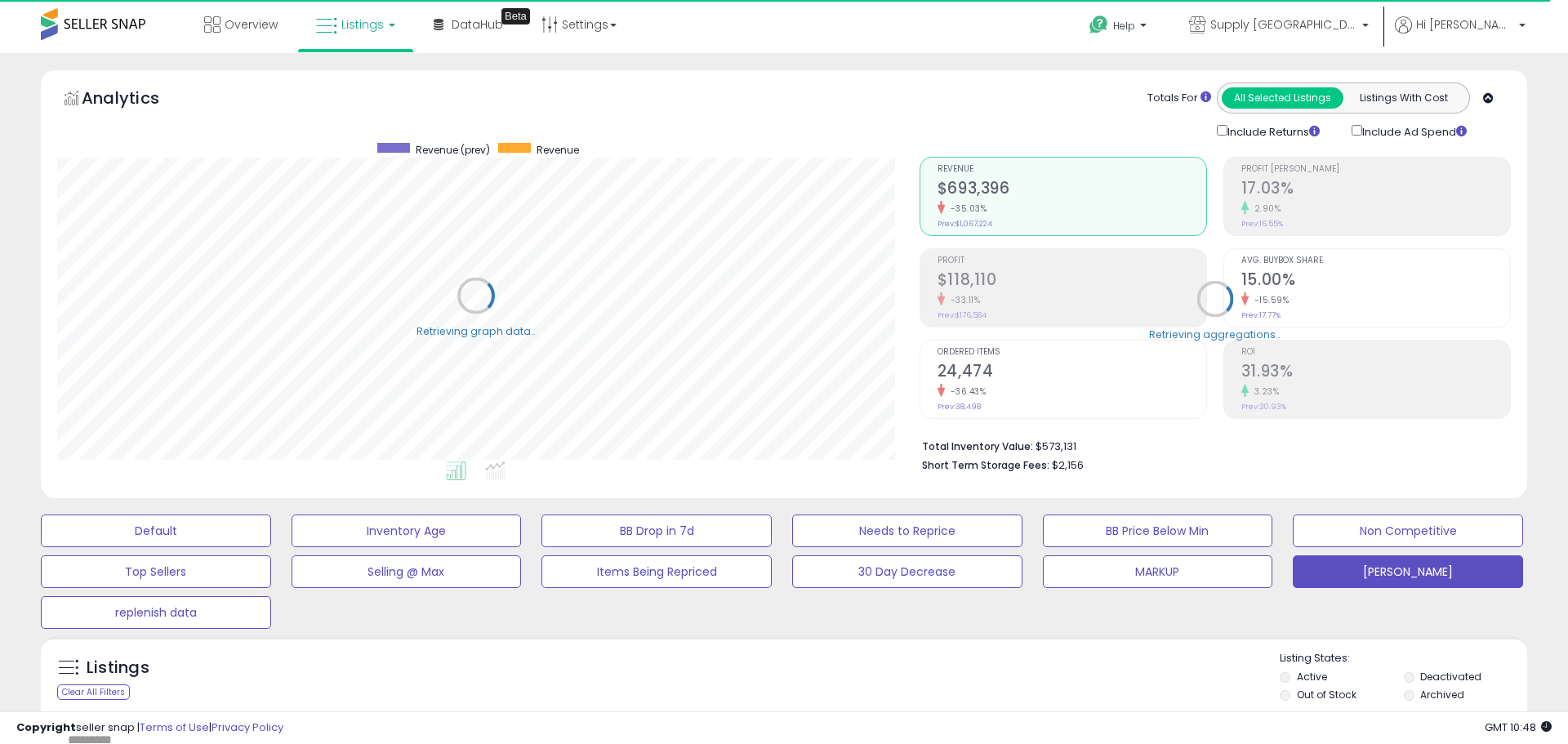
type input "*****"
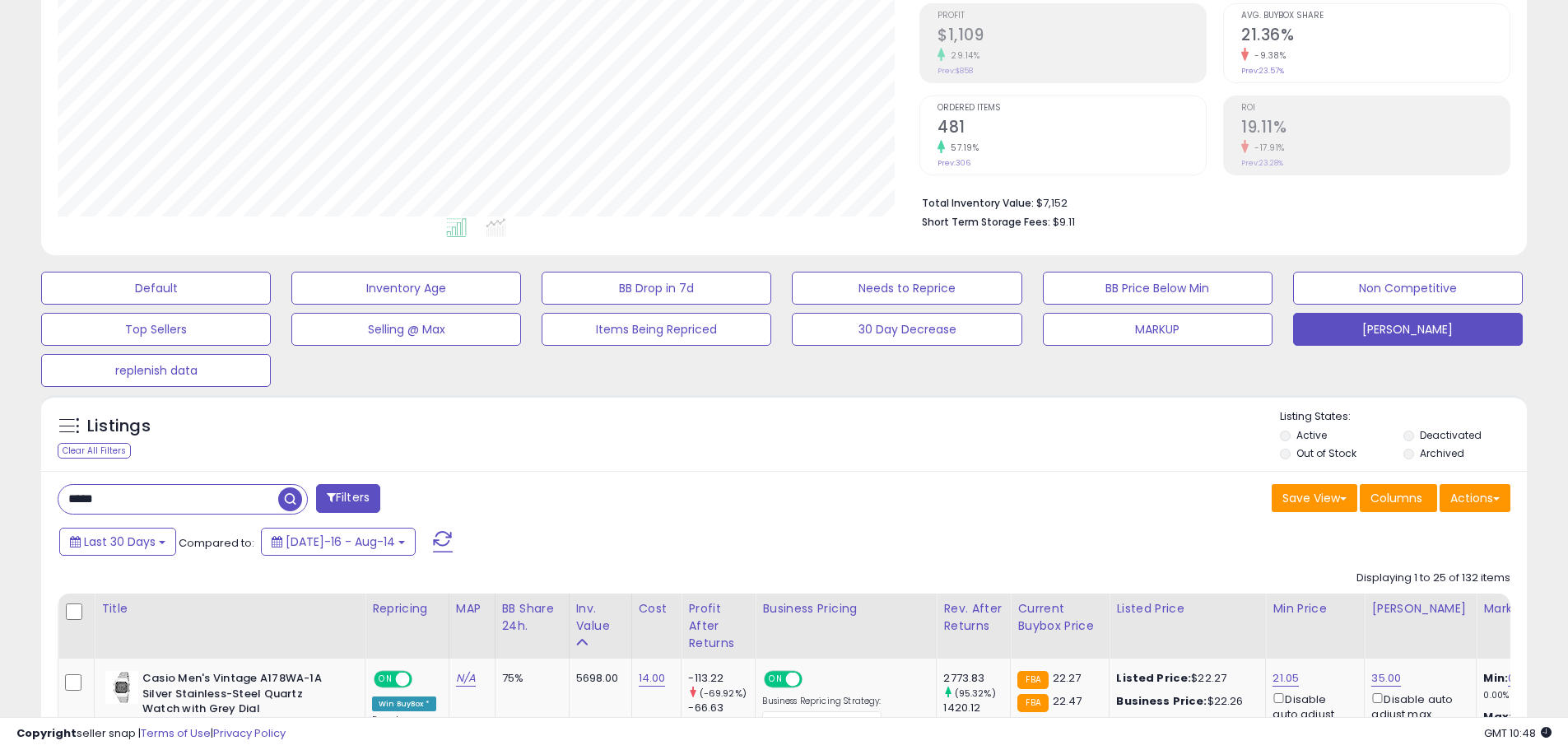
scroll to position [329, 0]
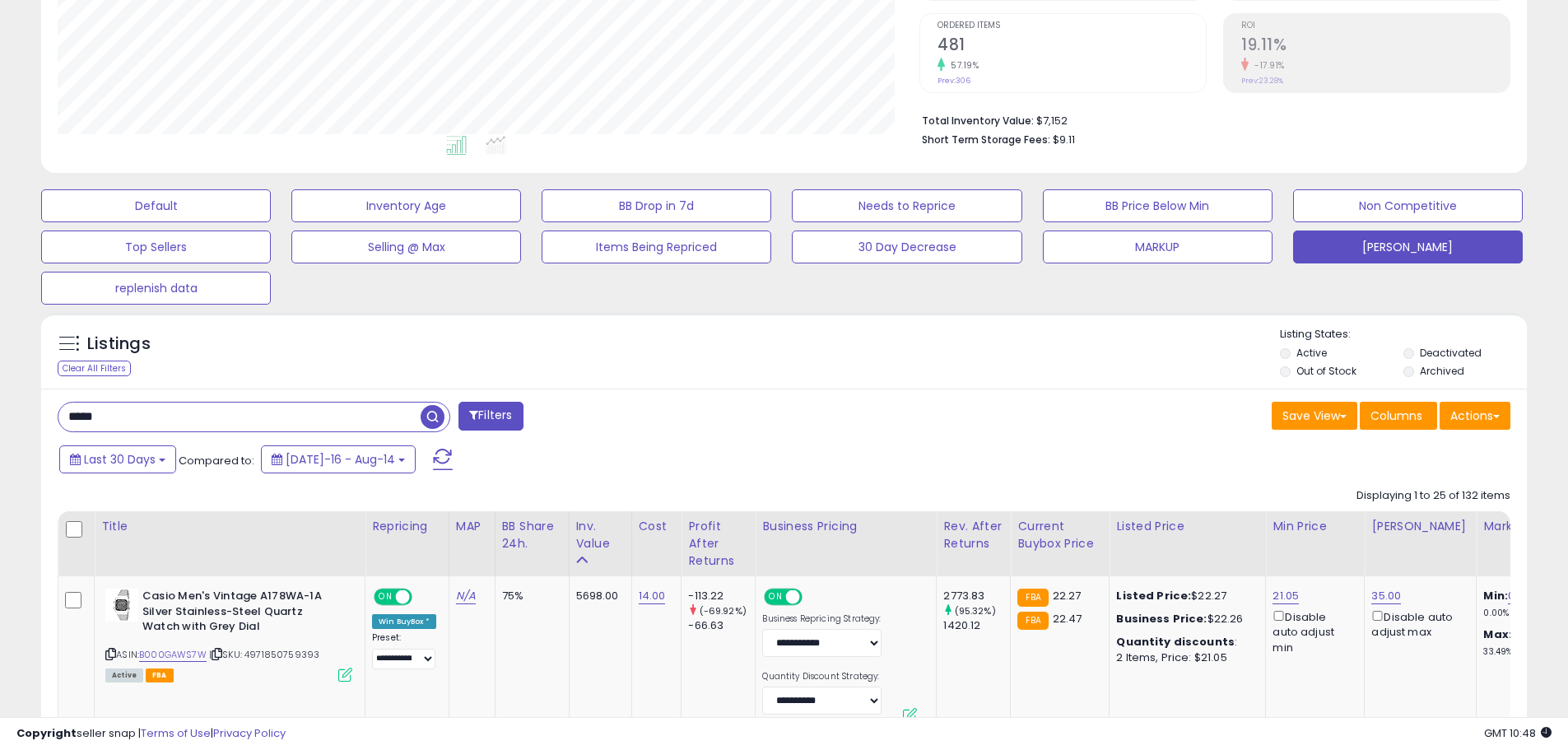
drag, startPoint x: 128, startPoint y: 418, endPoint x: 0, endPoint y: 418, distance: 128.0
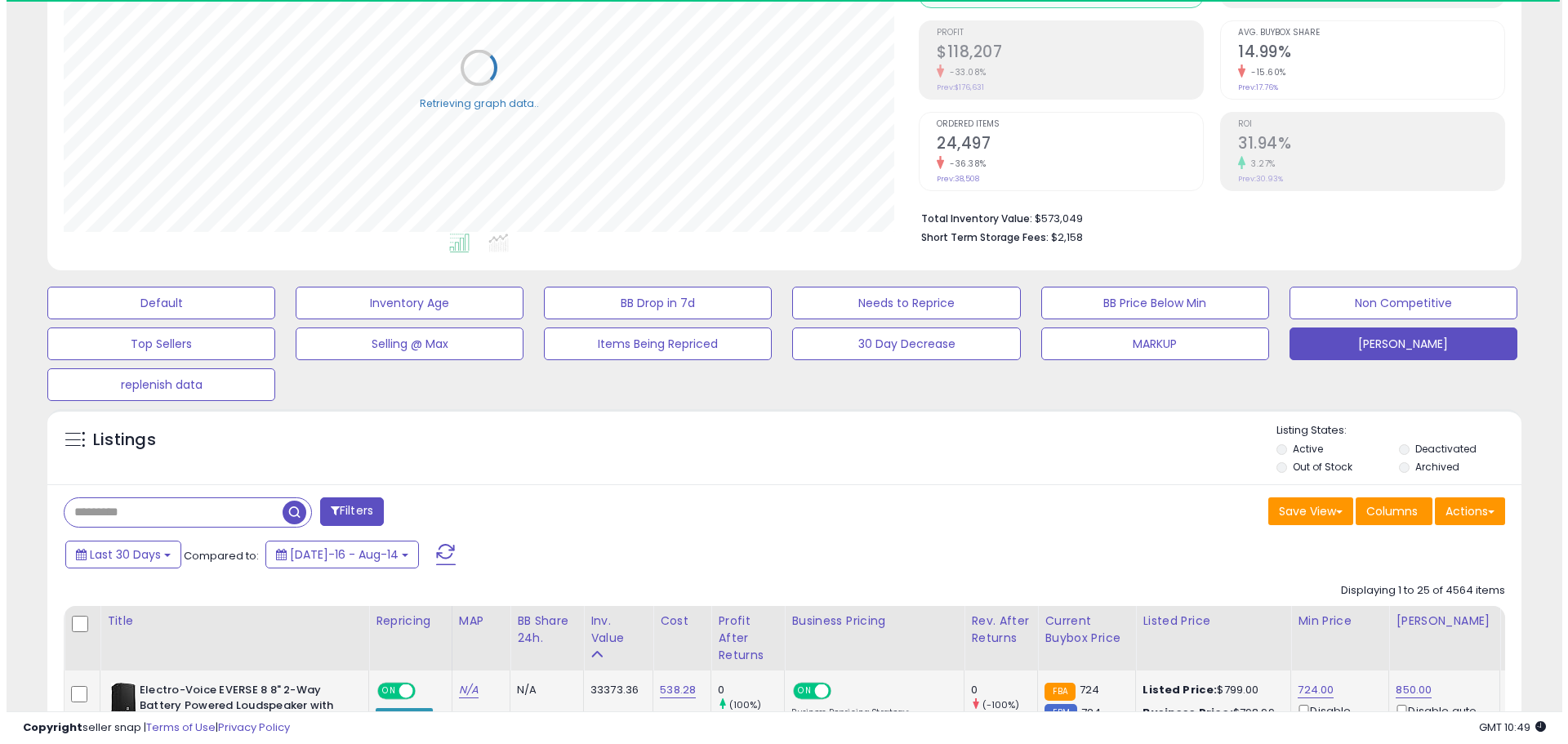
scroll to position [310, 0]
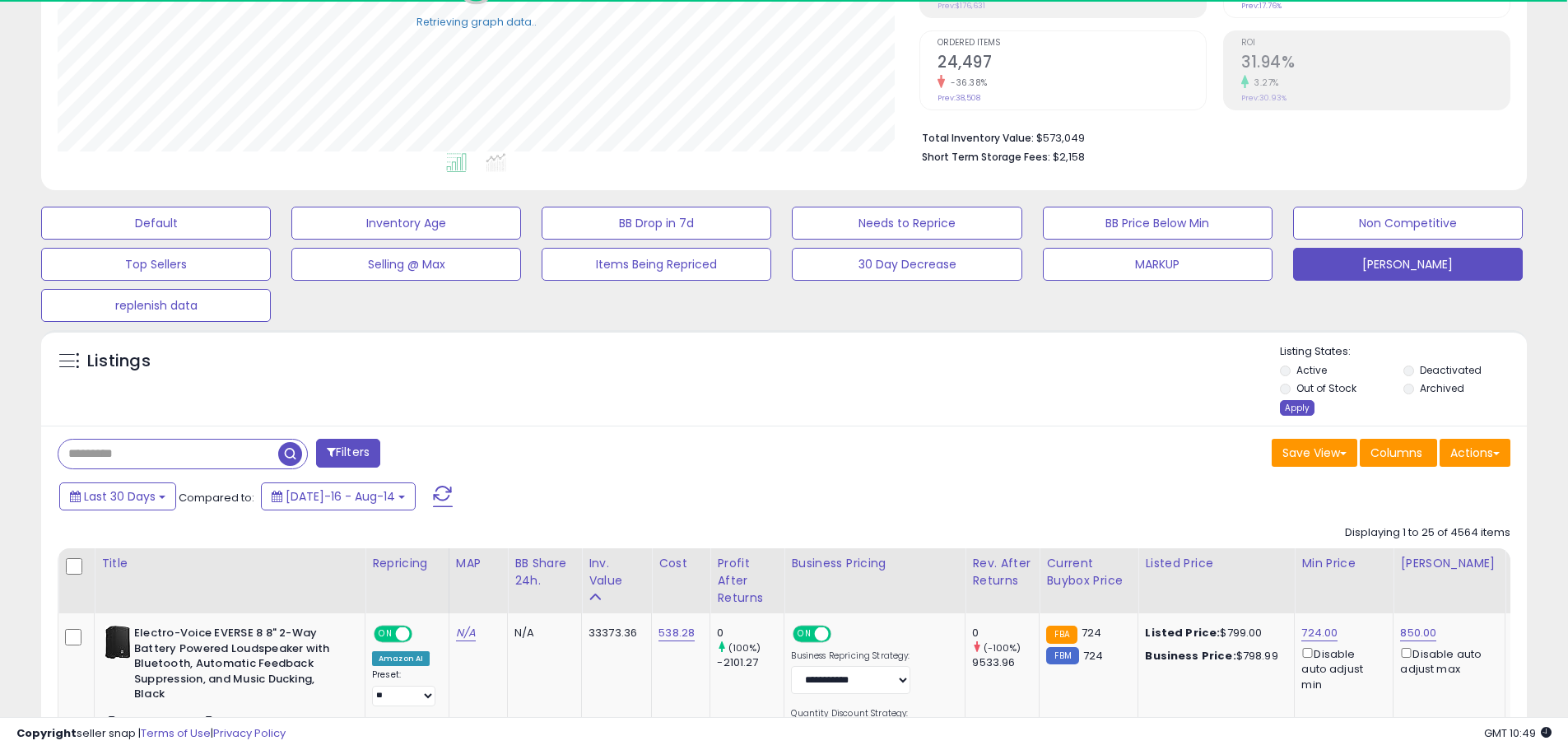
click at [1297, 407] on div "Apply" at bounding box center [1297, 408] width 34 height 16
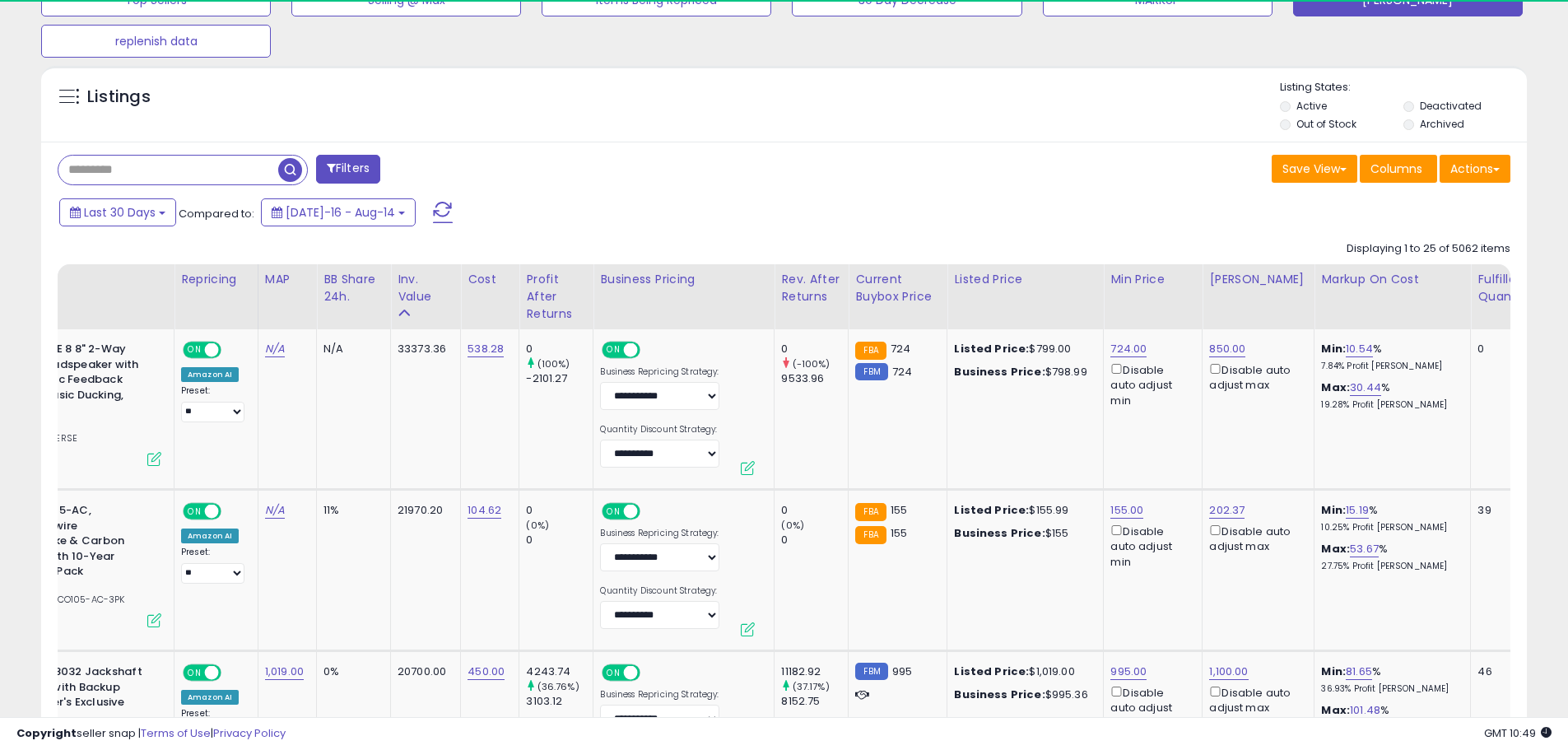
scroll to position [0, 0]
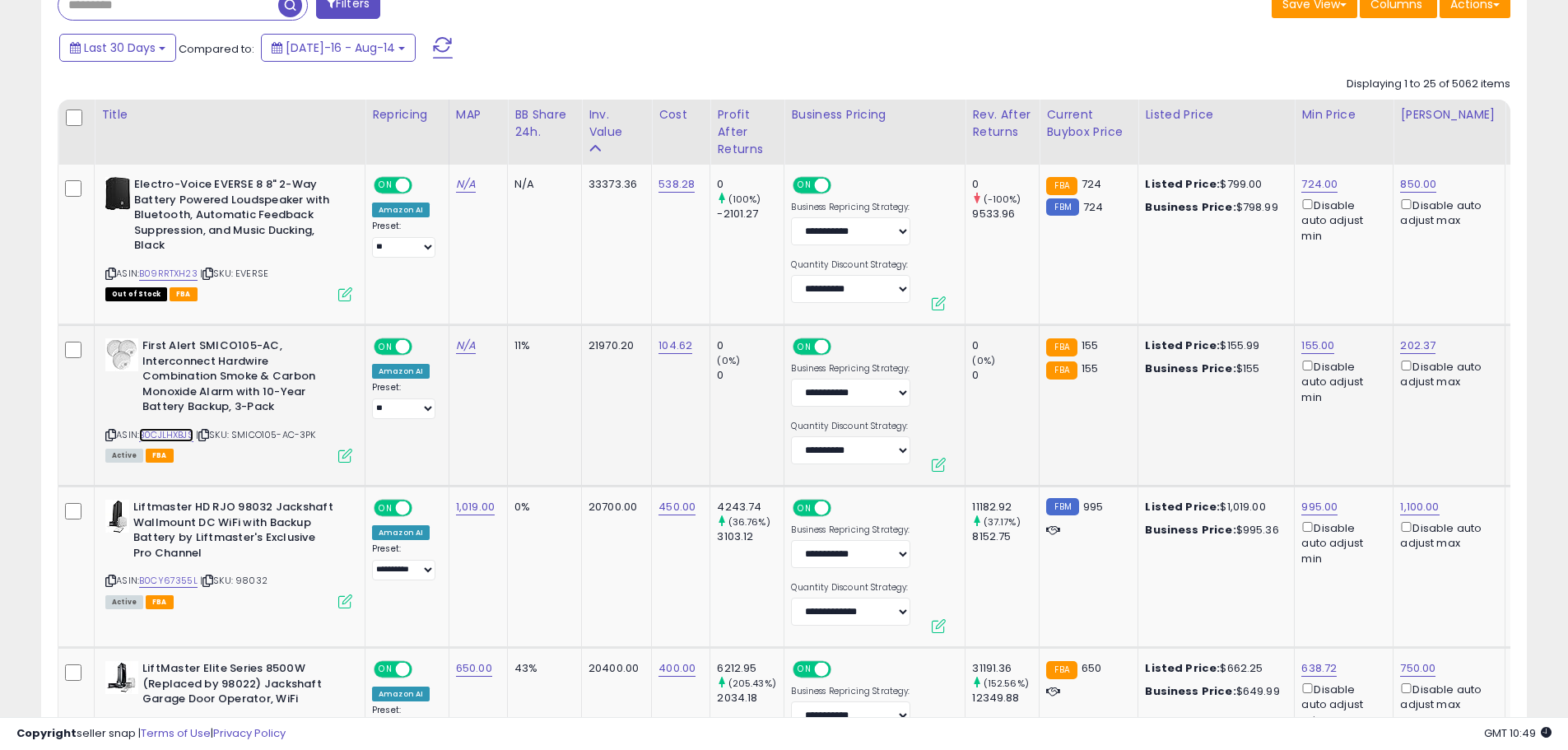
click at [183, 436] on link "B0CJLHXBJS" at bounding box center [166, 434] width 54 height 14
click at [1304, 346] on link "155.00" at bounding box center [1317, 346] width 33 height 17
drag, startPoint x: 1237, startPoint y: 295, endPoint x: 1097, endPoint y: 295, distance: 140.0
type input "***"
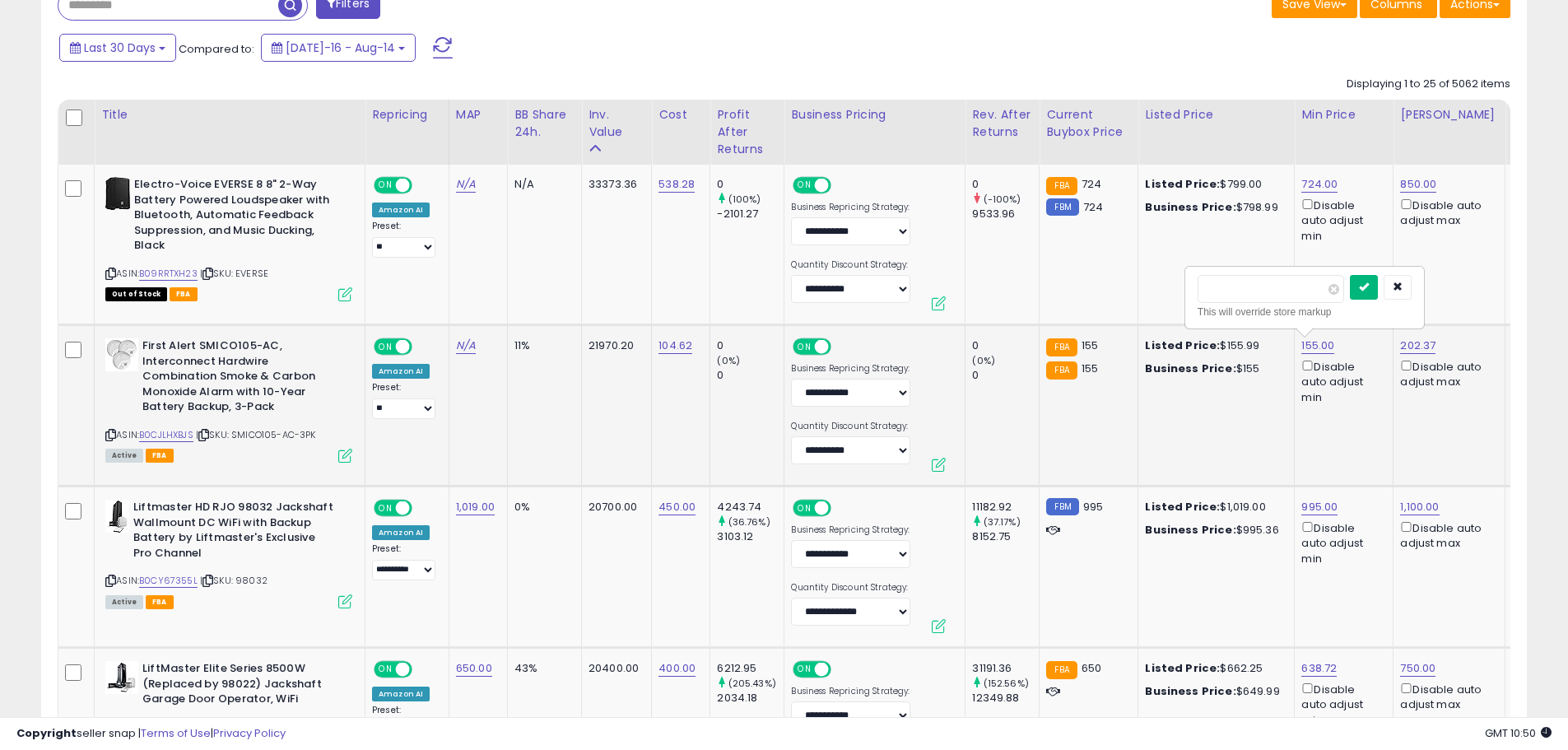
click at [1378, 281] on button "submit" at bounding box center [1363, 287] width 28 height 25
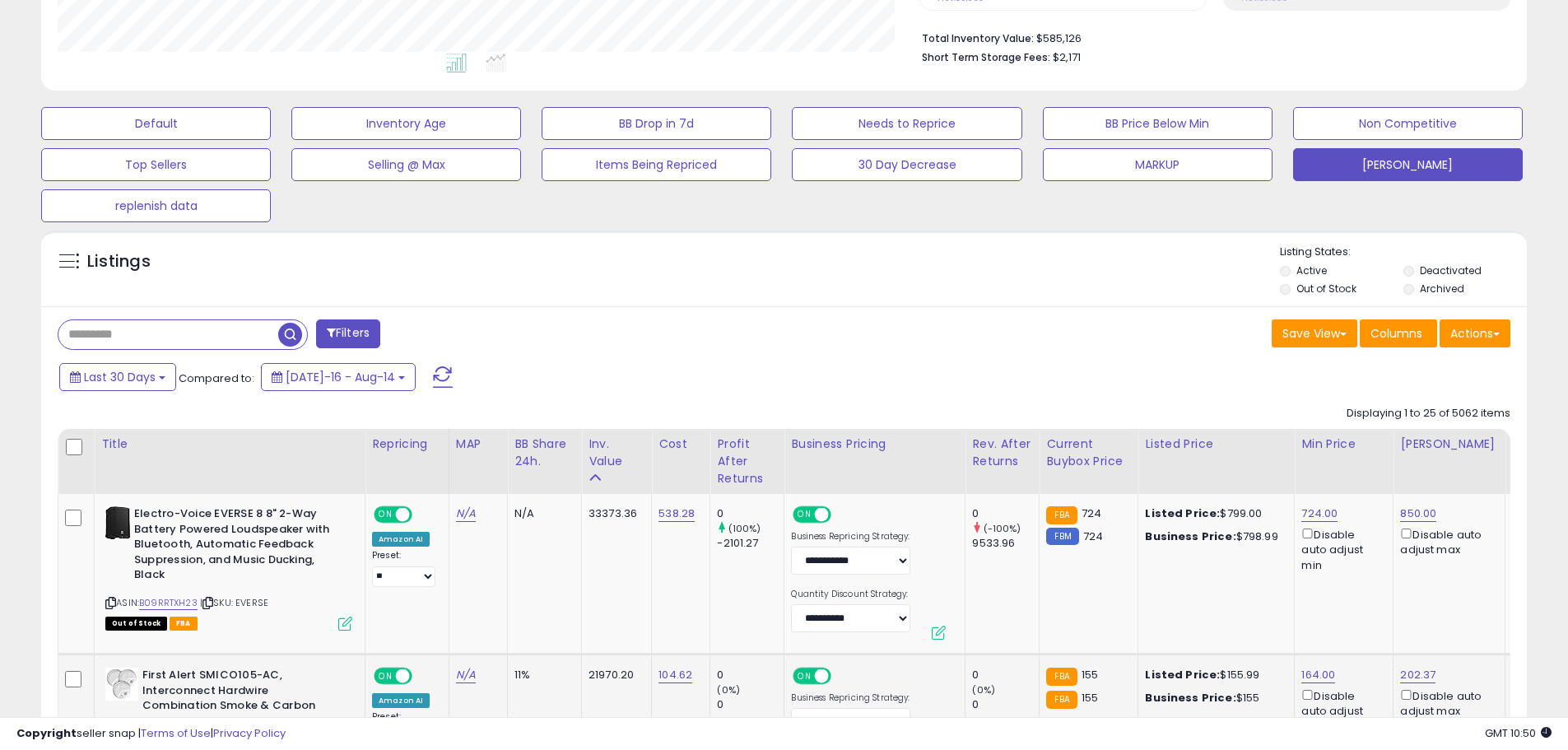
scroll to position [165, 0]
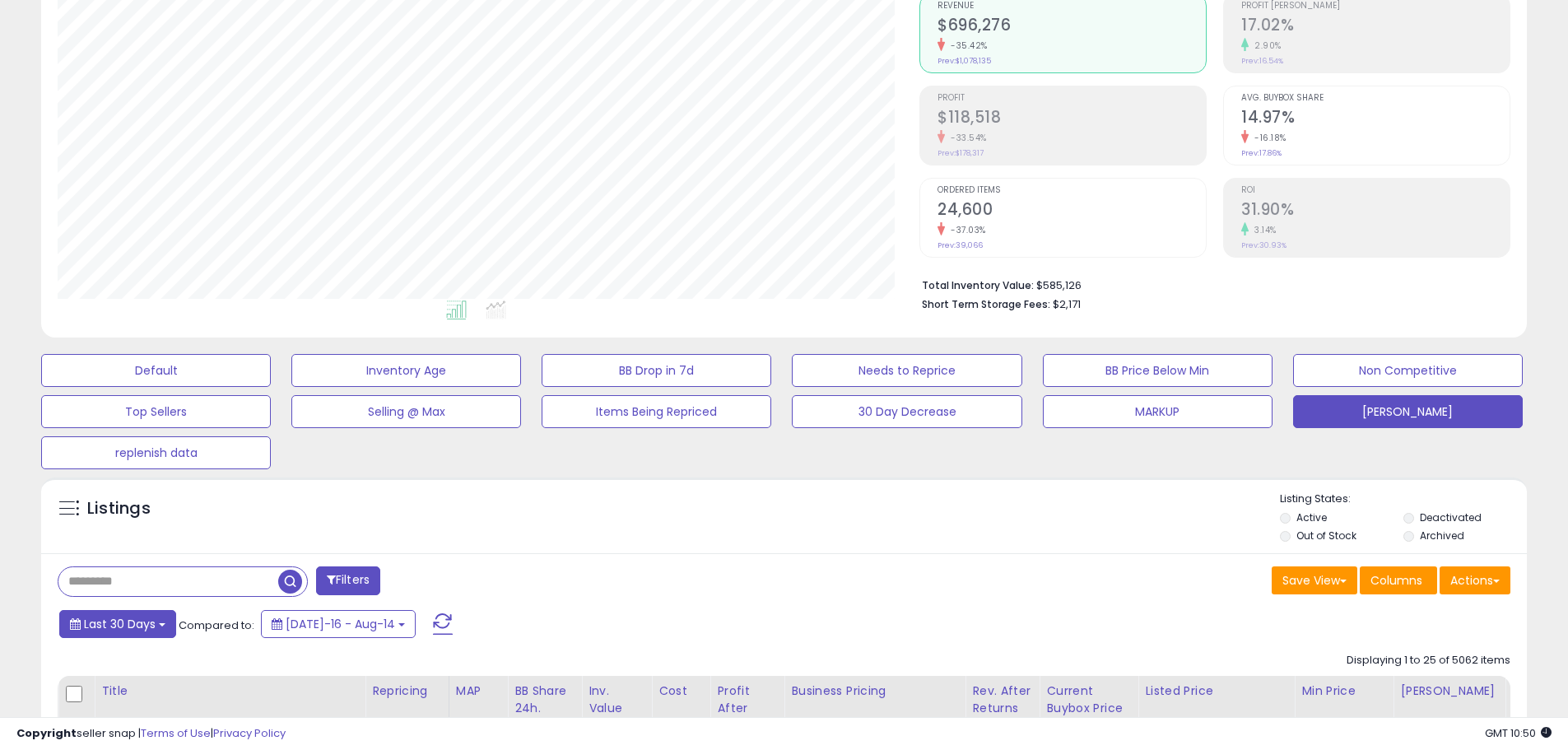
click at [128, 618] on span "Last 30 Days" at bounding box center [120, 624] width 72 height 17
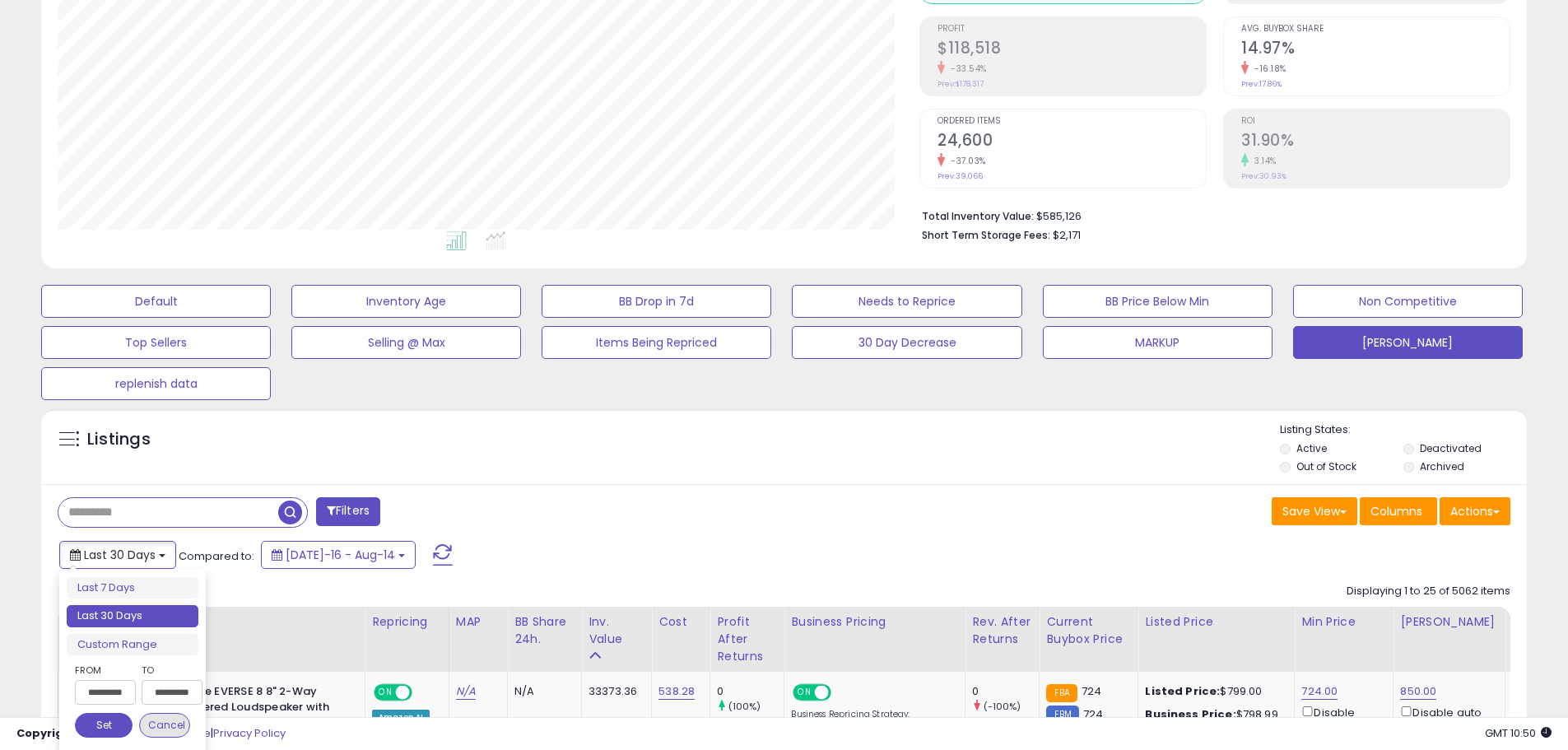
scroll to position [412, 0]
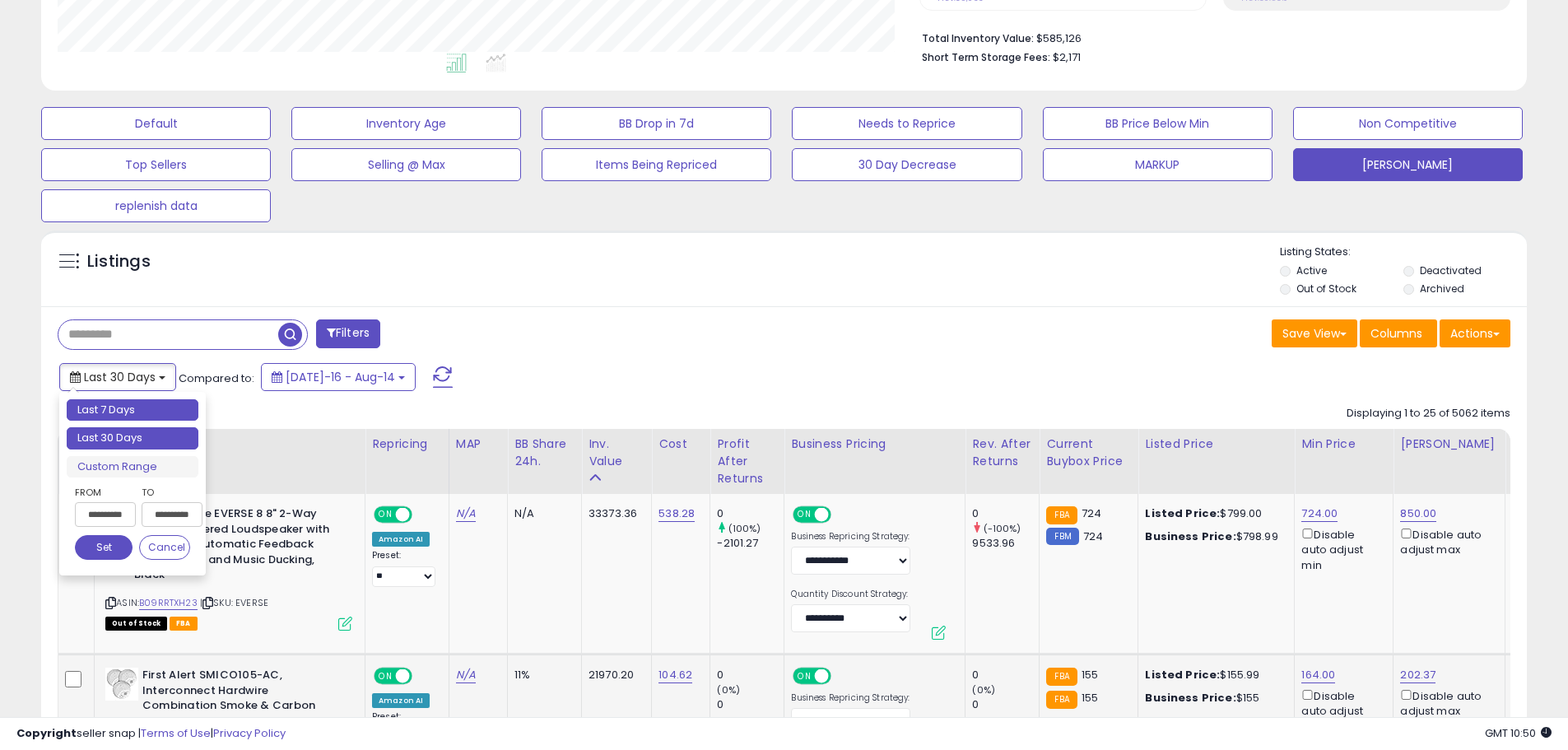
type input "**********"
click at [154, 412] on li "Last 7 Days" at bounding box center [133, 410] width 132 height 23
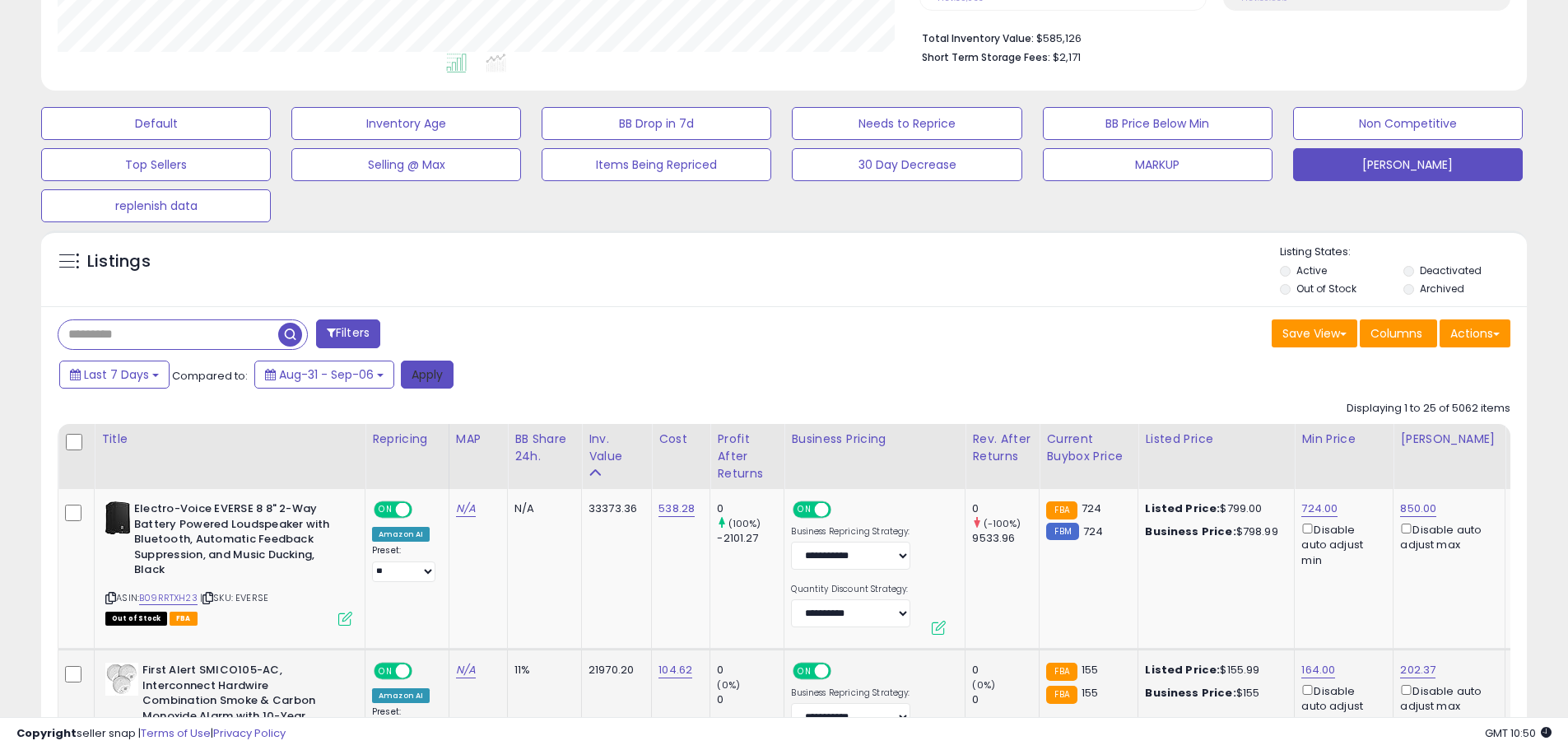
click at [427, 385] on button "Apply" at bounding box center [427, 375] width 53 height 28
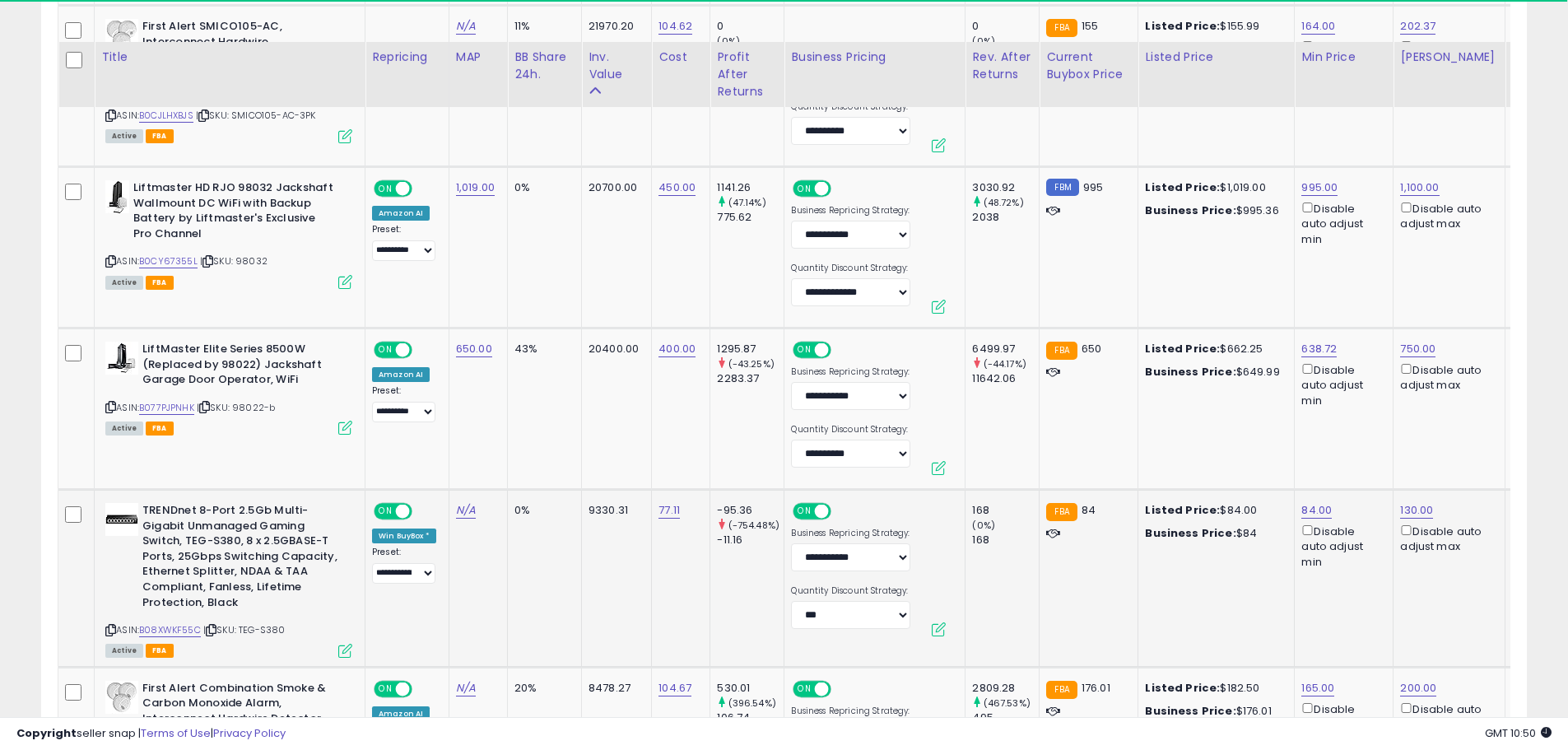
scroll to position [1135, 0]
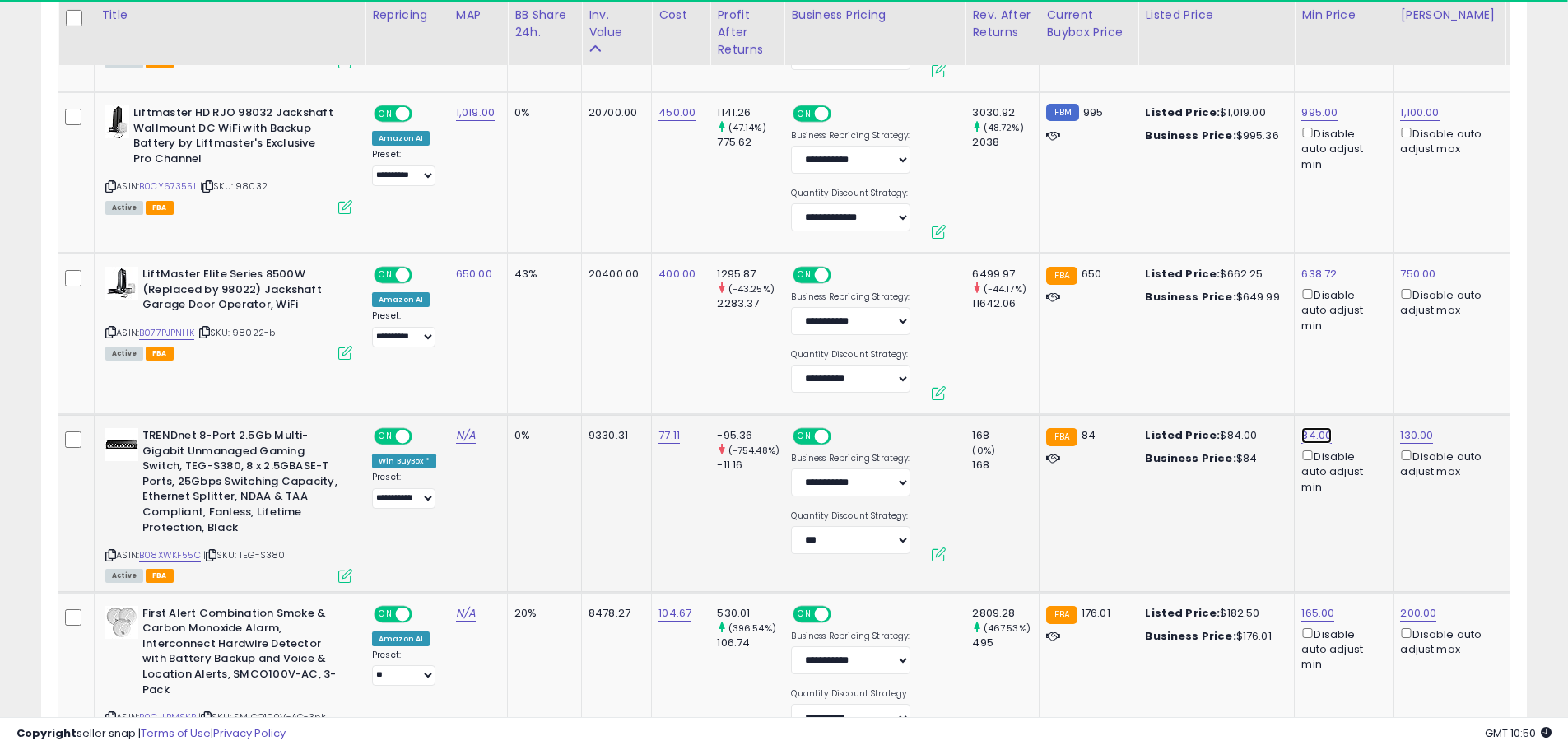
click at [1308, 437] on link "84.00" at bounding box center [1316, 436] width 30 height 17
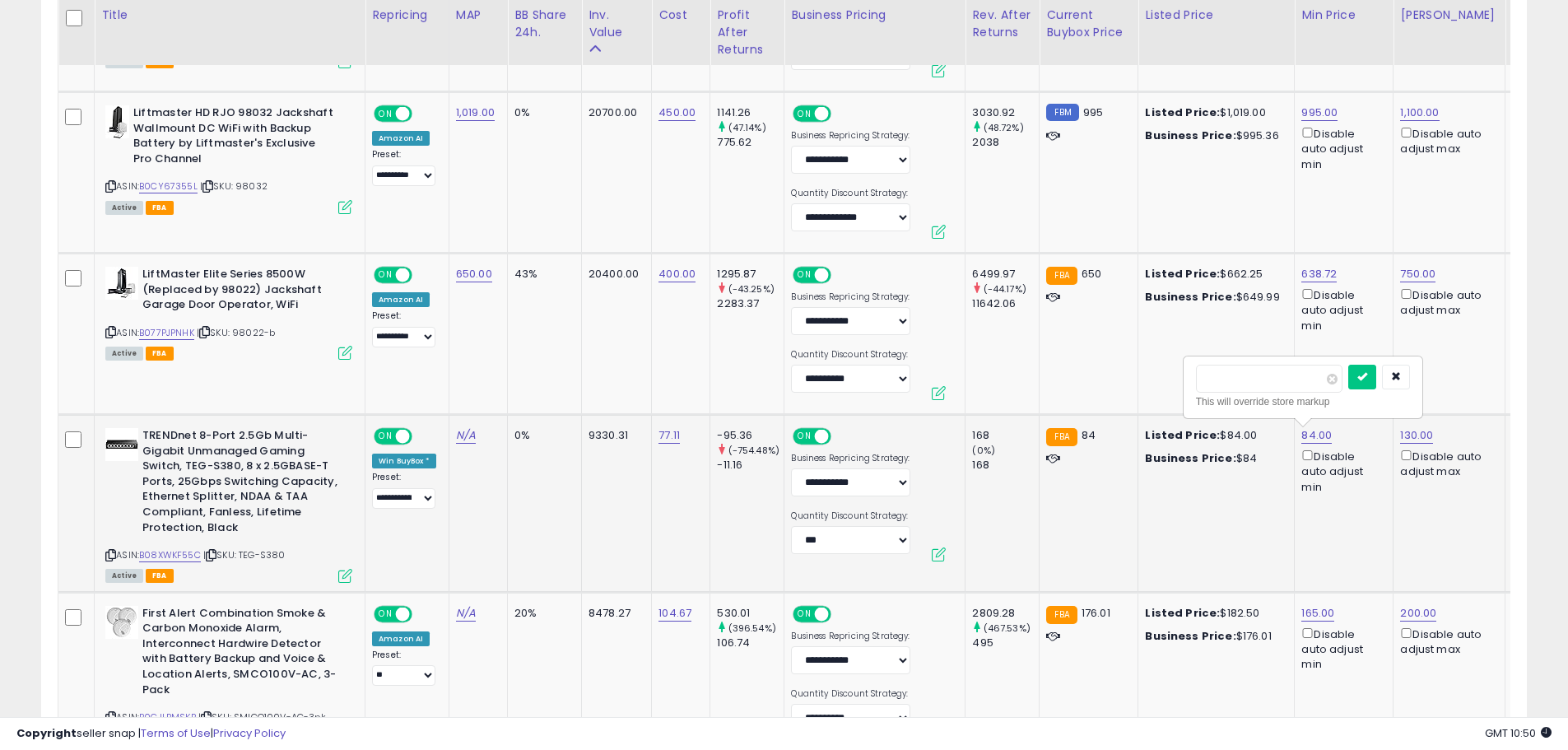
scroll to position [337, 862]
drag, startPoint x: 1266, startPoint y: 383, endPoint x: 1215, endPoint y: 380, distance: 51.1
click at [1215, 380] on input "*****" at bounding box center [1268, 379] width 146 height 28
type input "**"
click at [1367, 380] on icon "submit" at bounding box center [1362, 376] width 10 height 10
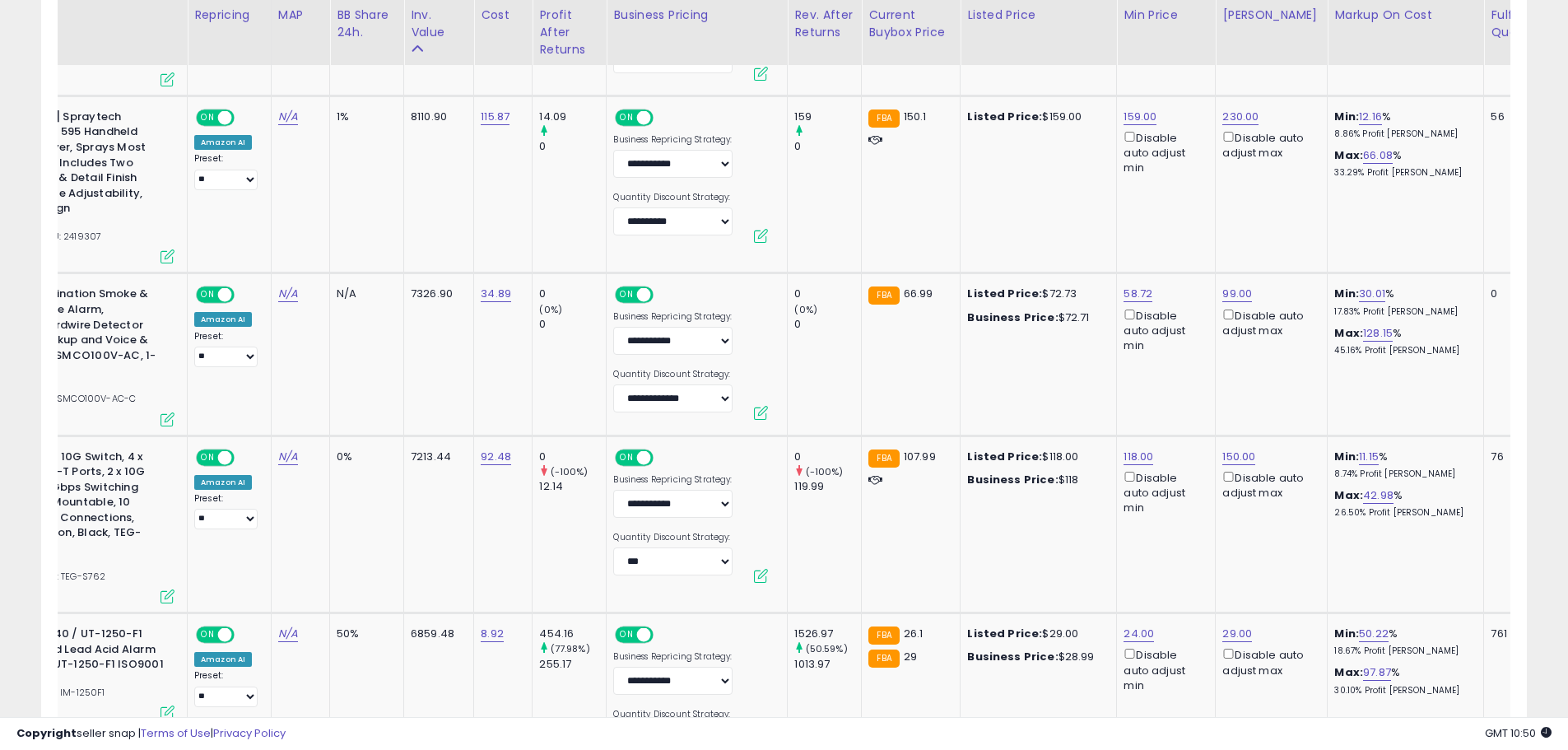
scroll to position [0, 188]
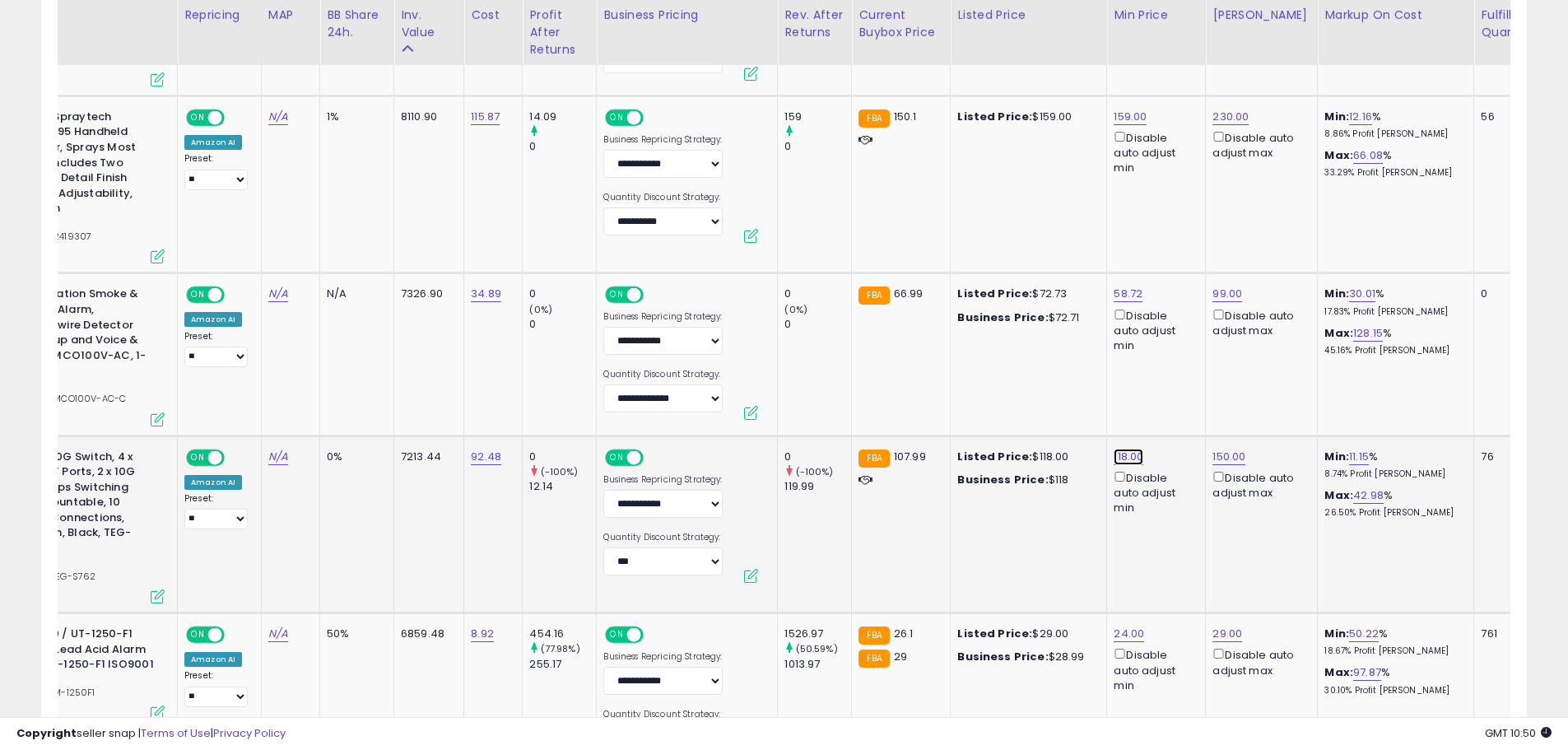
click at [1130, 448] on link "118.00" at bounding box center [1127, 457] width 29 height 17
drag, startPoint x: 1077, startPoint y: 388, endPoint x: 967, endPoint y: 403, distance: 111.0
type input "*****"
click at [1179, 382] on icon "submit" at bounding box center [1174, 382] width 10 height 10
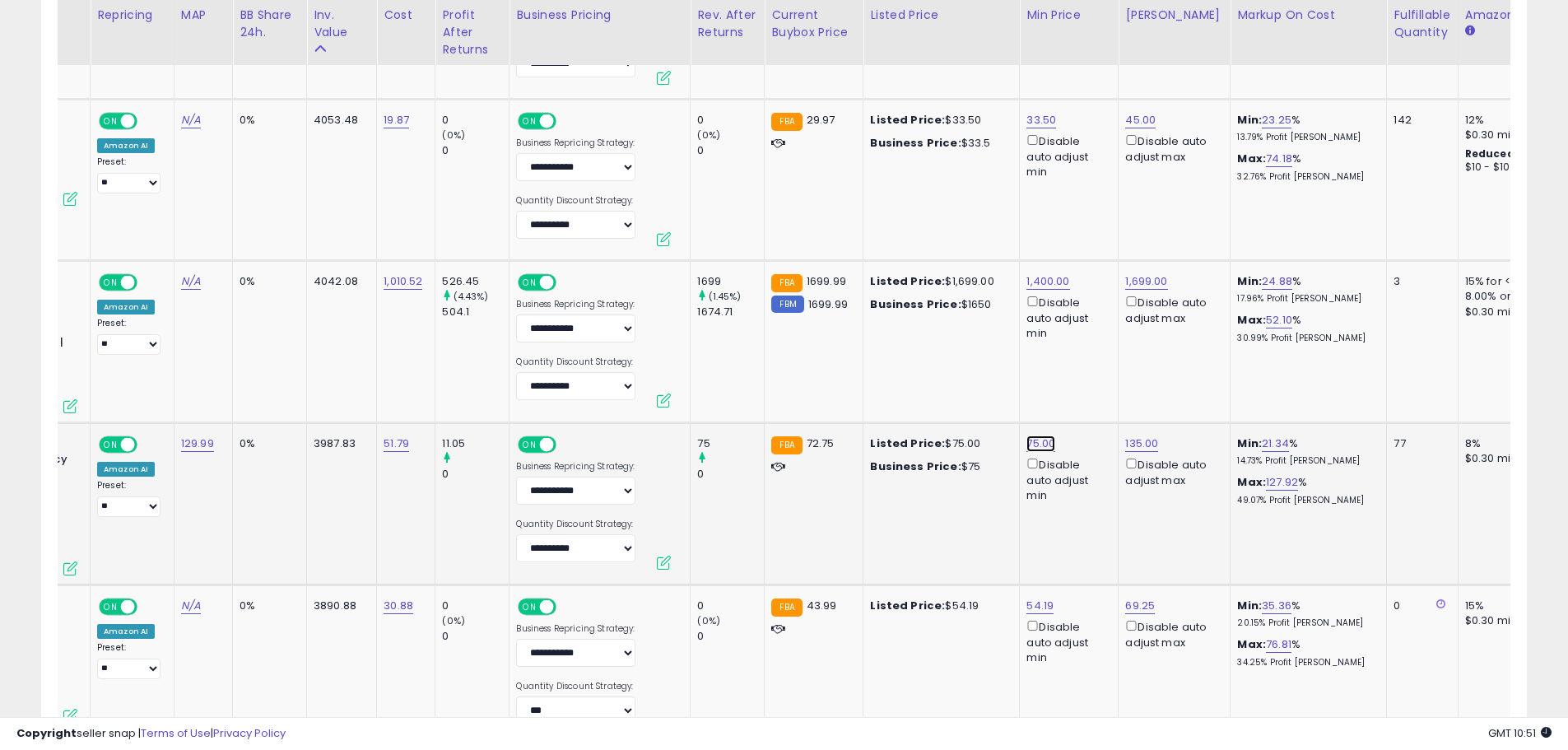
click at [1043, 435] on link "75.00" at bounding box center [1040, 443] width 28 height 17
drag, startPoint x: 987, startPoint y: 358, endPoint x: 832, endPoint y: 371, distance: 155.5
type input "****"
click at [1100, 352] on button "submit" at bounding box center [1086, 355] width 28 height 25
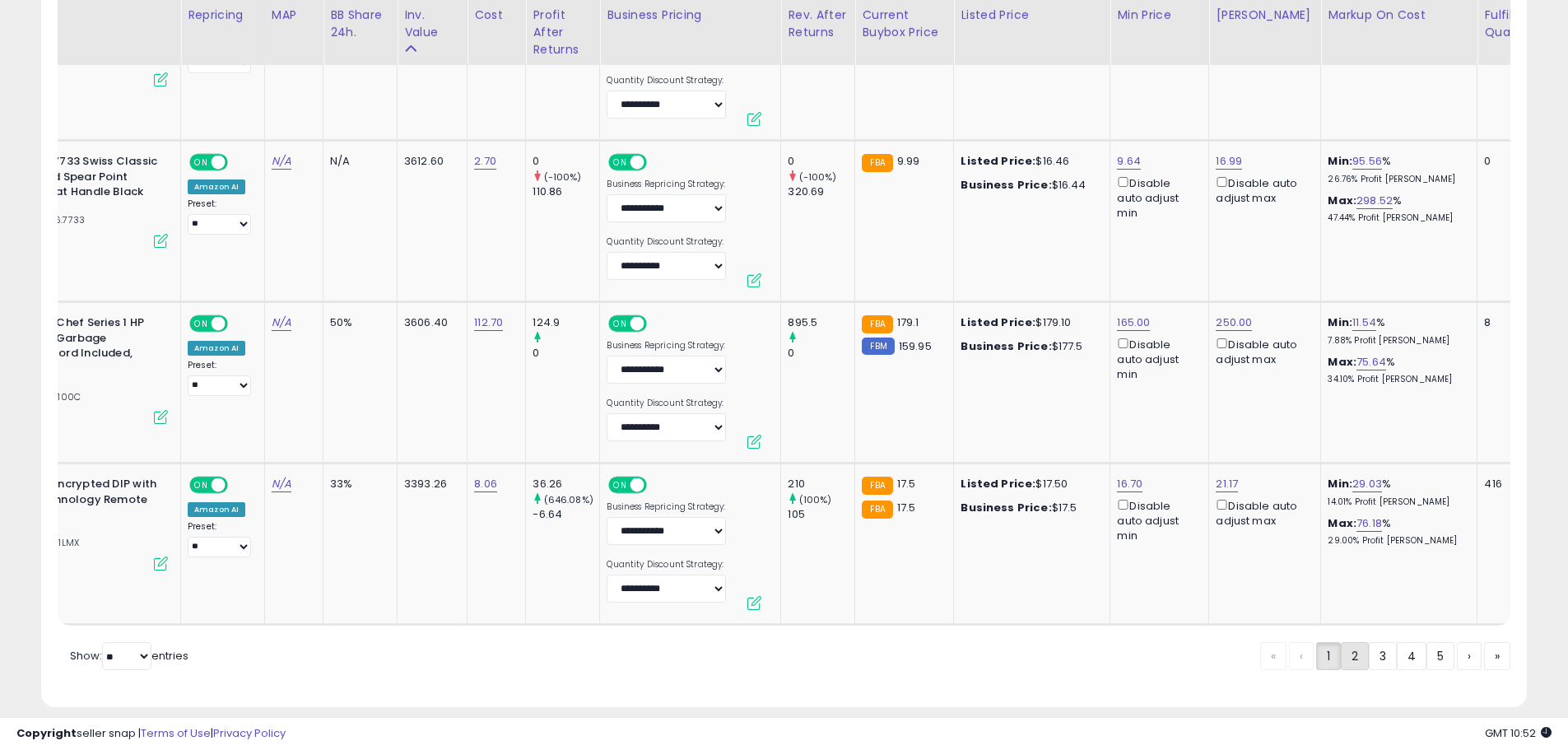
click at [1350, 642] on link "2" at bounding box center [1354, 656] width 28 height 28
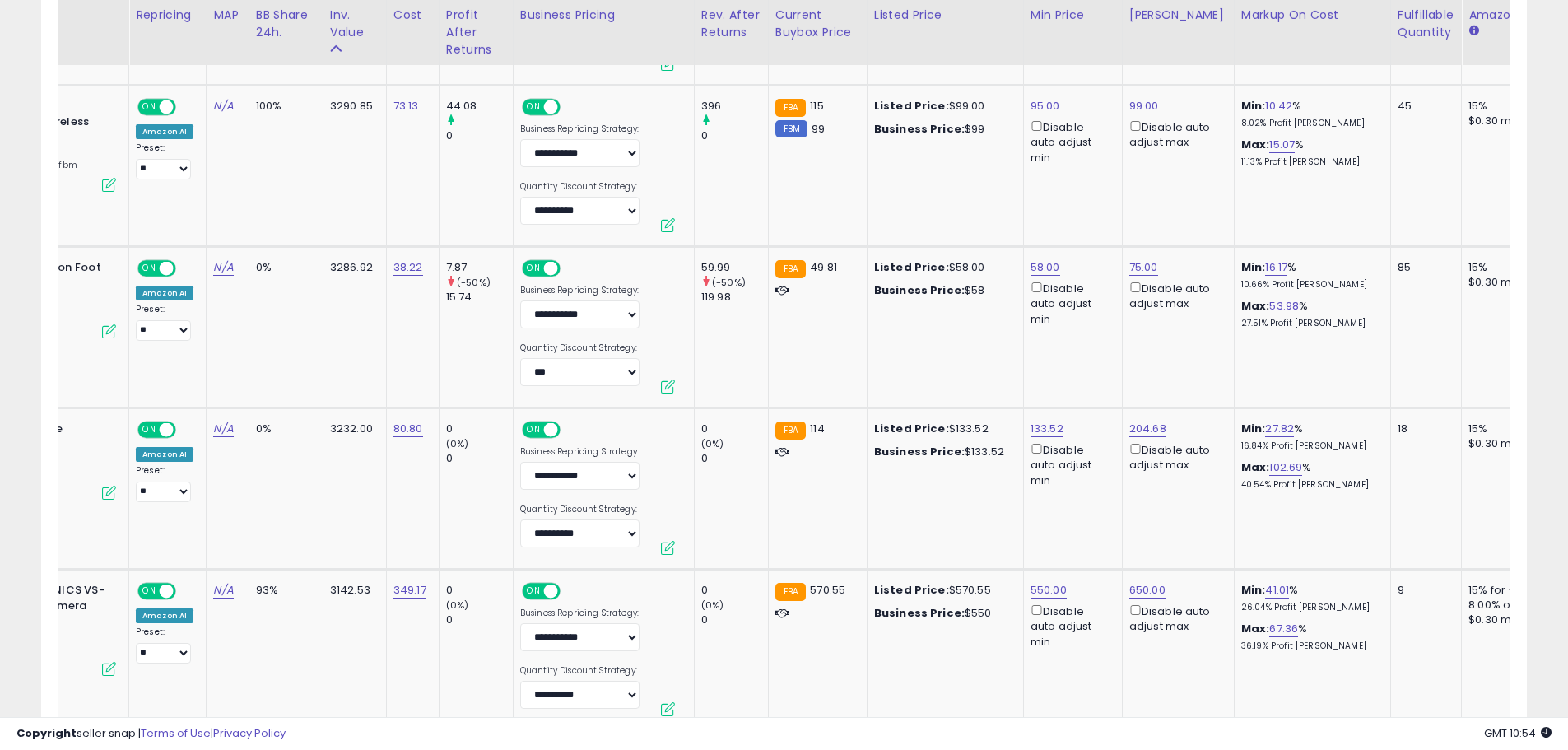
scroll to position [0, 252]
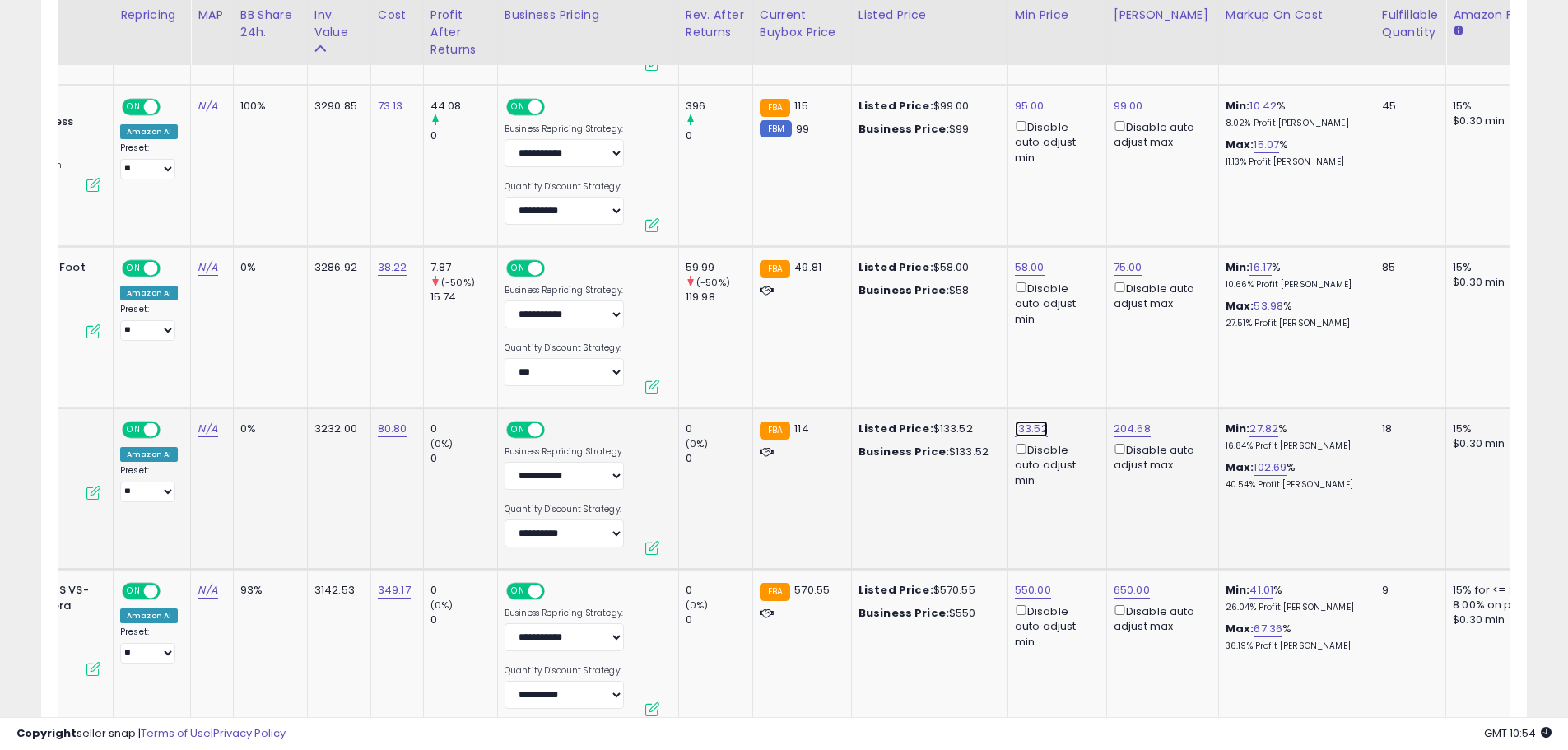
click at [1017, 428] on link "133.52" at bounding box center [1030, 429] width 33 height 17
drag, startPoint x: 980, startPoint y: 376, endPoint x: 854, endPoint y: 384, distance: 126.3
type input "***"
click at [1078, 372] on icon "submit" at bounding box center [1073, 370] width 10 height 10
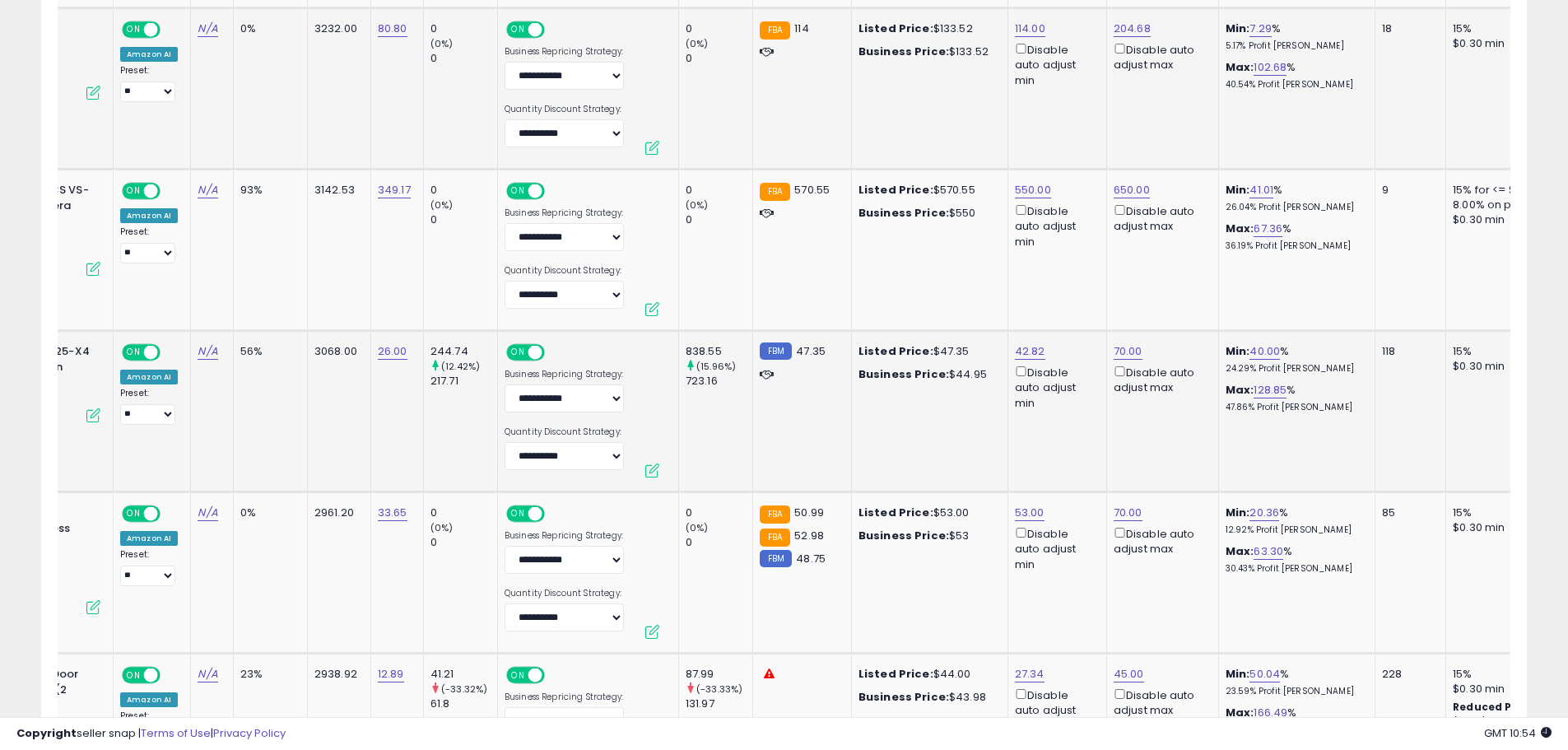
scroll to position [1959, 0]
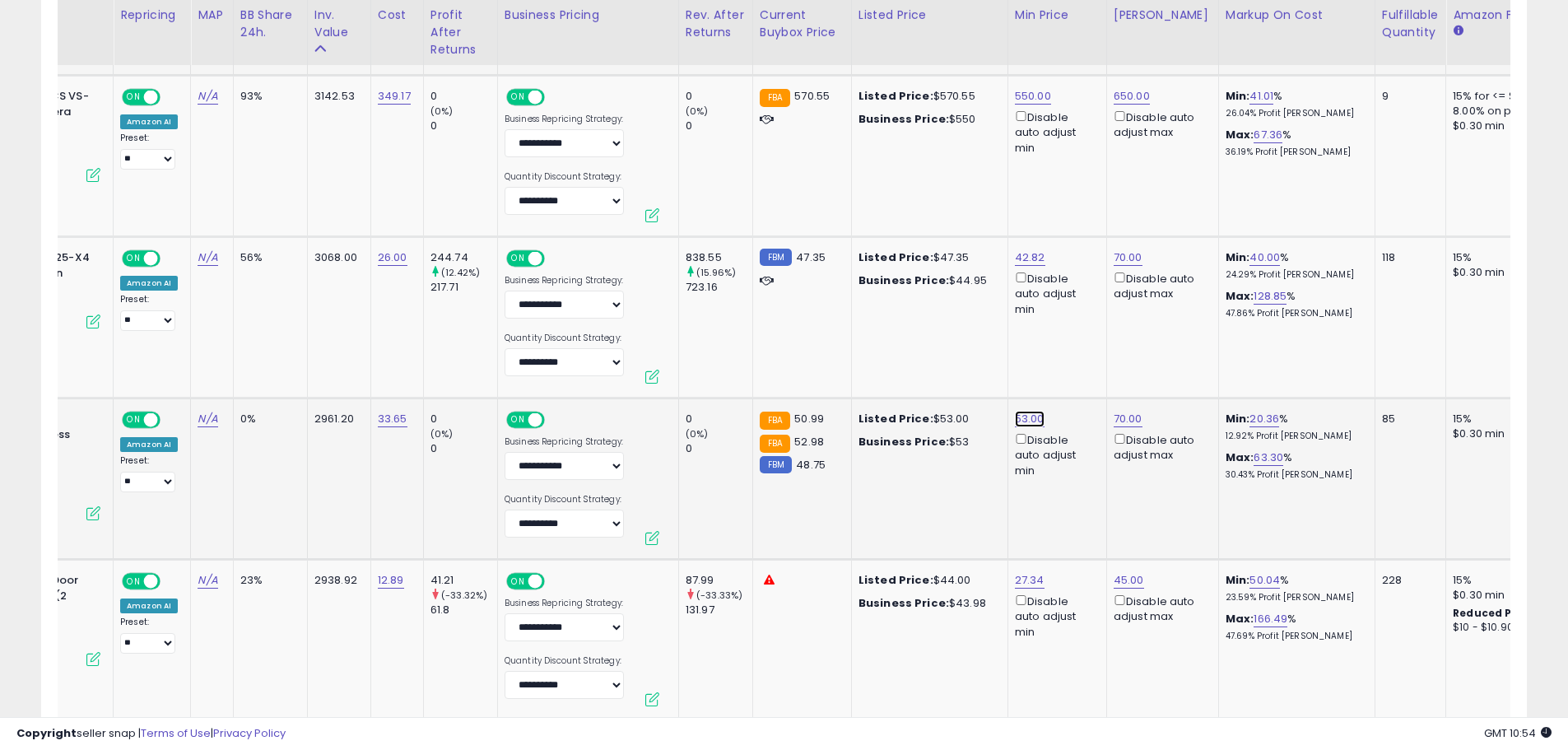
click at [1025, 418] on link "53.00" at bounding box center [1029, 419] width 29 height 17
drag, startPoint x: 991, startPoint y: 363, endPoint x: 869, endPoint y: 372, distance: 122.3
type input "**"
click at [1077, 362] on icon "submit" at bounding box center [1072, 360] width 10 height 10
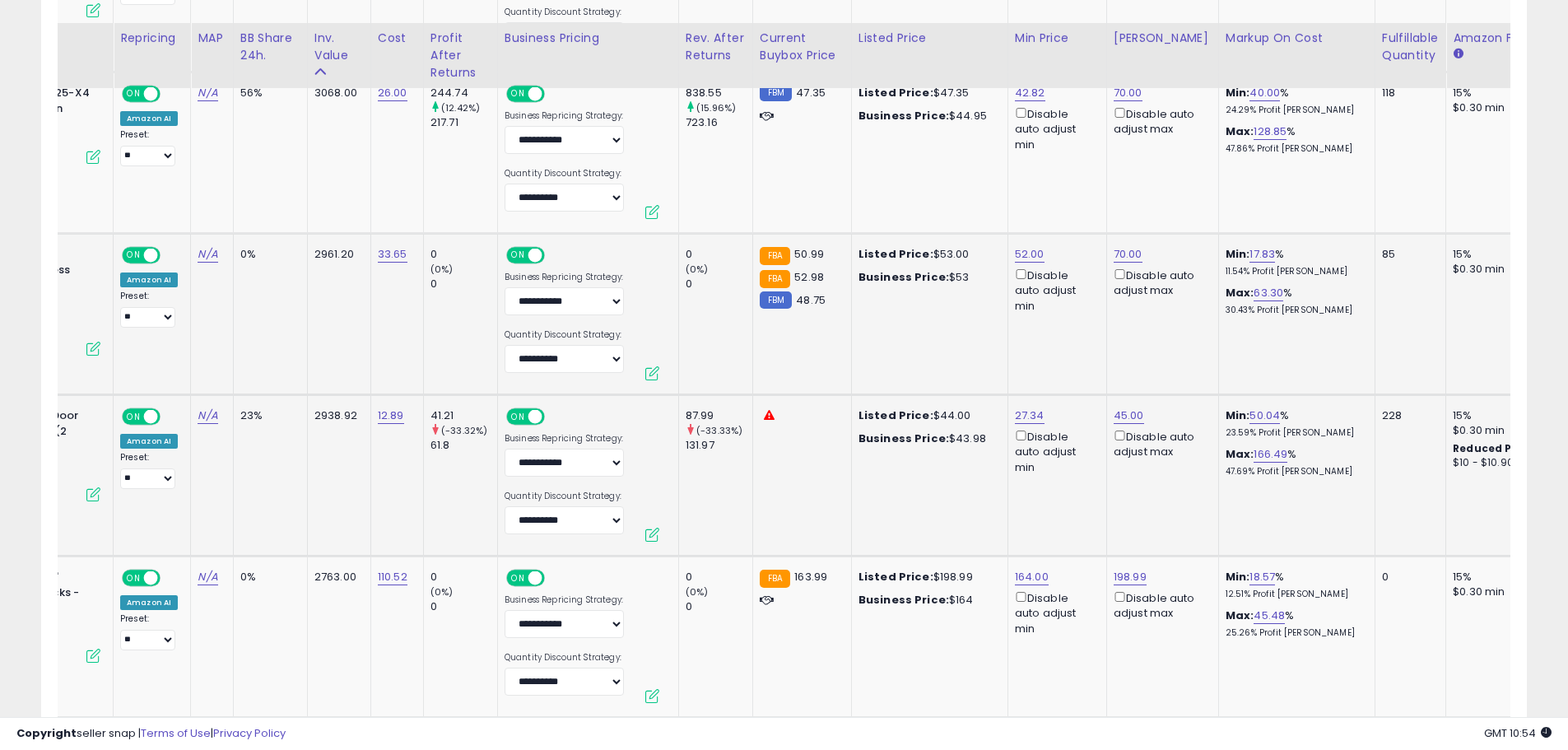
scroll to position [2205, 0]
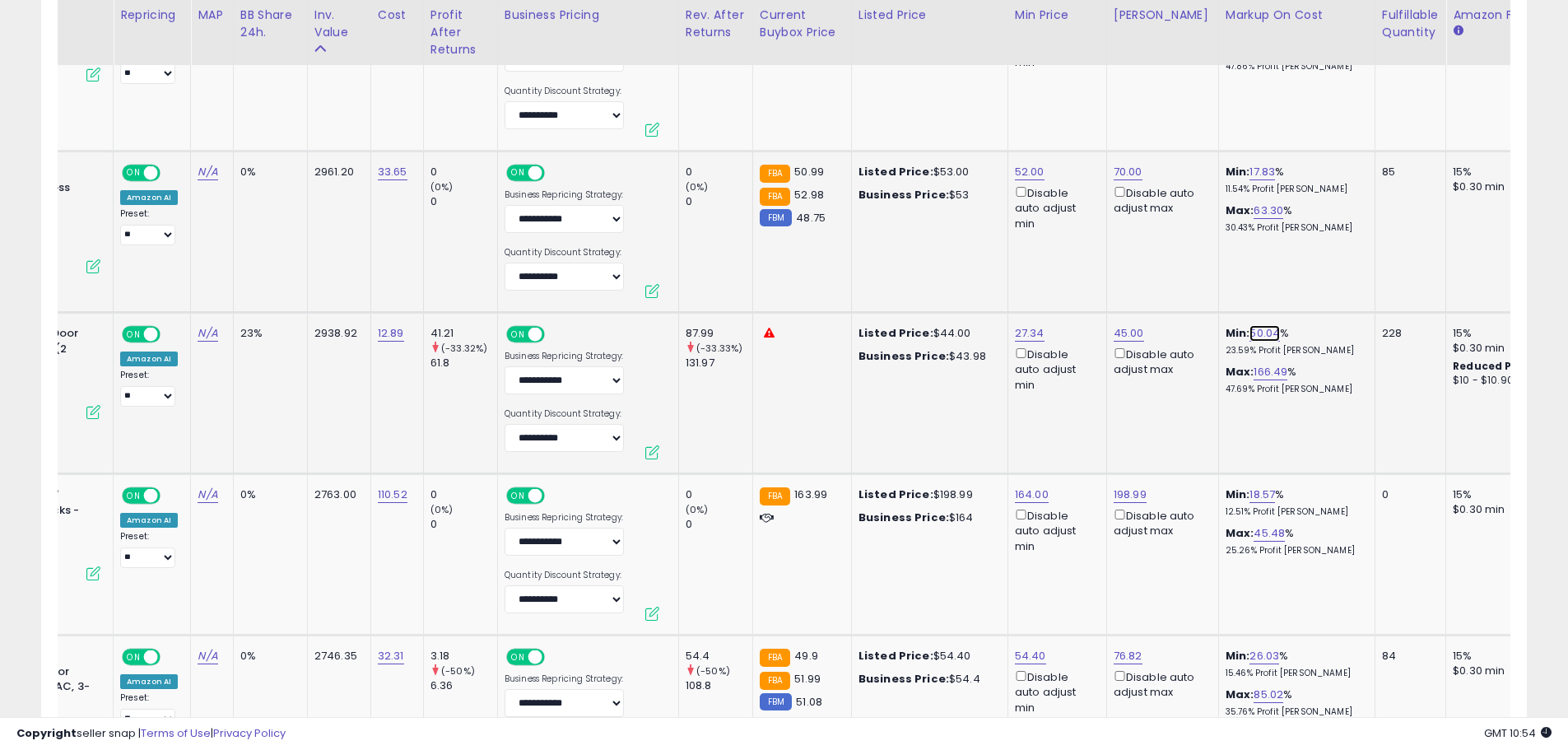
click at [1252, 340] on link "50.04" at bounding box center [1264, 333] width 30 height 17
drag, startPoint x: 1201, startPoint y: 284, endPoint x: 1055, endPoint y: 304, distance: 147.4
click at [1055, 304] on tbody "**********" at bounding box center [1161, 717] width 2709 height 4032
type input "**"
click at [1301, 274] on icon "submit" at bounding box center [1296, 274] width 10 height 10
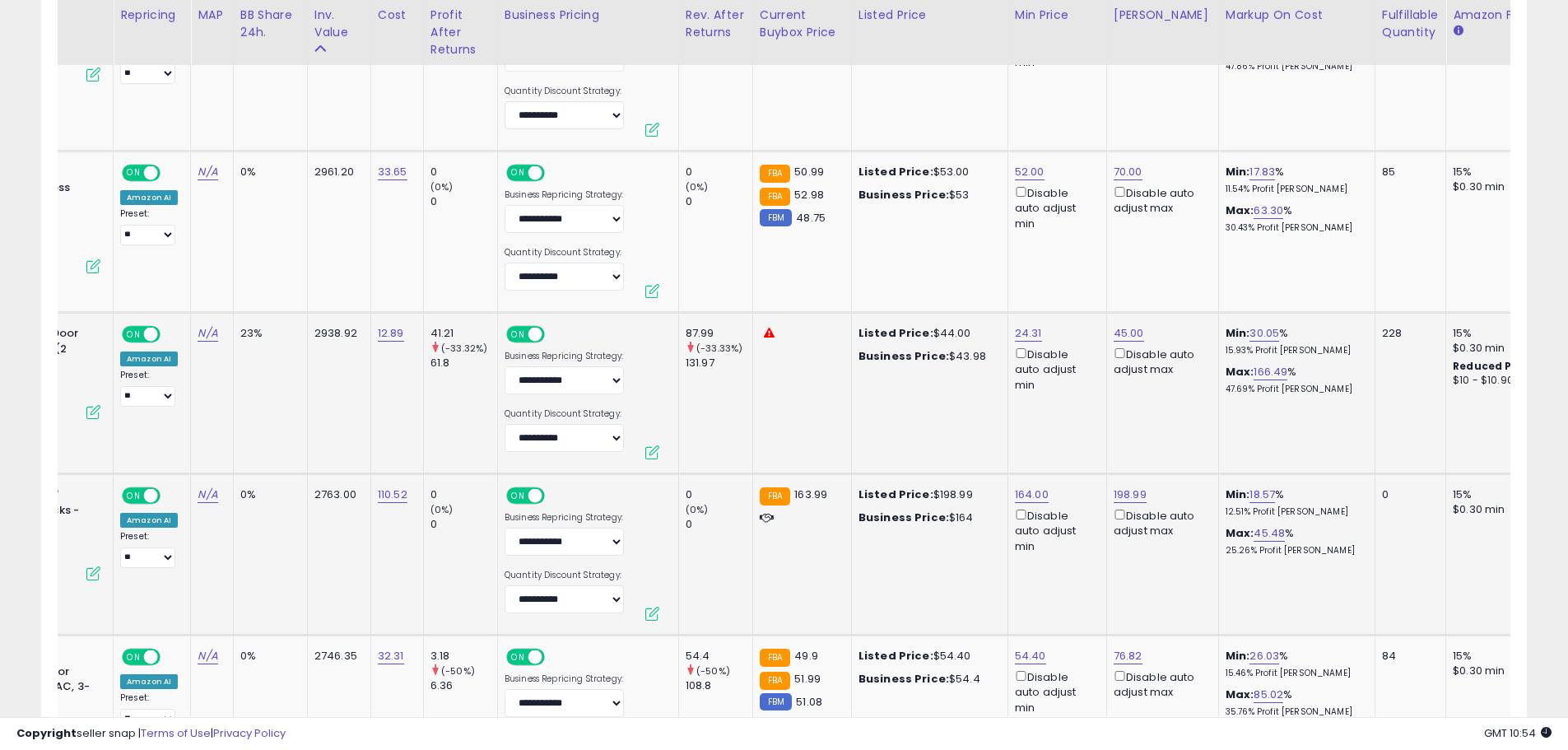
click at [1060, 480] on td "164.00 Disable auto adjust min" at bounding box center [1056, 555] width 99 height 161
click at [1060, 489] on div "164.00 Disable auto adjust min" at bounding box center [1054, 520] width 79 height 67
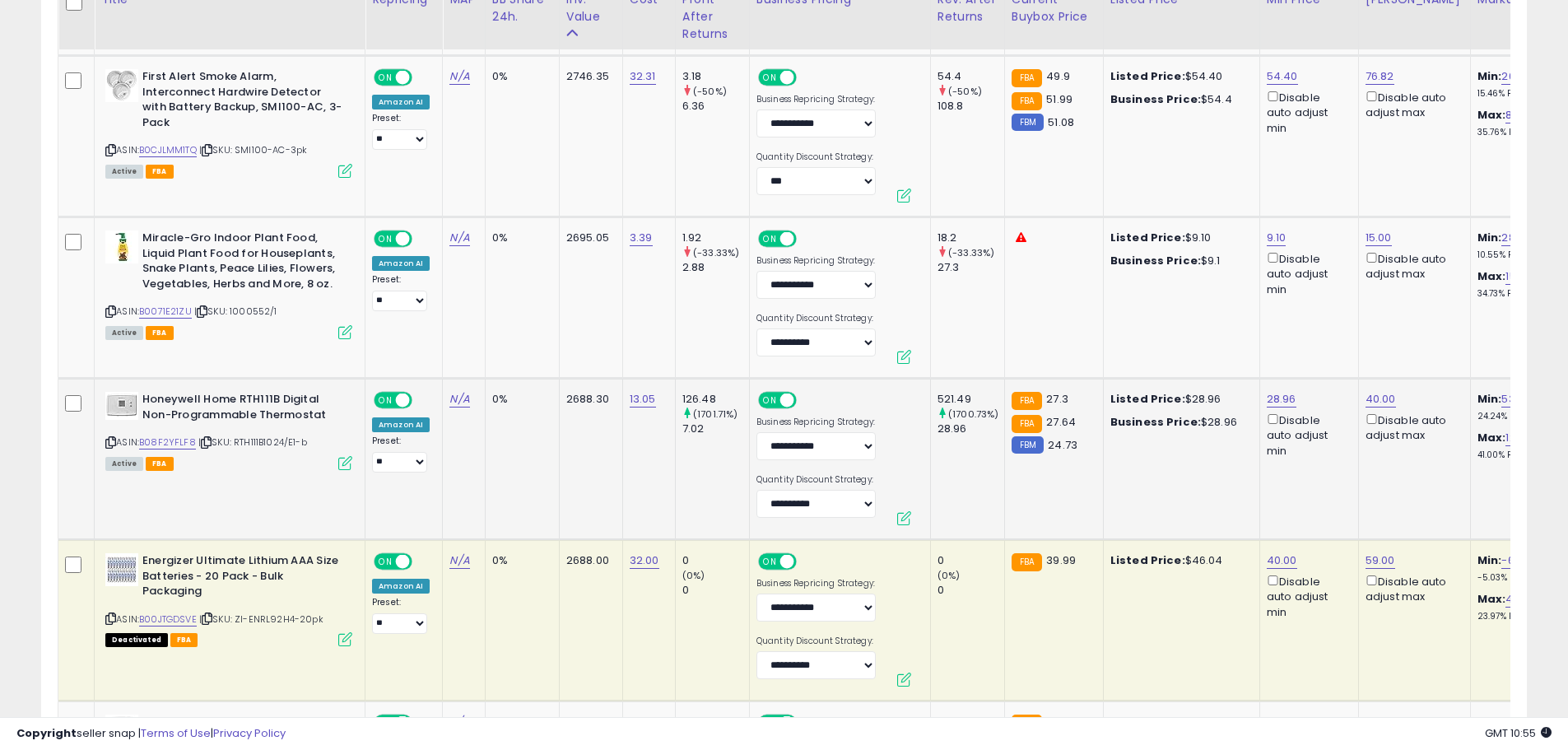
scroll to position [2864, 0]
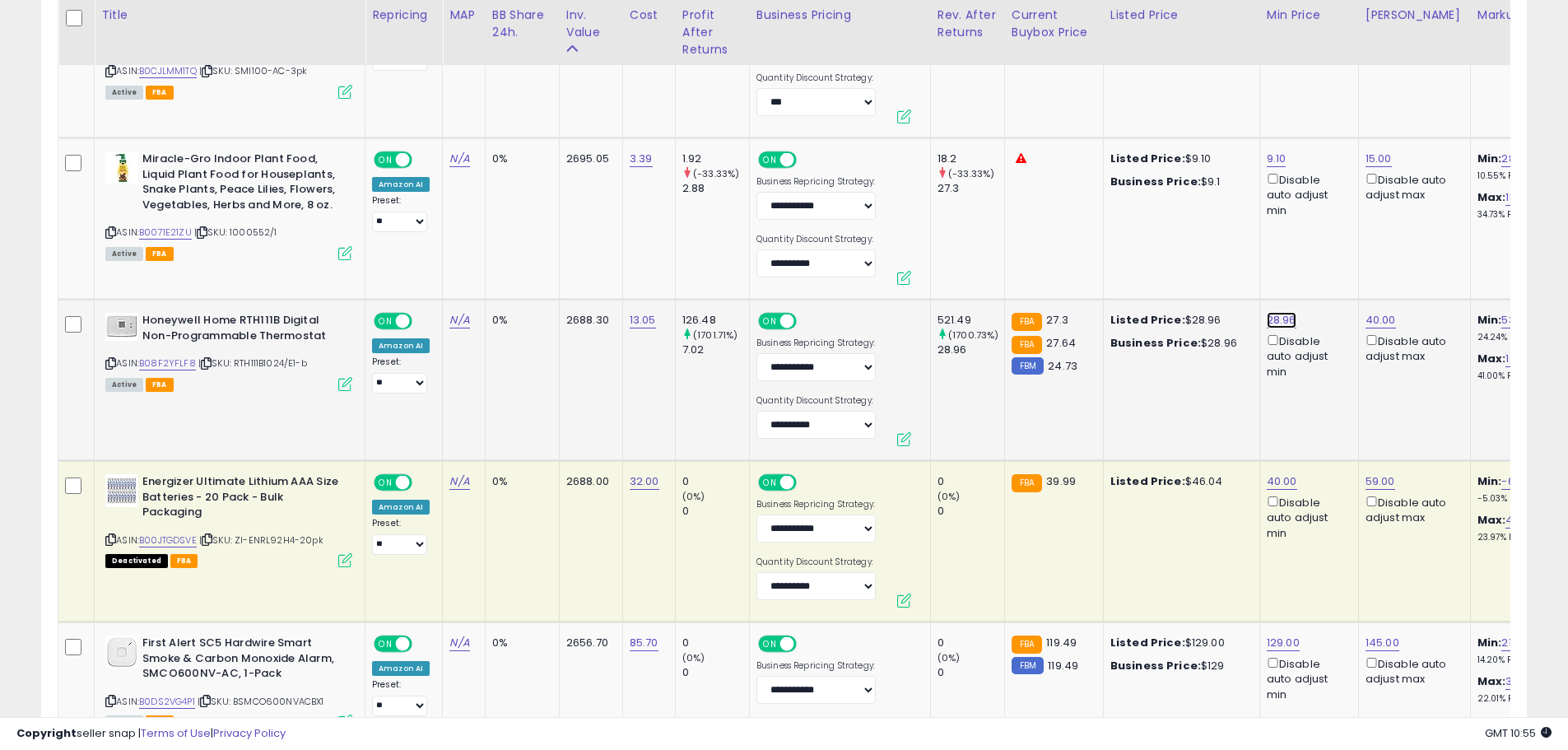
click at [1277, 320] on link "28.96" at bounding box center [1281, 321] width 29 height 17
drag, startPoint x: 1225, startPoint y: 266, endPoint x: 1103, endPoint y: 276, distance: 122.4
click at [1103, 276] on tbody "**********" at bounding box center [1413, 58] width 2709 height 4032
type input "**"
click at [1338, 252] on button "submit" at bounding box center [1324, 262] width 28 height 25
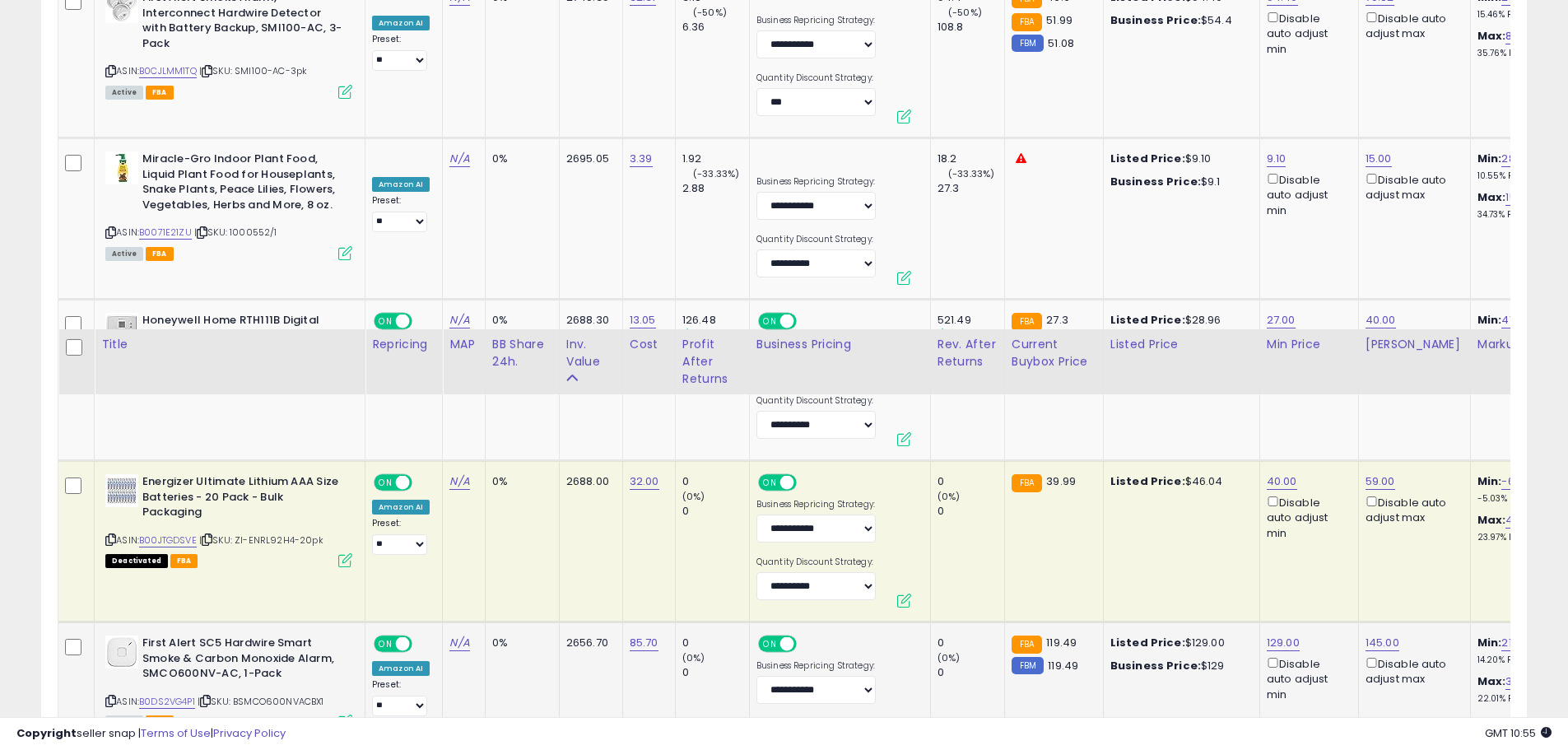
scroll to position [3193, 0]
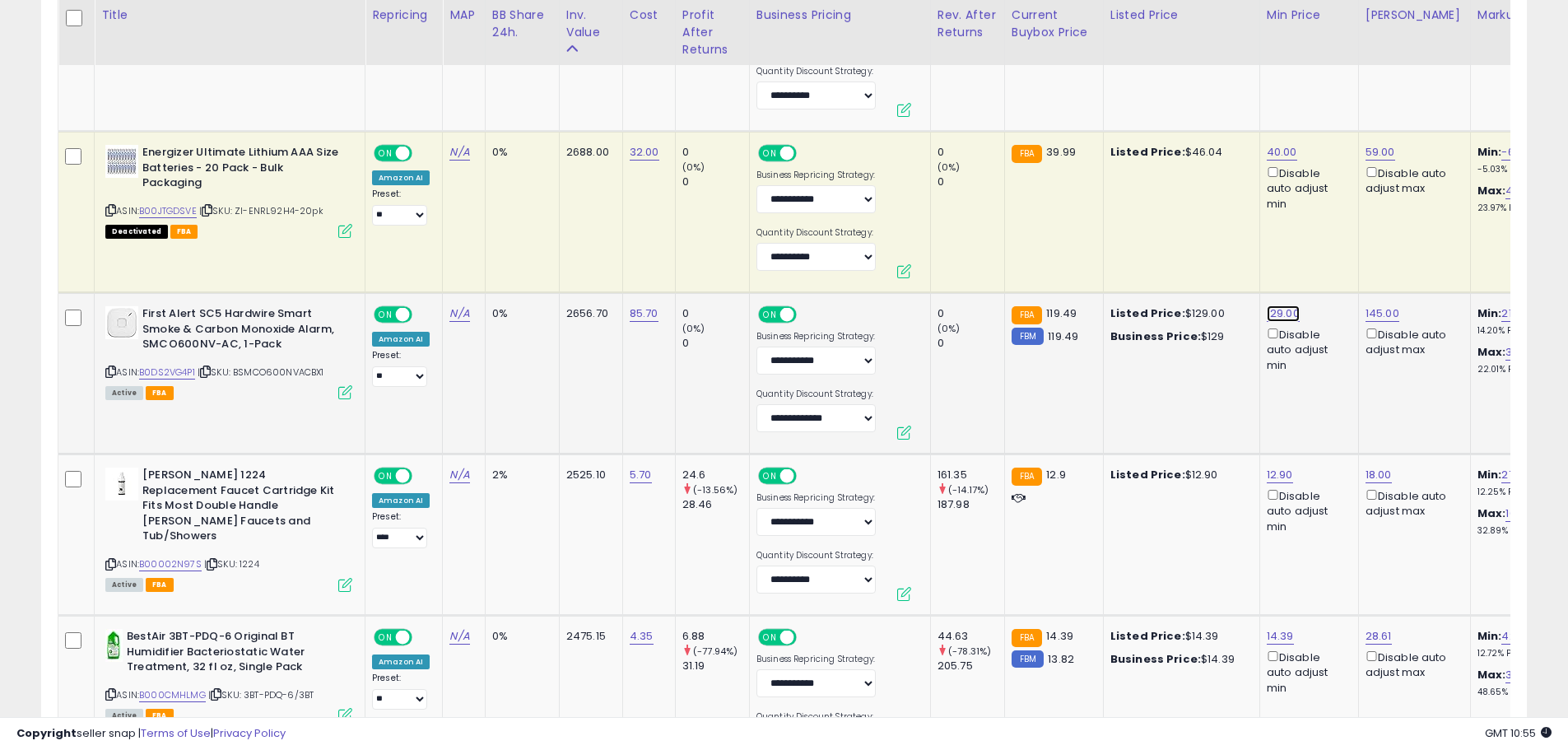
click at [1282, 313] on link "129.00" at bounding box center [1282, 314] width 33 height 17
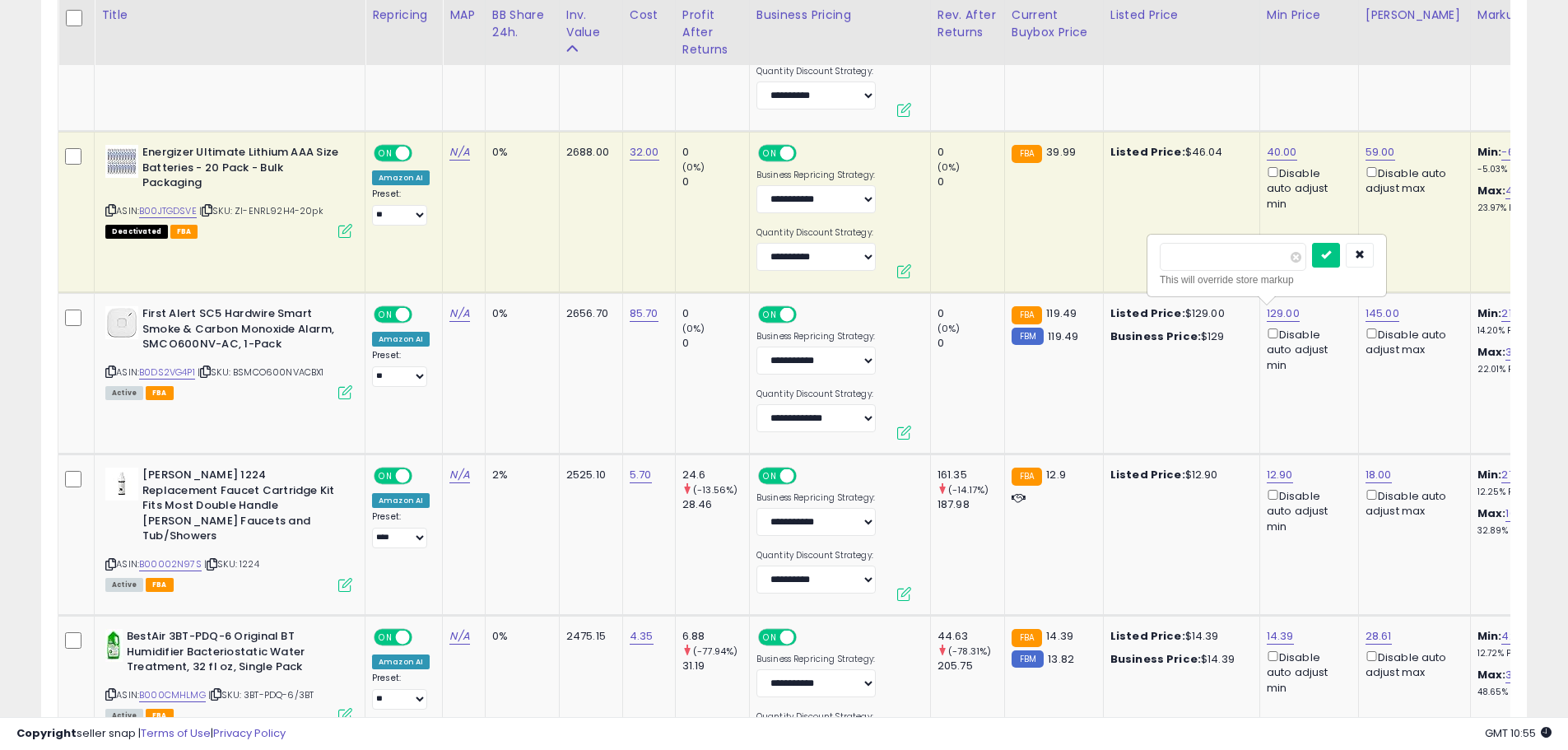
drag, startPoint x: 1242, startPoint y: 256, endPoint x: 1101, endPoint y: 276, distance: 142.4
type input "***"
click at [1340, 251] on button "submit" at bounding box center [1326, 256] width 28 height 25
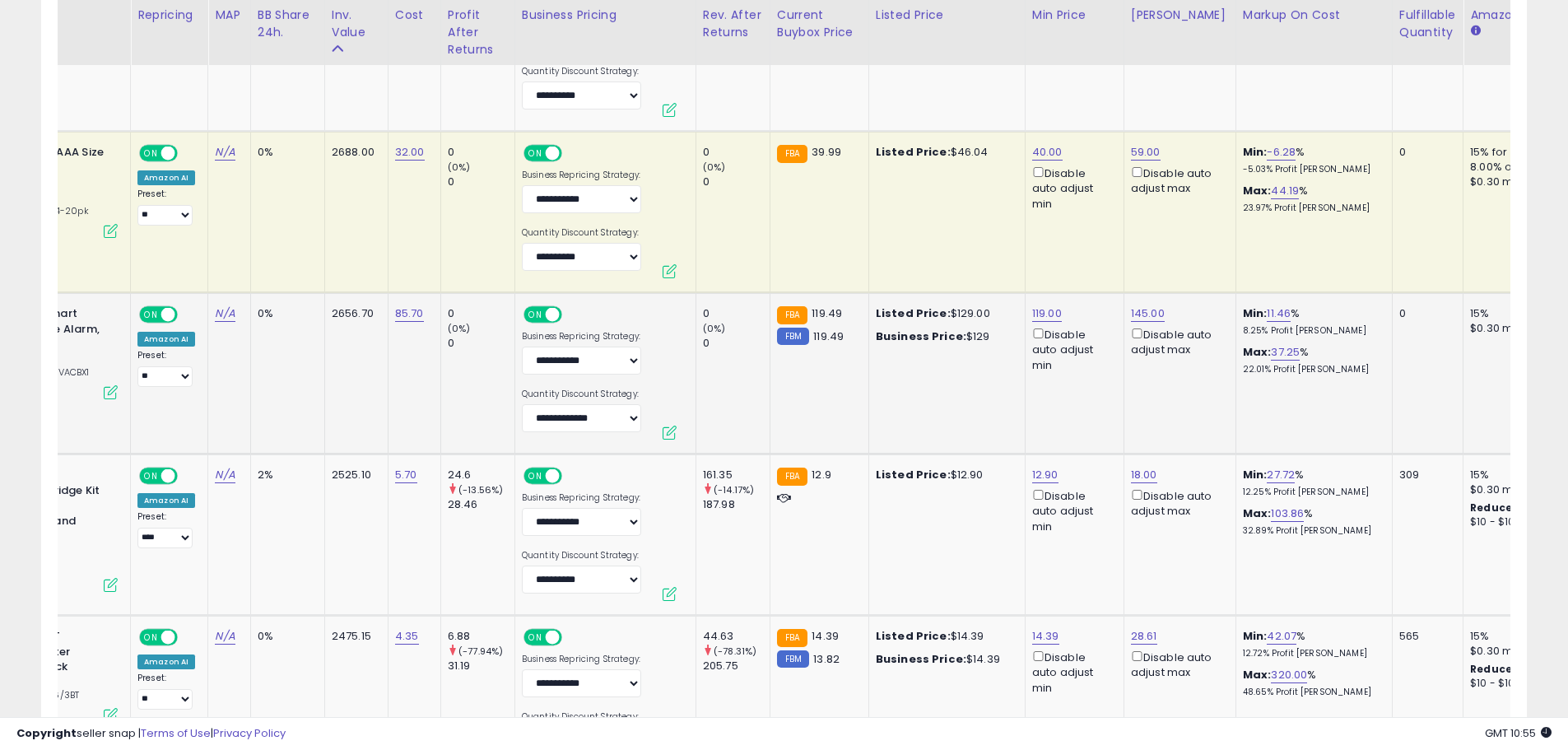
scroll to position [0, 0]
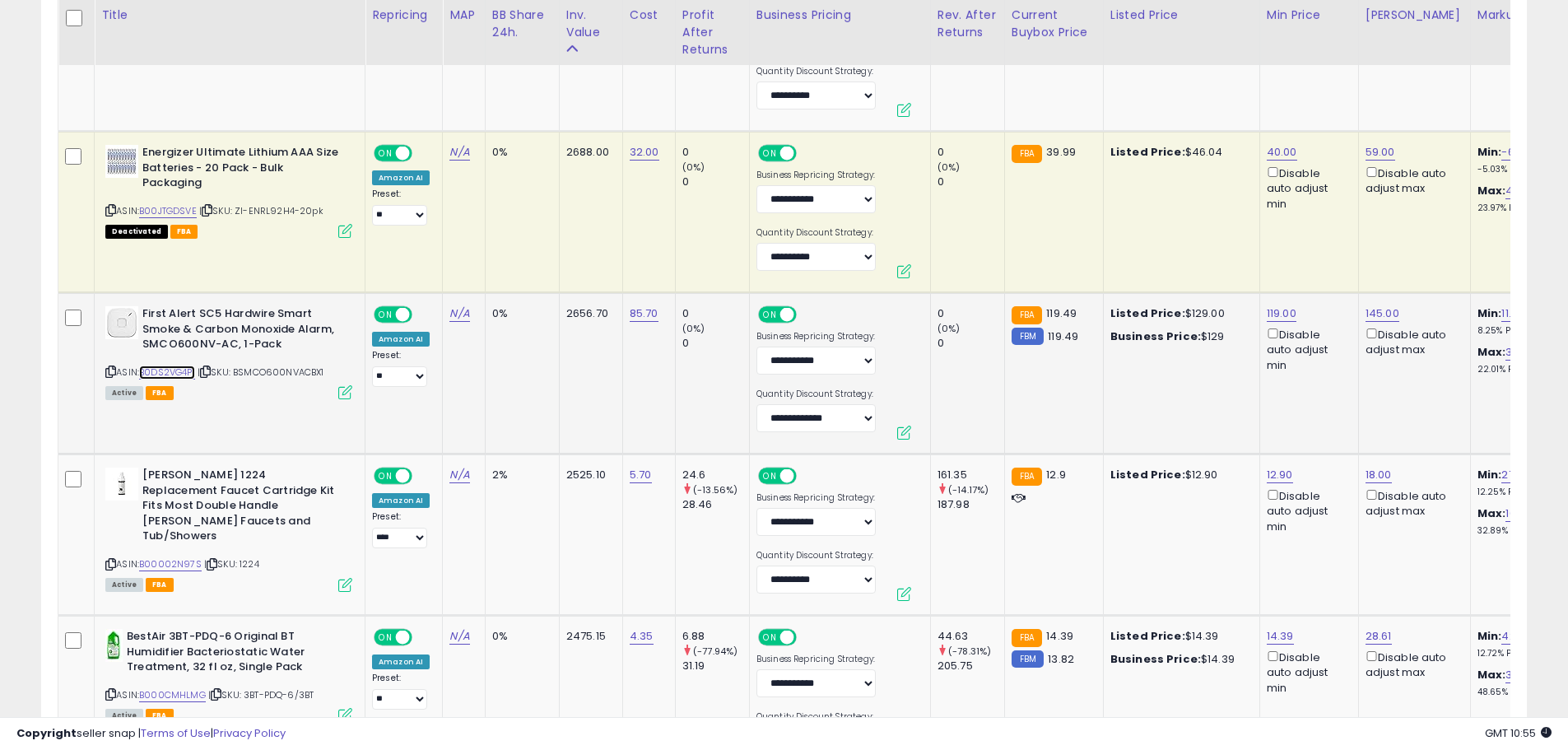
click at [180, 367] on link "B0DS2VG4P1" at bounding box center [167, 372] width 56 height 14
click at [1277, 312] on link "119.00" at bounding box center [1281, 314] width 29 height 17
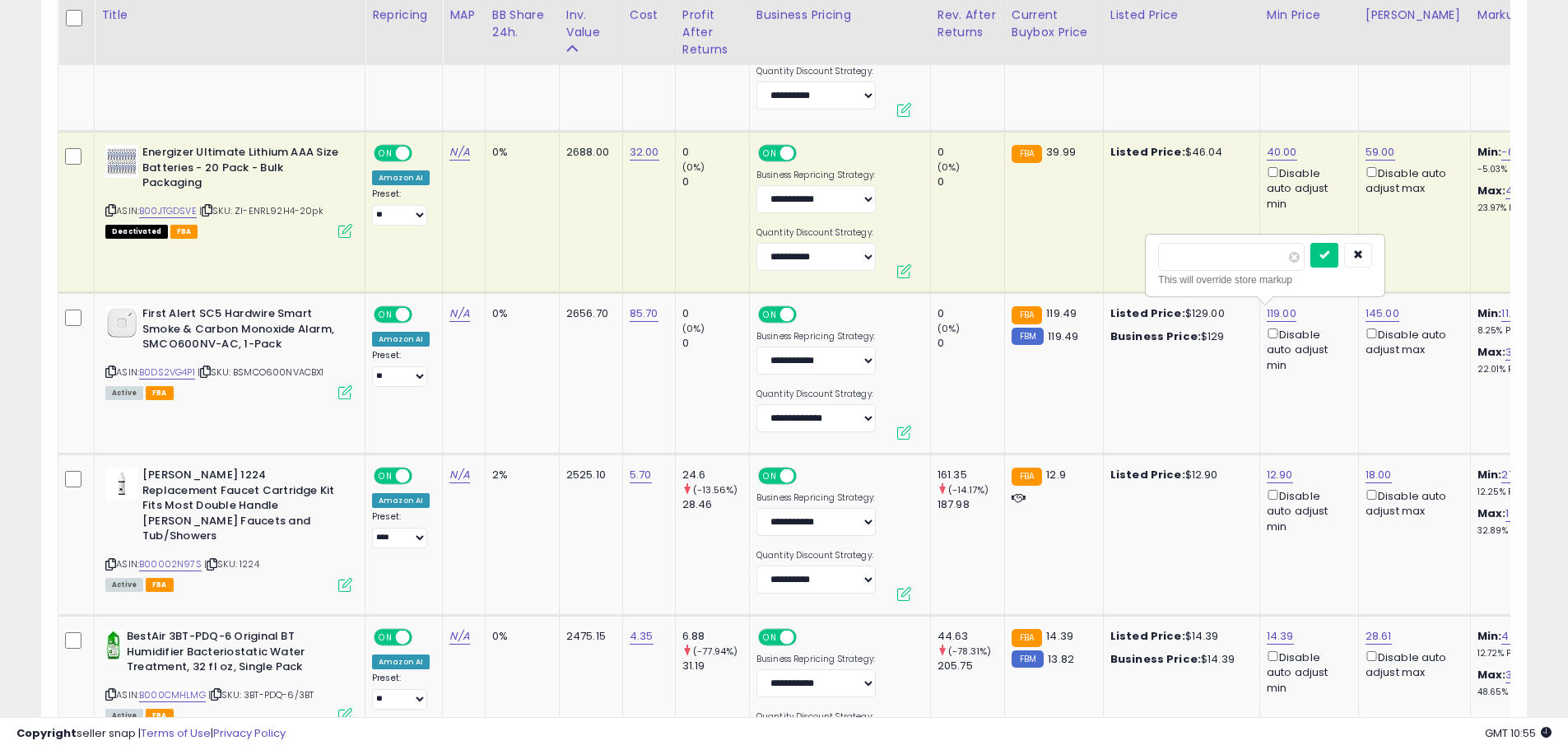
drag, startPoint x: 1158, startPoint y: 260, endPoint x: 1136, endPoint y: 264, distance: 22.4
type input "***"
click at [1329, 253] on icon "submit" at bounding box center [1324, 255] width 10 height 10
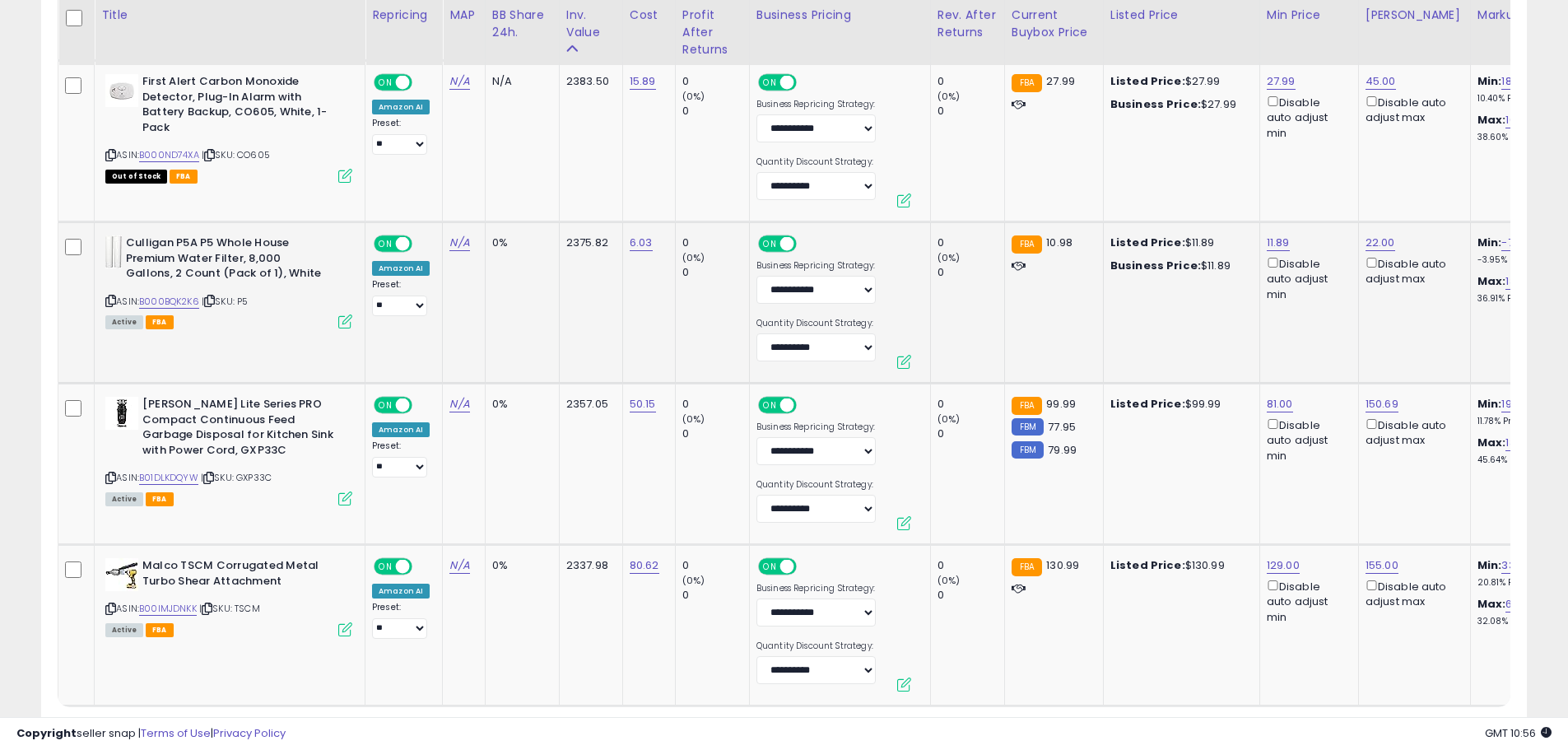
scroll to position [4345, 0]
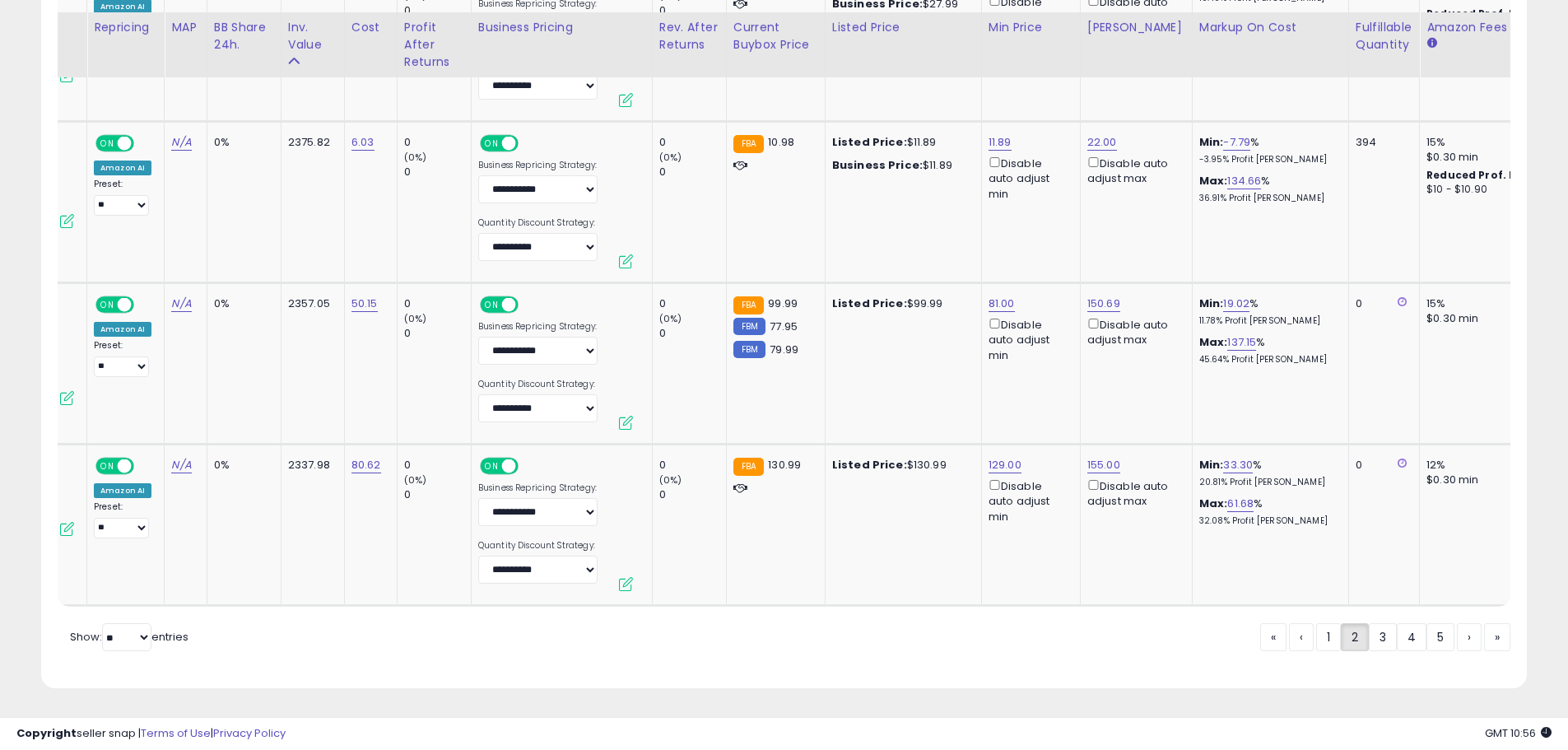
scroll to position [0, 0]
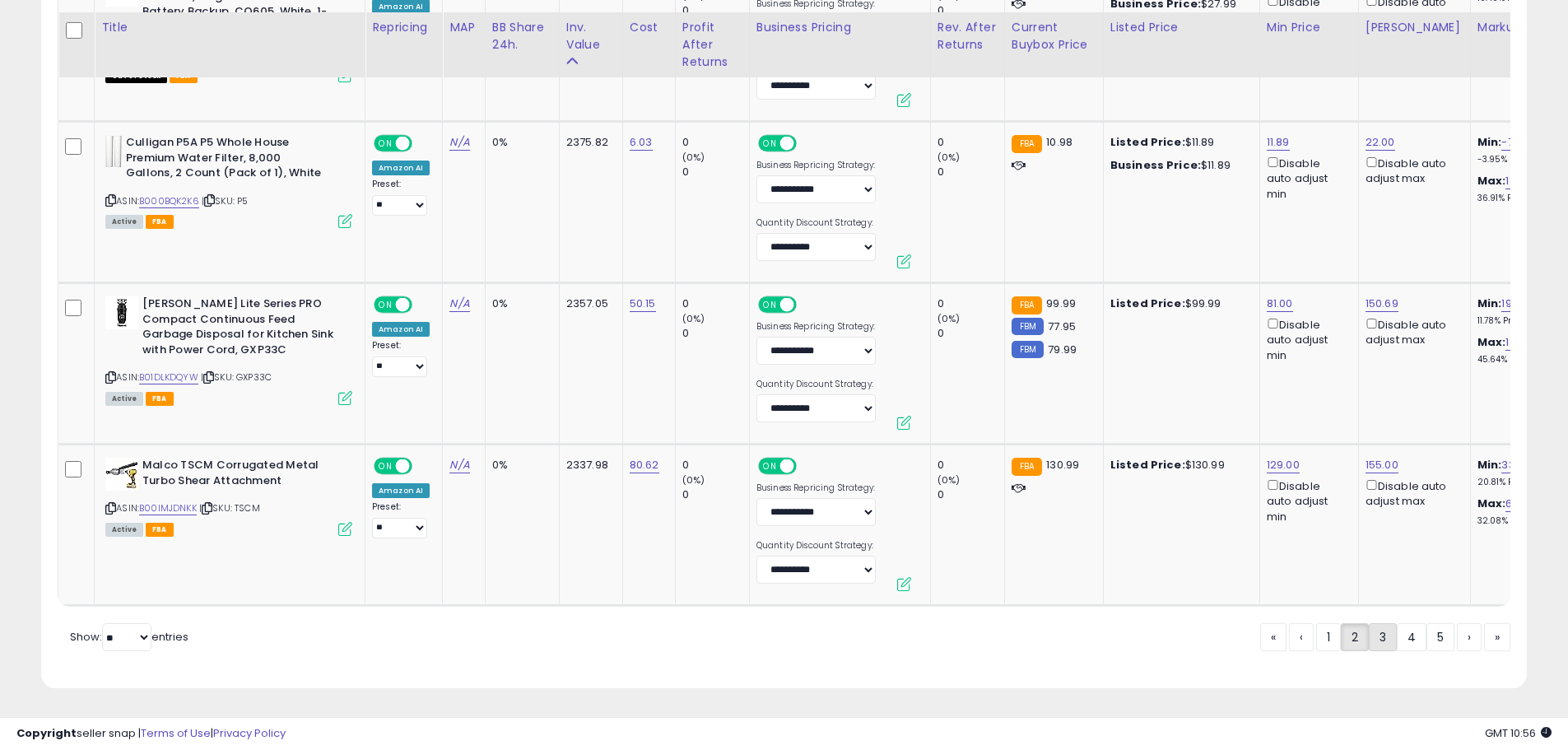
click at [1376, 637] on link "3" at bounding box center [1383, 637] width 28 height 28
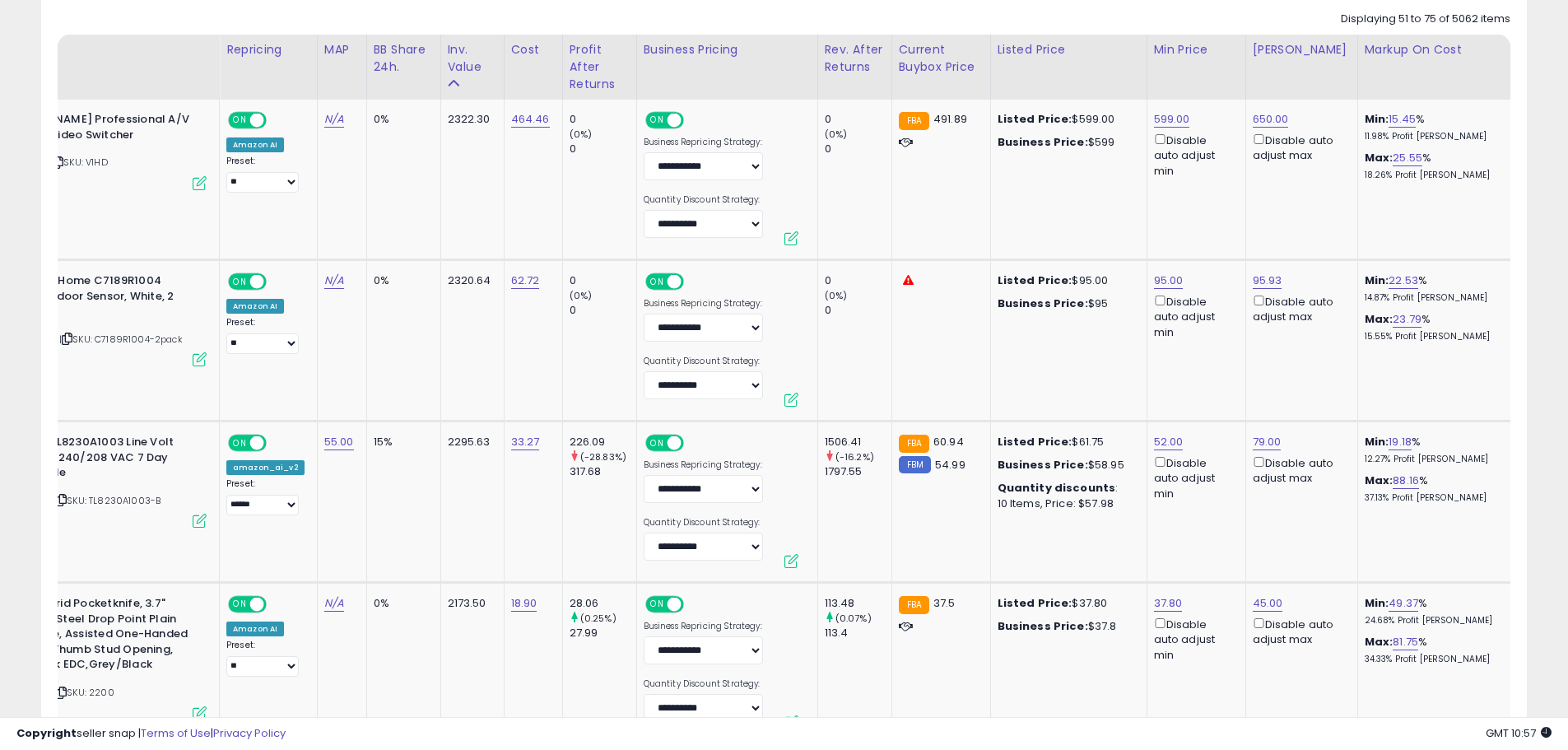
scroll to position [0, 143]
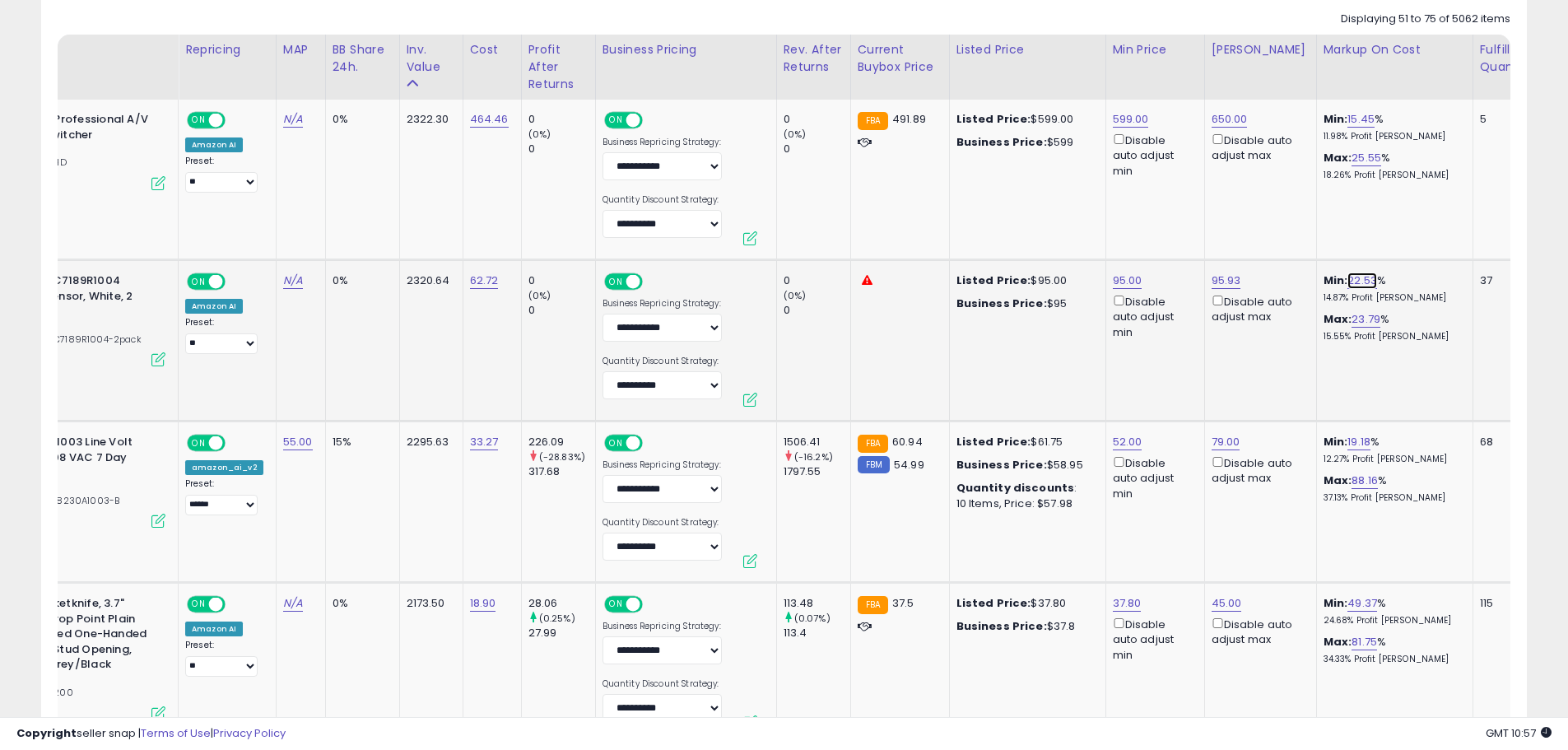
click at [1347, 276] on link "22.53" at bounding box center [1361, 281] width 29 height 17
drag, startPoint x: 1301, startPoint y: 222, endPoint x: 1188, endPoint y: 230, distance: 113.3
type input "**"
click at [1394, 223] on icon "submit" at bounding box center [1389, 221] width 10 height 10
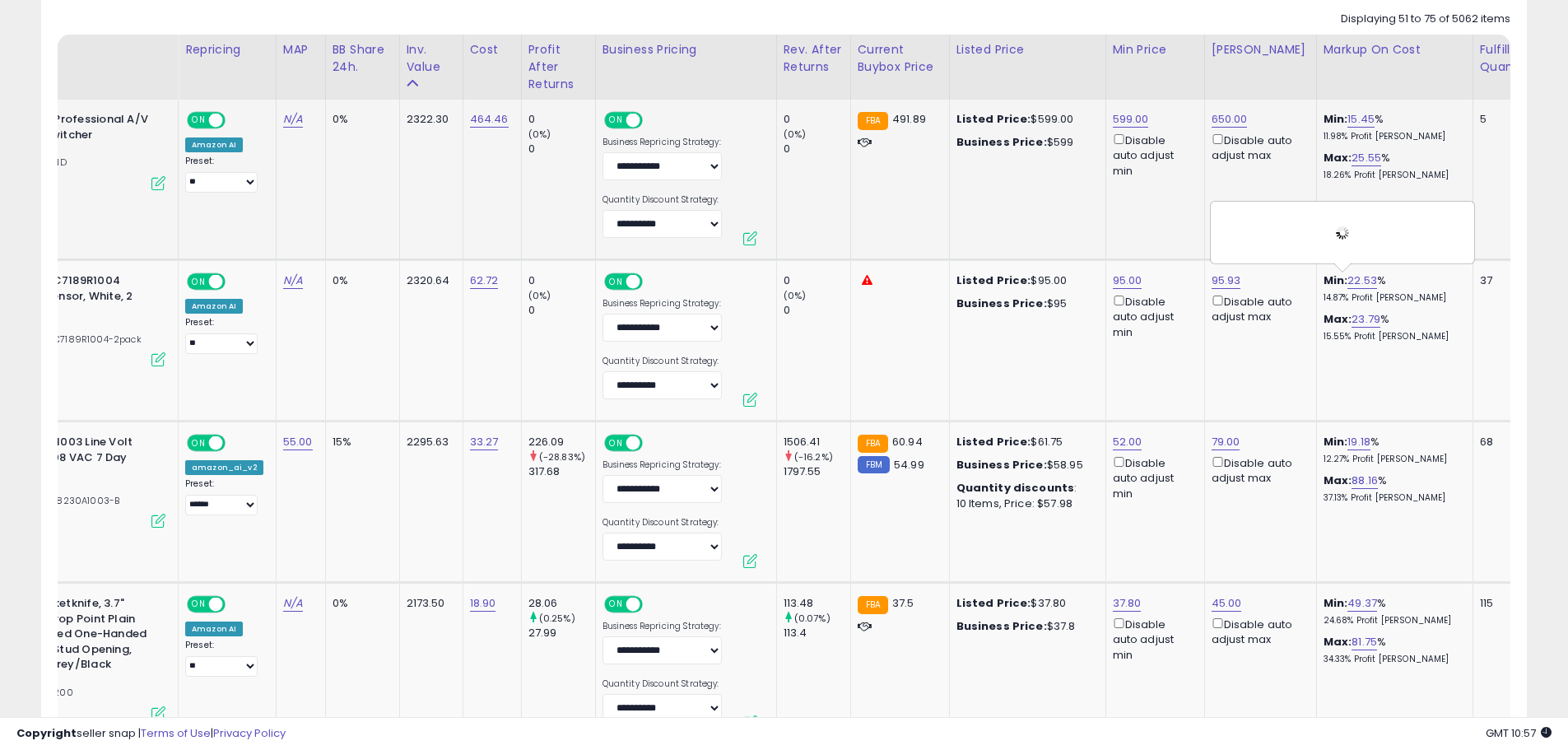
click at [1344, 108] on td "Min: 15.45 % 11.98% Profit Margin Max: 25.55 % 18.26% Profit Margin" at bounding box center [1393, 180] width 156 height 160
click at [1347, 118] on link "15.45" at bounding box center [1360, 119] width 28 height 17
drag, startPoint x: 1271, startPoint y: 58, endPoint x: 1201, endPoint y: 63, distance: 70.2
drag, startPoint x: 1350, startPoint y: 62, endPoint x: 1197, endPoint y: 74, distance: 153.5
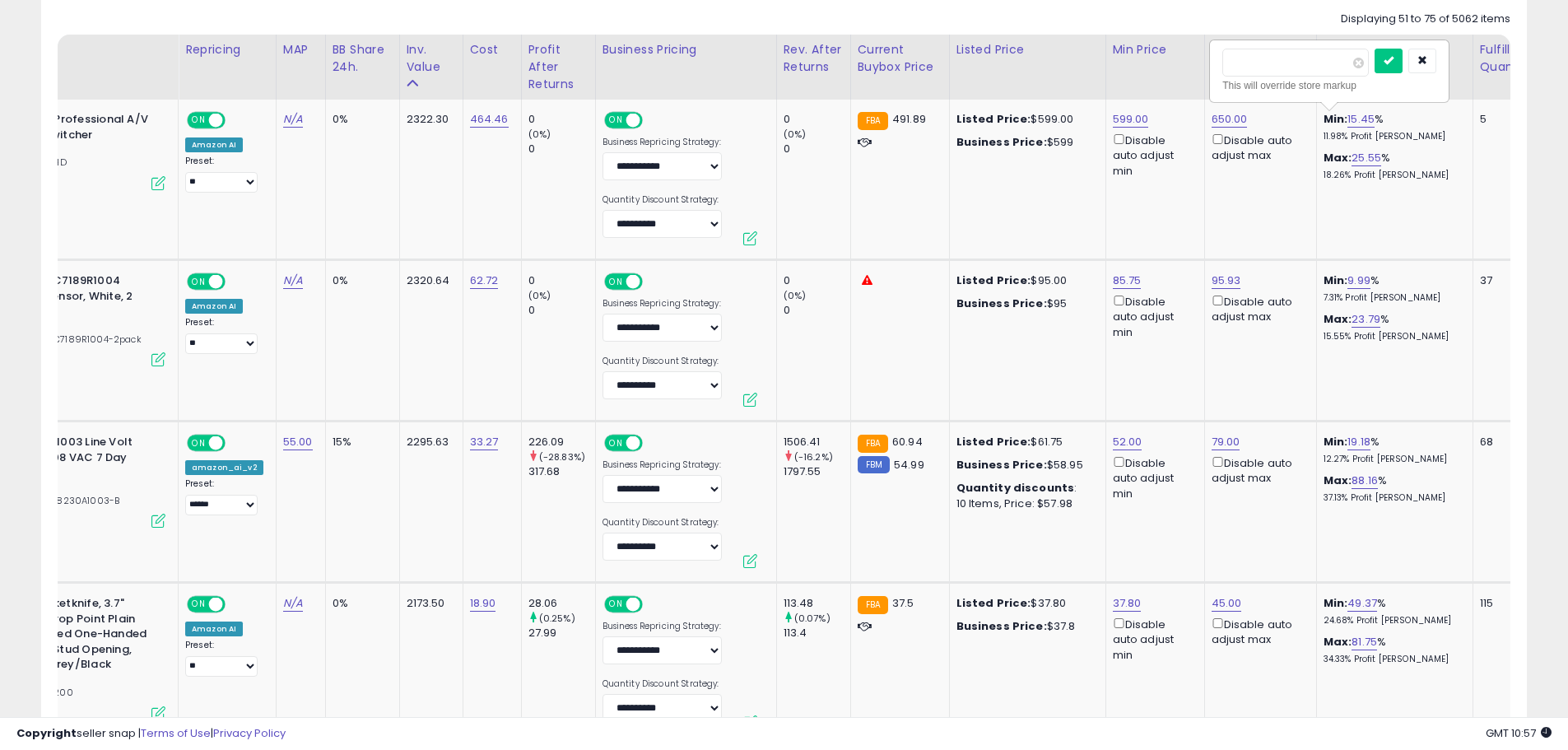
type input "**"
click at [1402, 68] on button "submit" at bounding box center [1388, 61] width 28 height 25
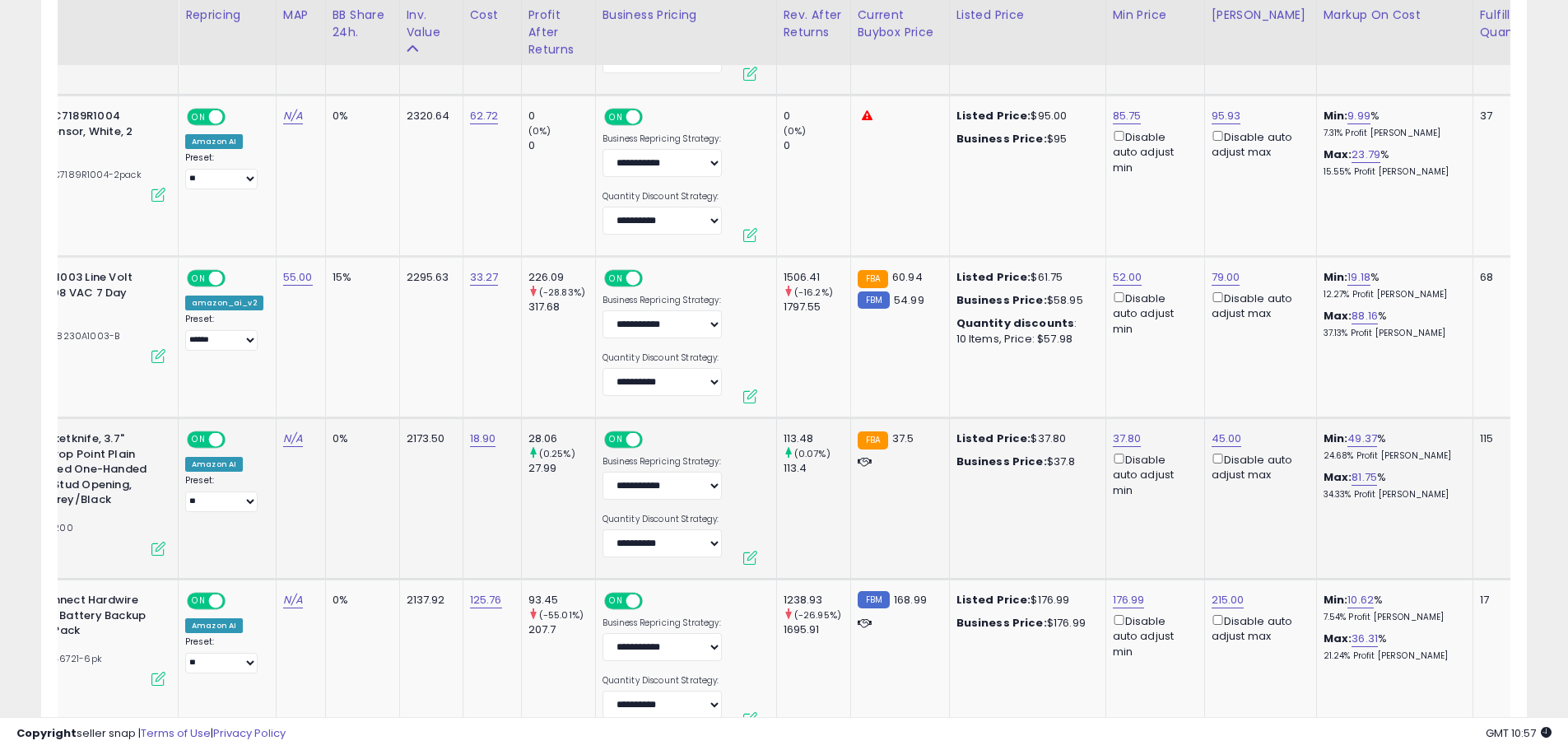
click at [1120, 448] on div "37.80 Disable auto adjust min" at bounding box center [1151, 464] width 79 height 67
click at [1115, 434] on link "37.80" at bounding box center [1126, 438] width 28 height 17
drag, startPoint x: 1080, startPoint y: 375, endPoint x: 1022, endPoint y: 384, distance: 58.7
click at [1022, 384] on input "*****" at bounding box center [1072, 383] width 146 height 28
type input "**"
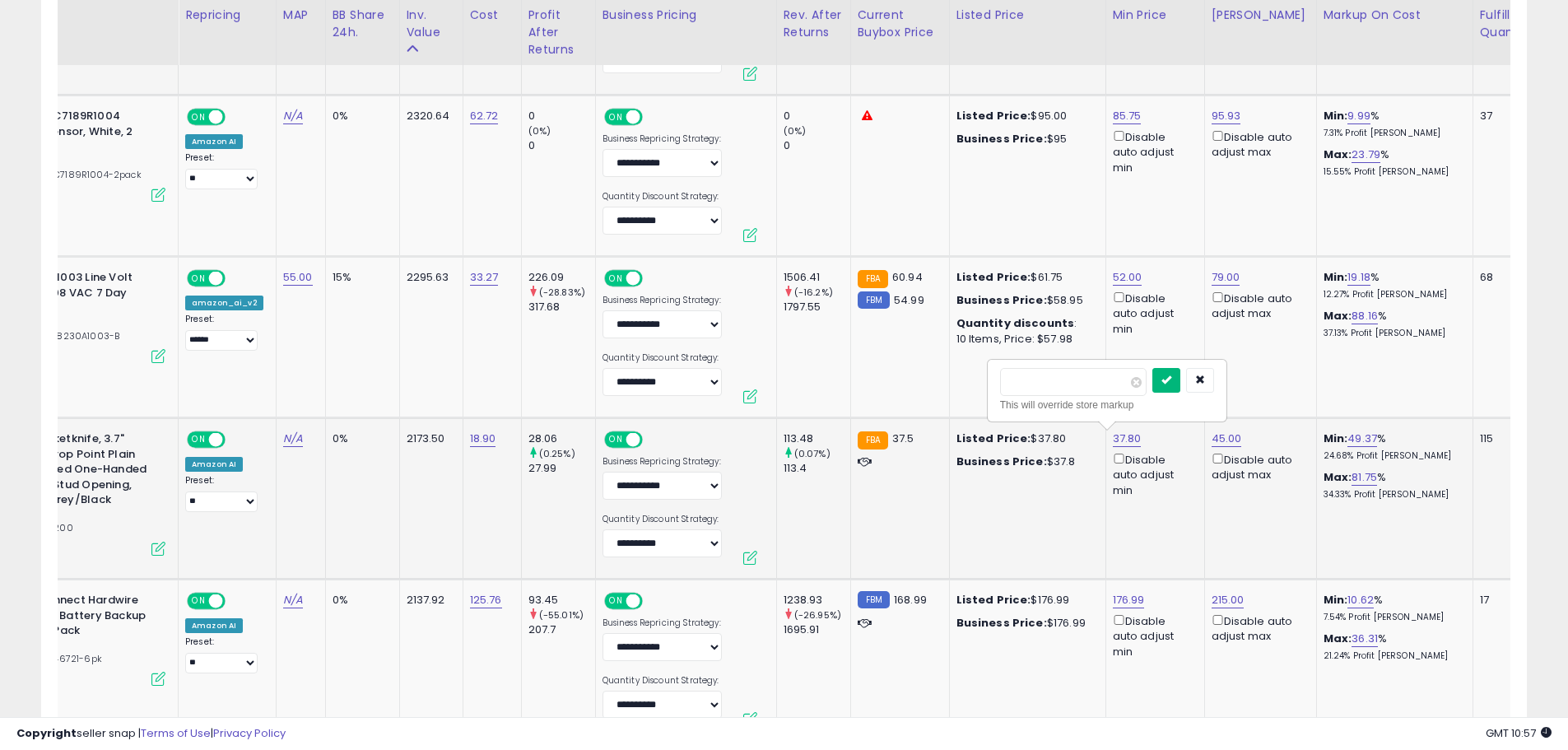
click at [1180, 392] on button "submit" at bounding box center [1166, 381] width 28 height 25
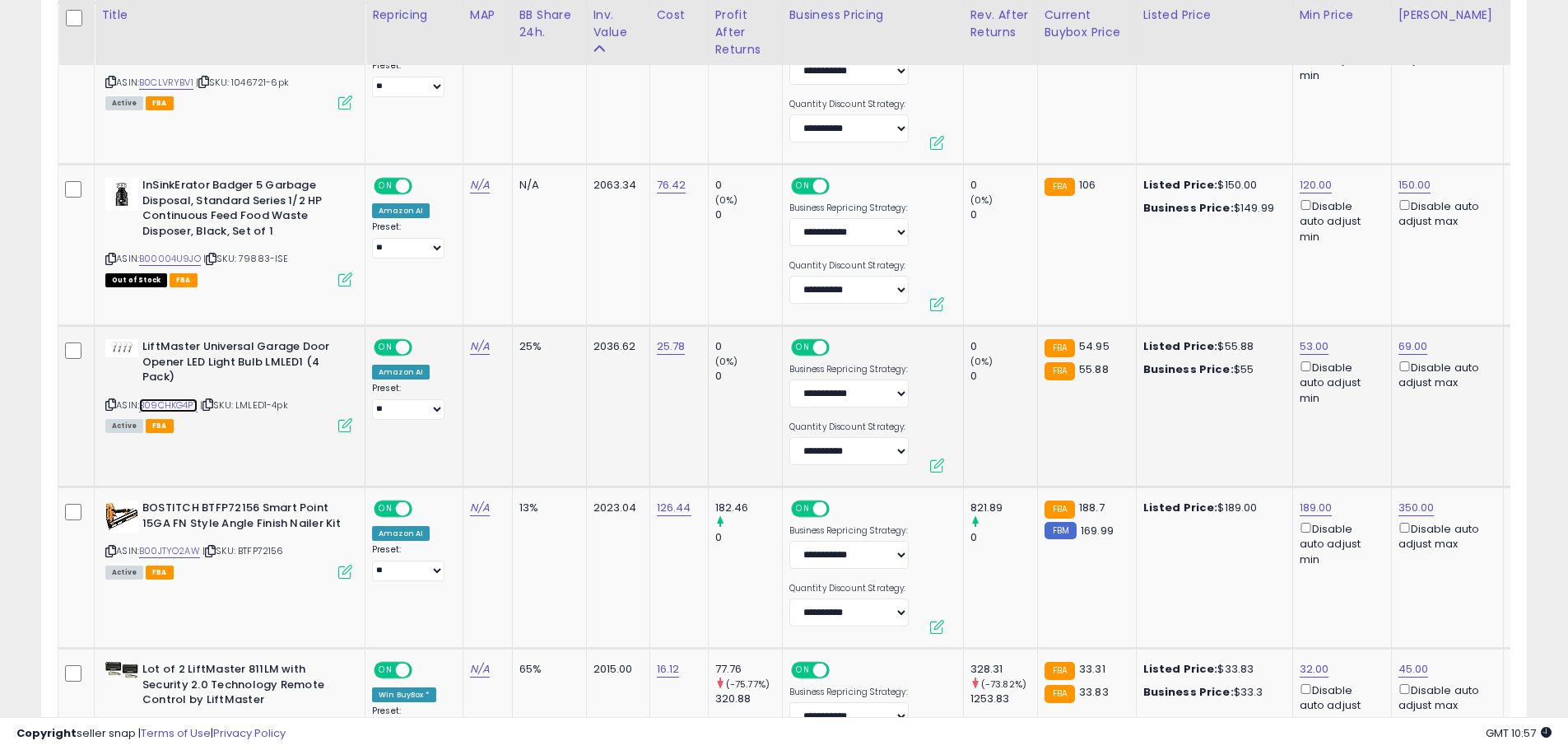
click at [182, 410] on link "B09CHKG4PT" at bounding box center [169, 405] width 58 height 14
click at [1303, 344] on link "53.00" at bounding box center [1313, 347] width 29 height 17
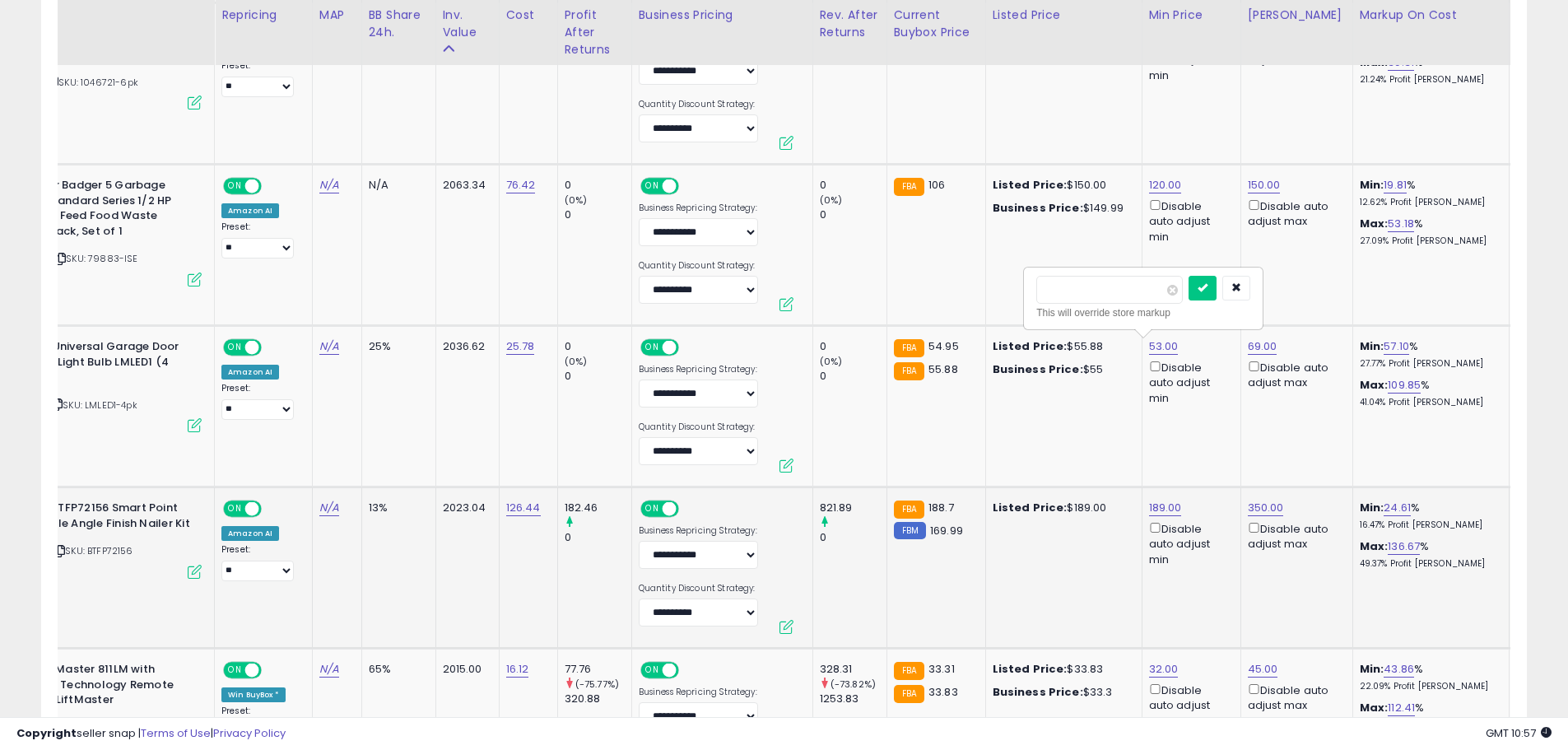
scroll to position [0, 152]
click at [1248, 296] on button "button" at bounding box center [1235, 288] width 28 height 25
click at [1382, 344] on link "57.10" at bounding box center [1394, 347] width 26 height 17
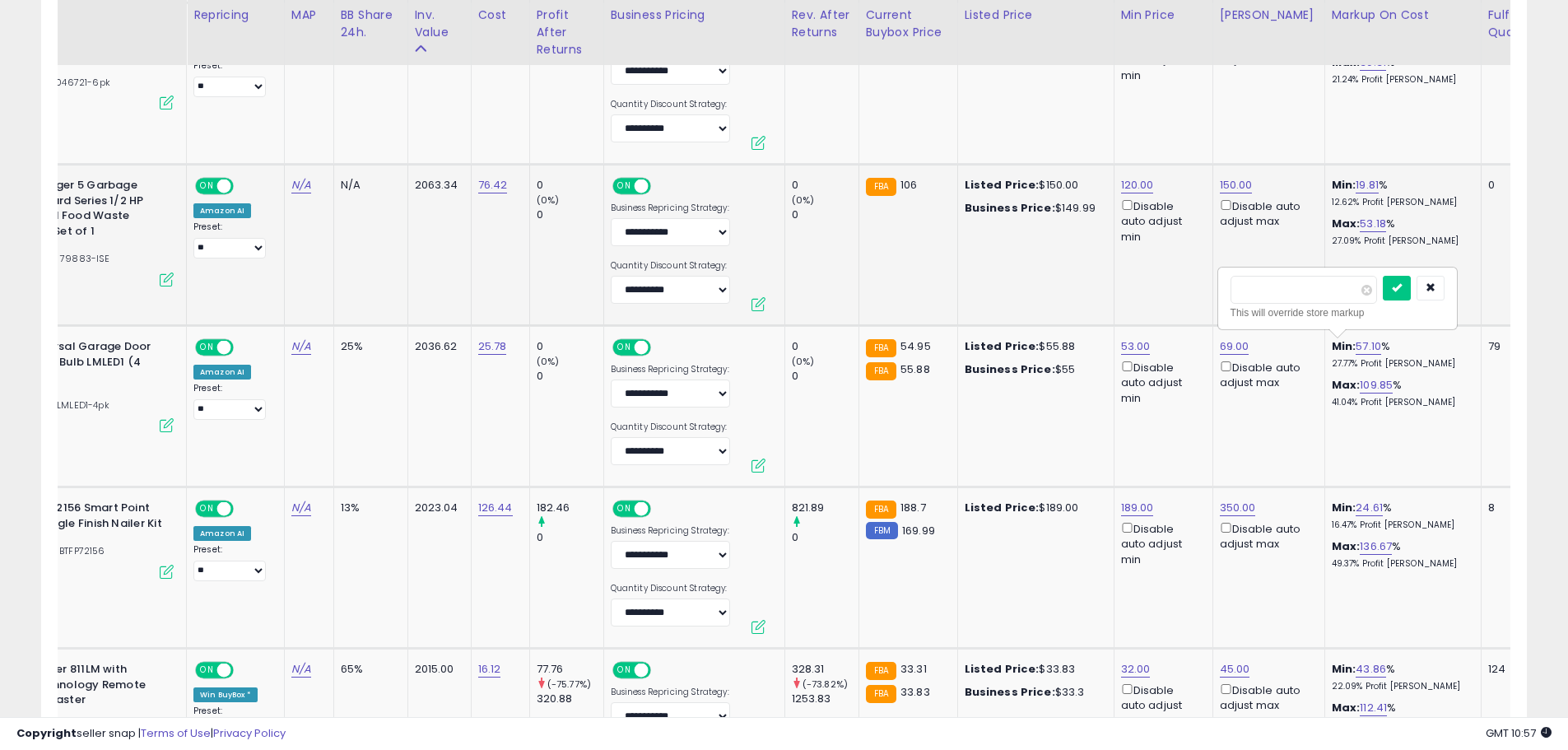
drag, startPoint x: 1319, startPoint y: 291, endPoint x: 1175, endPoint y: 304, distance: 144.6
type input "**"
click at [1410, 285] on button "submit" at bounding box center [1397, 288] width 28 height 25
click at [1359, 381] on link "109.85" at bounding box center [1375, 385] width 33 height 17
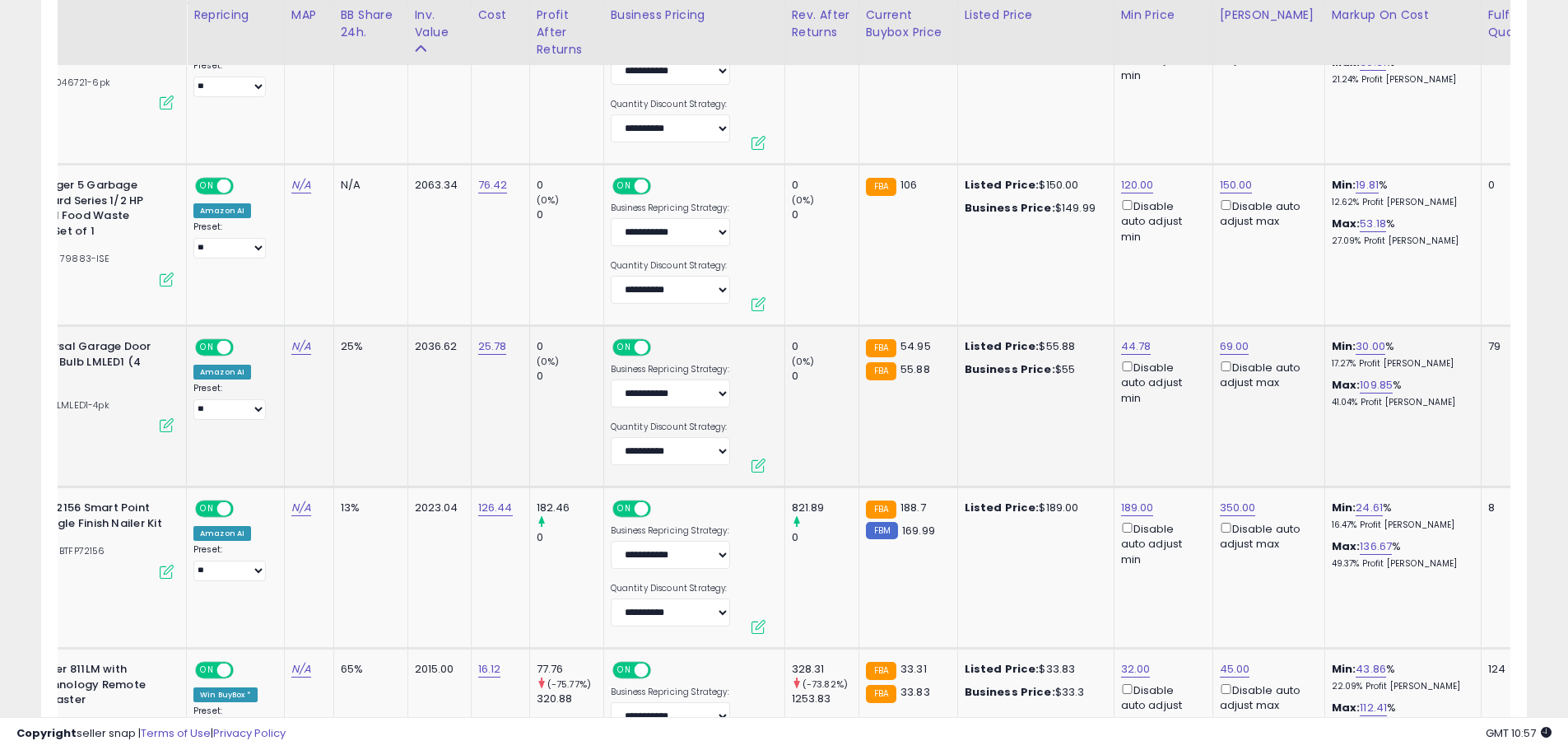
scroll to position [0, 186]
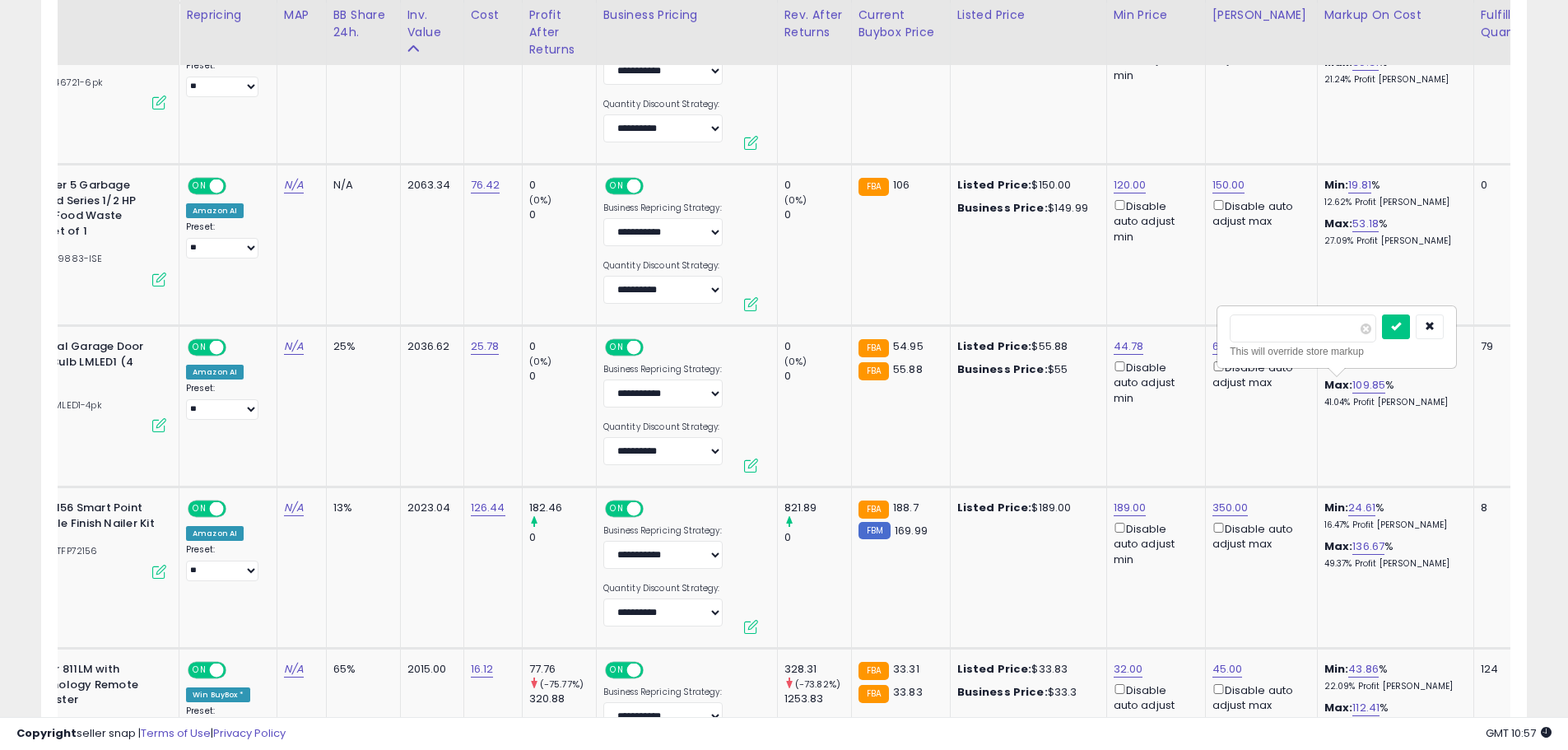
drag, startPoint x: 1239, startPoint y: 336, endPoint x: 1176, endPoint y: 345, distance: 63.6
click at [1176, 345] on tr "**********" at bounding box center [1246, 406] width 2747 height 161
type input "**"
click at [1407, 327] on button "submit" at bounding box center [1396, 327] width 28 height 25
click at [1126, 510] on link "189.00" at bounding box center [1129, 508] width 33 height 17
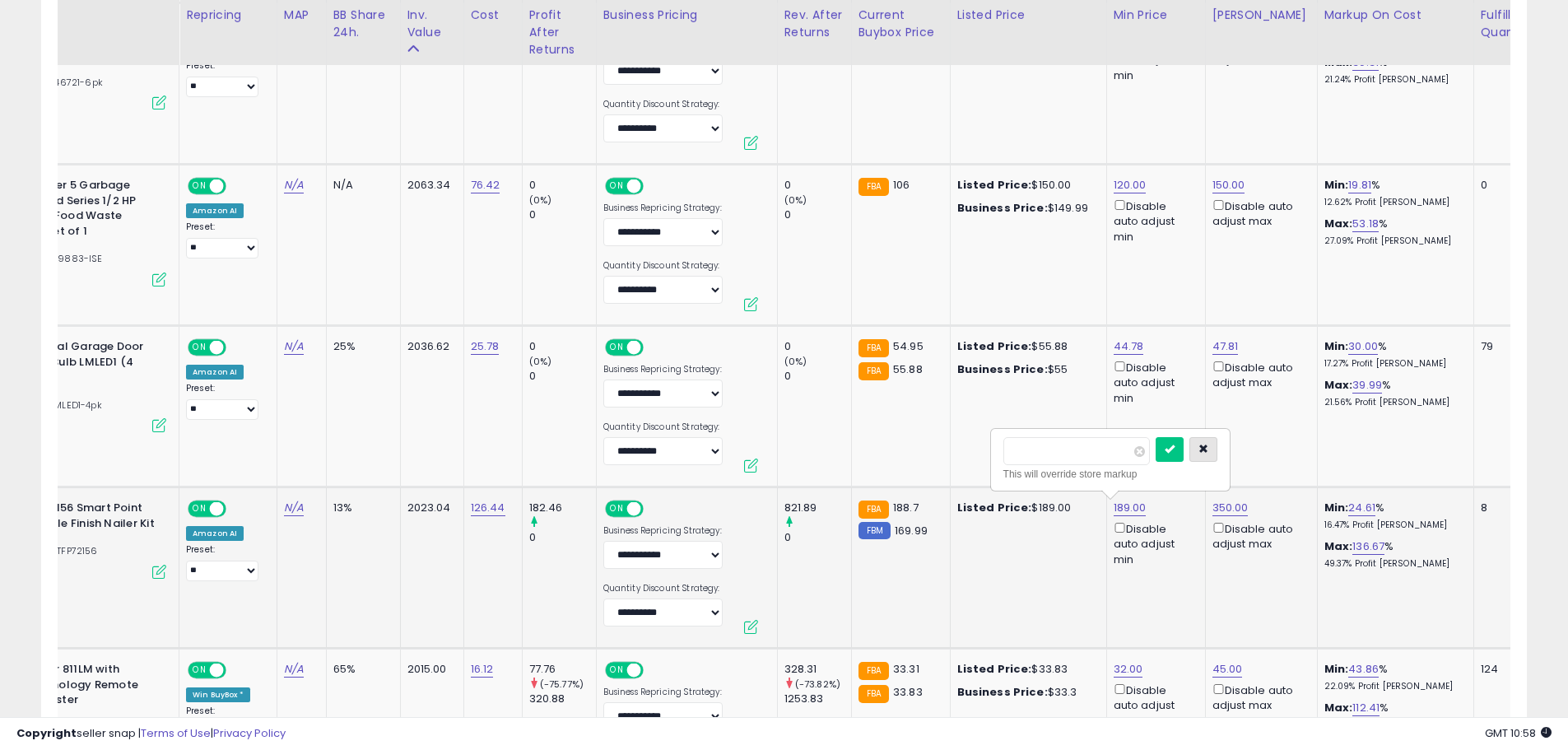
click at [1208, 454] on icon "button" at bounding box center [1203, 448] width 10 height 10
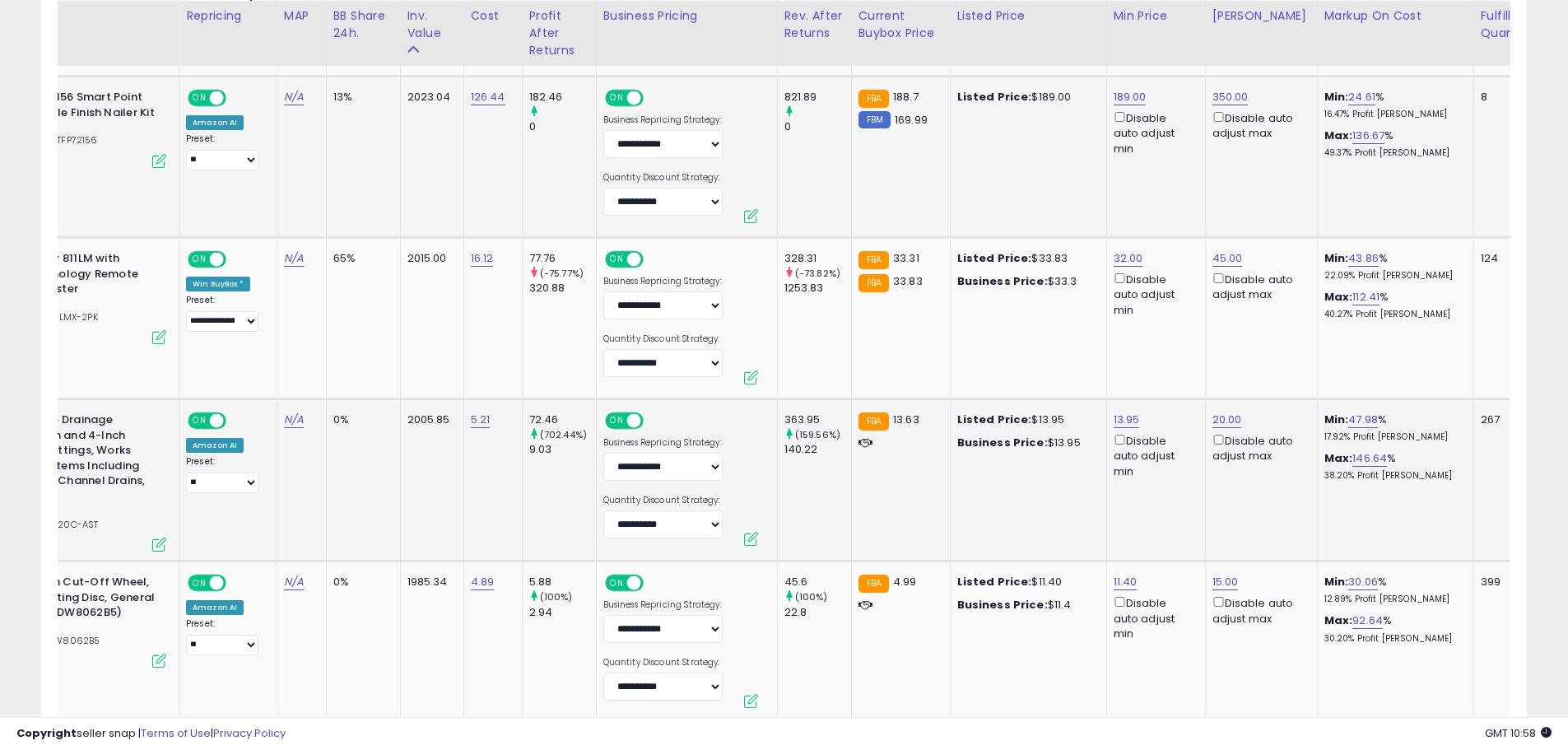
scroll to position [1959, 0]
click at [1114, 418] on link "13.95" at bounding box center [1126, 419] width 27 height 17
drag, startPoint x: 1099, startPoint y: 373, endPoint x: 1028, endPoint y: 369, distance: 71.1
click at [1028, 369] on input "*****" at bounding box center [1071, 362] width 146 height 28
type input "****"
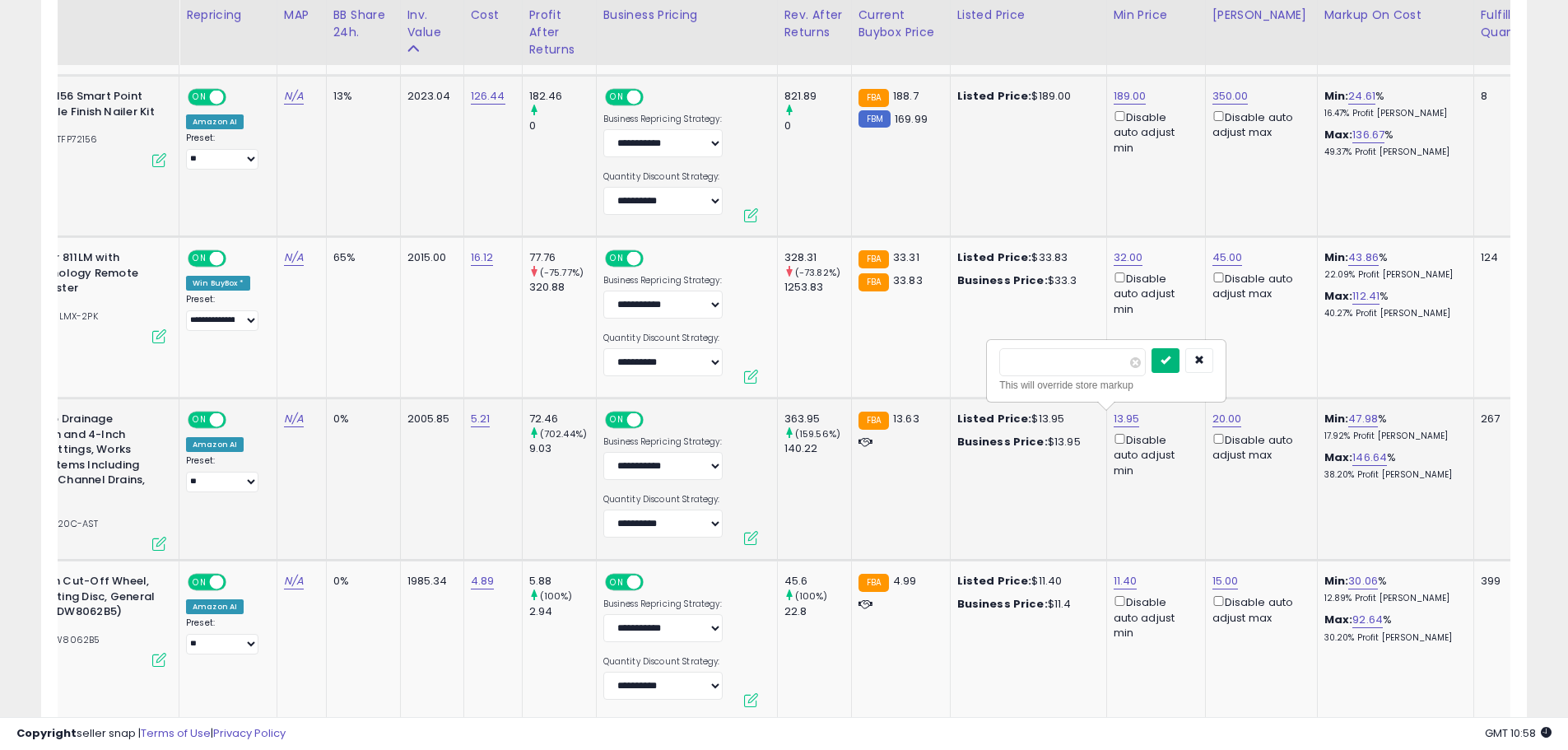
click at [1179, 362] on button "submit" at bounding box center [1166, 361] width 28 height 25
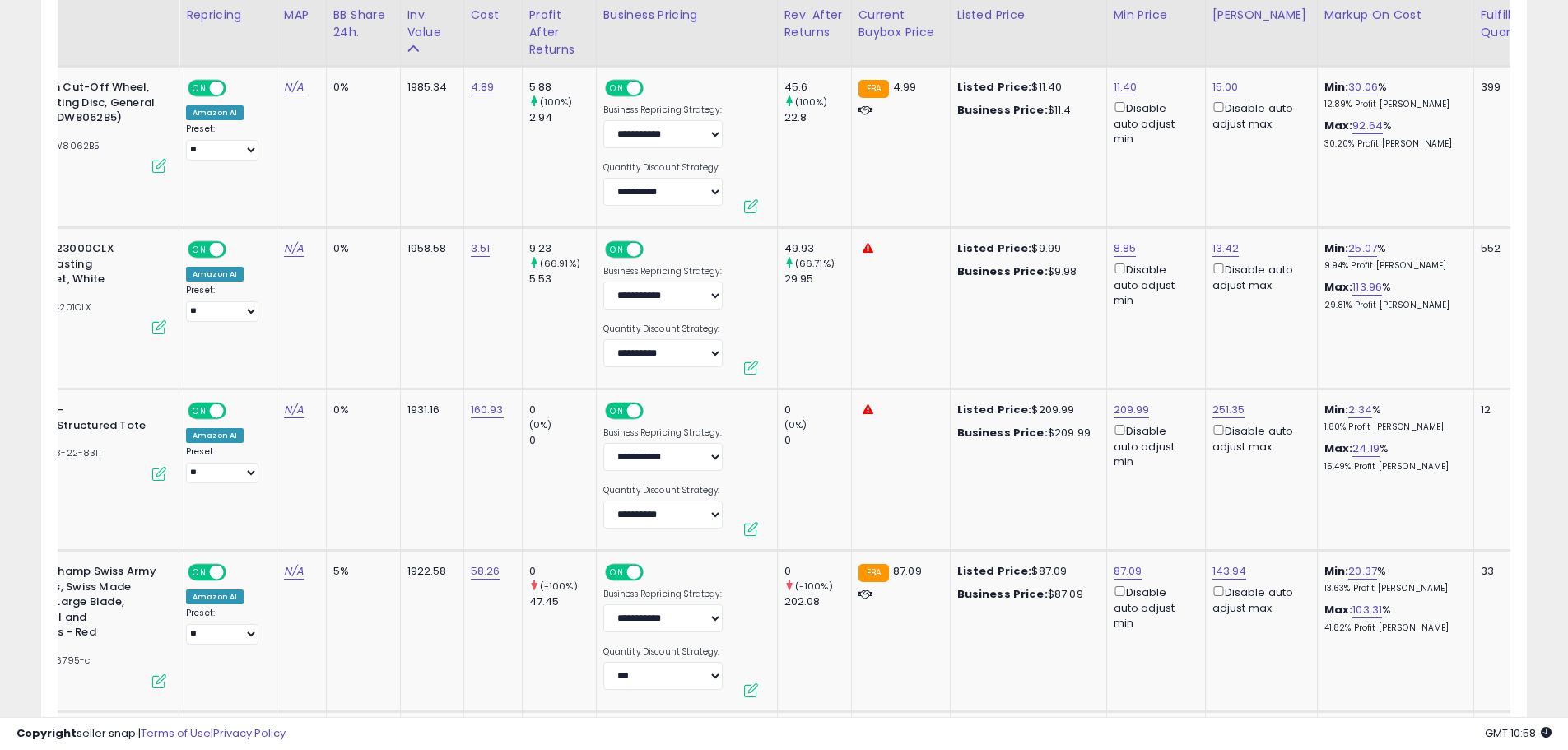
scroll to position [0, 0]
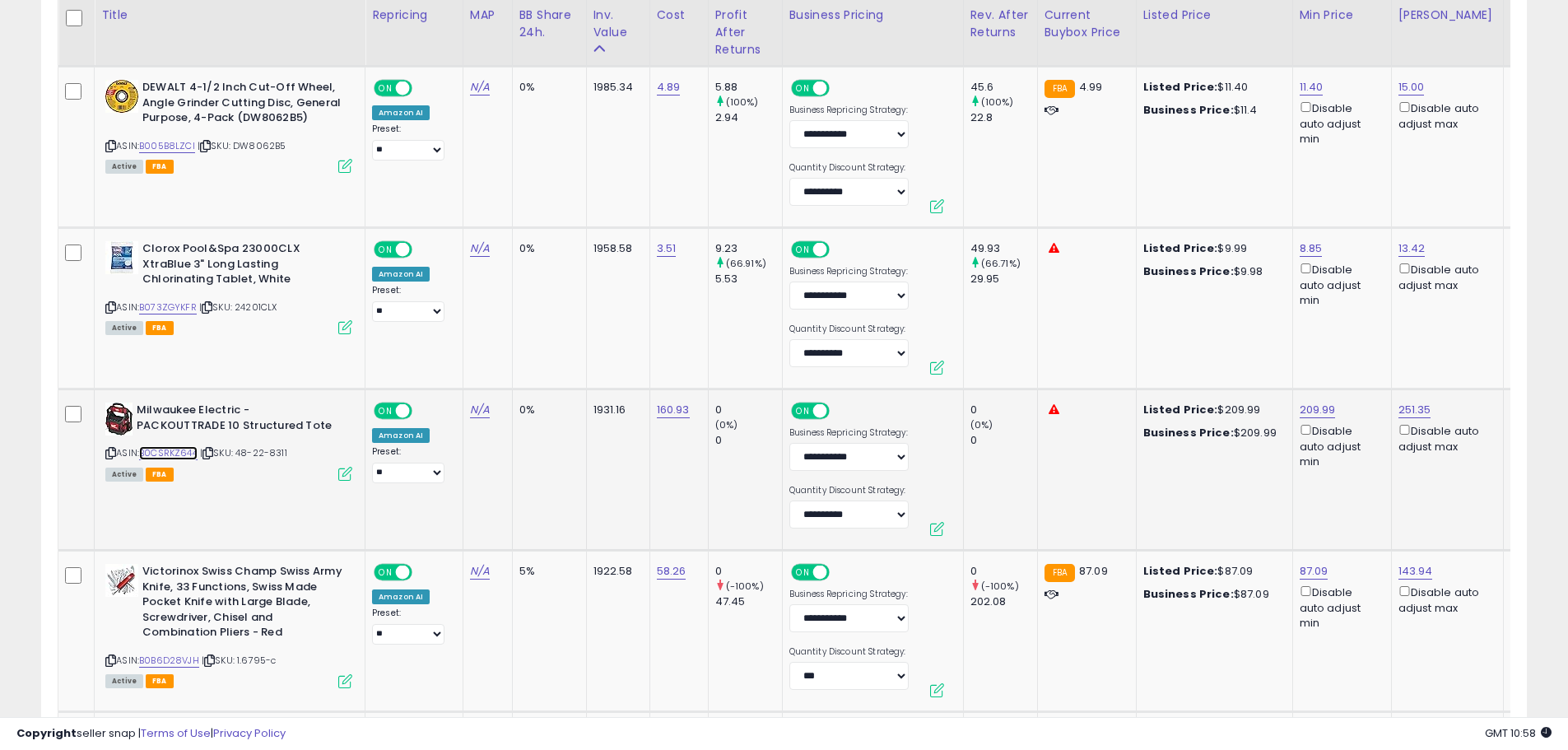
click at [184, 456] on link "B0CSRKZ644" at bounding box center [169, 453] width 58 height 14
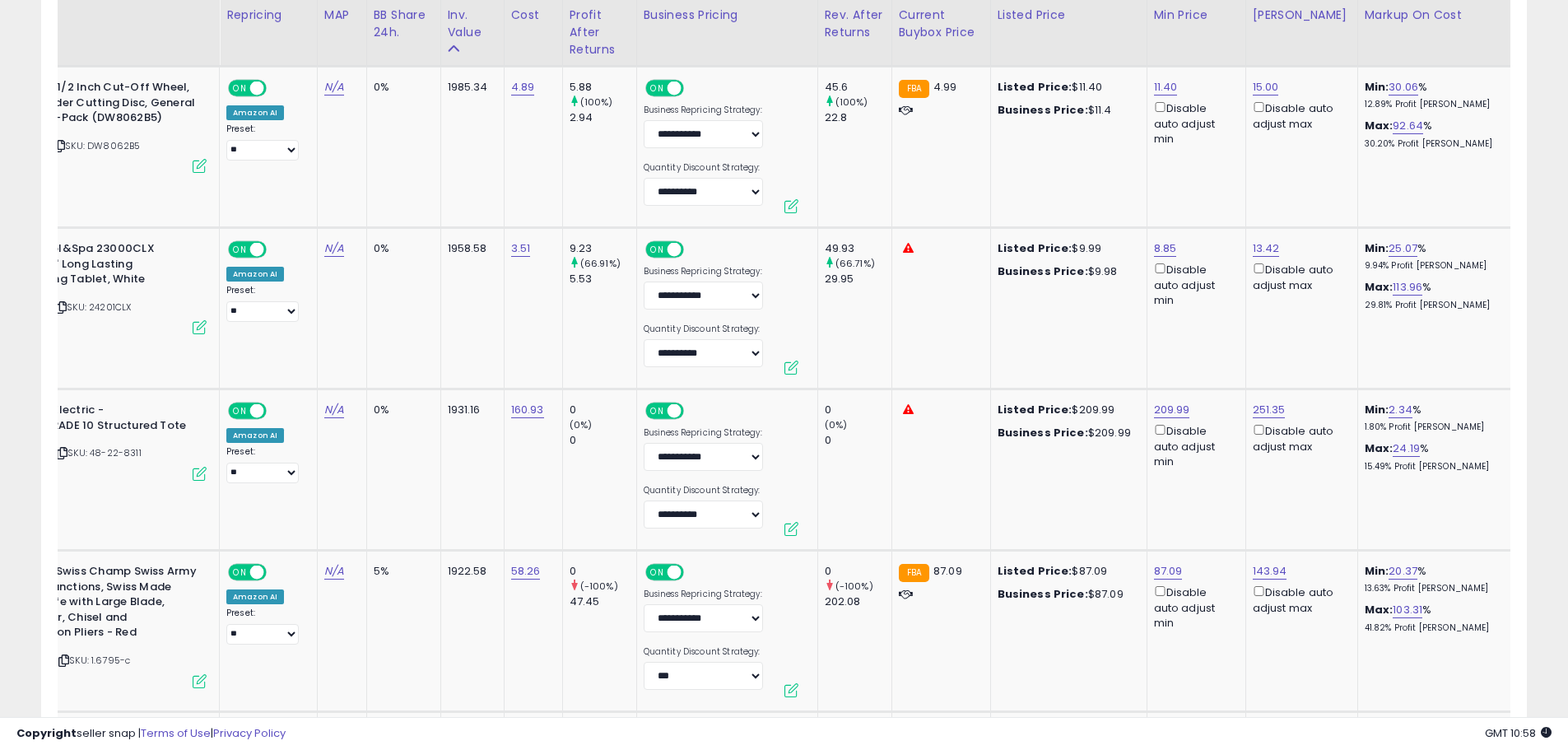
scroll to position [0, 152]
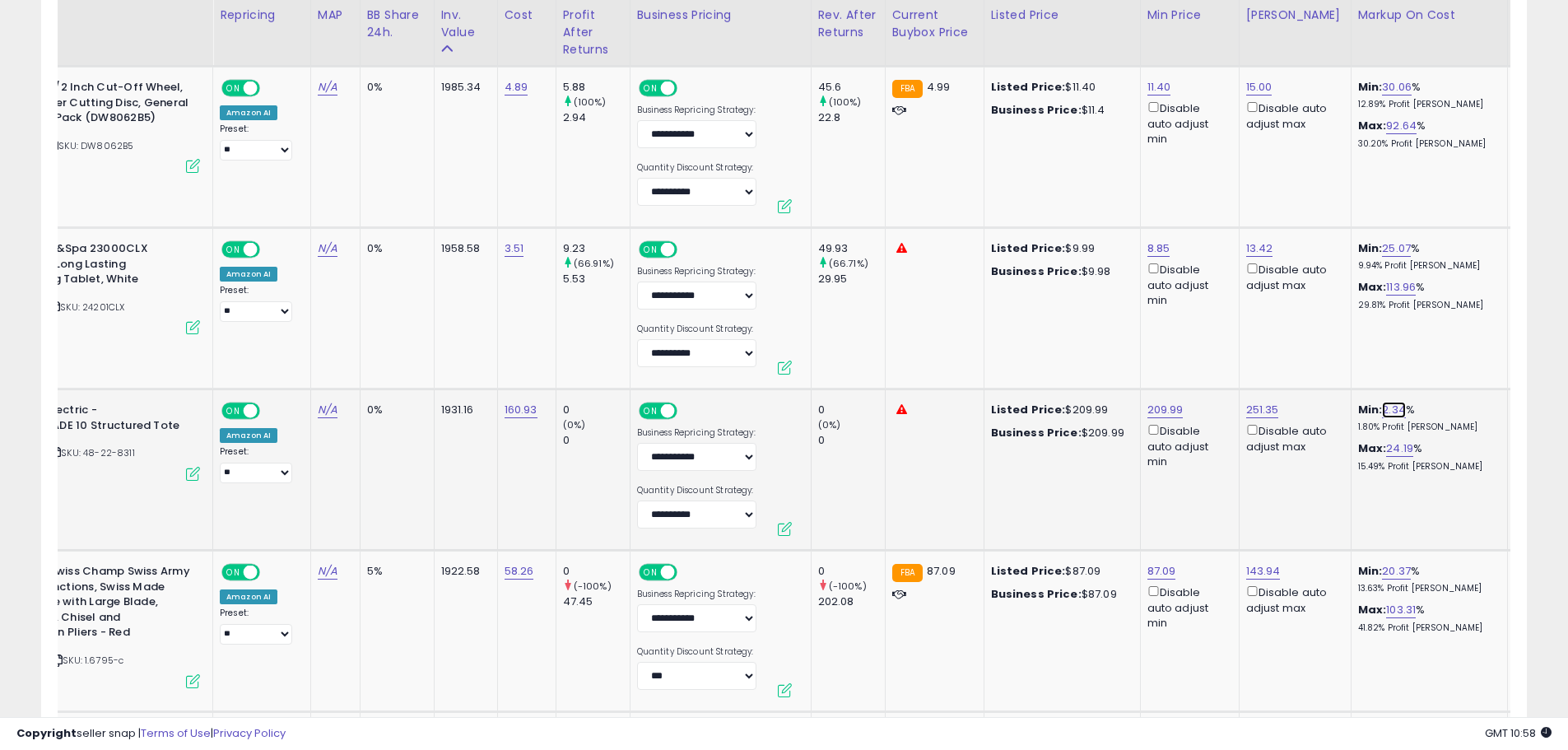
click at [1382, 403] on link "2.34" at bounding box center [1393, 410] width 24 height 17
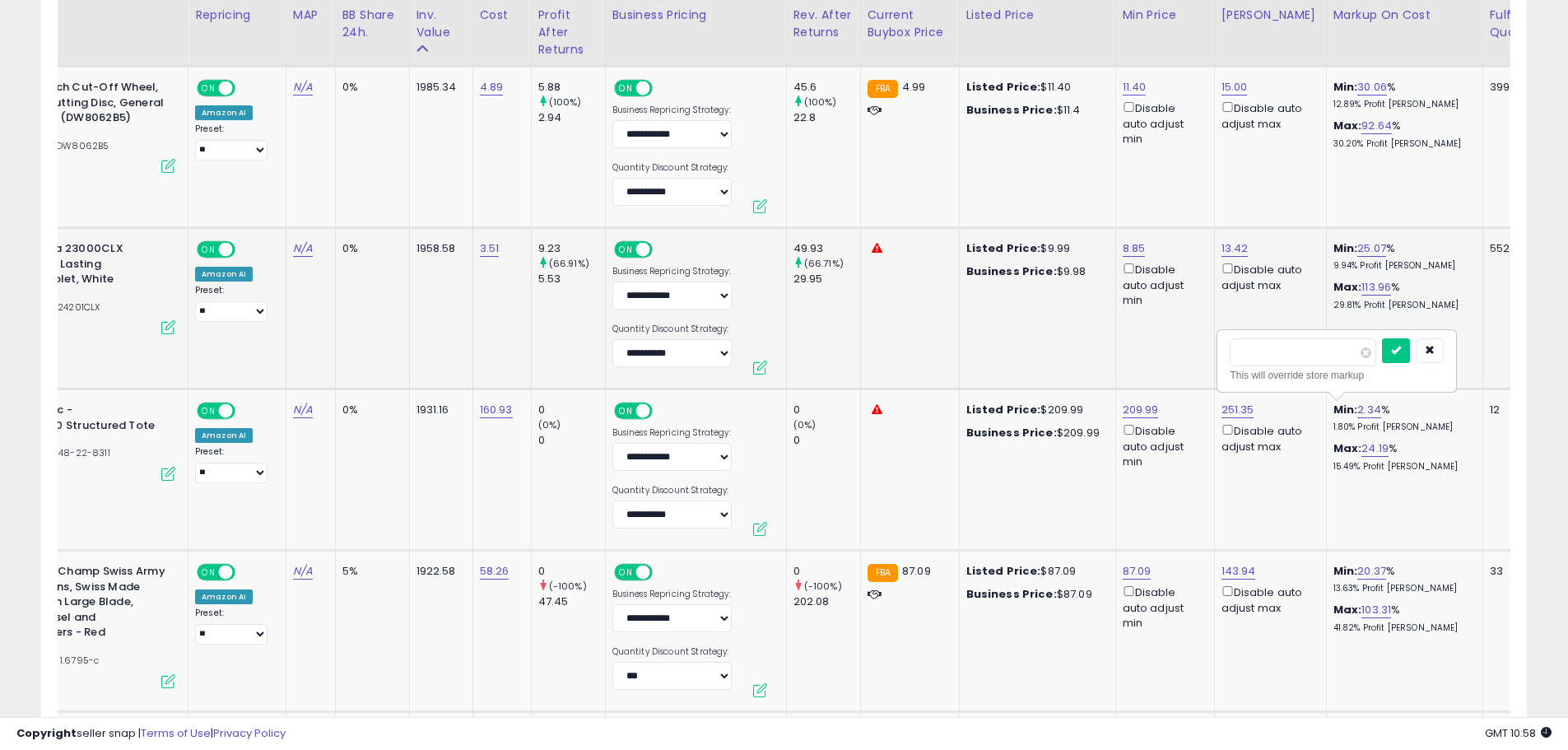
drag, startPoint x: 1278, startPoint y: 357, endPoint x: 1141, endPoint y: 357, distance: 137.0
click at [1141, 357] on tbody "**********" at bounding box center [1255, 470] width 2747 height 4035
type input "*"
click at [1400, 348] on icon "submit" at bounding box center [1396, 350] width 10 height 10
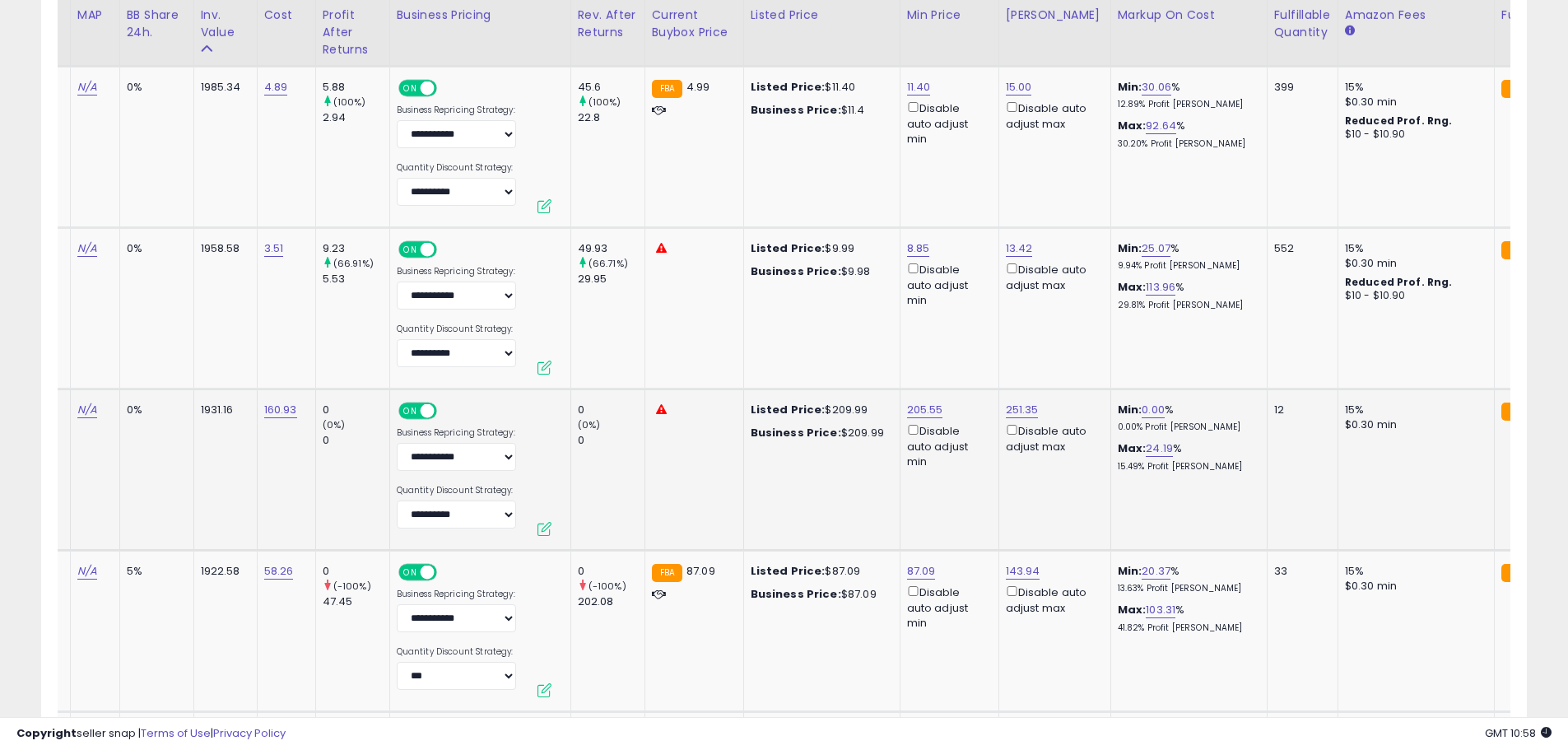
scroll to position [0, 407]
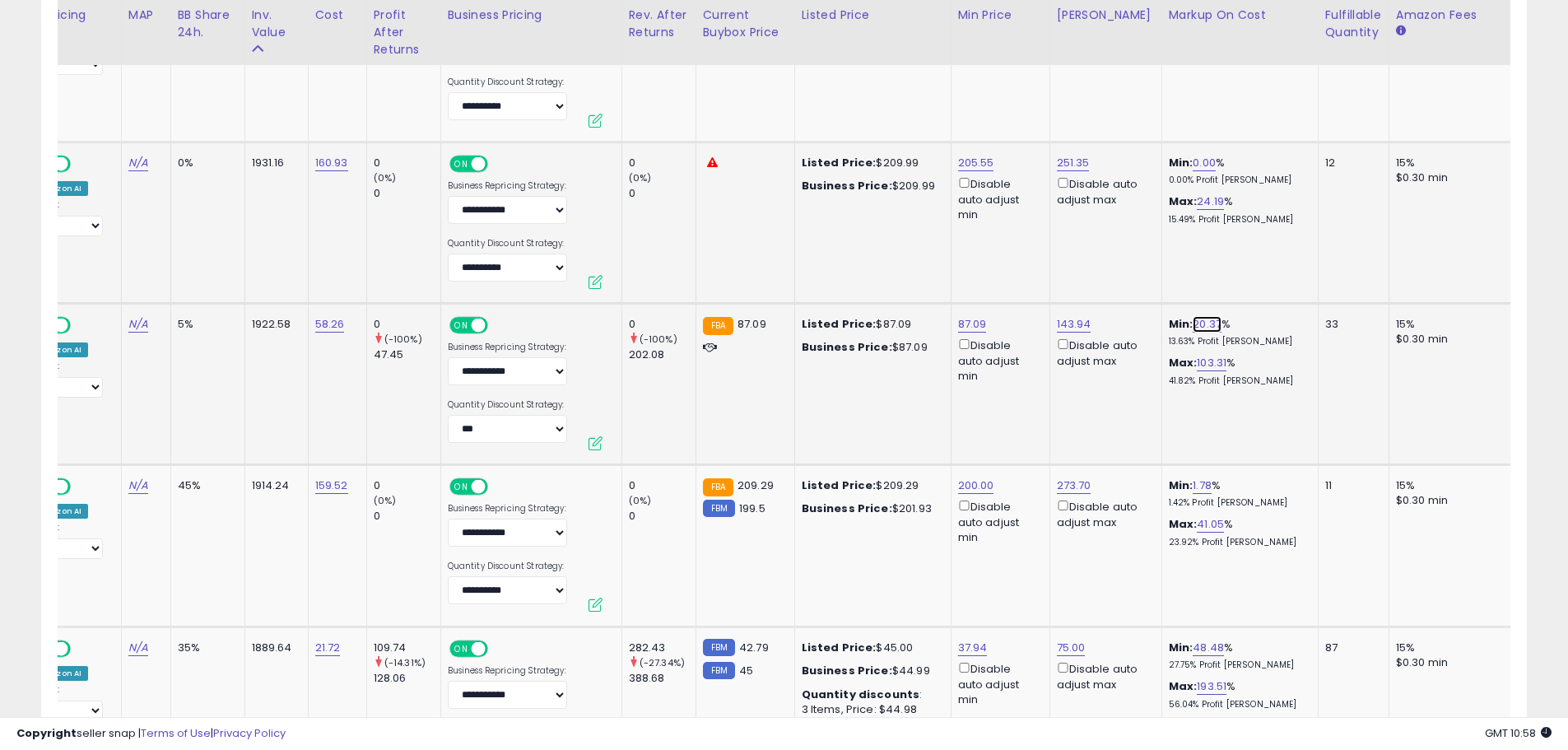
click at [1192, 321] on link "20.37" at bounding box center [1206, 324] width 28 height 17
drag, startPoint x: 1151, startPoint y: 273, endPoint x: 1023, endPoint y: 271, distance: 128.0
click at [1023, 271] on tbody "**********" at bounding box center [1090, 223] width 2747 height 4035
type input "**"
click at [1248, 264] on button "submit" at bounding box center [1235, 266] width 28 height 25
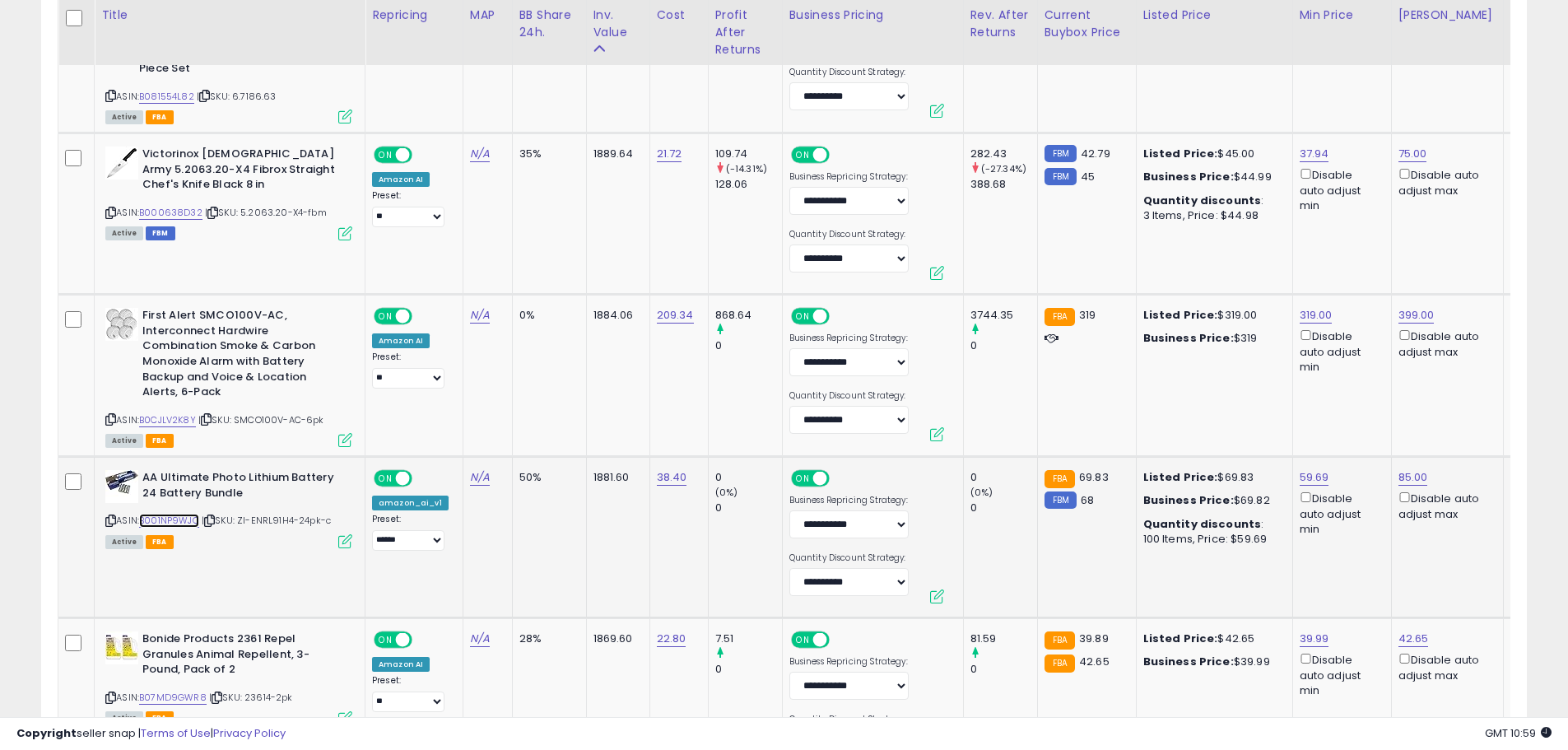
click at [162, 523] on link "B001NP9WJQ" at bounding box center [169, 520] width 60 height 14
click at [1299, 480] on link "59.69" at bounding box center [1313, 478] width 29 height 17
click at [1400, 416] on button "button" at bounding box center [1387, 418] width 28 height 25
click at [1400, 472] on link "85.00" at bounding box center [1412, 478] width 29 height 17
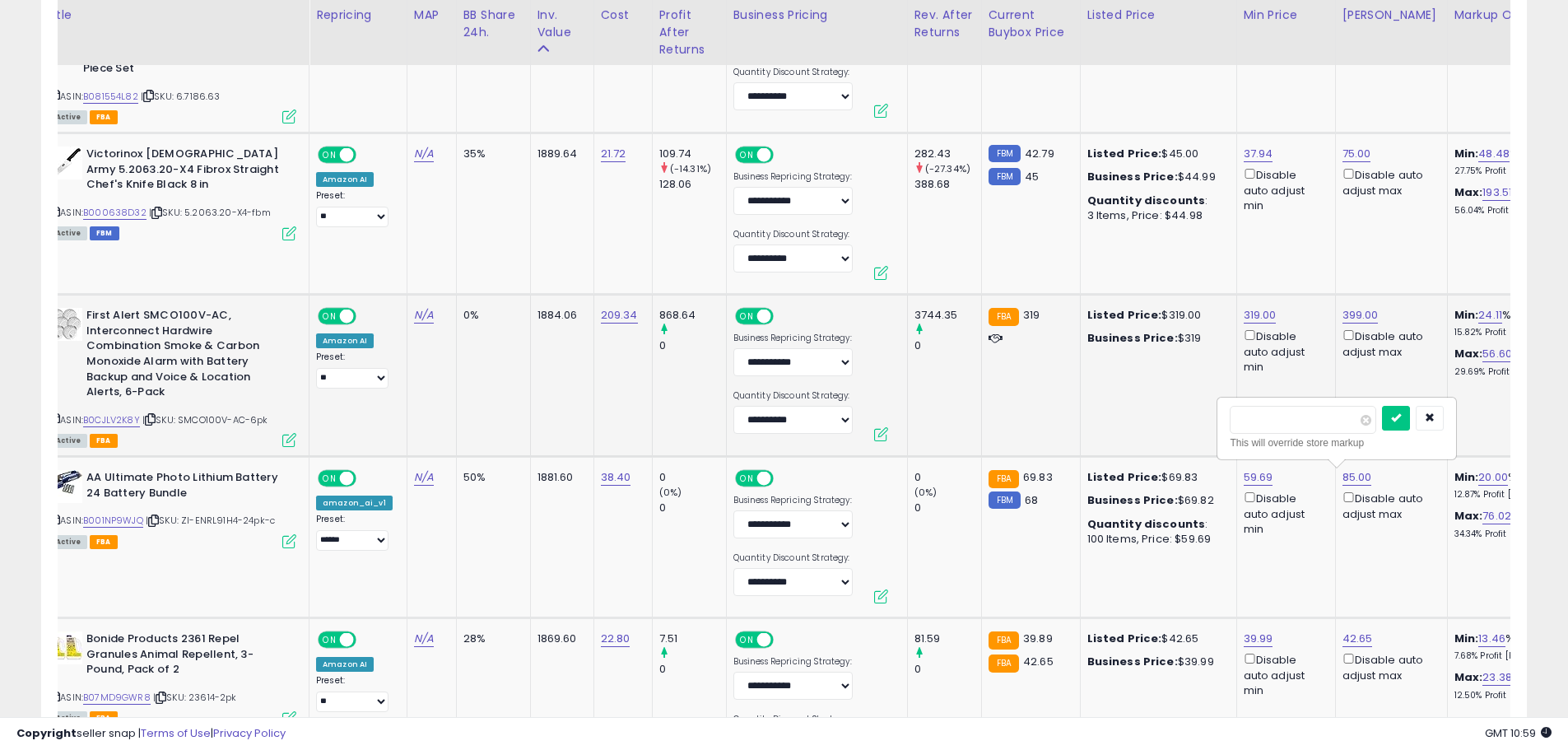
drag, startPoint x: 1261, startPoint y: 423, endPoint x: 1144, endPoint y: 423, distance: 117.0
type input "**"
click at [1400, 416] on icon "submit" at bounding box center [1396, 418] width 10 height 10
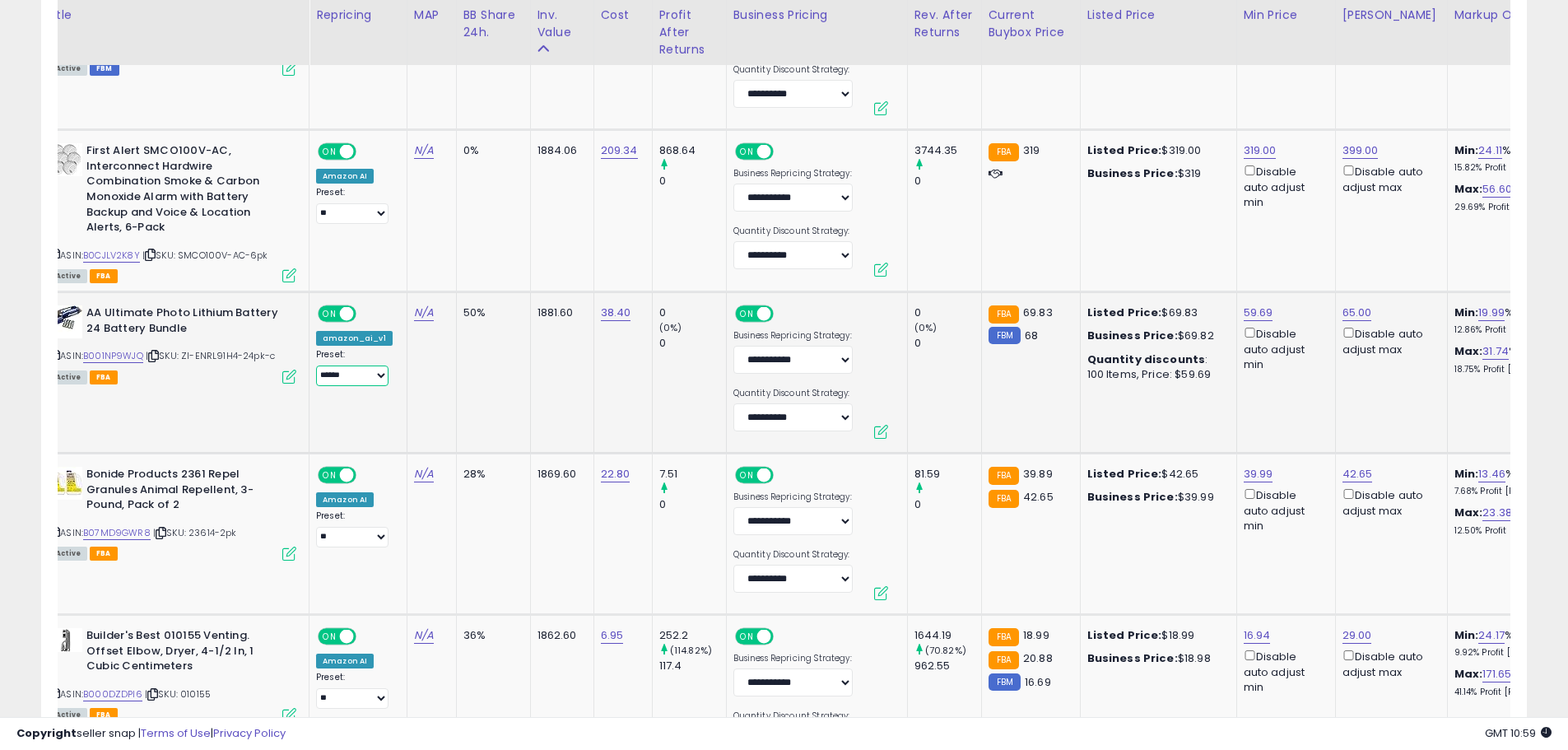
click at [356, 375] on select "**********" at bounding box center [352, 376] width 73 height 21
select select "**"
click at [316, 366] on select "**********" at bounding box center [352, 376] width 73 height 21
click at [1247, 473] on link "39.99" at bounding box center [1257, 474] width 29 height 17
drag, startPoint x: 1185, startPoint y: 427, endPoint x: 1160, endPoint y: 424, distance: 25.2
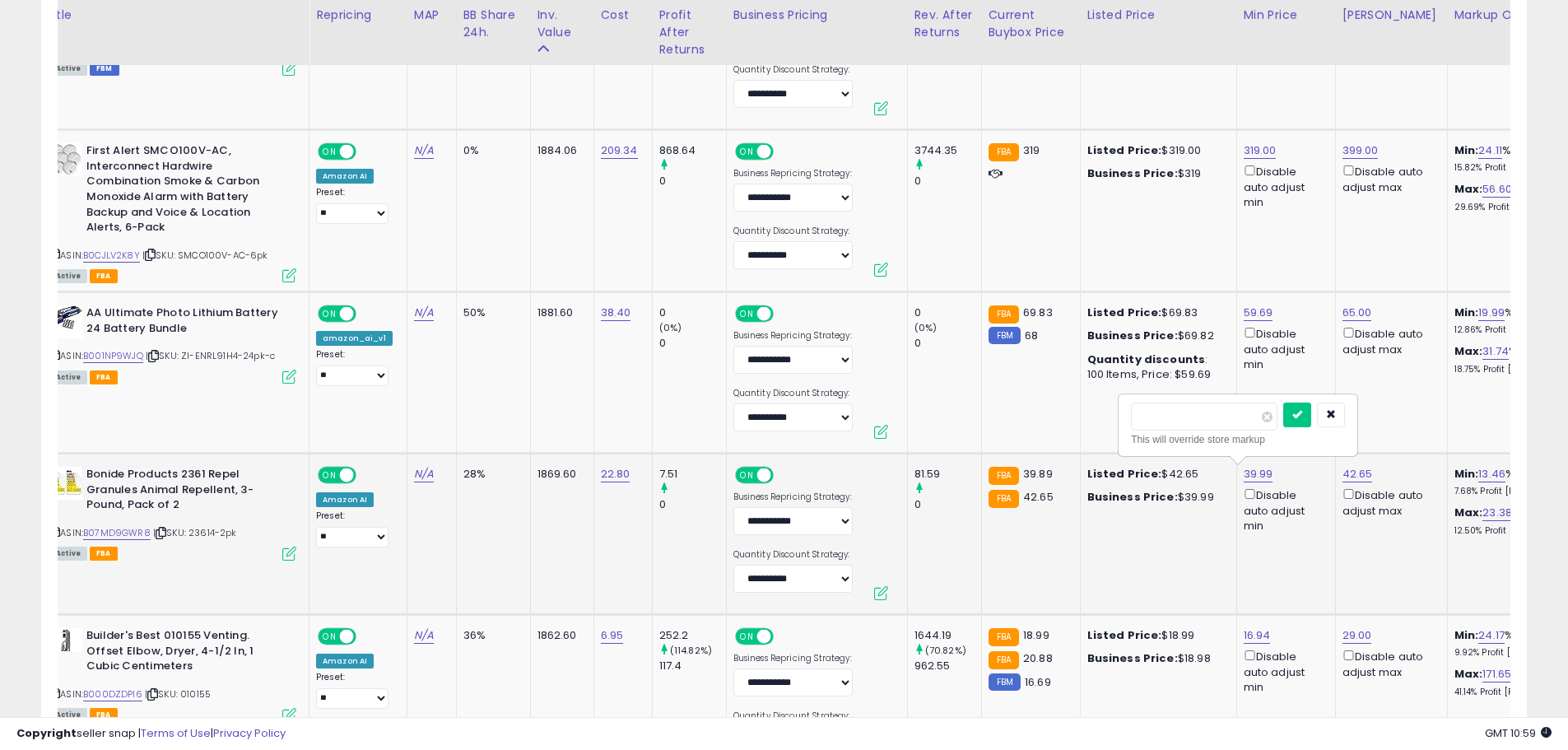
click at [1160, 424] on input "*****" at bounding box center [1203, 417] width 146 height 28
type input "****"
click at [1302, 410] on icon "submit" at bounding box center [1297, 414] width 10 height 10
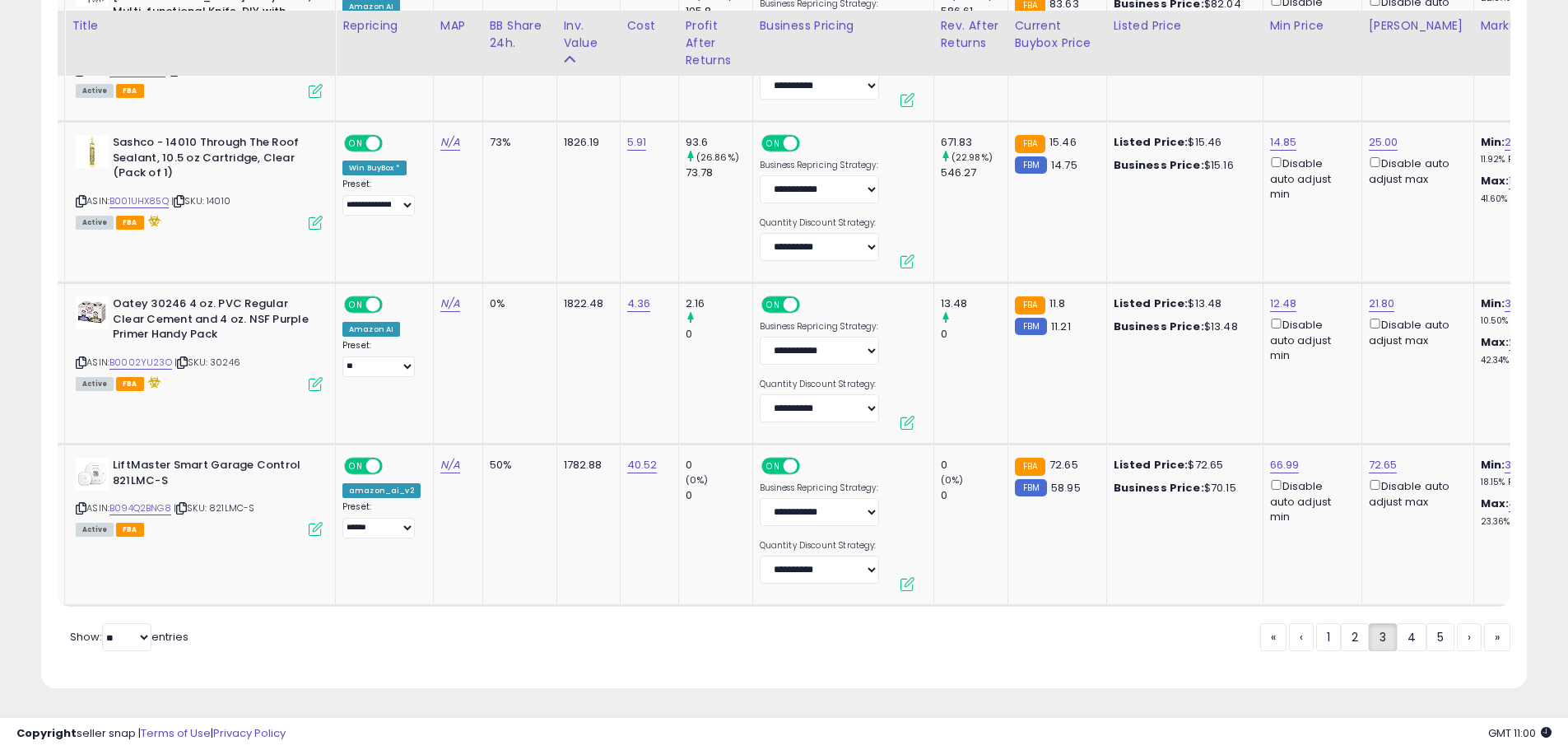
scroll to position [0, 0]
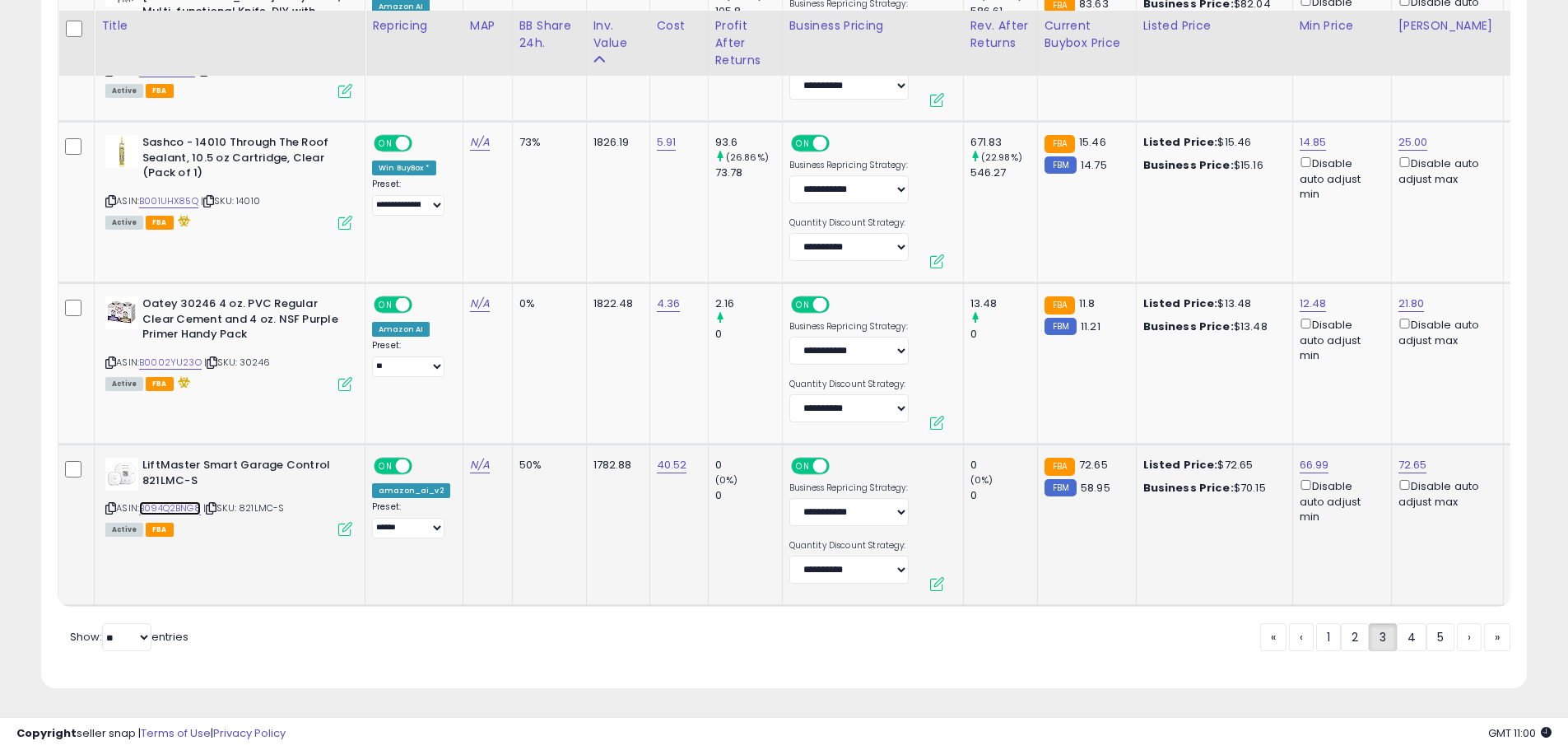
click at [182, 501] on link "B094Q2BNG8" at bounding box center [170, 508] width 62 height 14
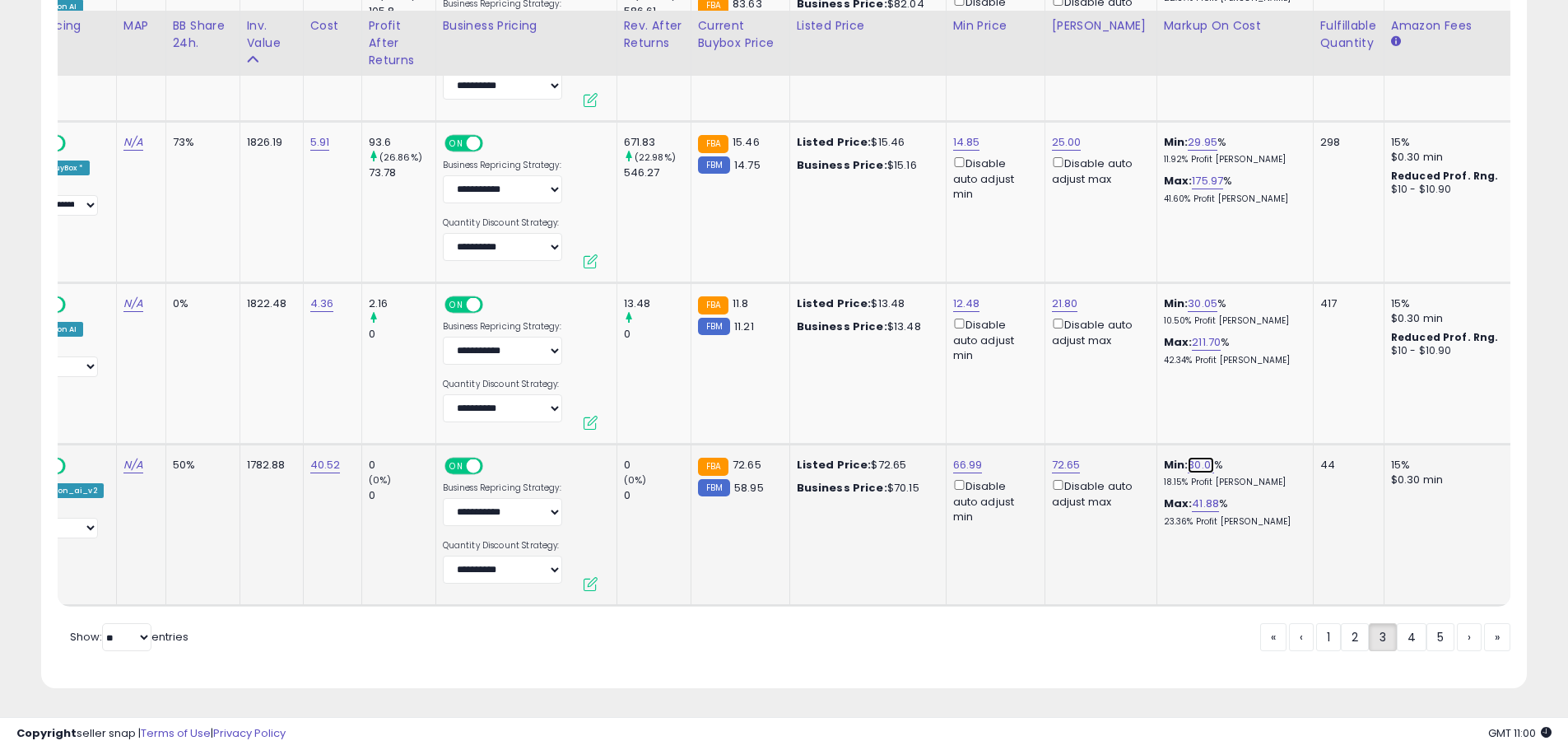
click at [1187, 457] on link "30.01" at bounding box center [1201, 465] width 27 height 17
drag, startPoint x: 1140, startPoint y: 400, endPoint x: 994, endPoint y: 388, distance: 146.5
type input "**"
click at [1242, 400] on button "submit" at bounding box center [1229, 406] width 28 height 25
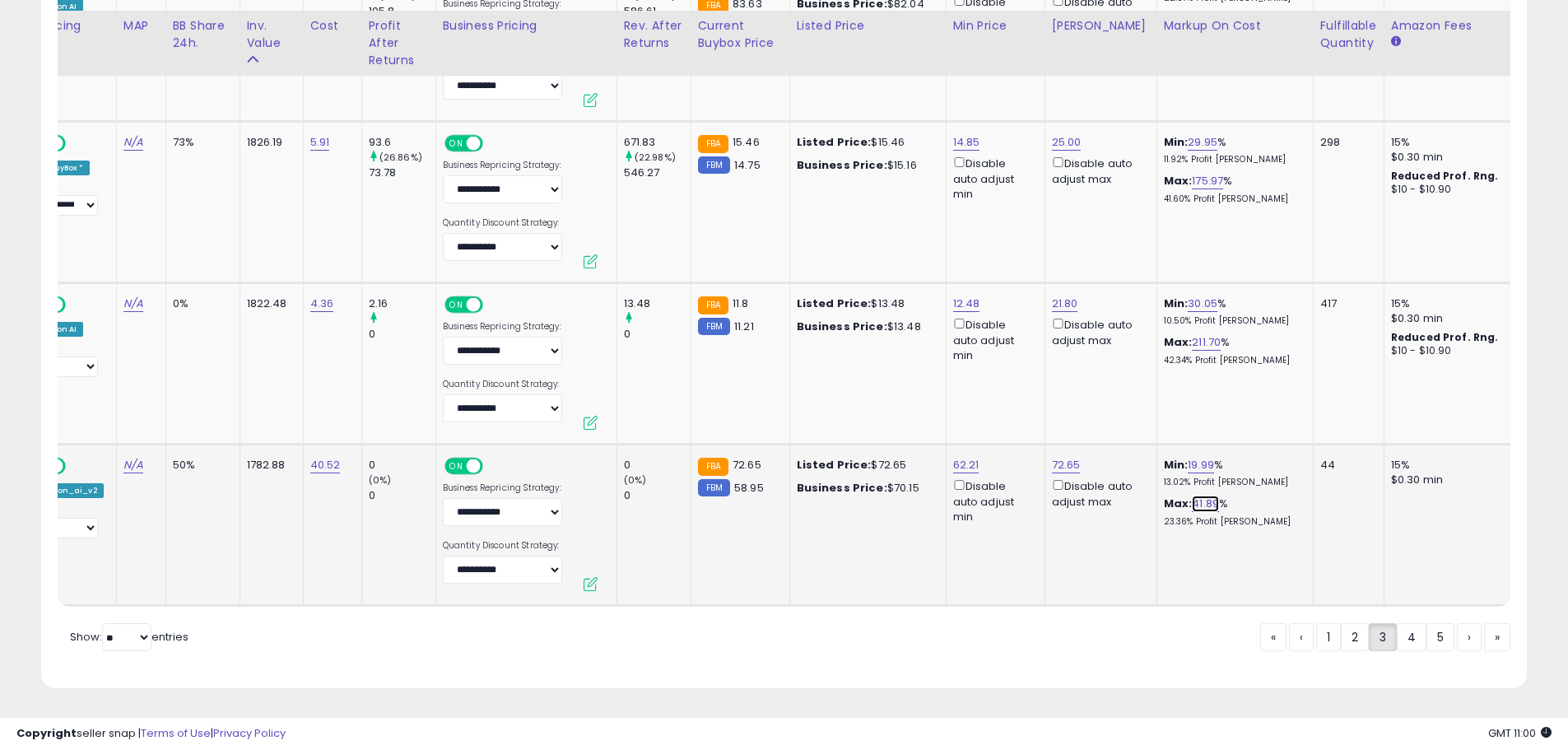
click at [1191, 495] on link "41.89" at bounding box center [1205, 504] width 28 height 17
drag, startPoint x: 1126, startPoint y: 436, endPoint x: 1033, endPoint y: 439, distance: 93.0
click at [1033, 444] on tr "**********" at bounding box center [1085, 524] width 2747 height 161
type input "**"
click at [1246, 435] on button "submit" at bounding box center [1232, 444] width 28 height 25
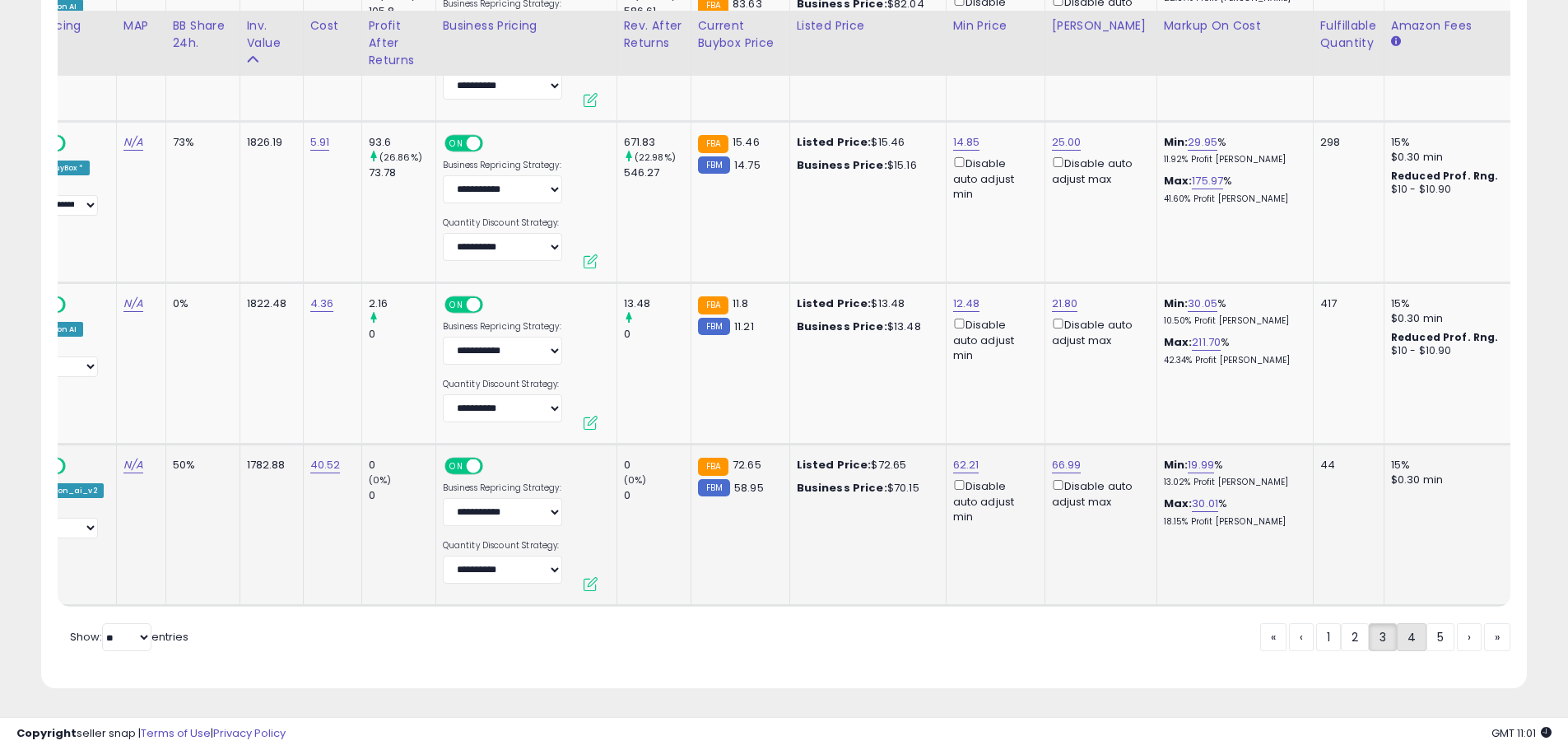
click at [1403, 631] on link "4" at bounding box center [1411, 637] width 29 height 28
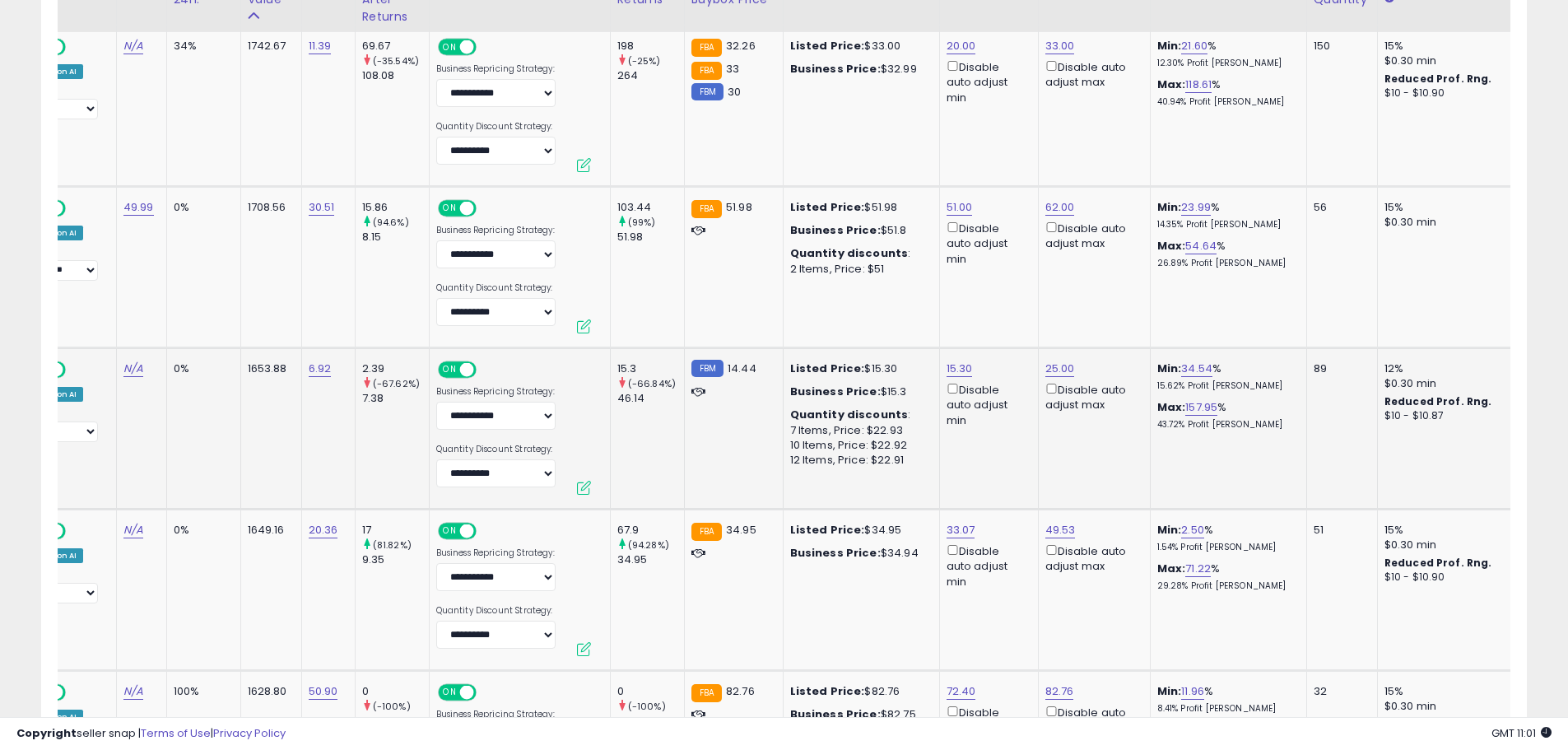
scroll to position [1218, 0]
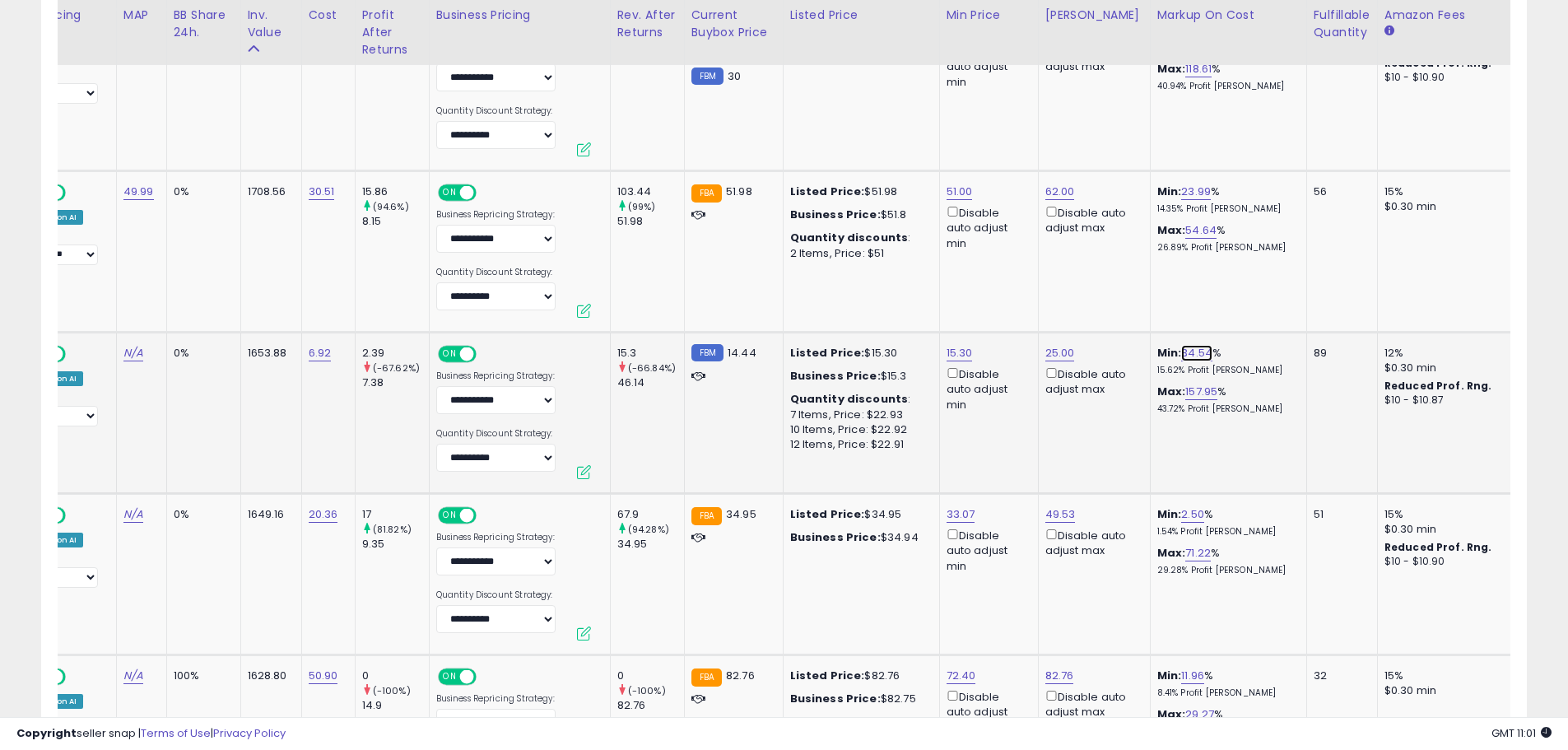
click at [1181, 356] on link "34.54" at bounding box center [1196, 353] width 31 height 17
drag, startPoint x: 1103, startPoint y: 296, endPoint x: 994, endPoint y: 286, distance: 109.5
type input "**"
click at [1228, 294] on icon "submit" at bounding box center [1224, 294] width 10 height 10
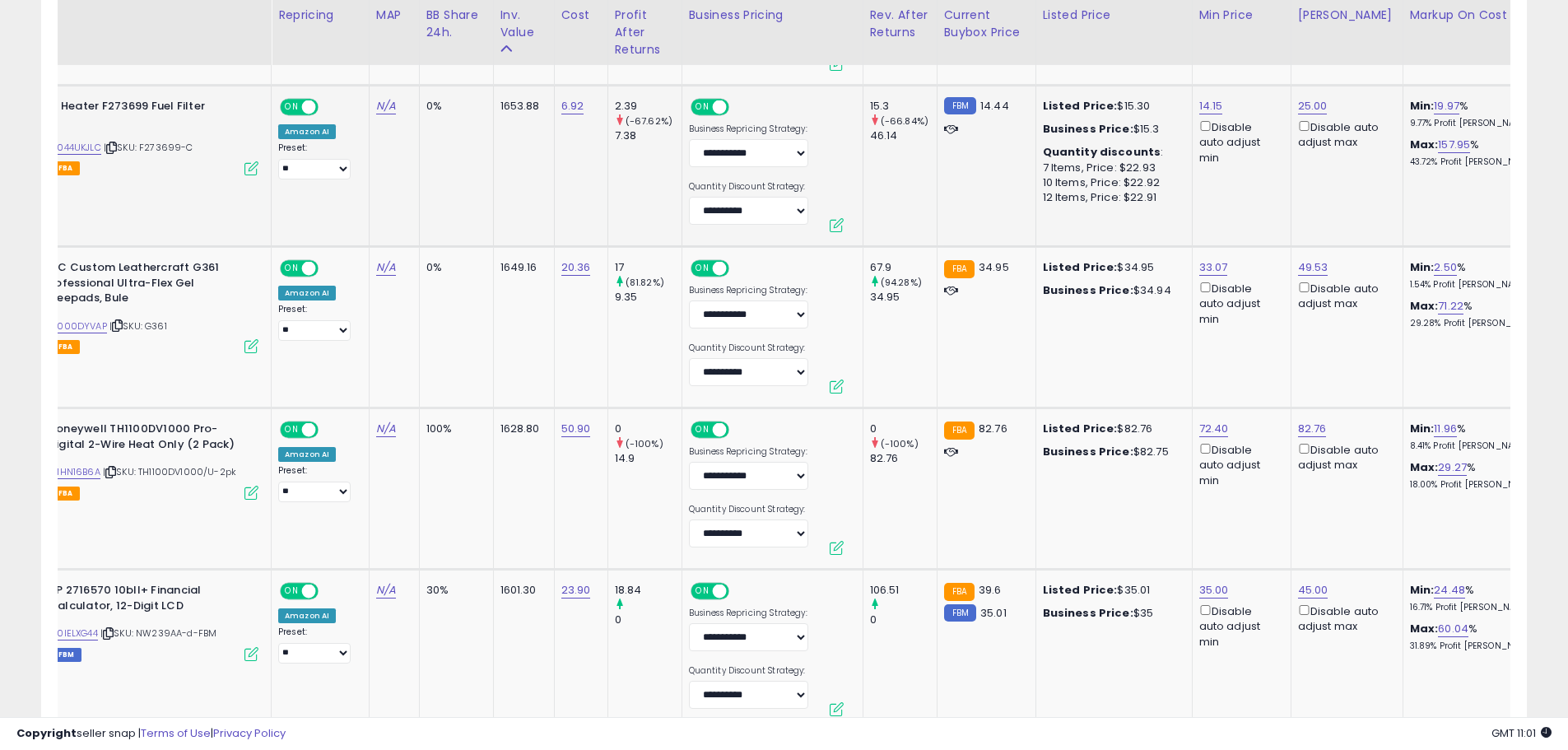
scroll to position [0, 0]
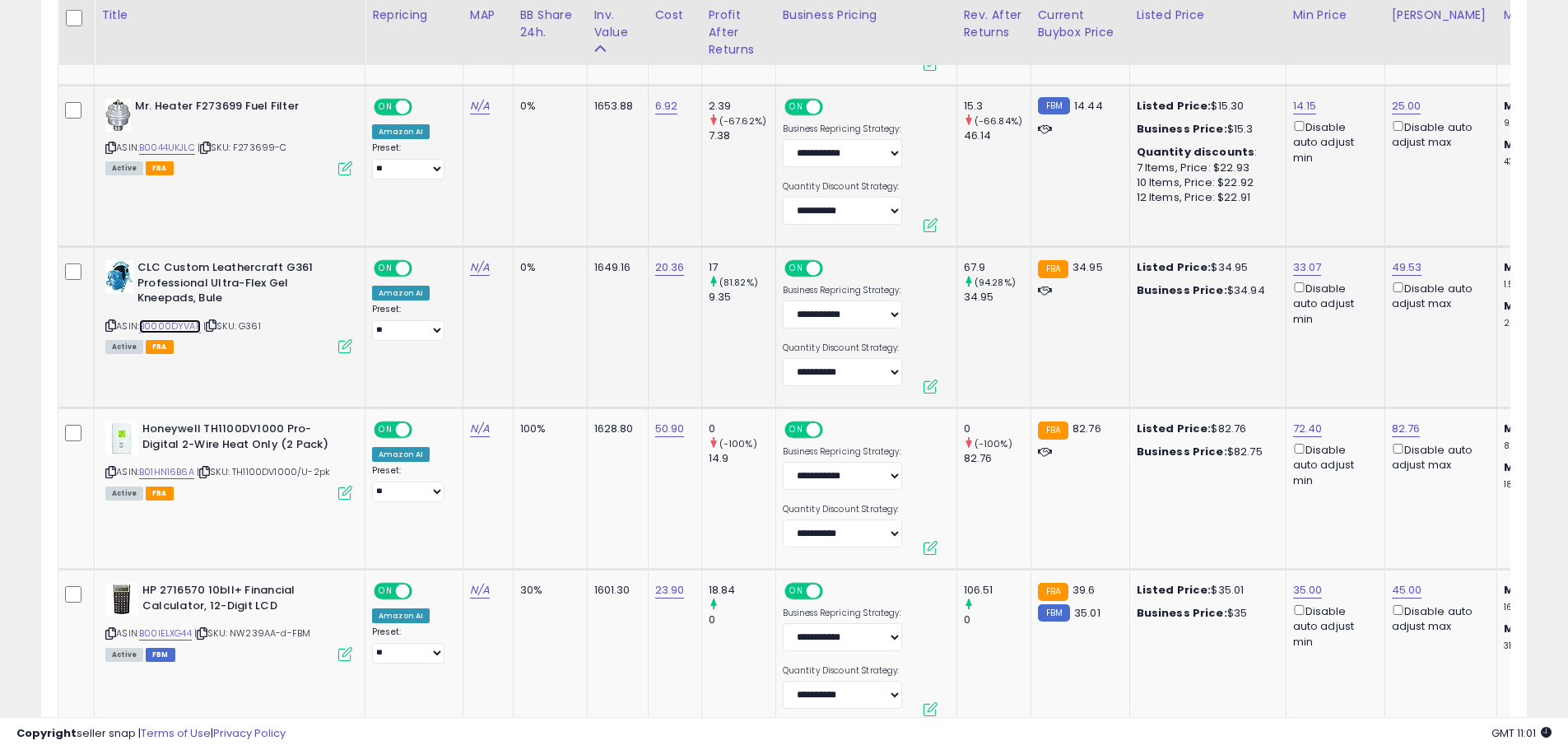
click at [187, 325] on link "B0000DYVAP" at bounding box center [170, 326] width 62 height 14
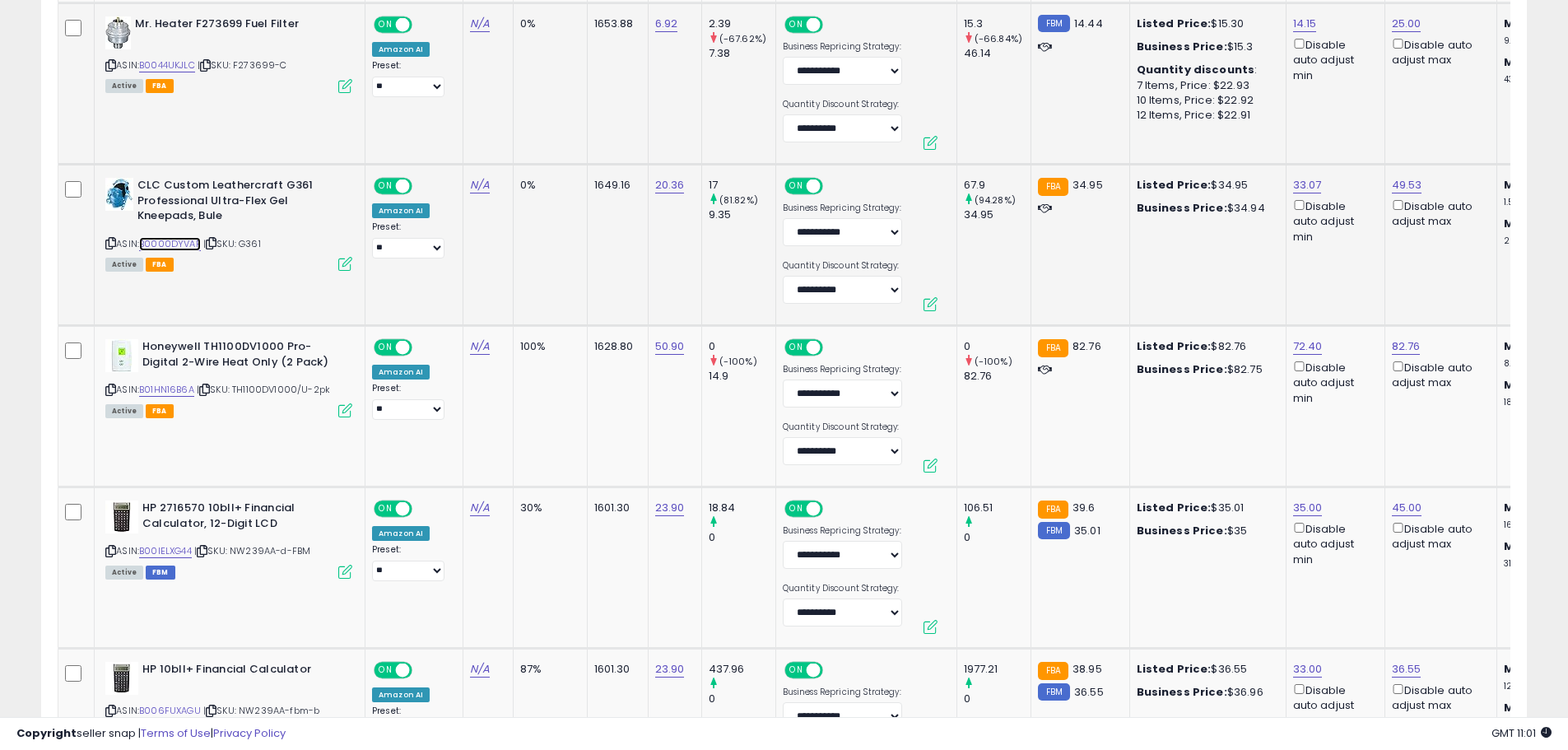
scroll to position [1629, 0]
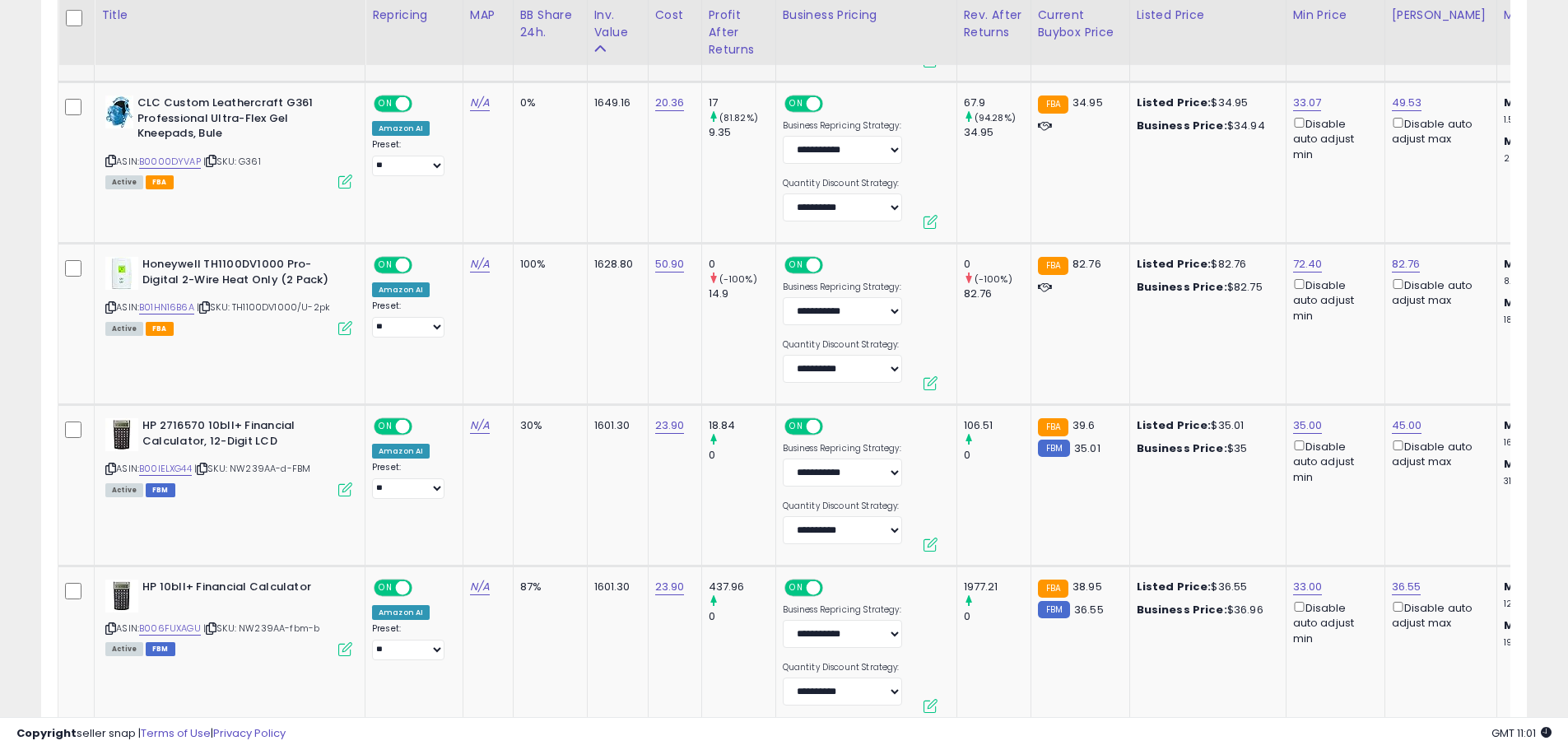
drag, startPoint x: 820, startPoint y: 702, endPoint x: 903, endPoint y: 704, distance: 83.0
click at [918, 702] on div at bounding box center [1396, 702] width 2677 height 1
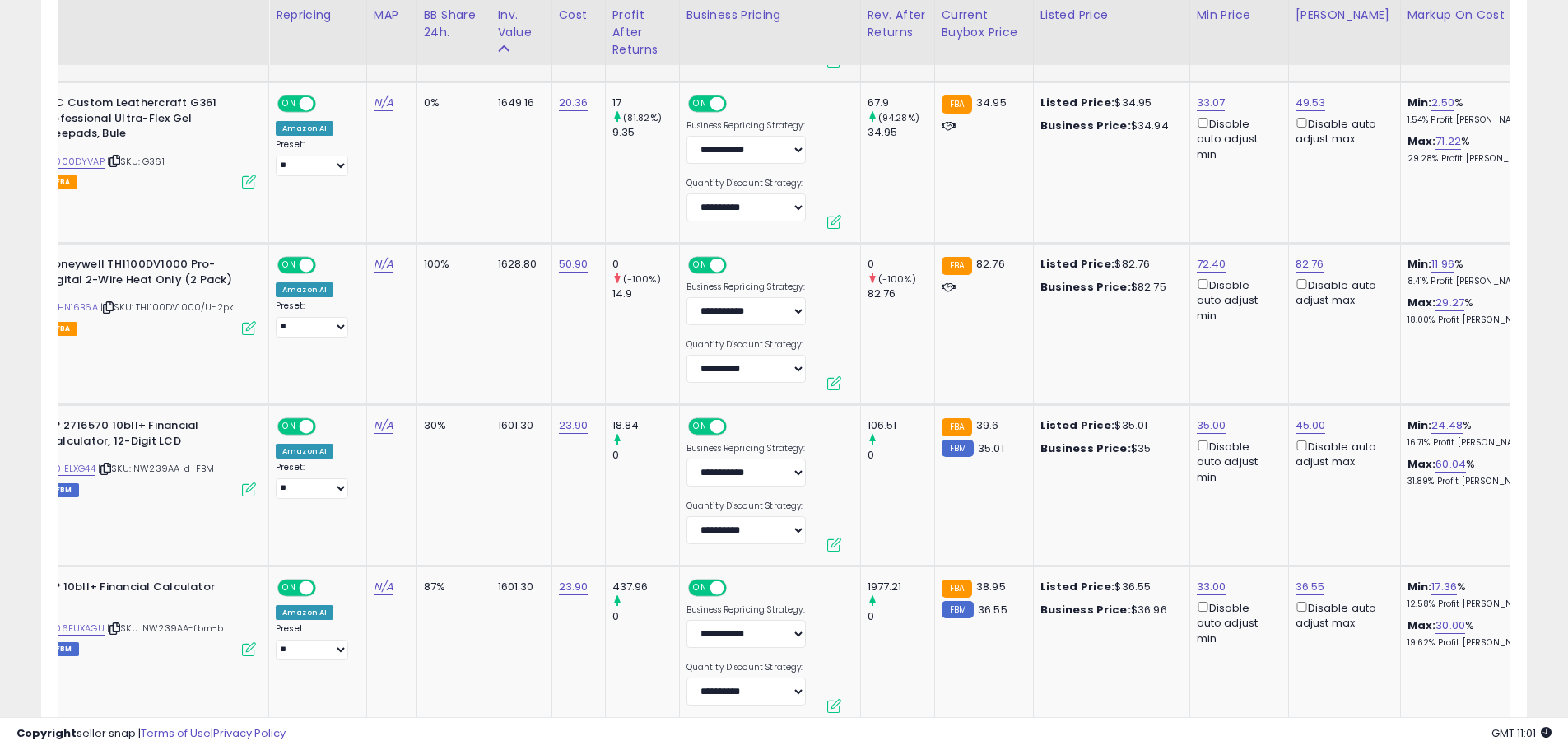
scroll to position [0, 274]
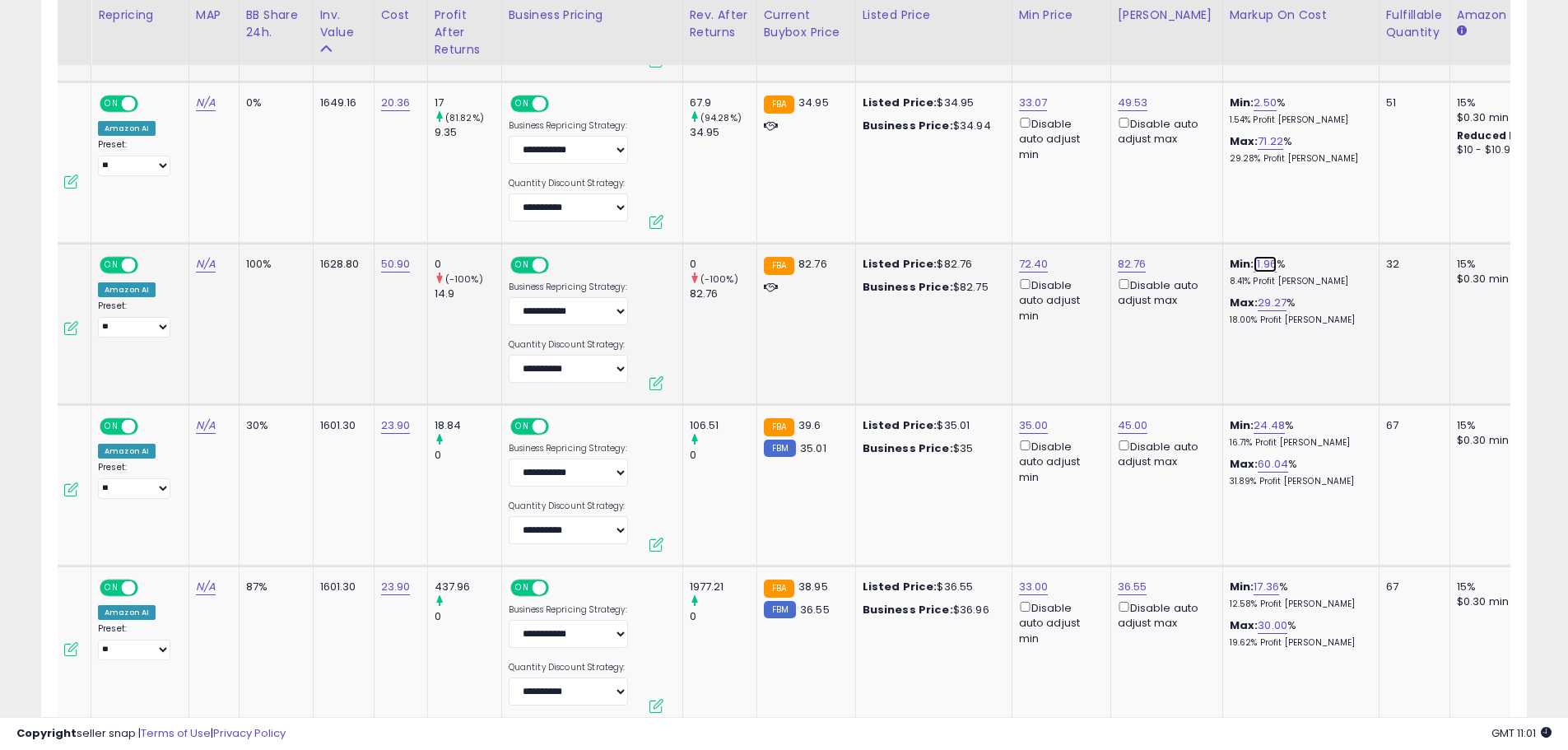
click at [1253, 264] on link "11.96" at bounding box center [1265, 265] width 23 height 17
drag, startPoint x: 1195, startPoint y: 210, endPoint x: 1079, endPoint y: 209, distance: 116.0
type input "*"
click at [1307, 199] on button "submit" at bounding box center [1293, 206] width 28 height 25
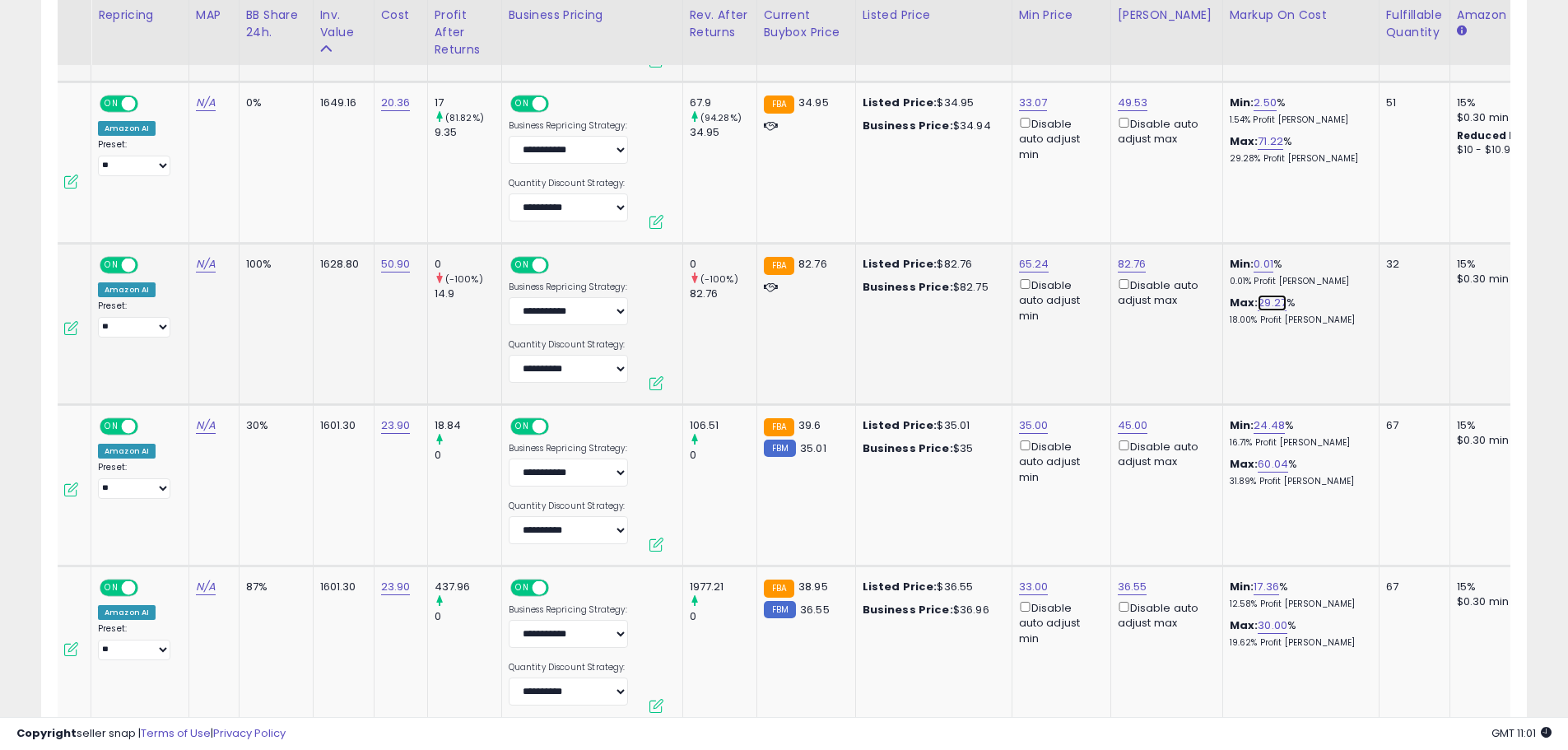
click at [1257, 310] on link "29.27" at bounding box center [1272, 303] width 28 height 17
drag, startPoint x: 1090, startPoint y: 246, endPoint x: 1080, endPoint y: 246, distance: 10.0
click at [1080, 246] on tr "**********" at bounding box center [1153, 324] width 2737 height 161
type input "**"
drag, startPoint x: 1321, startPoint y: 243, endPoint x: 1291, endPoint y: 290, distance: 55.8
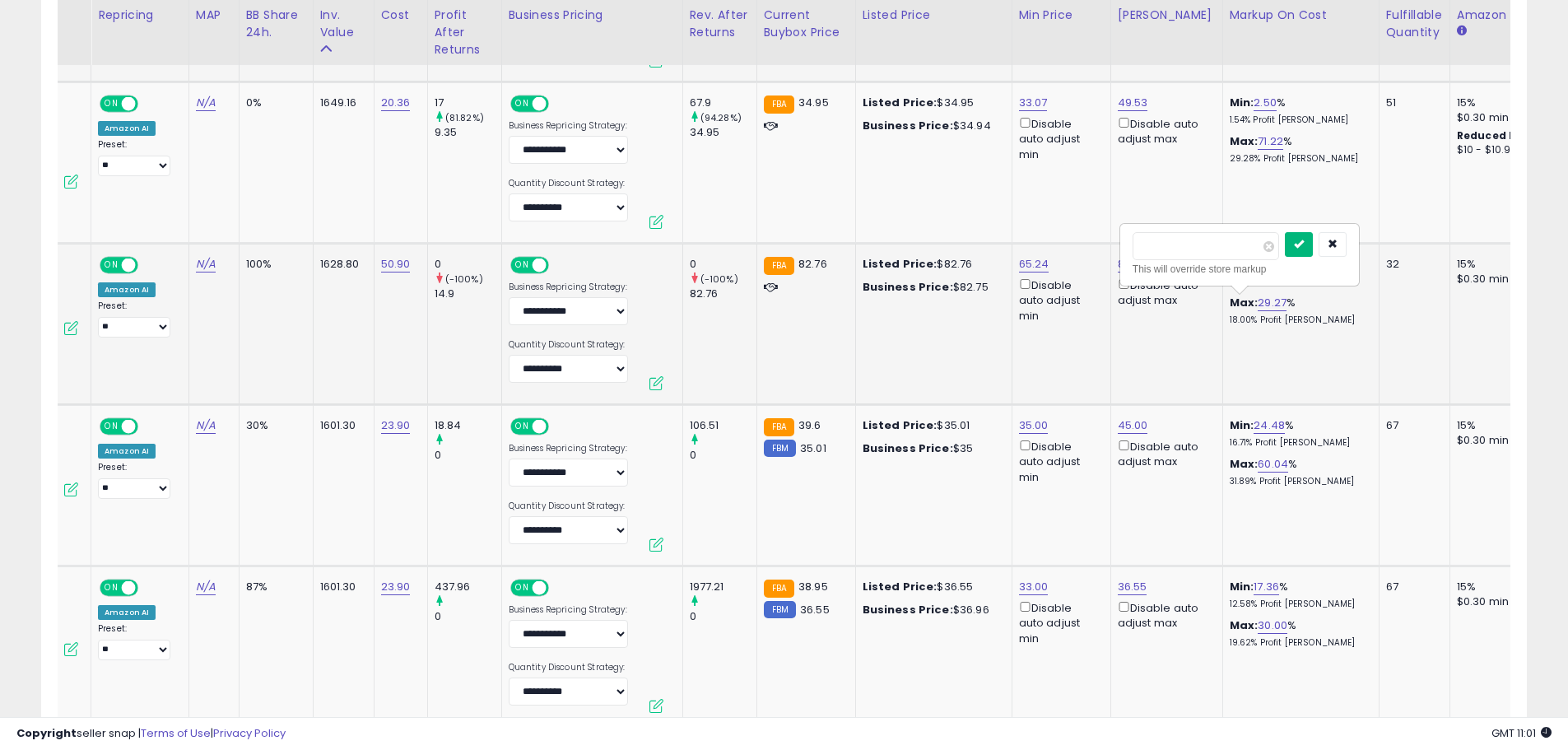
click at [1303, 244] on icon "submit" at bounding box center [1298, 244] width 10 height 10
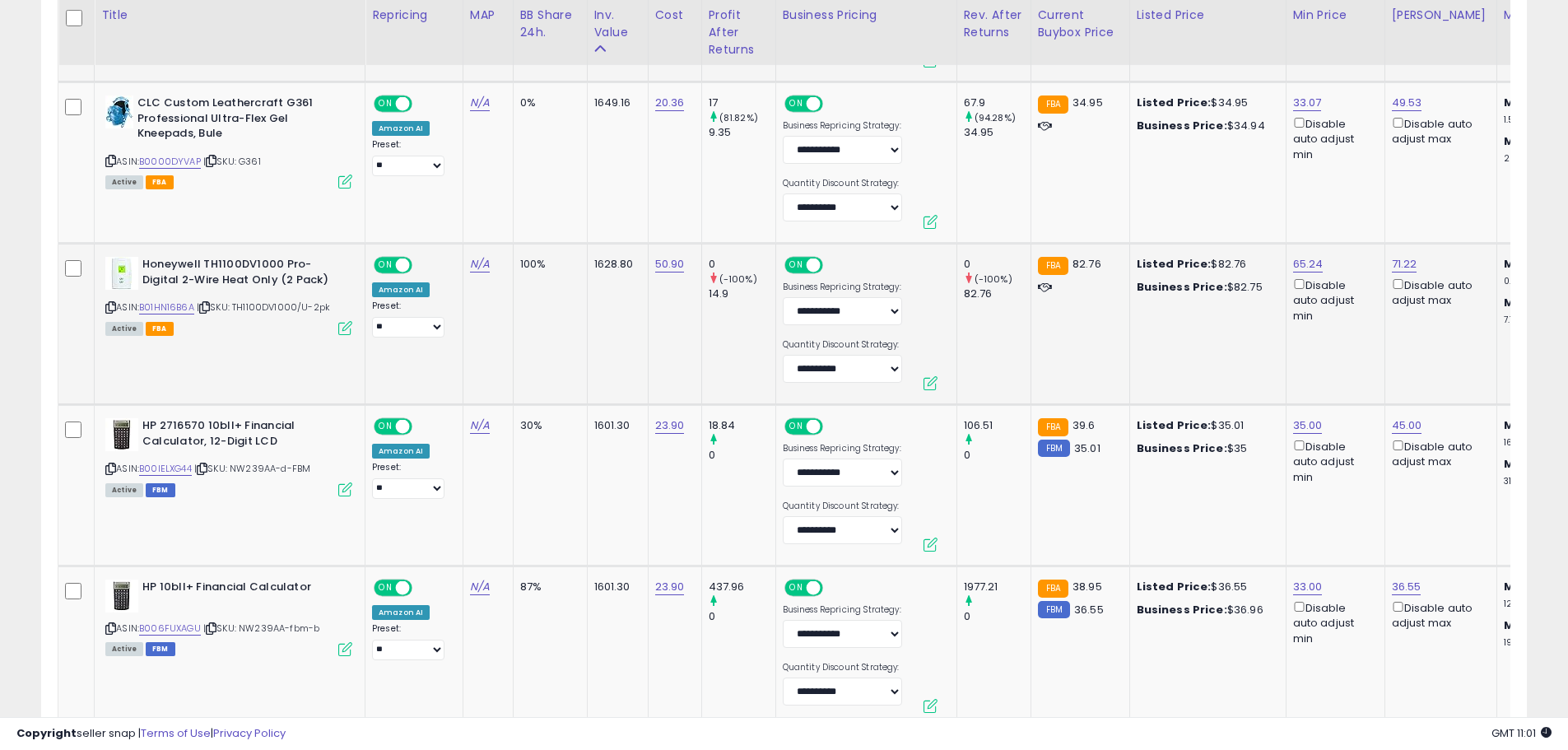
scroll to position [0, 37]
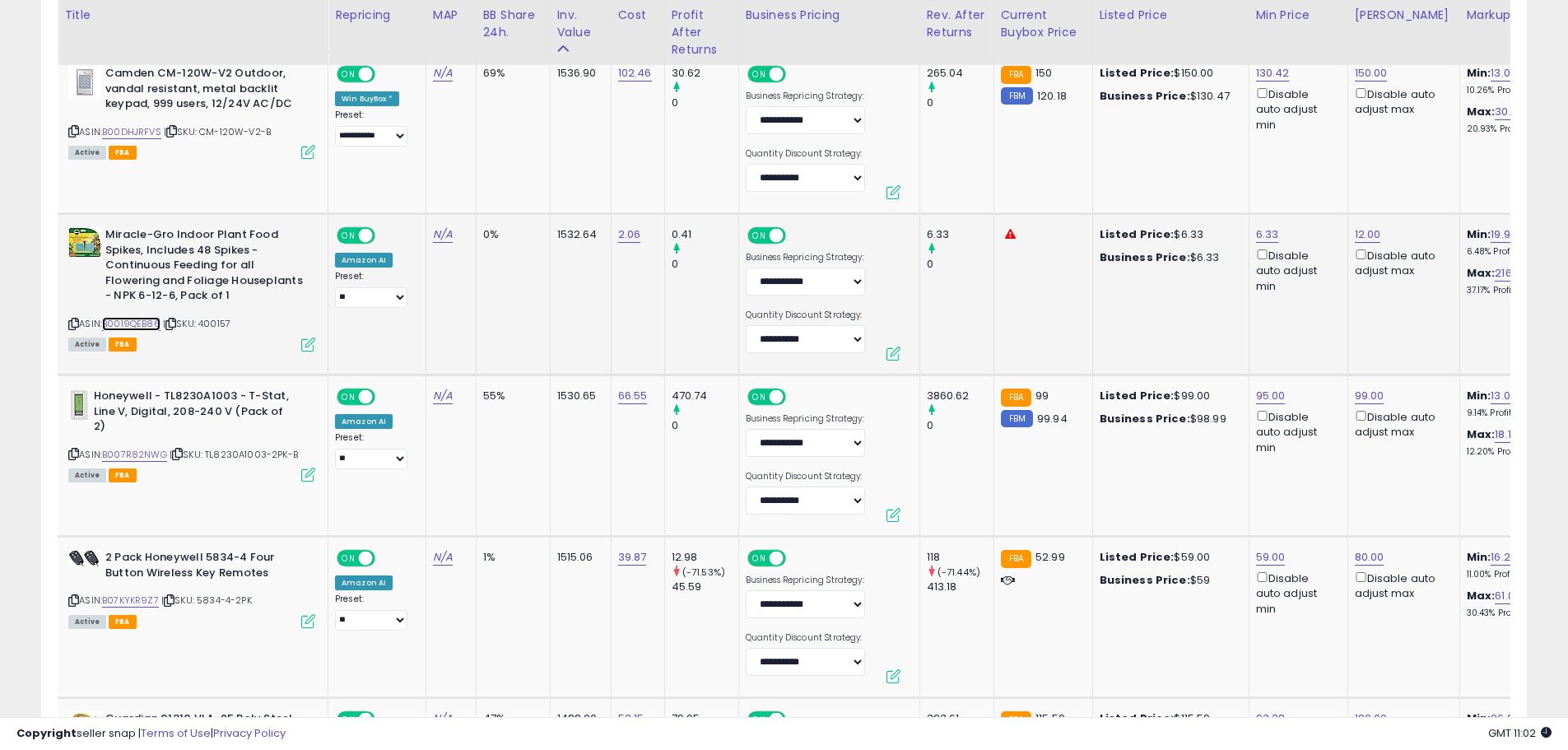
click at [119, 324] on link "B0019QEB86" at bounding box center [131, 323] width 58 height 14
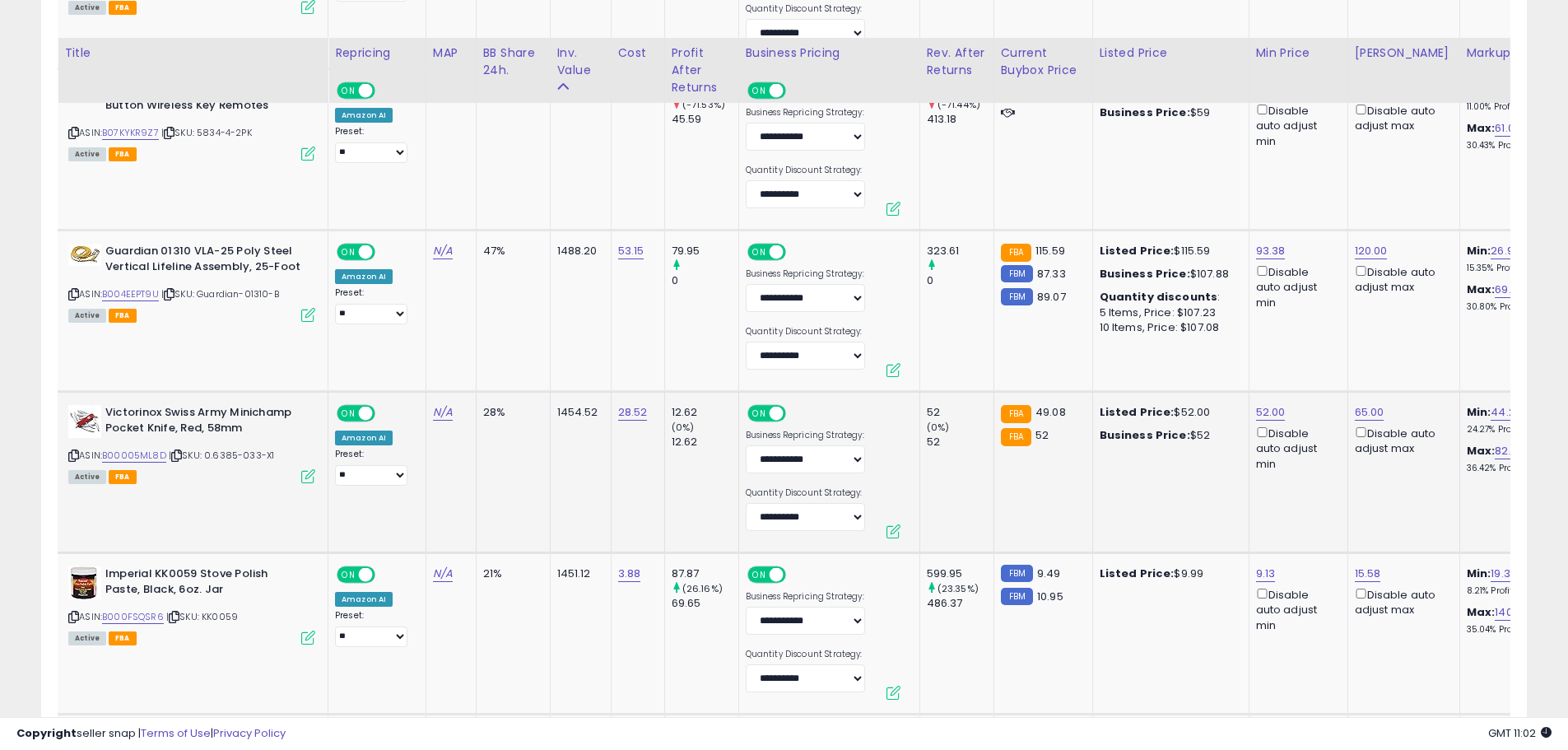
scroll to position [3687, 0]
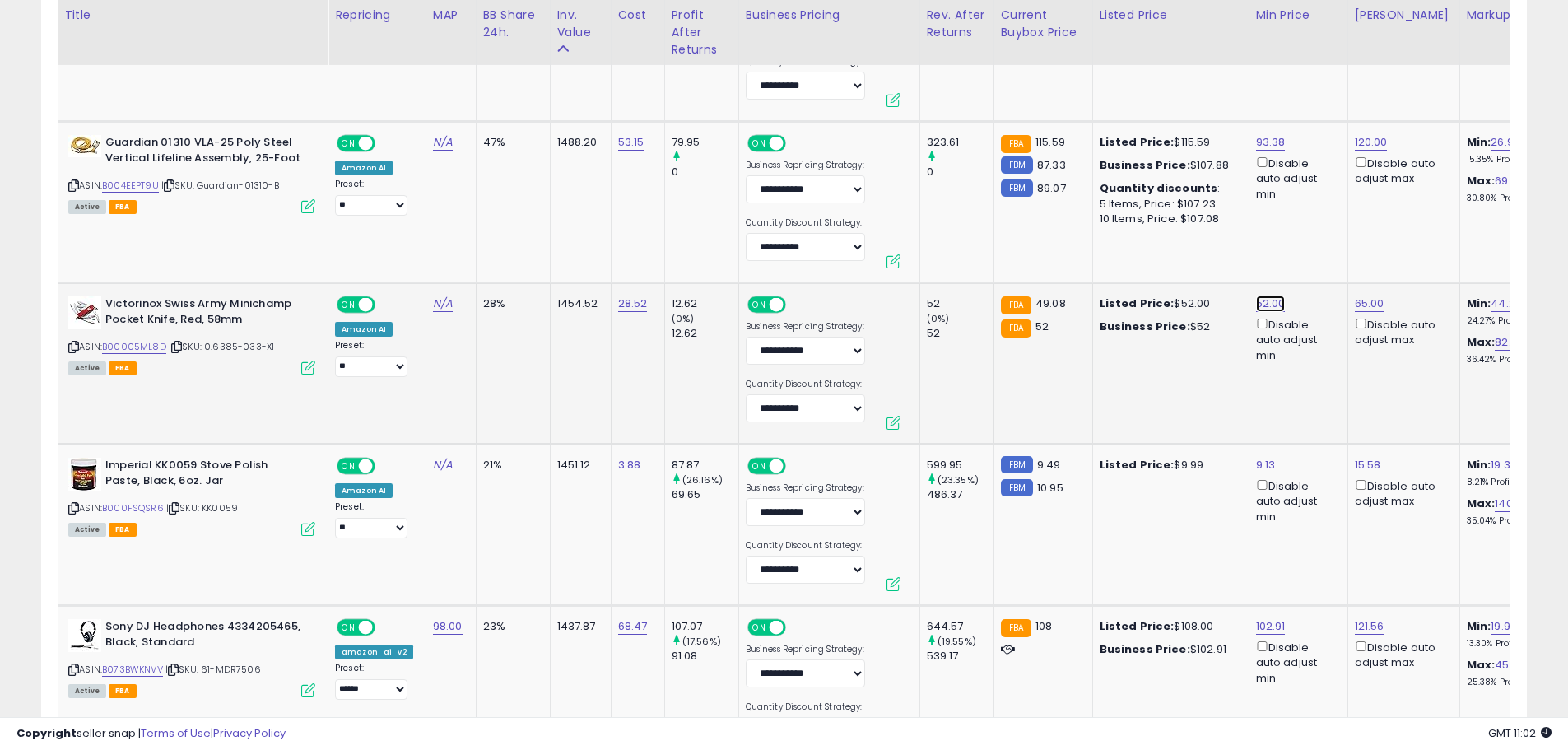
click at [1257, 304] on link "52.00" at bounding box center [1270, 304] width 29 height 17
drag, startPoint x: 1182, startPoint y: 241, endPoint x: 1110, endPoint y: 240, distance: 72.0
type input "**"
click at [1323, 246] on button "submit" at bounding box center [1309, 246] width 28 height 25
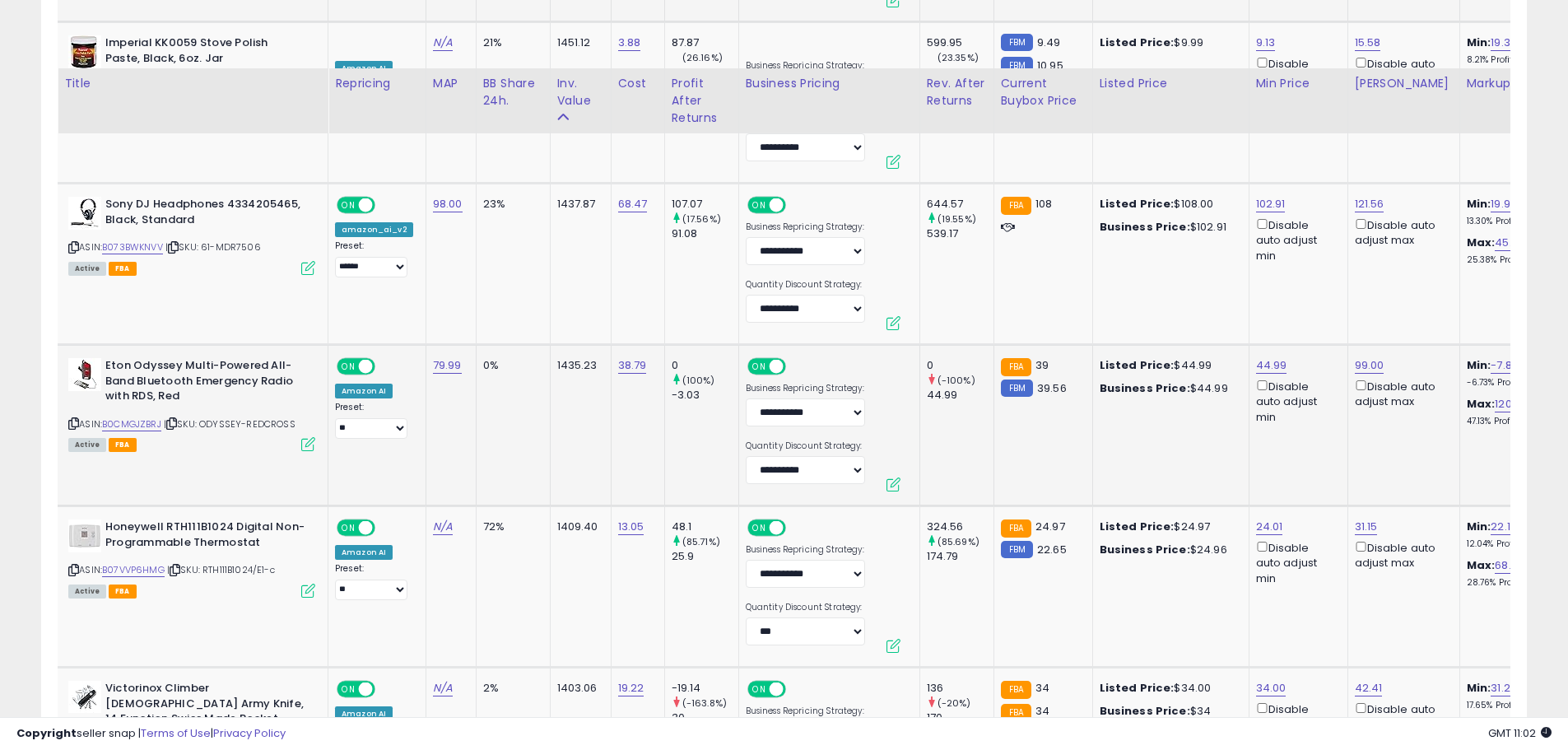
scroll to position [4181, 0]
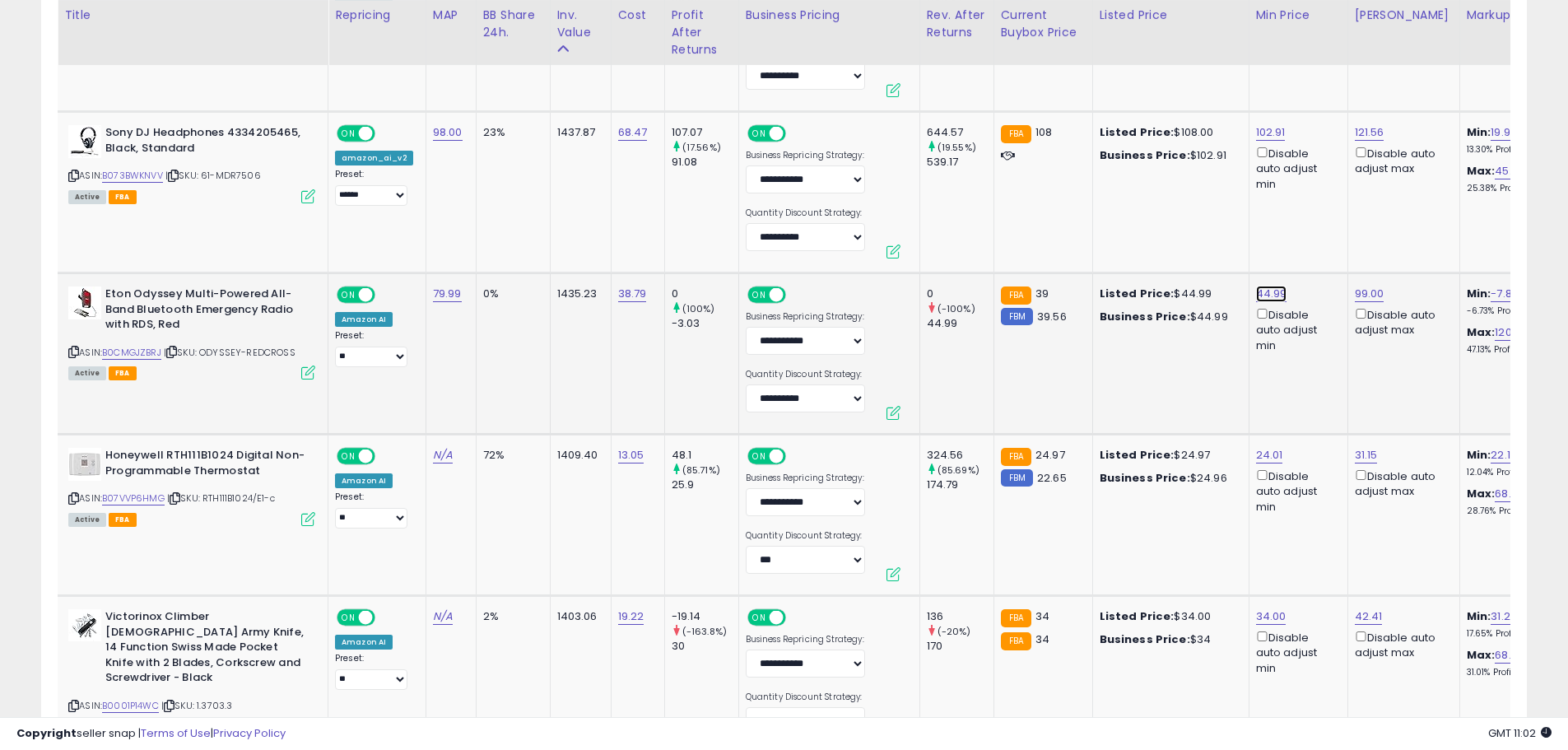
click at [1272, 291] on link "44.99" at bounding box center [1271, 294] width 31 height 17
drag, startPoint x: 1221, startPoint y: 237, endPoint x: 1125, endPoint y: 237, distance: 96.0
type input "**"
click at [1314, 235] on icon "submit" at bounding box center [1309, 235] width 10 height 10
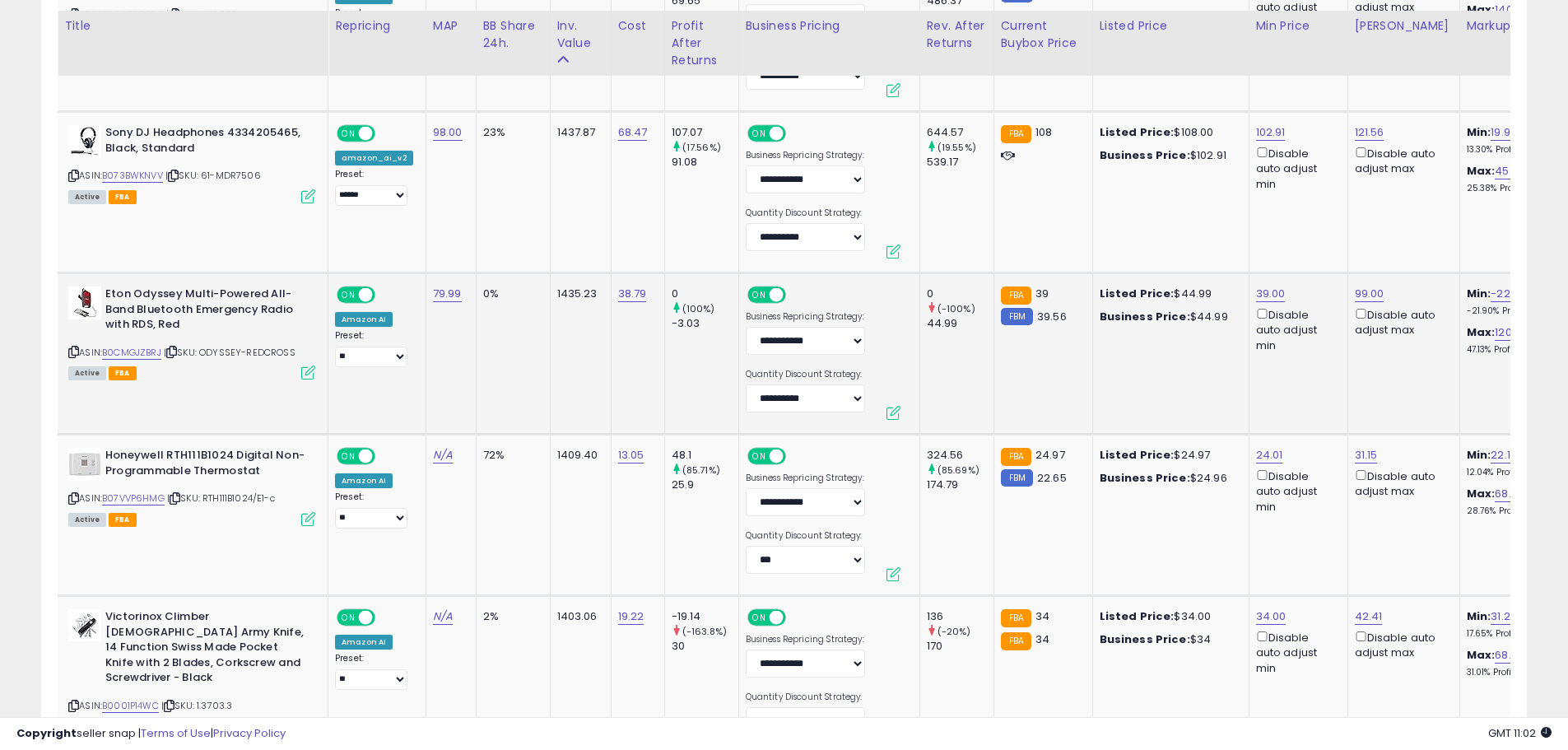
scroll to position [4345, 0]
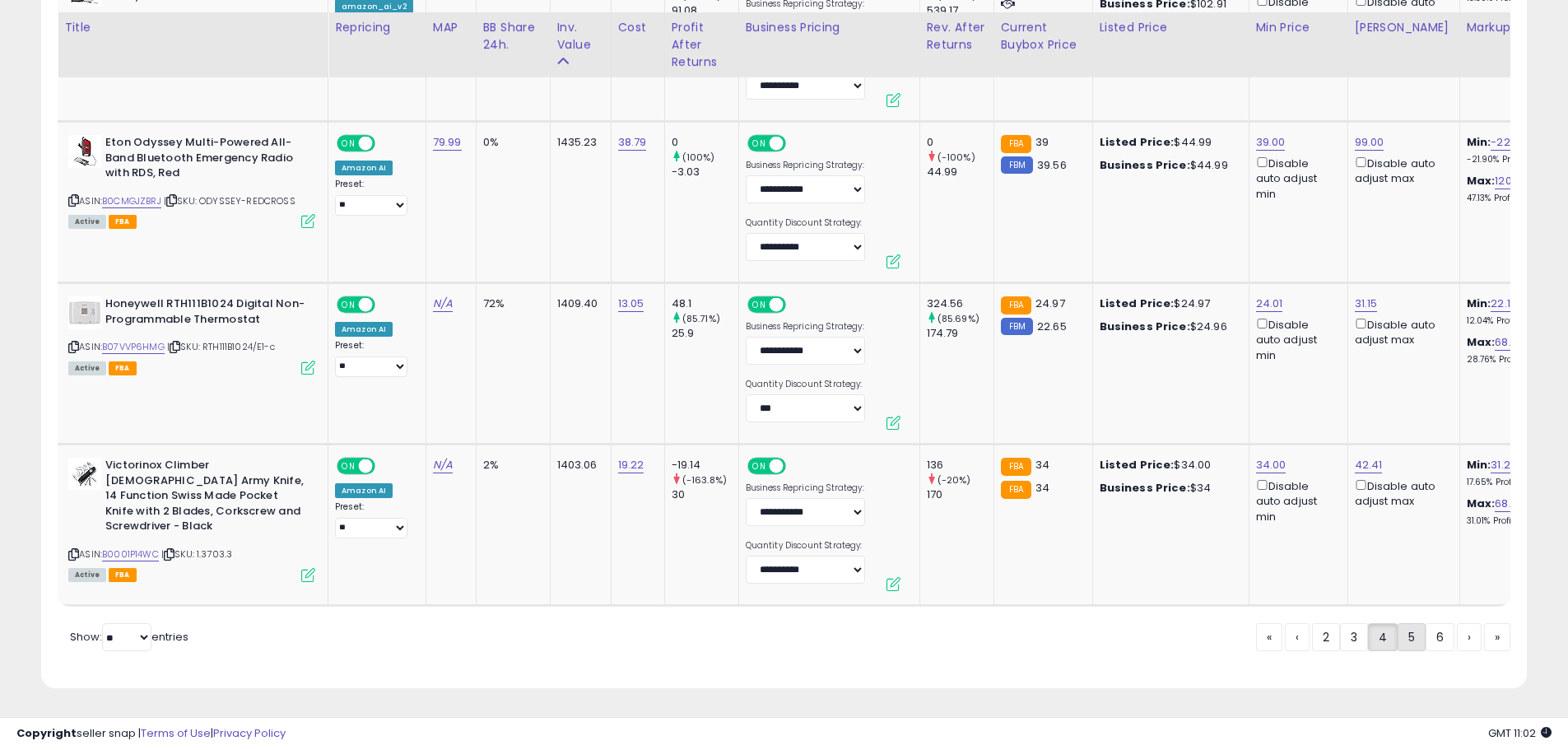
click at [1402, 636] on link "5" at bounding box center [1412, 637] width 28 height 28
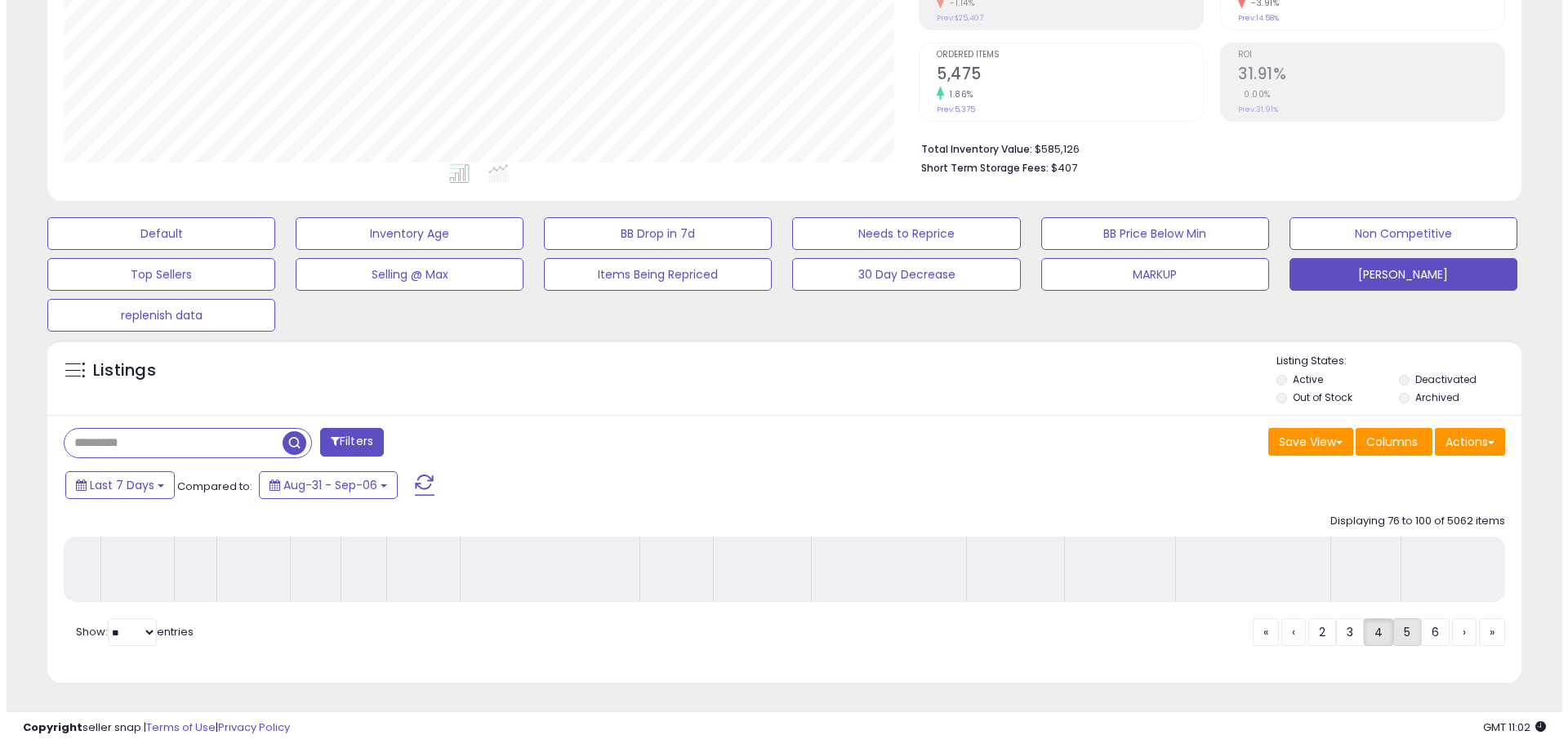
scroll to position [310, 0]
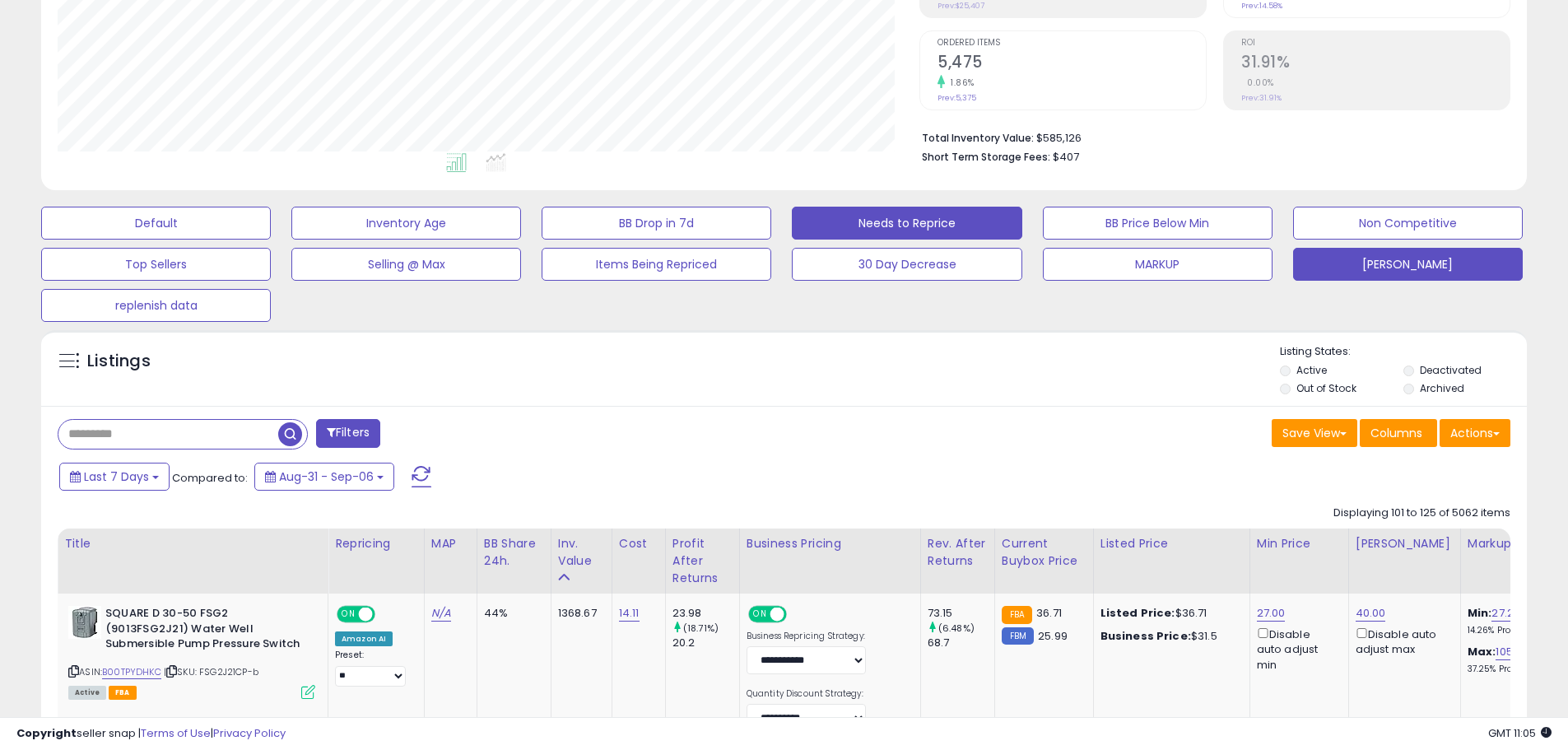
click at [882, 229] on button "Needs to Reprice" at bounding box center [906, 222] width 230 height 33
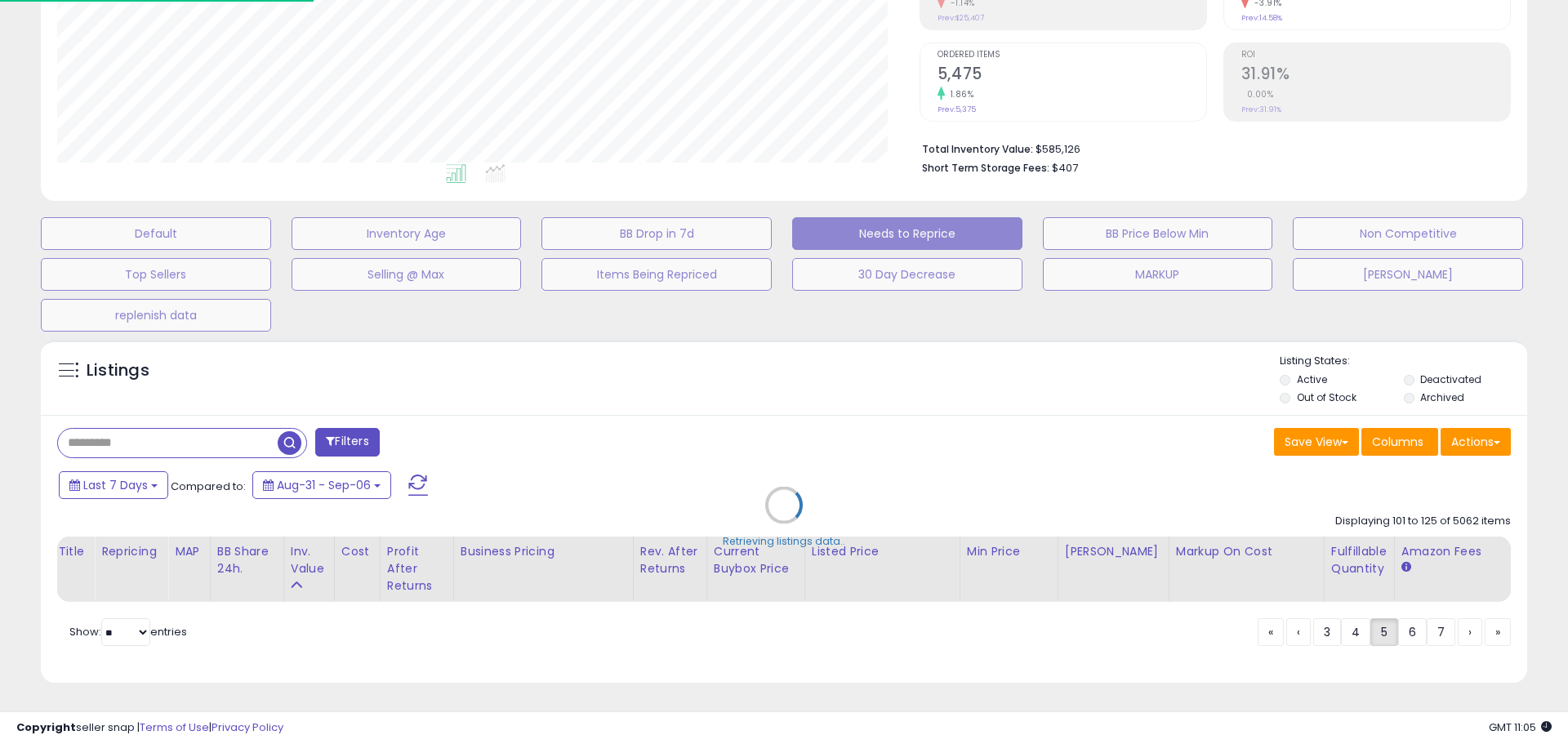
scroll to position [335, 863]
select select "**"
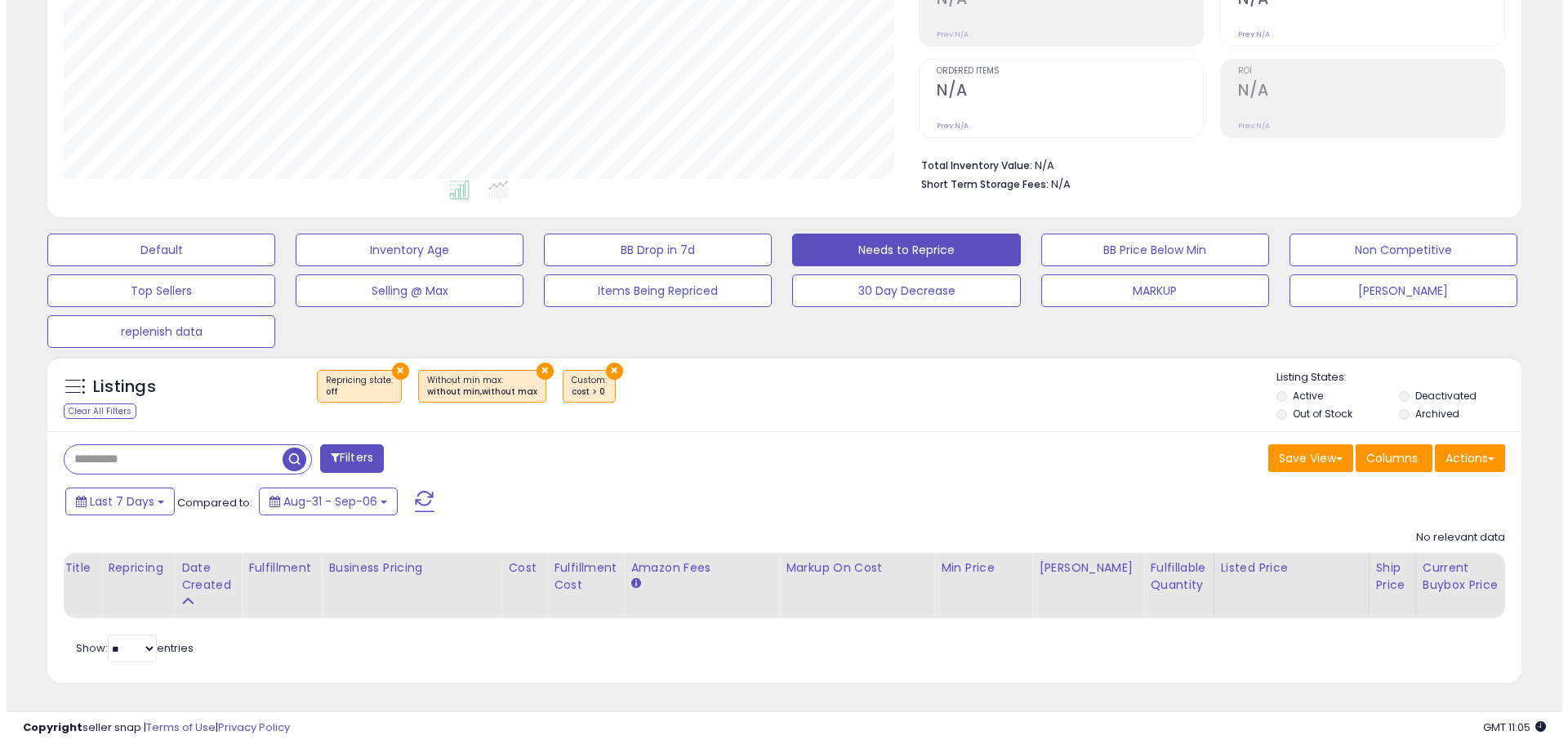
scroll to position [335, 855]
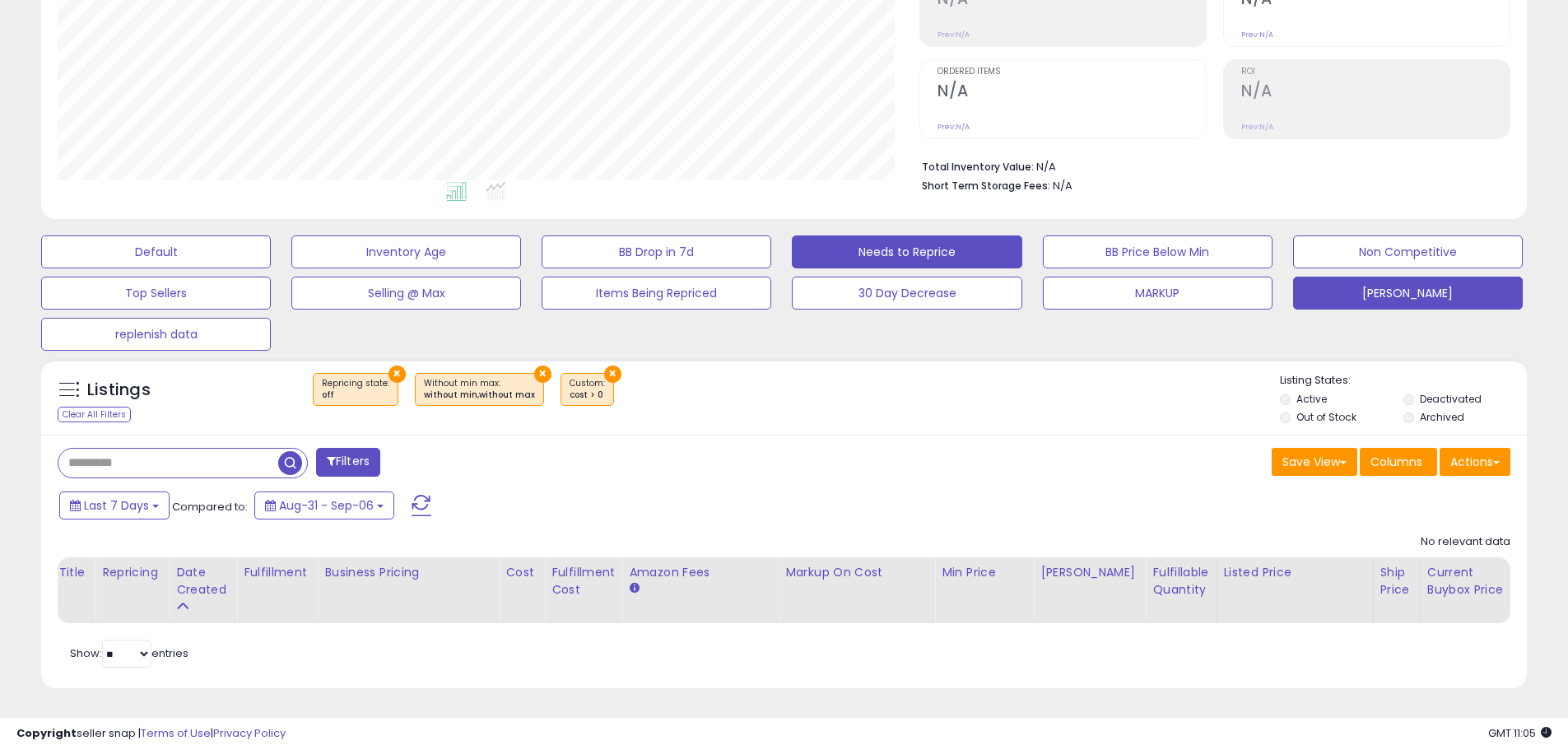
click at [1313, 279] on button "[PERSON_NAME]" at bounding box center [1407, 292] width 230 height 33
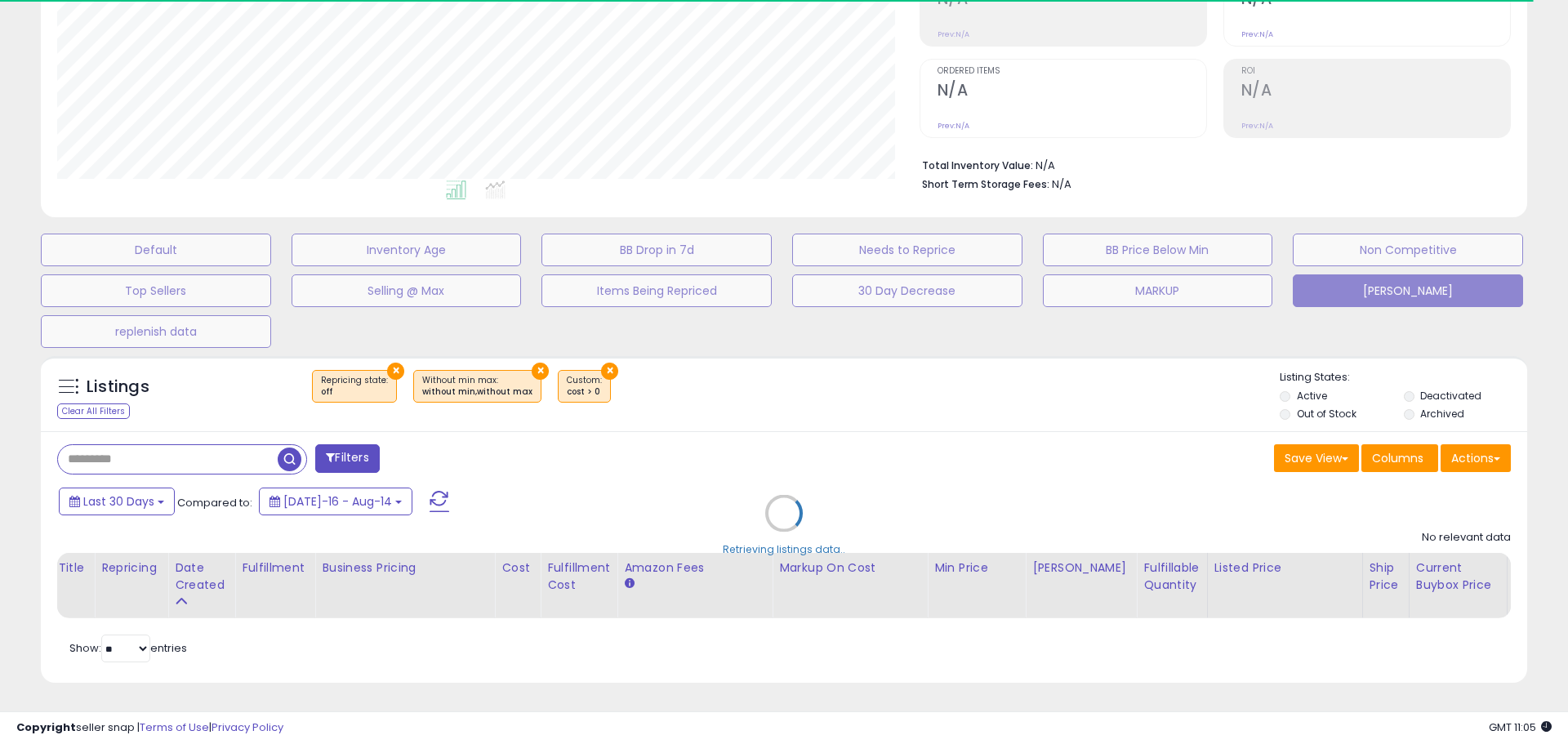
type input "*****"
select select "**"
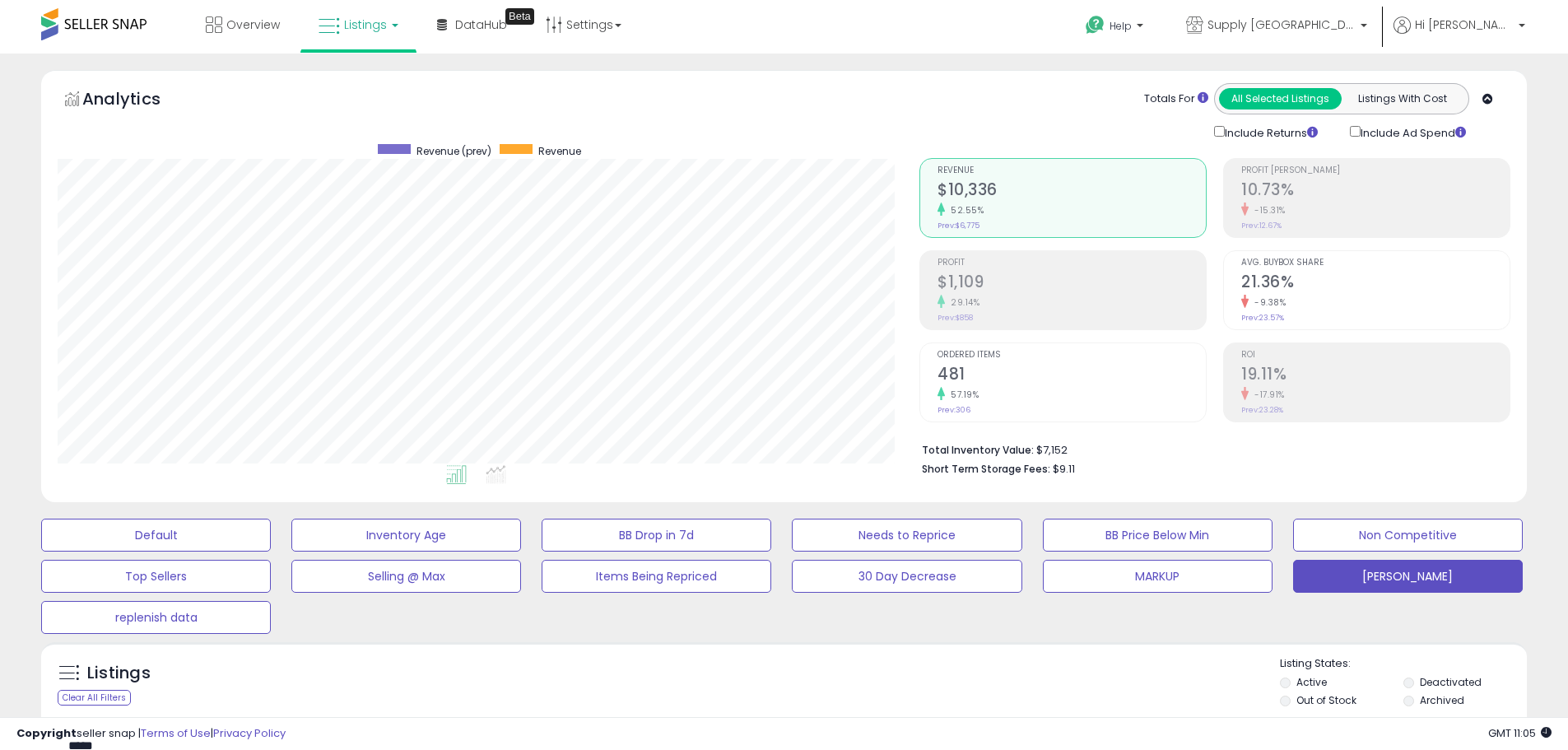
scroll to position [337, 862]
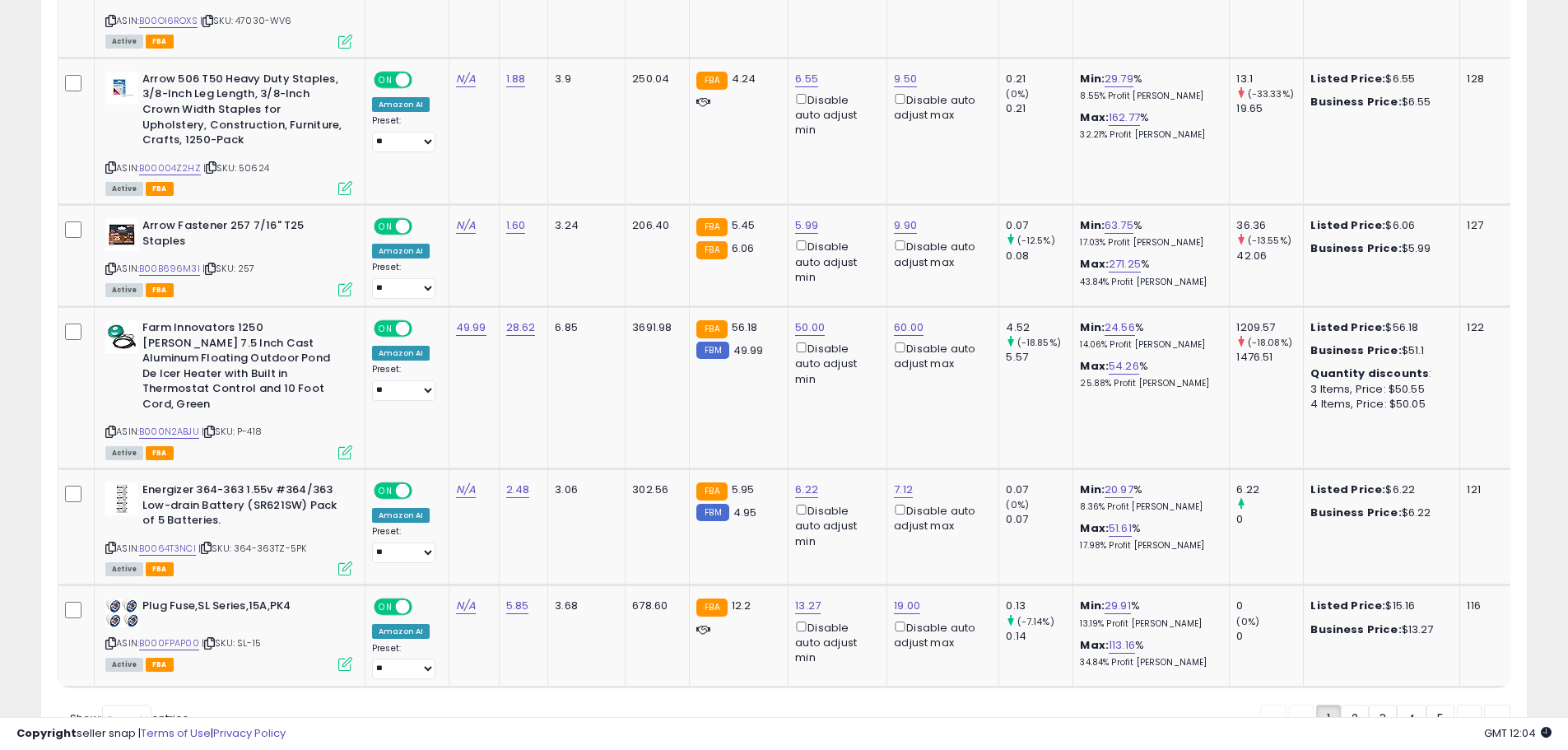
scroll to position [3965, 0]
